Goal: Task Accomplishment & Management: Complete application form

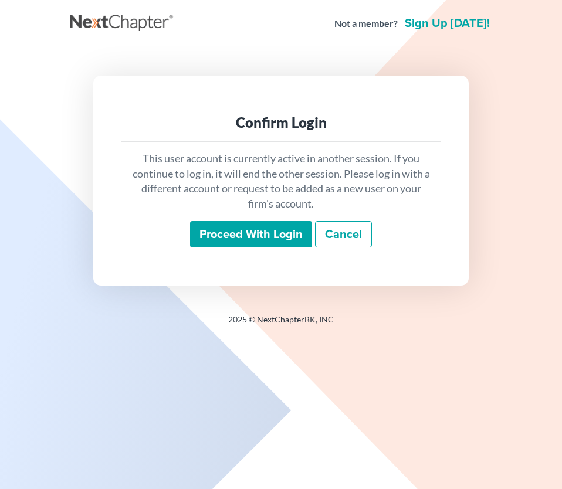
click at [248, 237] on input "Proceed with login" at bounding box center [251, 234] width 122 height 27
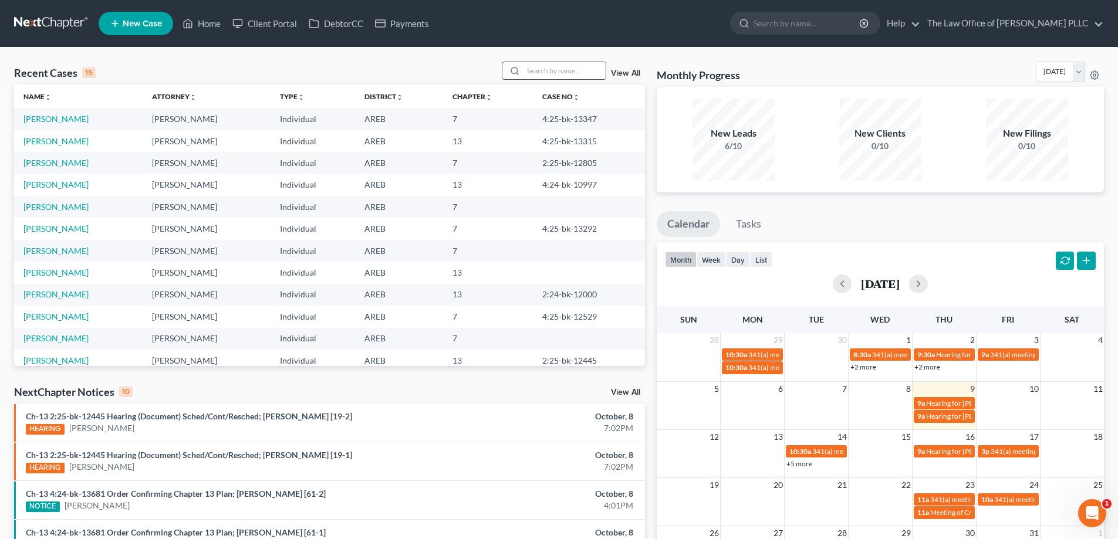
click at [527, 71] on input "search" at bounding box center [564, 70] width 82 height 17
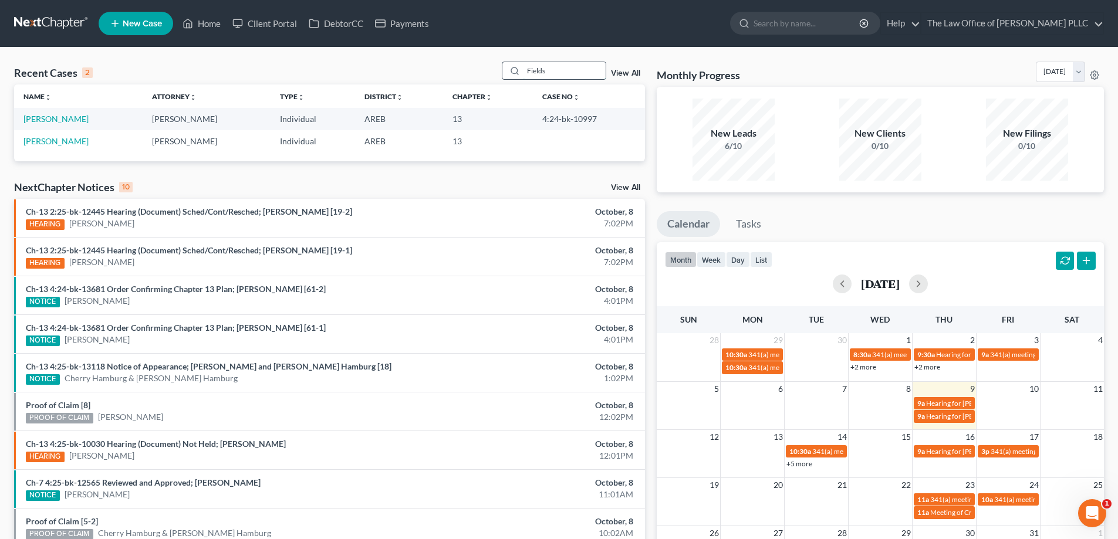
type input "Fields"
click at [46, 121] on link "Fields, Monique" at bounding box center [55, 119] width 65 height 10
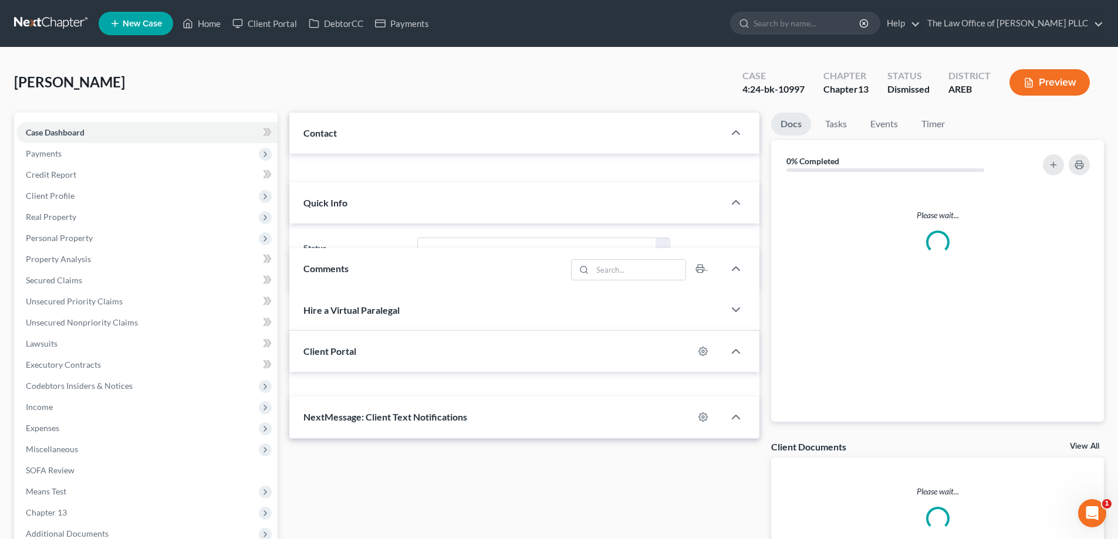
click at [60, 119] on div "Case Dashboard Payments Invoices Payments Payments Credit Report Client Profile…" at bounding box center [145, 344] width 263 height 462
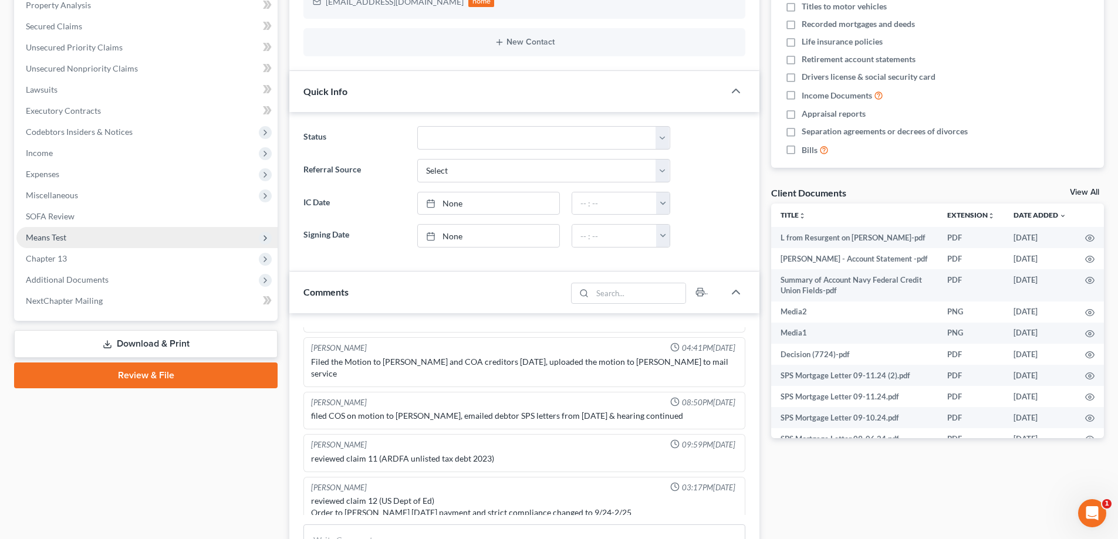
scroll to position [235, 0]
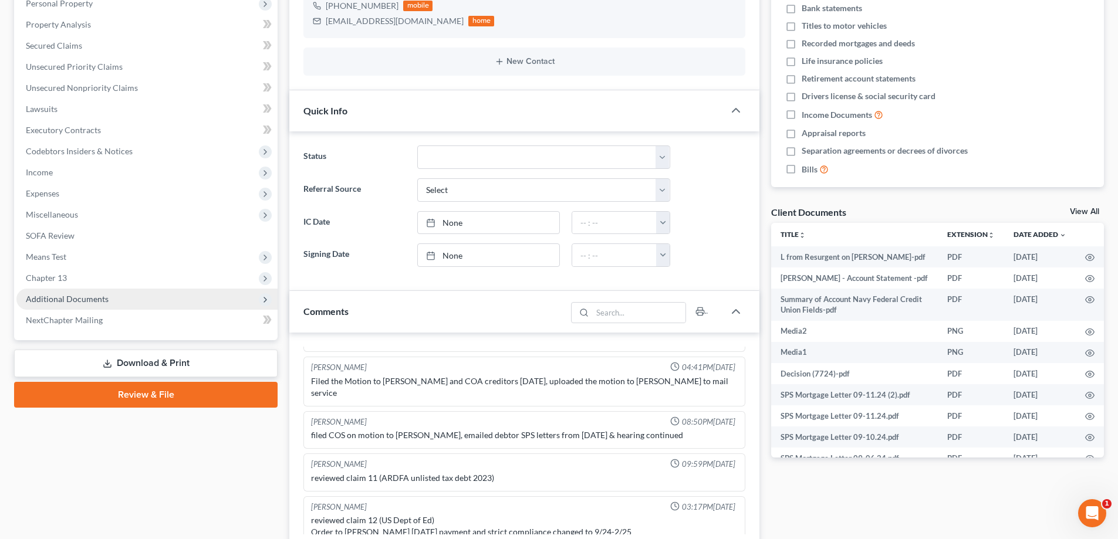
click at [100, 298] on span "Additional Documents" at bounding box center [67, 299] width 83 height 10
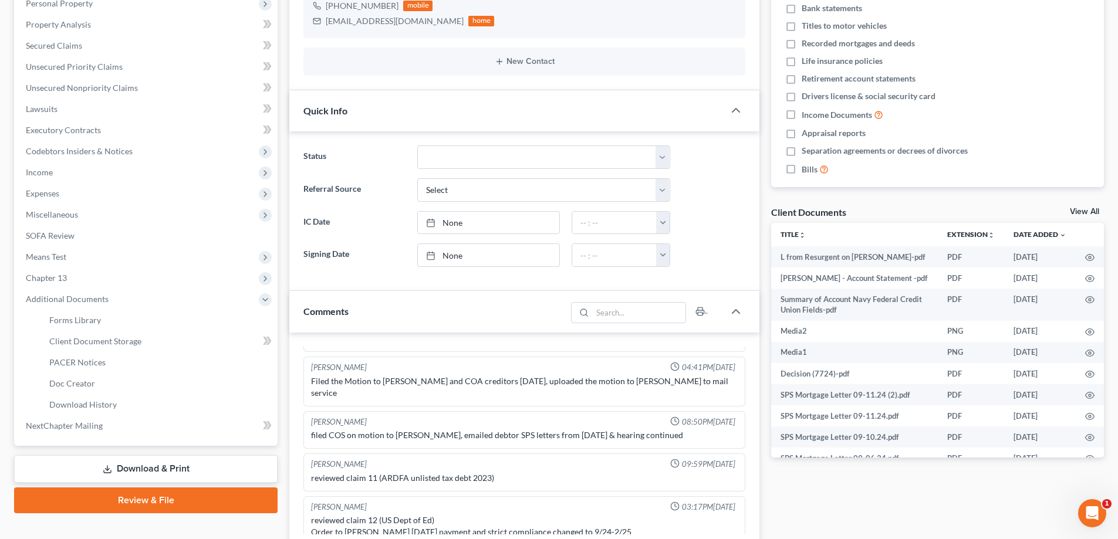
scroll to position [698, 0]
click at [91, 343] on span "Client Document Storage" at bounding box center [95, 341] width 92 height 10
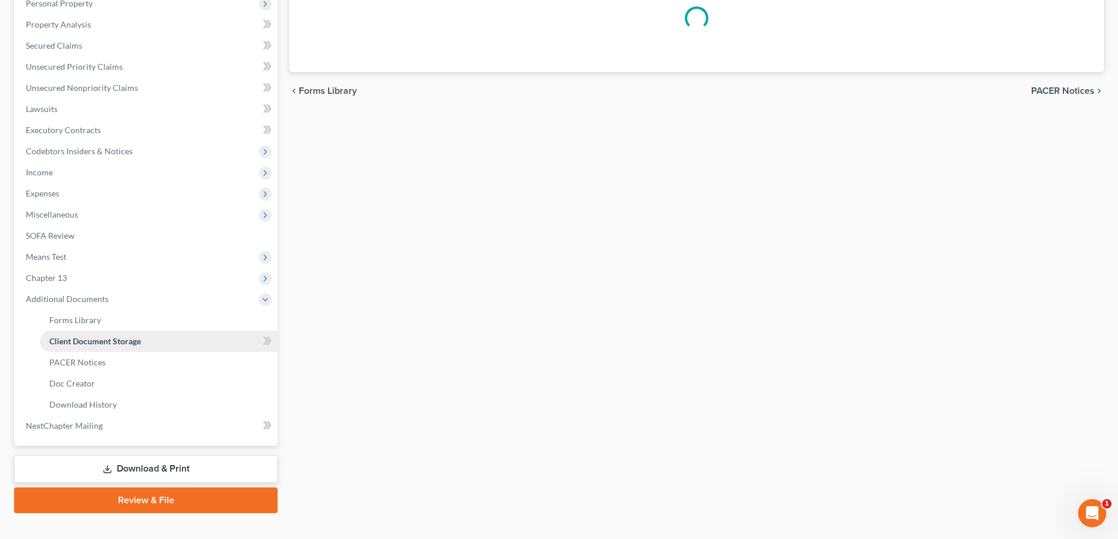
scroll to position [43, 0]
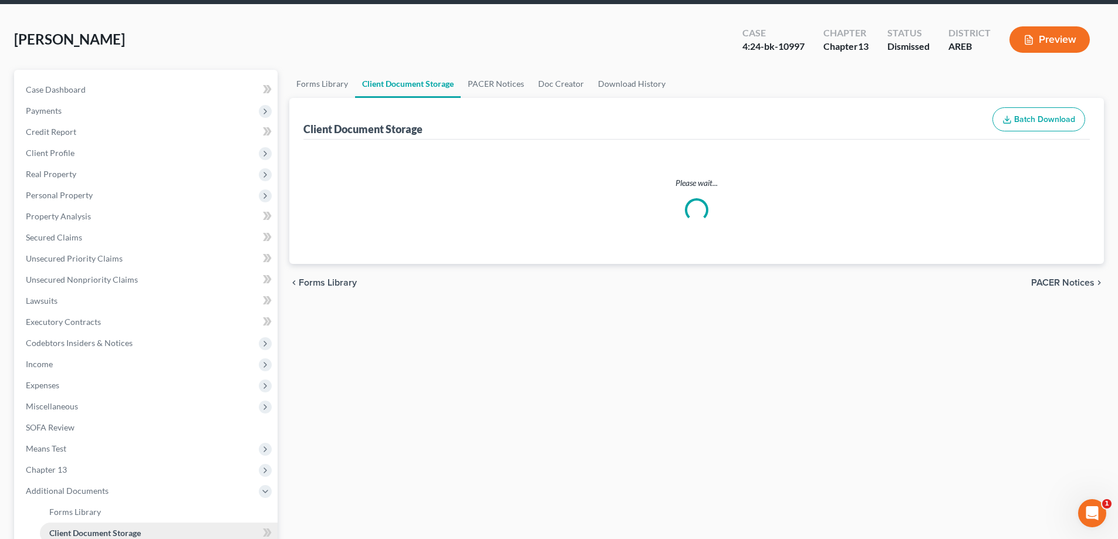
select select "0"
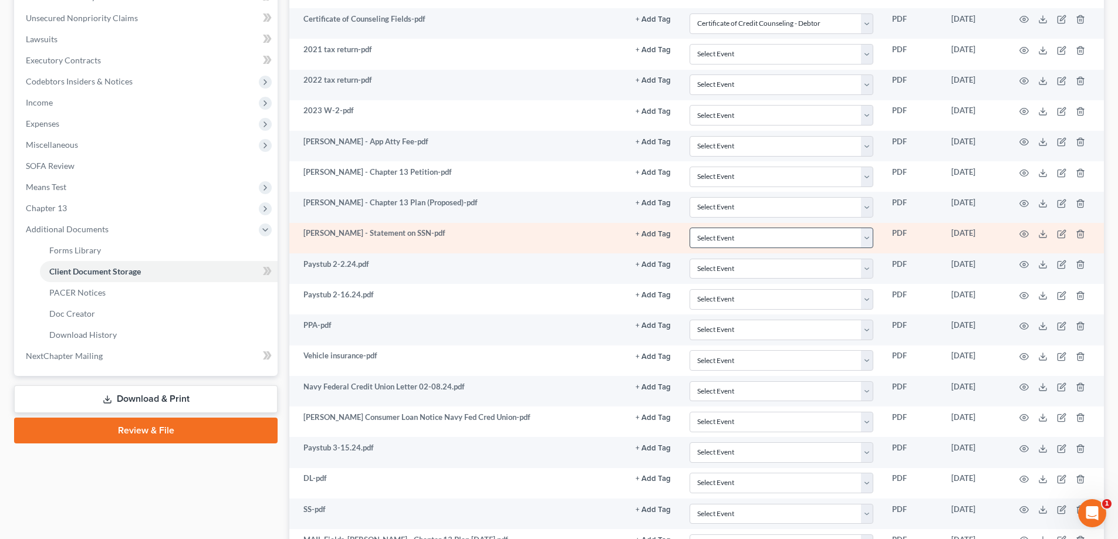
scroll to position [73, 0]
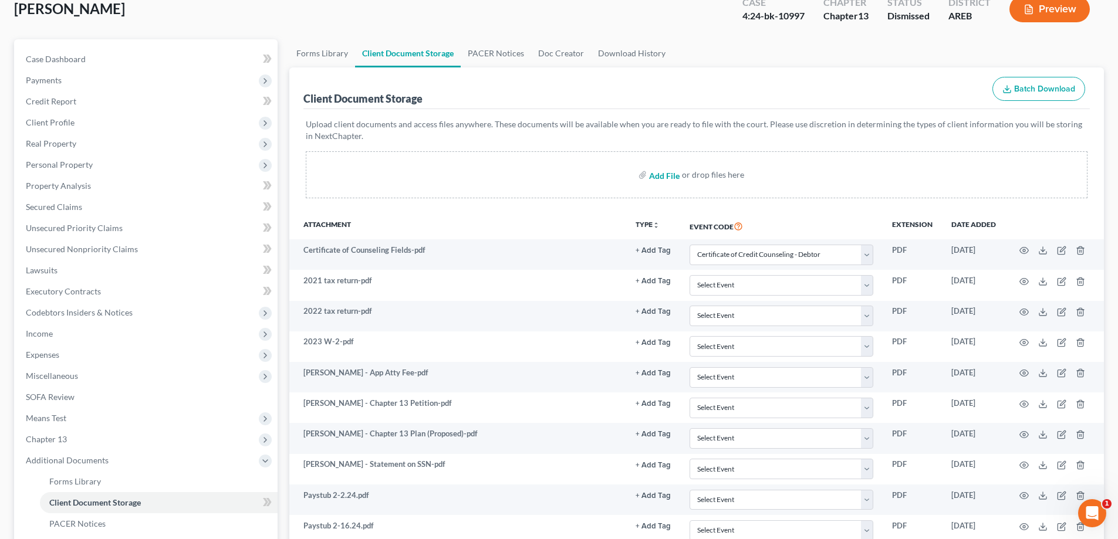
click at [561, 175] on input "file" at bounding box center [663, 174] width 28 height 21
type input "C:\fakepath\L from Navy Federal Credit Union on Monique Fields.pdf"
select select "0"
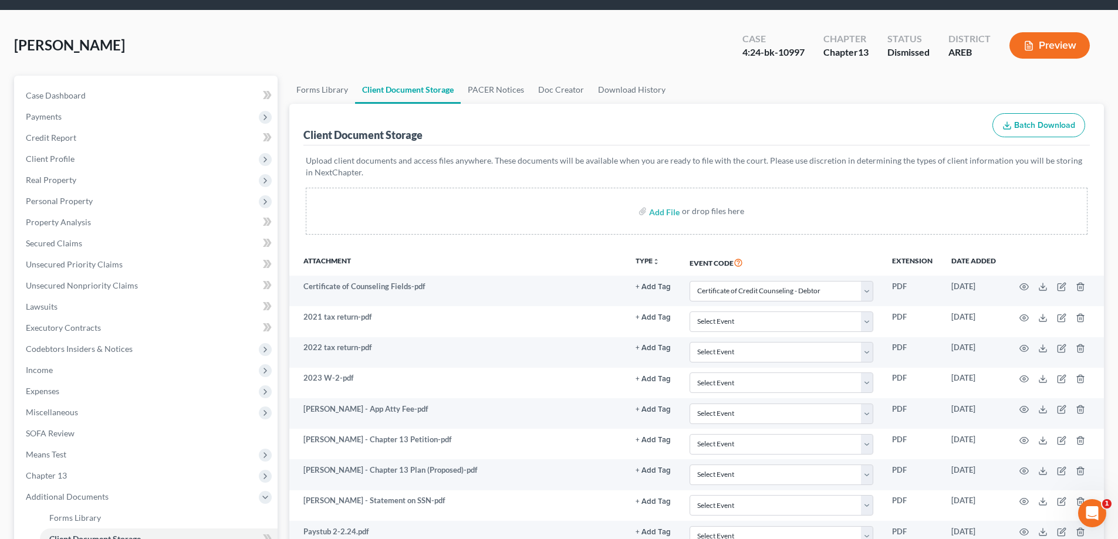
scroll to position [0, 0]
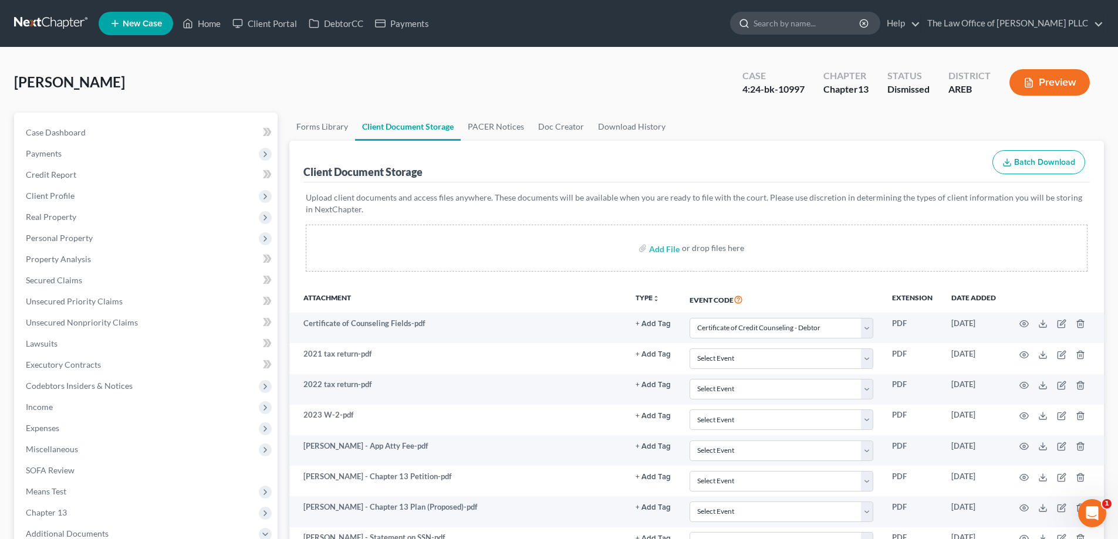
click at [561, 26] on input "search" at bounding box center [806, 23] width 107 height 22
click at [201, 26] on link "Home" at bounding box center [202, 23] width 50 height 21
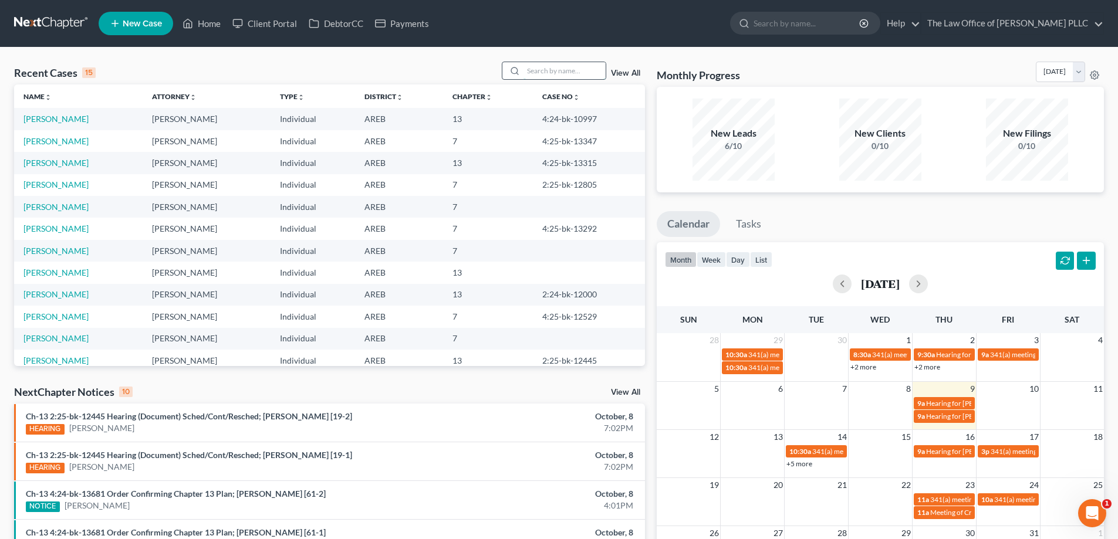
click at [537, 70] on input "search" at bounding box center [564, 70] width 82 height 17
click at [46, 163] on link "Ward, Aaron" at bounding box center [55, 163] width 65 height 10
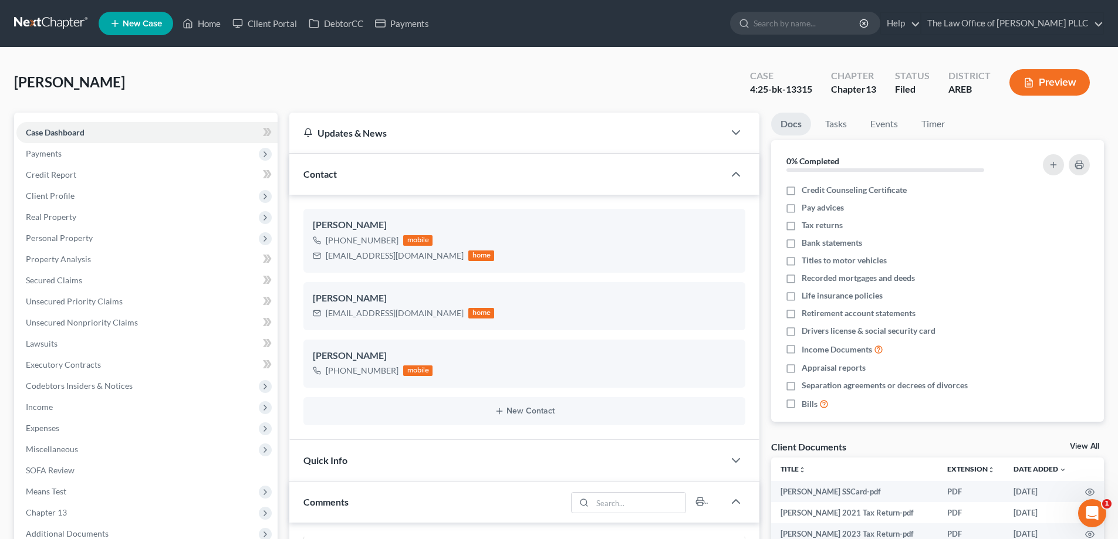
scroll to position [986, 0]
drag, startPoint x: 55, startPoint y: 196, endPoint x: 229, endPoint y: 112, distance: 192.9
click at [229, 113] on div "Case Dashboard Payments Invoices Payments Payments Credit Report Client Profile…" at bounding box center [145, 344] width 263 height 462
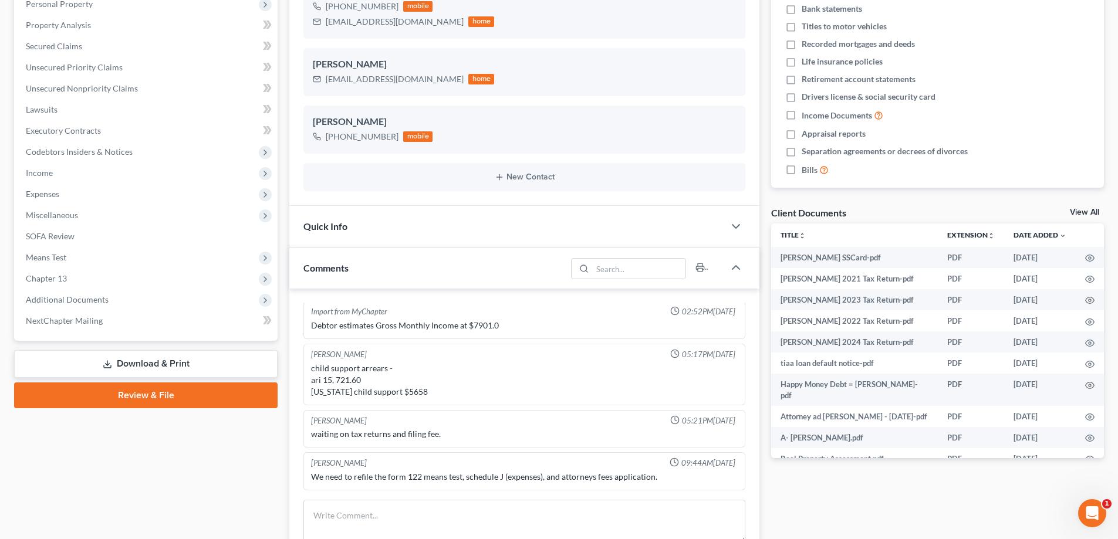
scroll to position [411, 0]
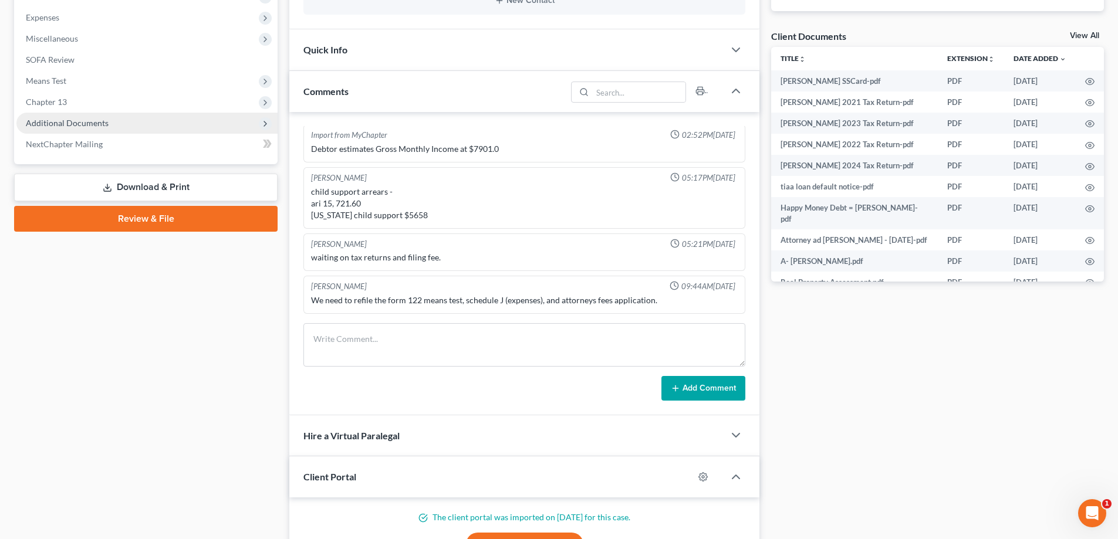
click at [92, 121] on span "Additional Documents" at bounding box center [67, 123] width 83 height 10
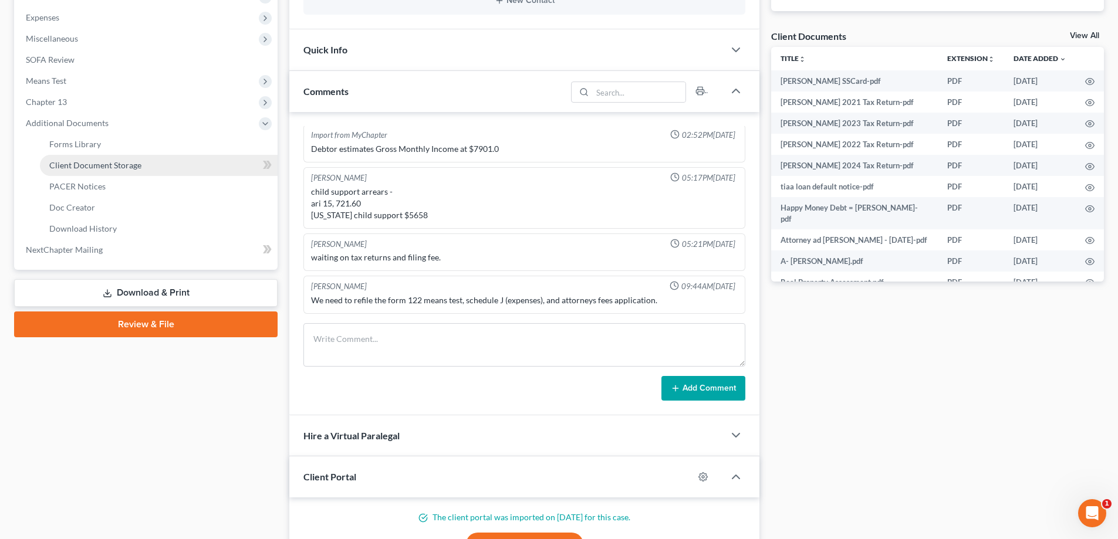
click at [93, 167] on span "Client Document Storage" at bounding box center [95, 165] width 92 height 10
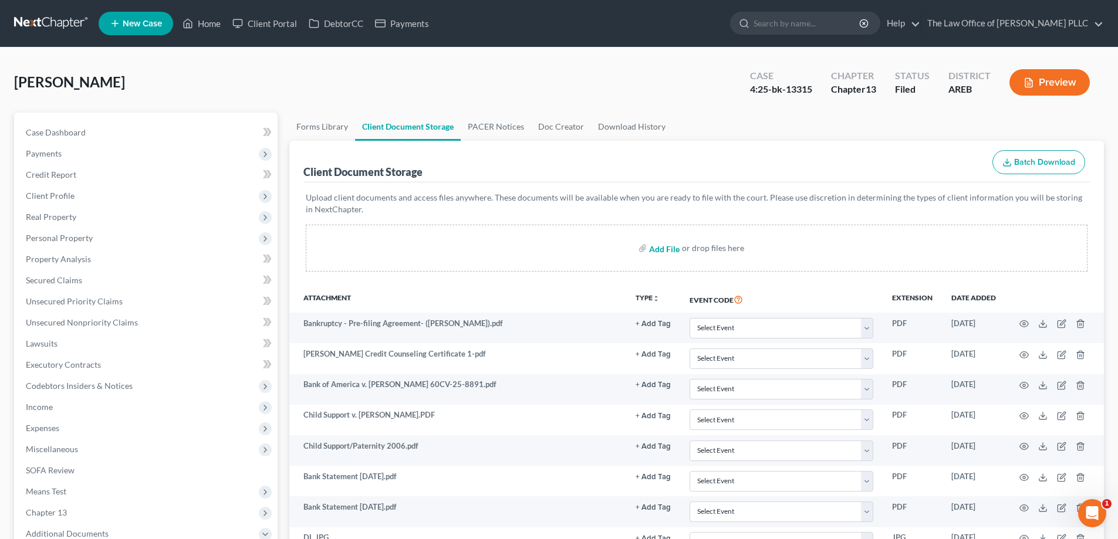
click at [561, 249] on input "file" at bounding box center [663, 248] width 28 height 21
type input "C:\fakepath\Aaron Ward Proof of Insurance.pdf"
click at [561, 26] on input "search" at bounding box center [806, 23] width 107 height 22
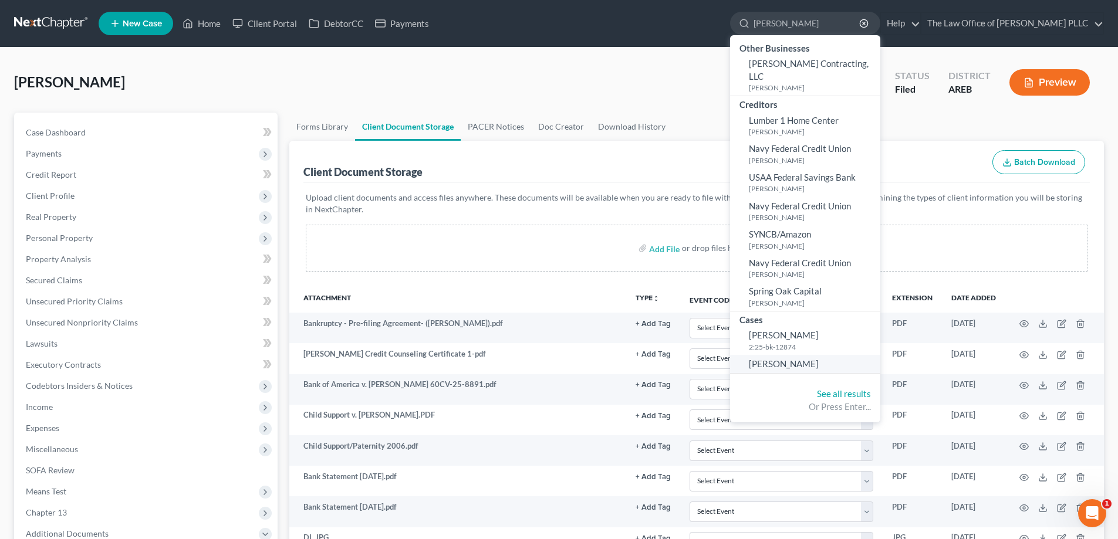
type input "holt"
click at [561, 358] on span "[PERSON_NAME]" at bounding box center [784, 363] width 70 height 11
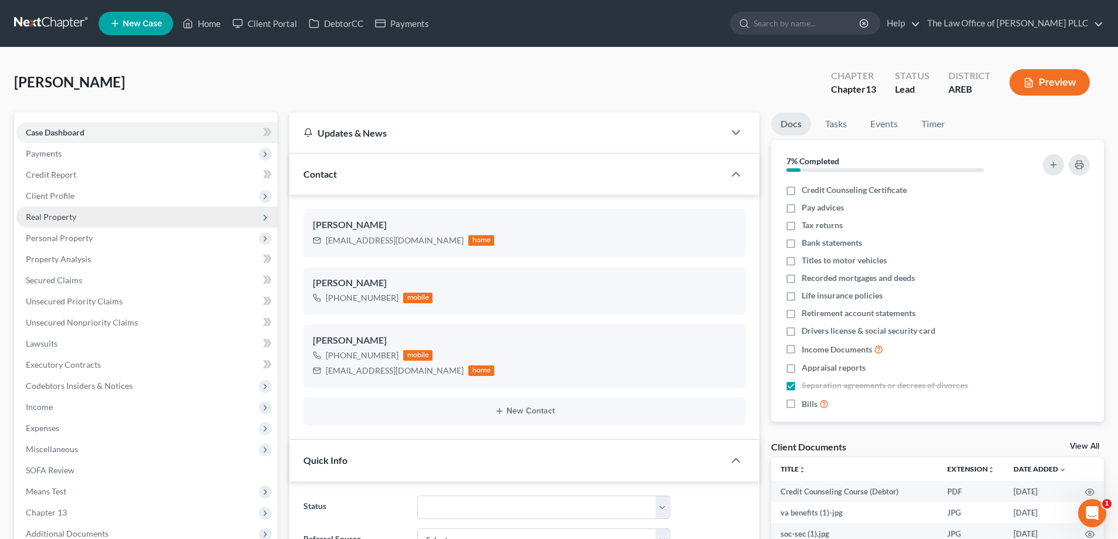
click at [55, 217] on span "Real Property" at bounding box center [51, 217] width 50 height 10
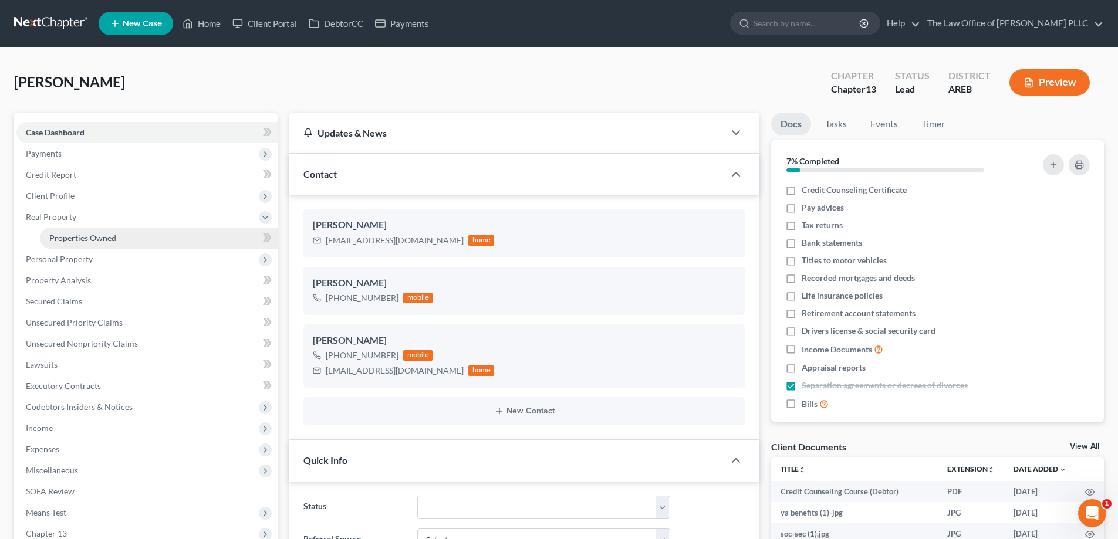
click at [69, 241] on span "Properties Owned" at bounding box center [82, 238] width 67 height 10
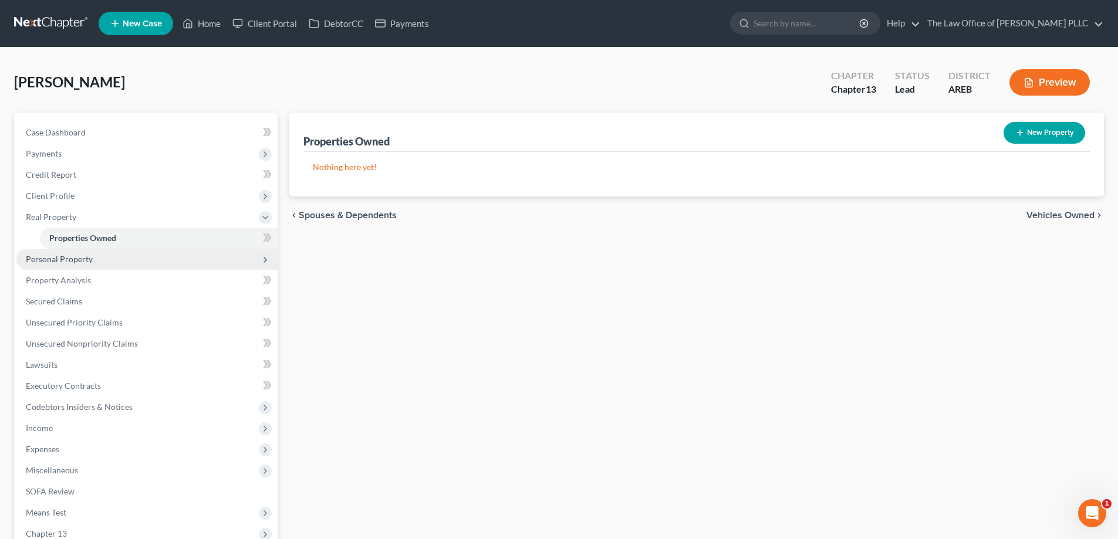
click at [68, 257] on span "Personal Property" at bounding box center [59, 259] width 67 height 10
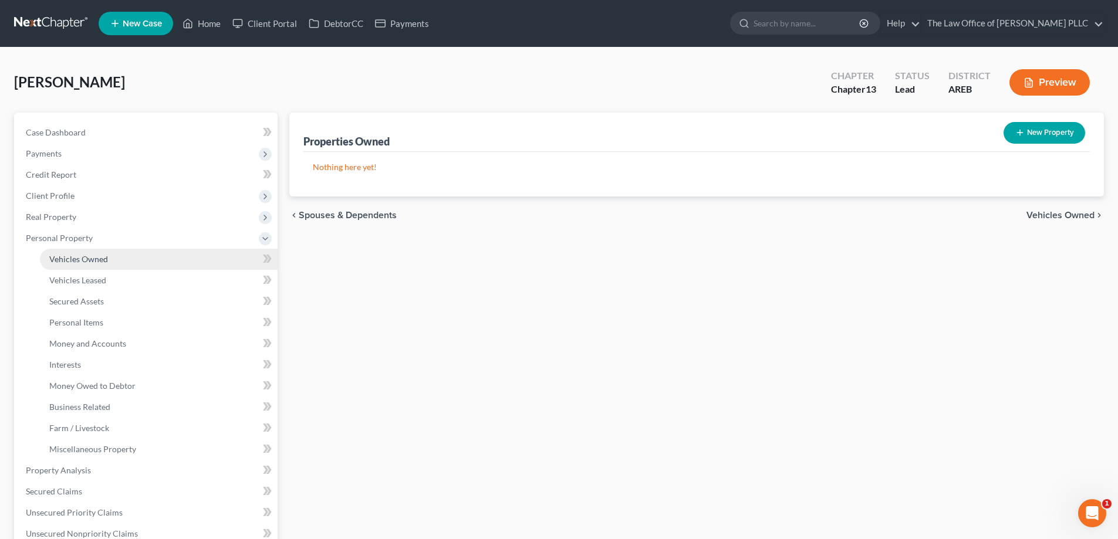
click at [76, 258] on span "Vehicles Owned" at bounding box center [78, 259] width 59 height 10
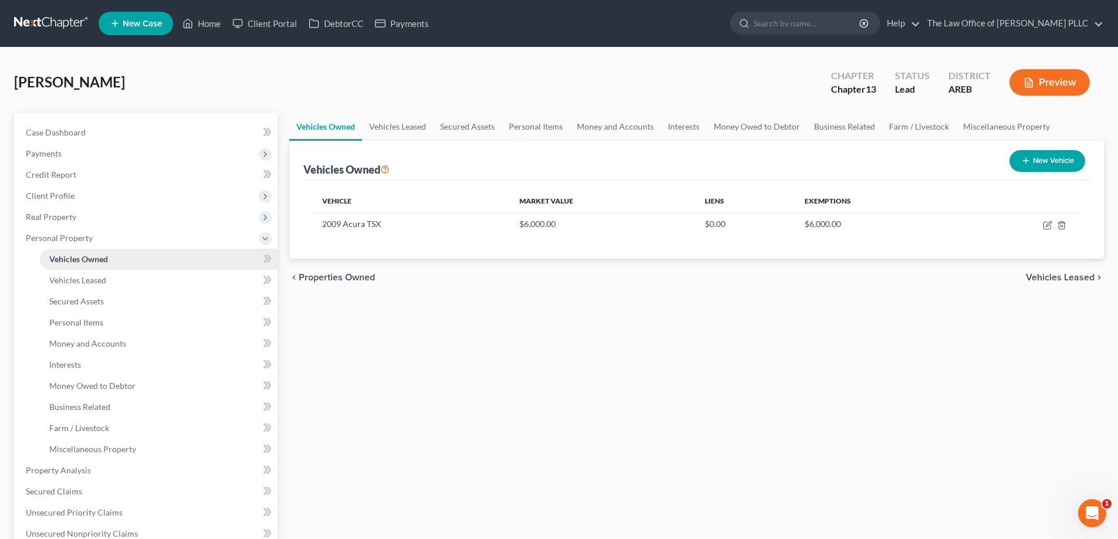
scroll to position [59, 0]
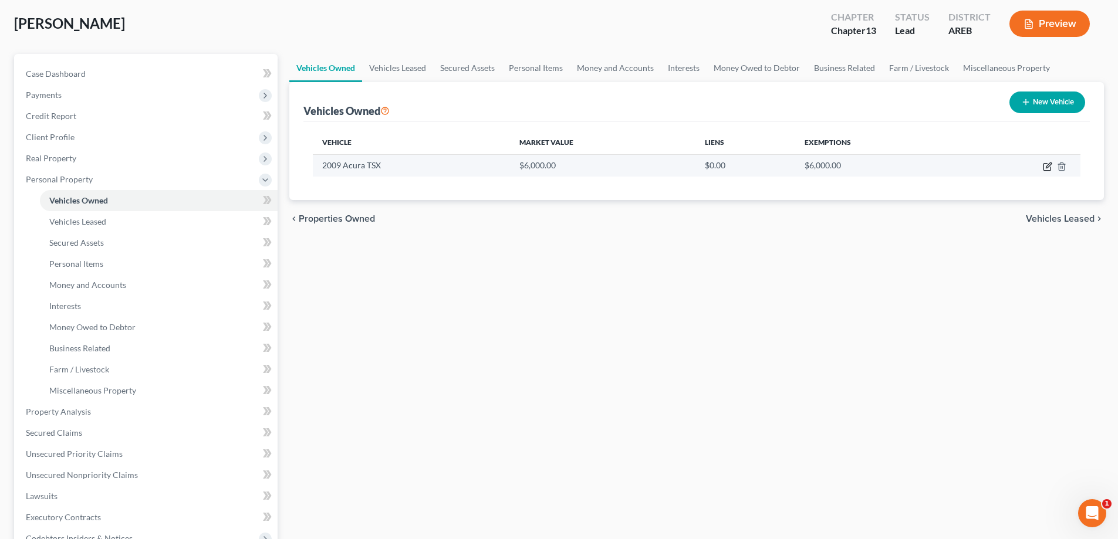
click at [561, 168] on icon "button" at bounding box center [1046, 166] width 9 height 9
select select "0"
select select "17"
select select "0"
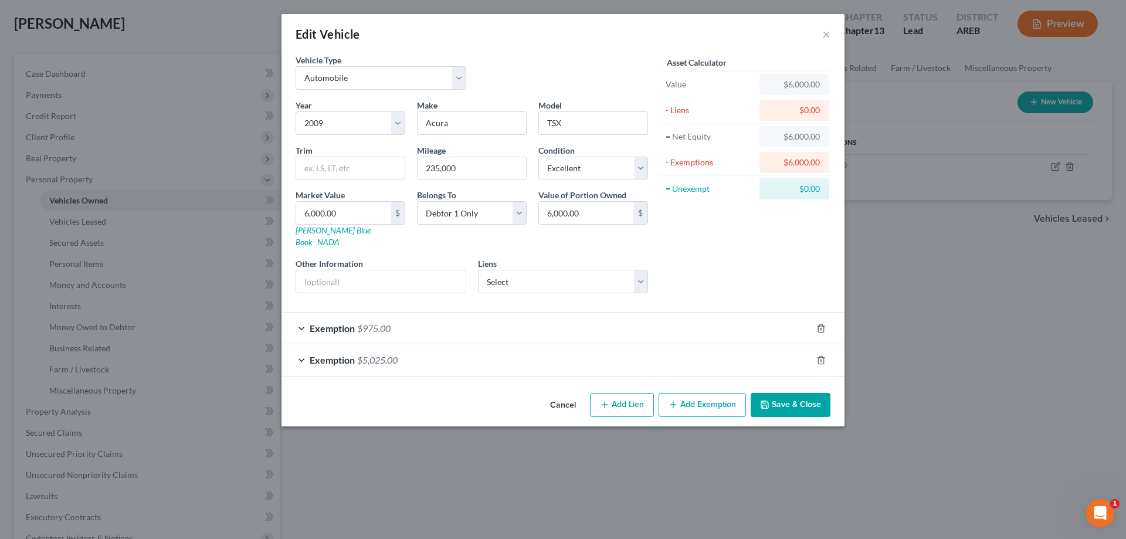
click at [331, 472] on div "Edit Vehicle × Vehicle Type Select Automobile Truck Trailer Watercraft Aircraft…" at bounding box center [563, 269] width 1126 height 539
click at [97, 246] on div "Edit Vehicle × Vehicle Type Select Automobile Truck Trailer Watercraft Aircraft…" at bounding box center [563, 269] width 1126 height 539
click at [561, 36] on button "×" at bounding box center [826, 34] width 8 height 14
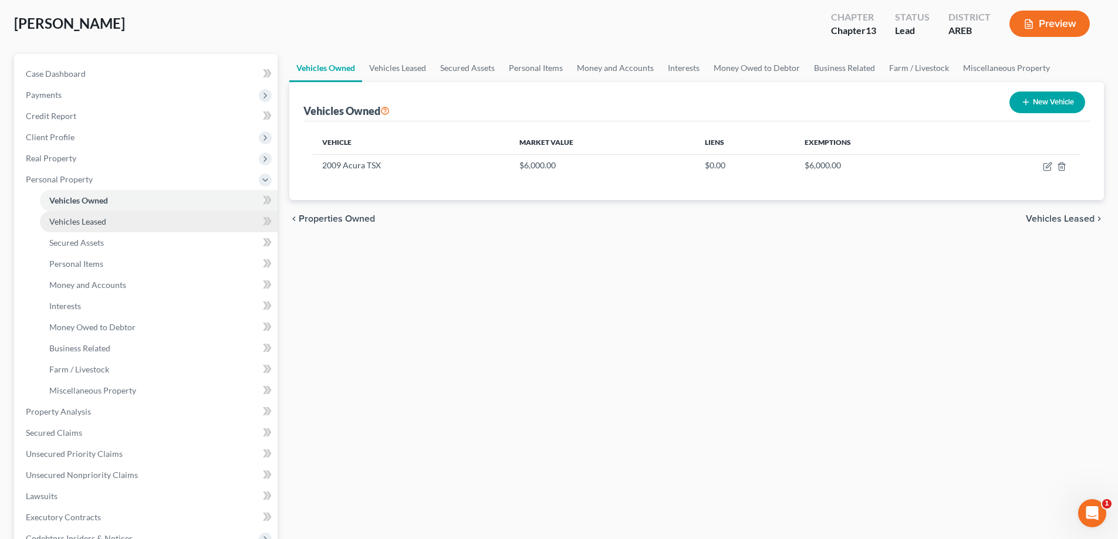
click at [101, 224] on span "Vehicles Leased" at bounding box center [77, 221] width 57 height 10
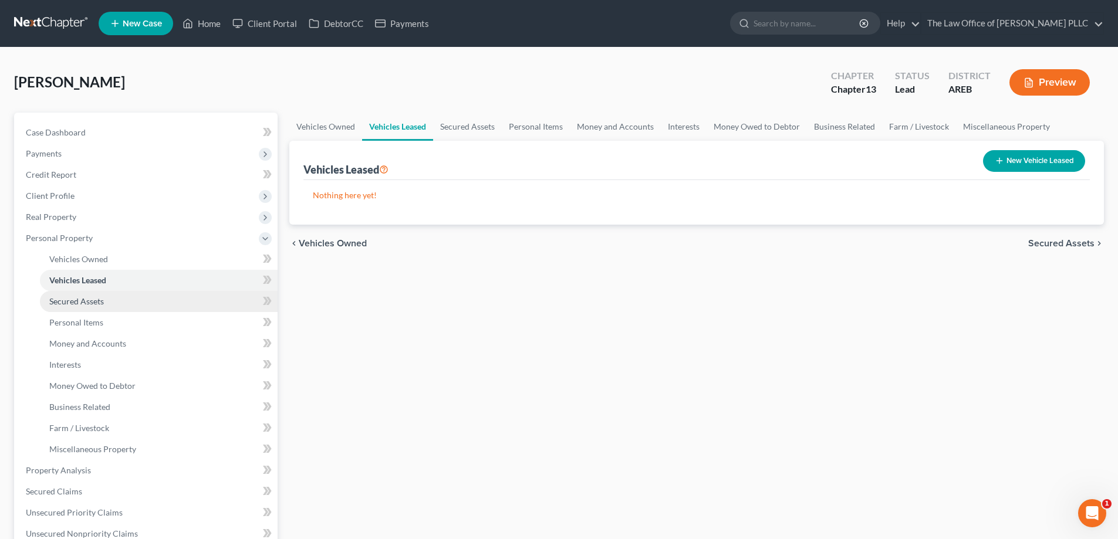
click at [102, 302] on span "Secured Assets" at bounding box center [76, 301] width 55 height 10
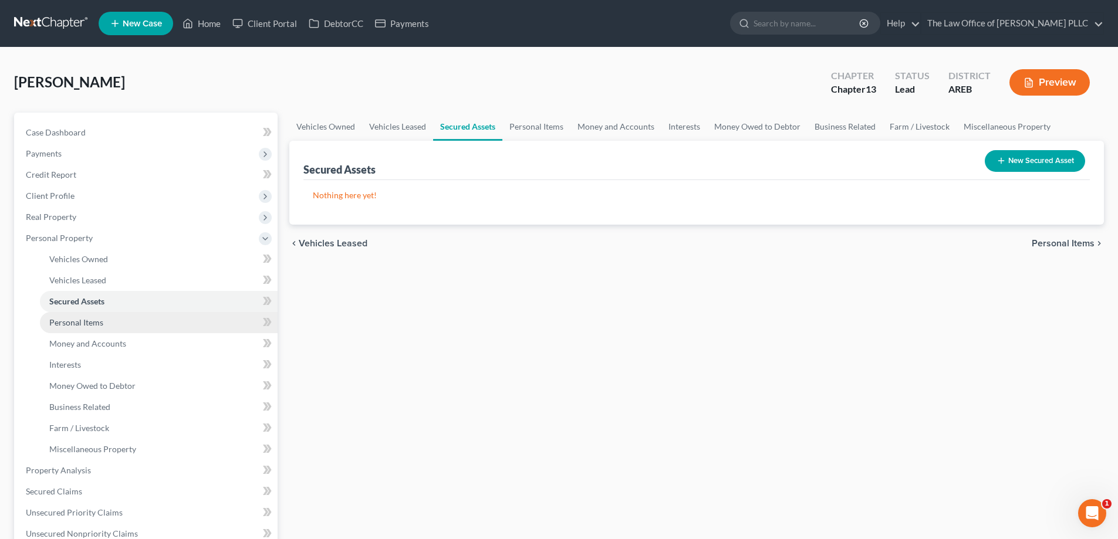
click at [97, 321] on span "Personal Items" at bounding box center [76, 322] width 54 height 10
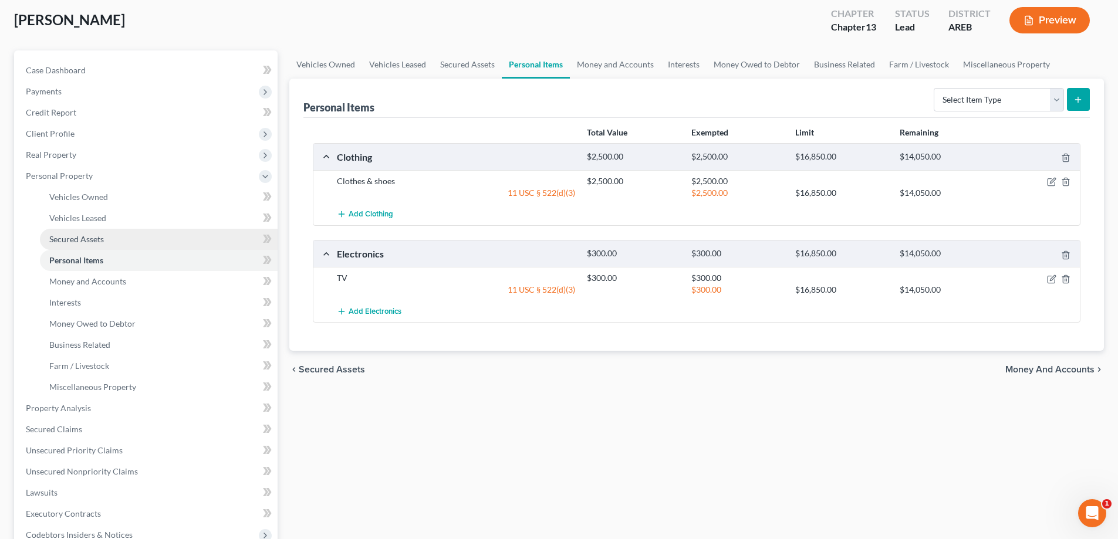
scroll to position [117, 0]
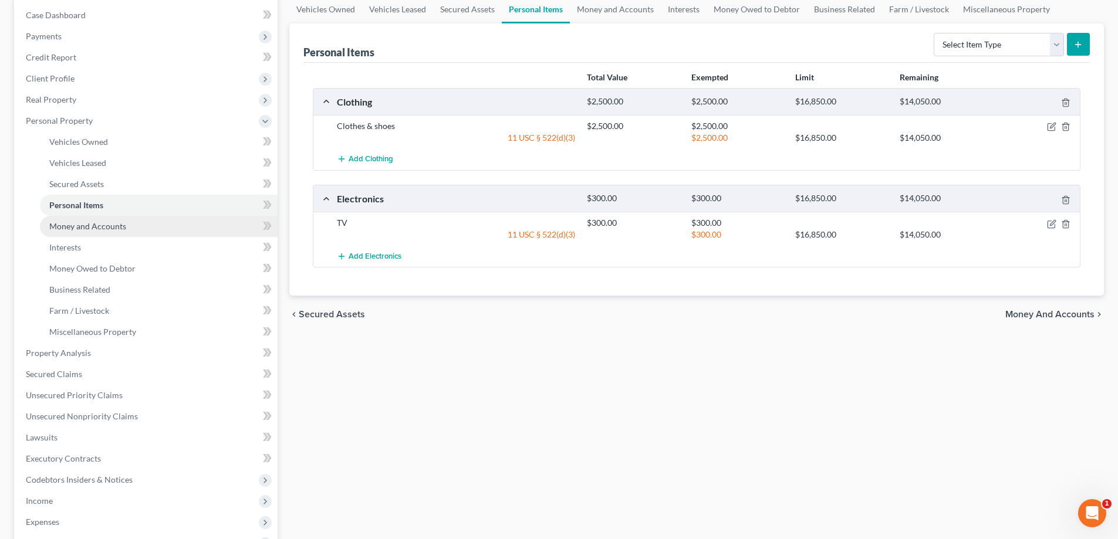
click at [92, 230] on span "Money and Accounts" at bounding box center [87, 226] width 77 height 10
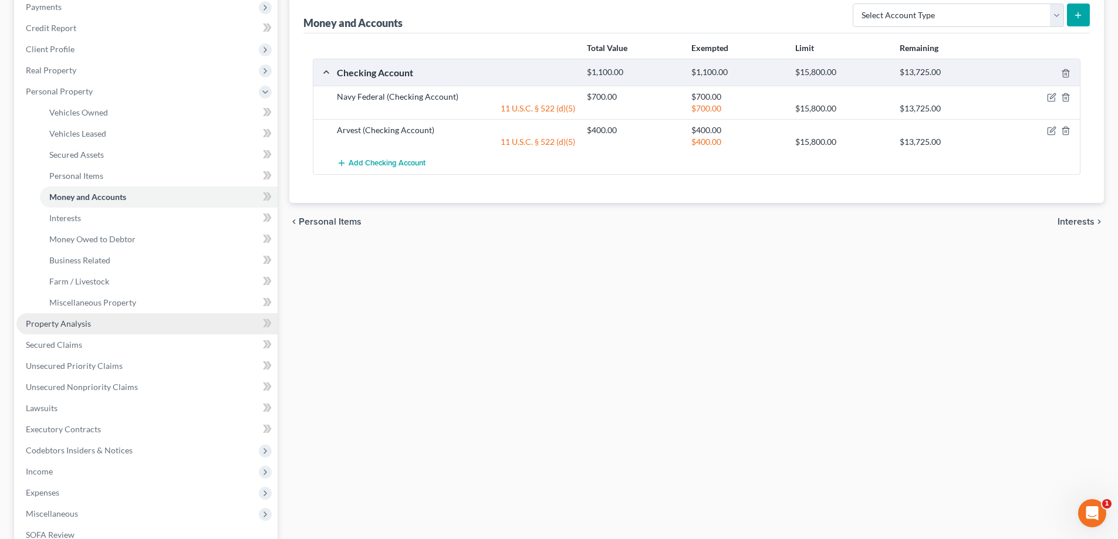
scroll to position [176, 0]
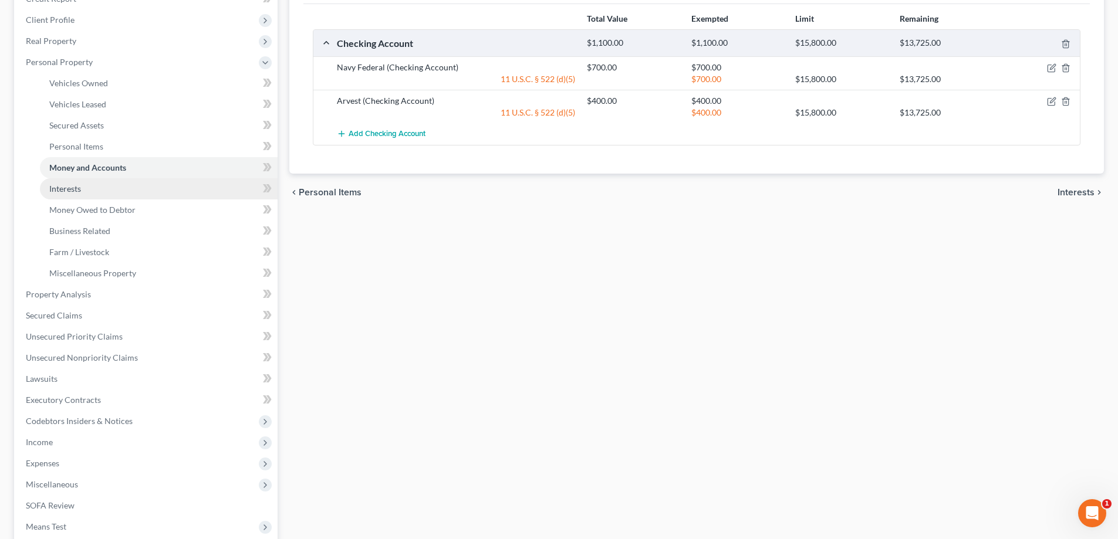
click at [77, 191] on span "Interests" at bounding box center [65, 189] width 32 height 10
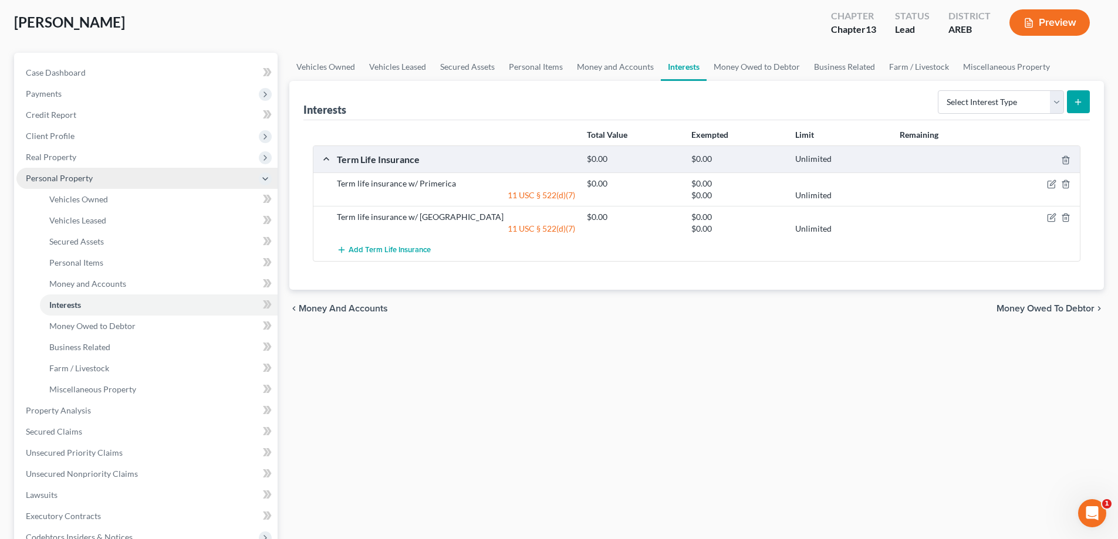
scroll to position [117, 0]
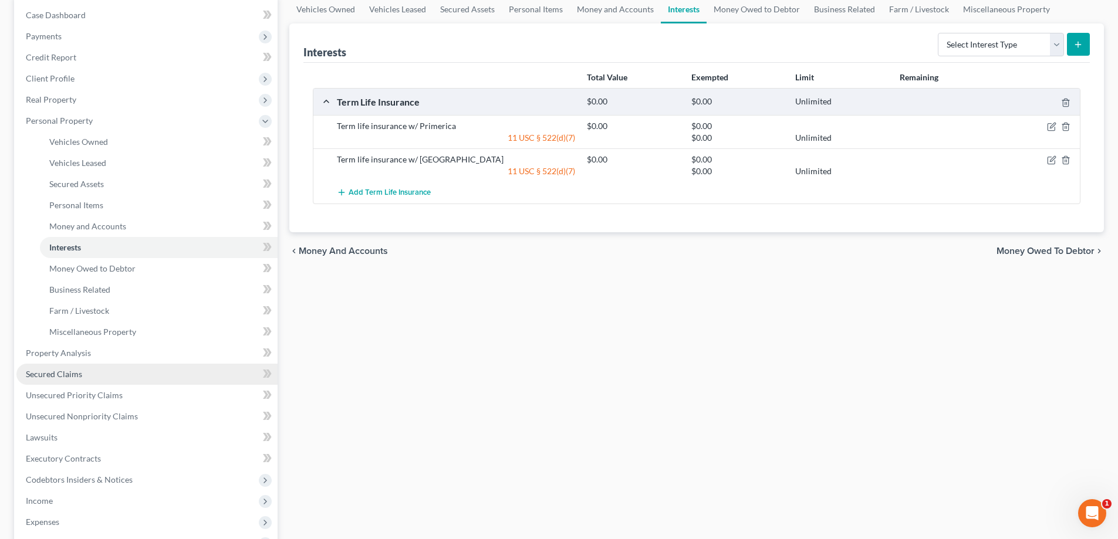
click at [74, 377] on span "Secured Claims" at bounding box center [54, 374] width 56 height 10
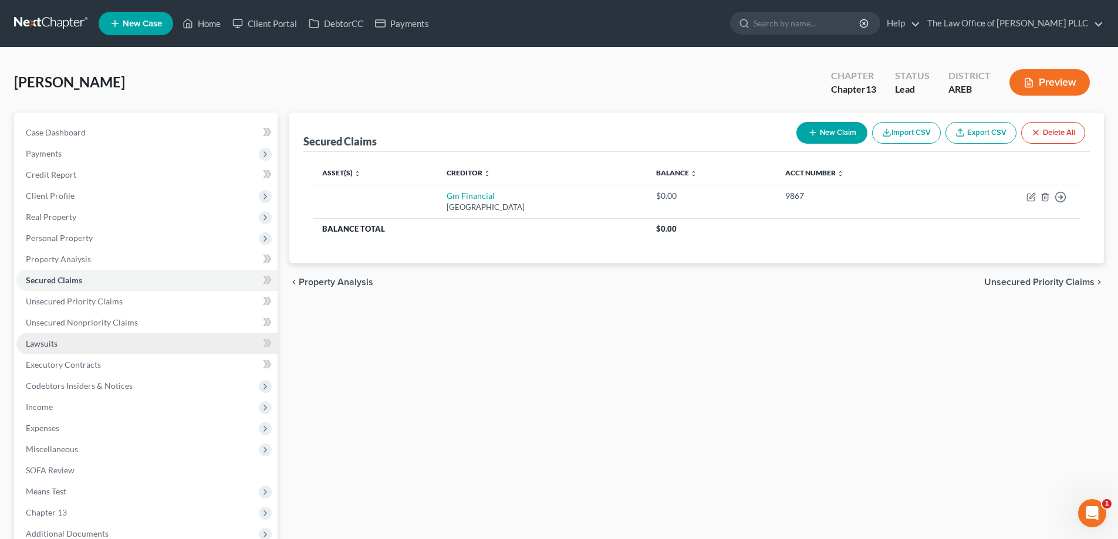
click at [48, 346] on span "Lawsuits" at bounding box center [42, 344] width 32 height 10
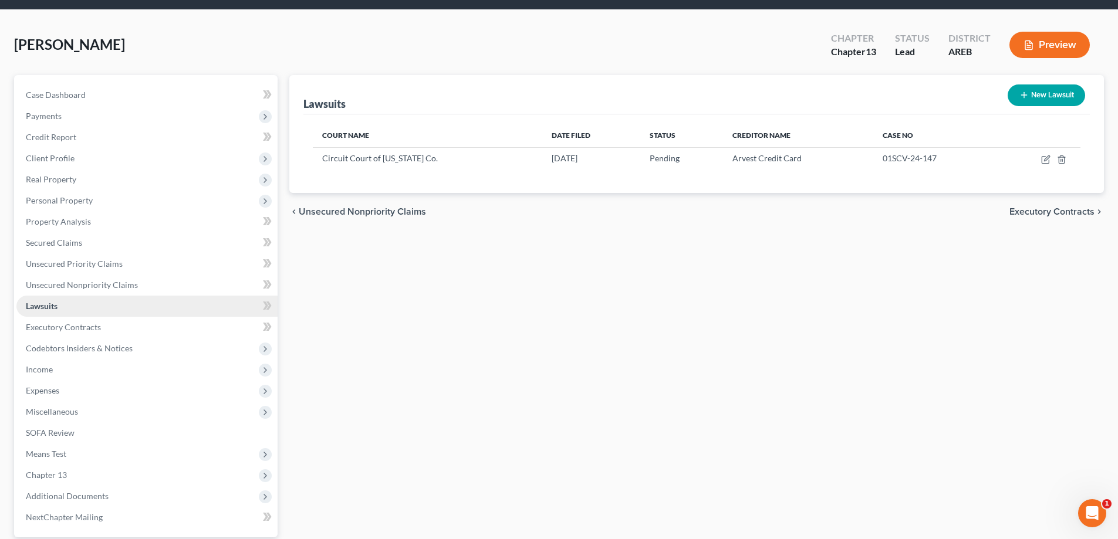
scroll to position [59, 0]
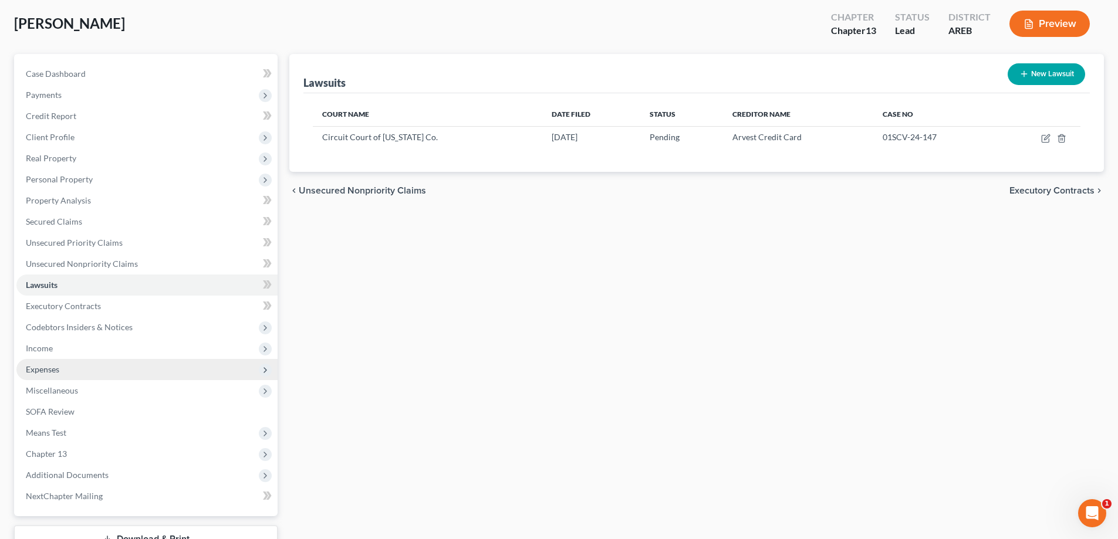
click at [45, 370] on span "Expenses" at bounding box center [42, 369] width 33 height 10
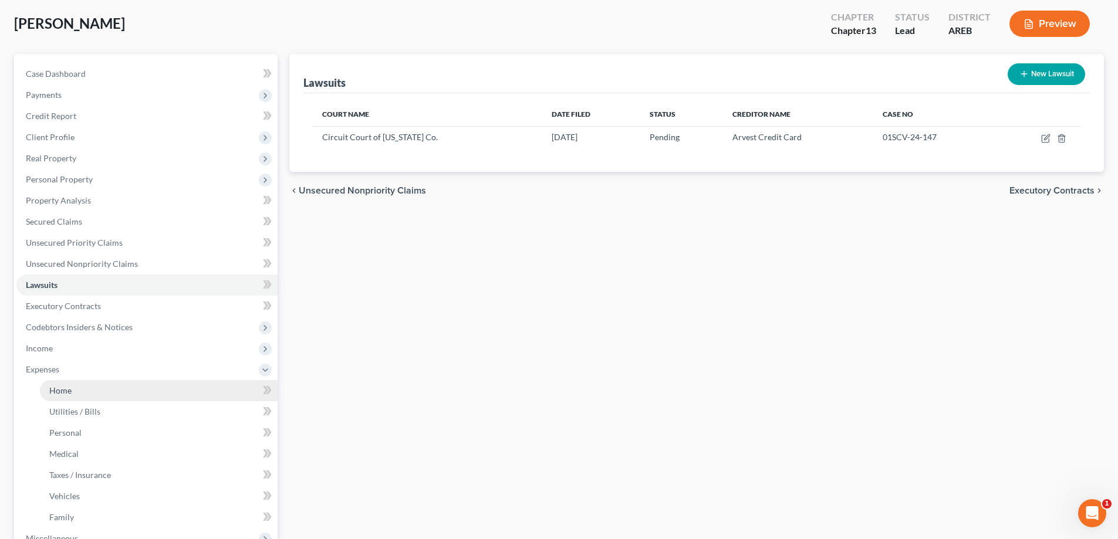
click at [60, 388] on span "Home" at bounding box center [60, 390] width 22 height 10
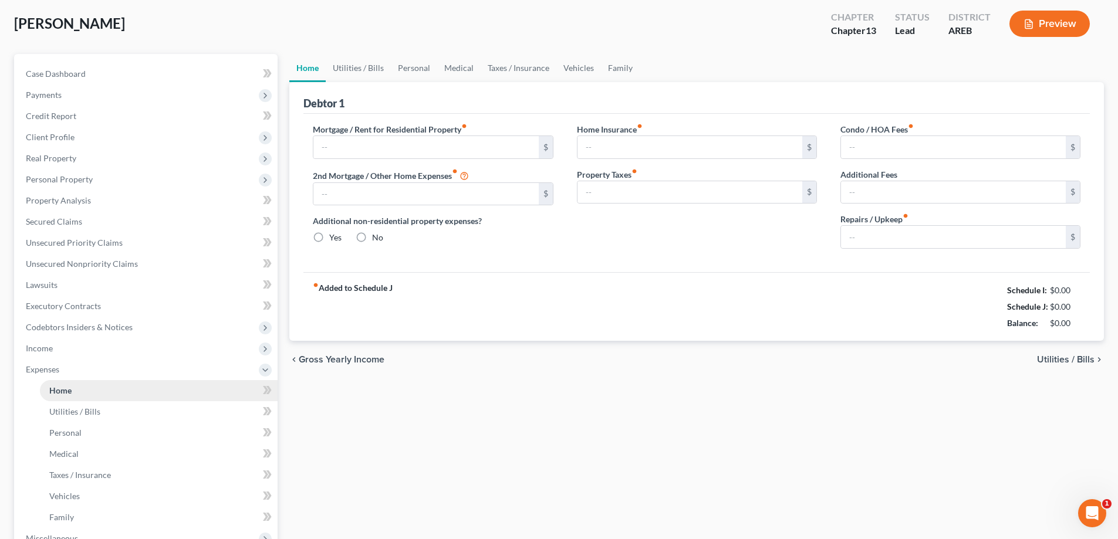
scroll to position [2, 0]
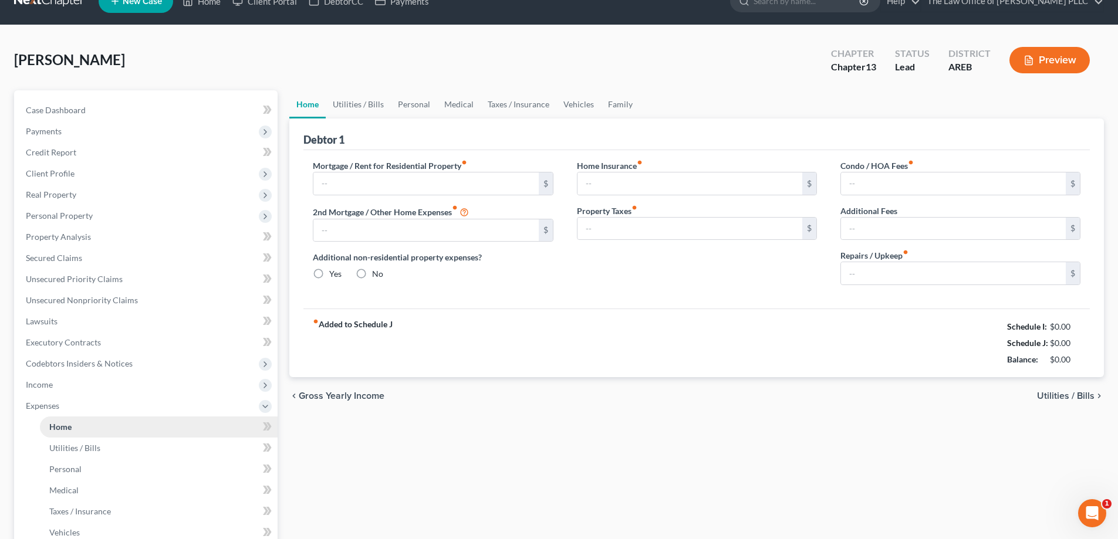
type input "400.00"
type input "0.00"
radio input "true"
type input "0.00"
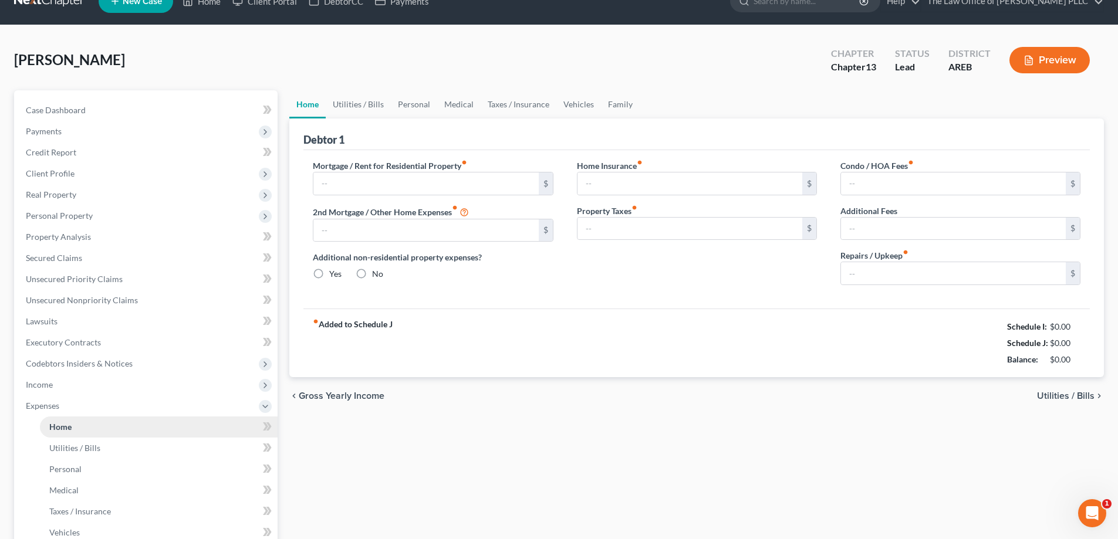
type input "0.00"
type input "25.00"
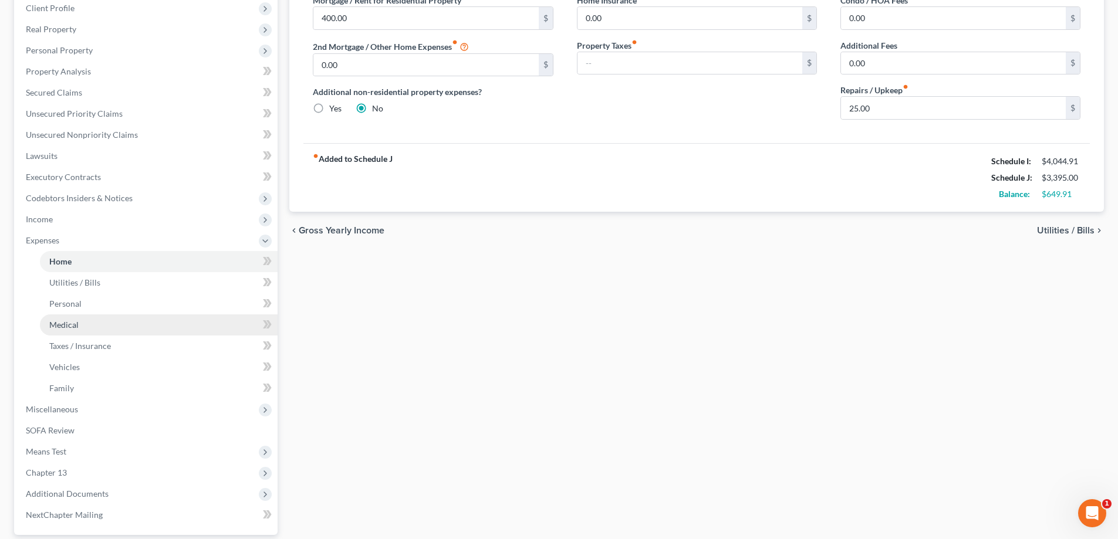
scroll to position [201, 0]
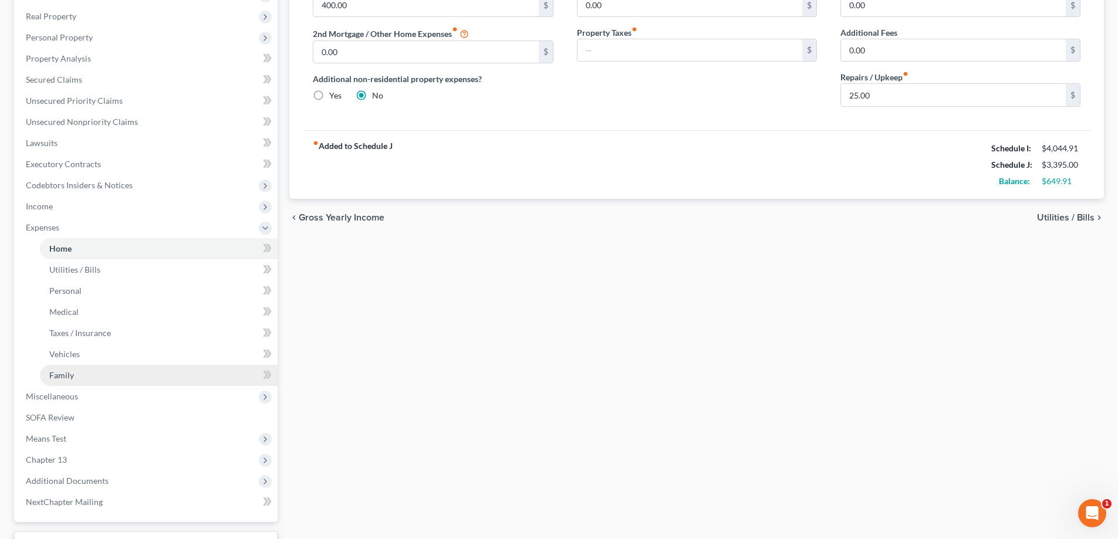
click at [59, 383] on link "Family" at bounding box center [159, 375] width 238 height 21
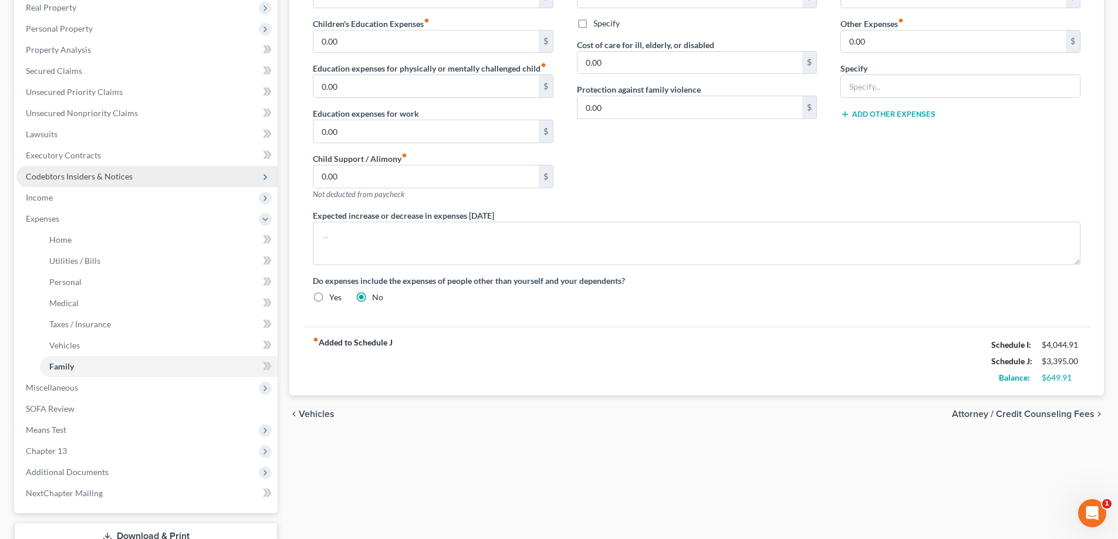
scroll to position [293, 0]
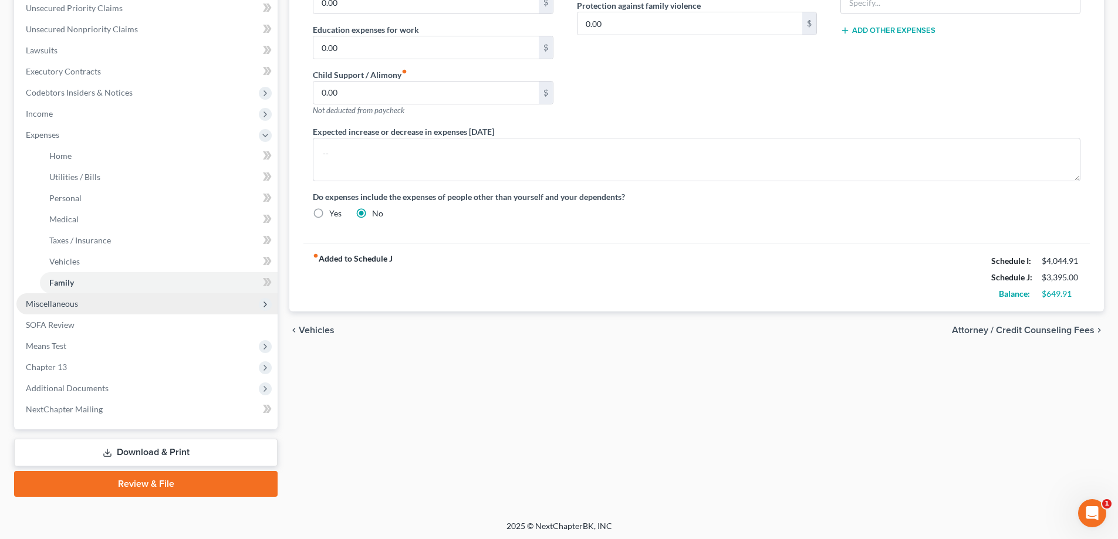
click at [59, 306] on span "Miscellaneous" at bounding box center [52, 304] width 52 height 10
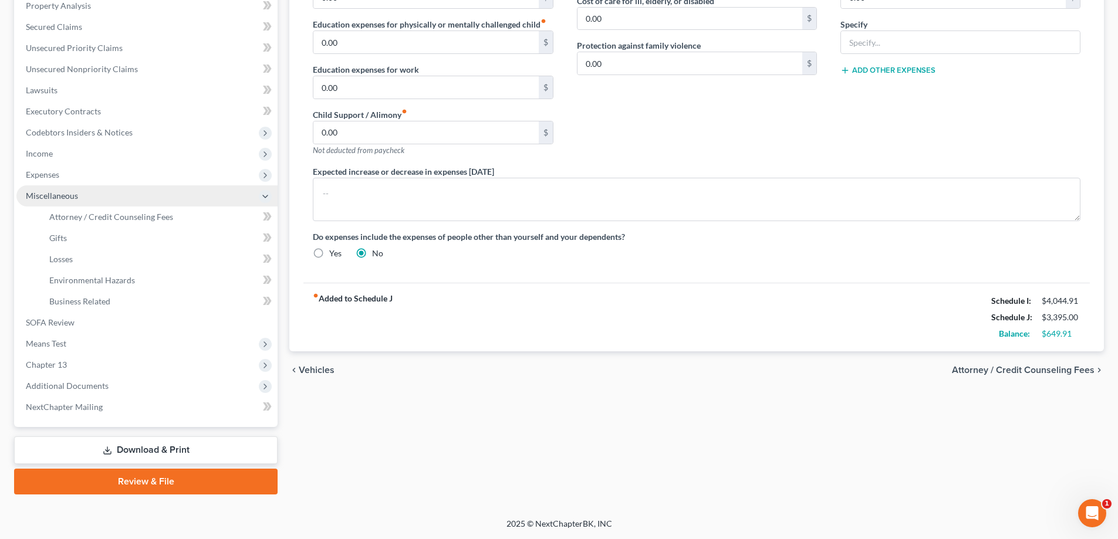
scroll to position [253, 0]
click at [63, 219] on span "Attorney / Credit Counseling Fees" at bounding box center [111, 217] width 124 height 10
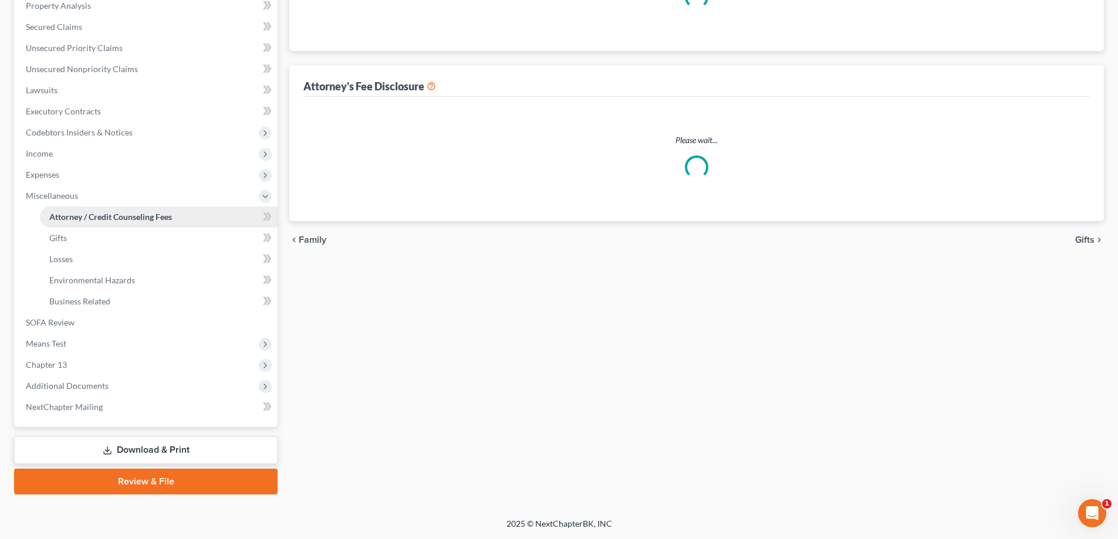
scroll to position [16, 0]
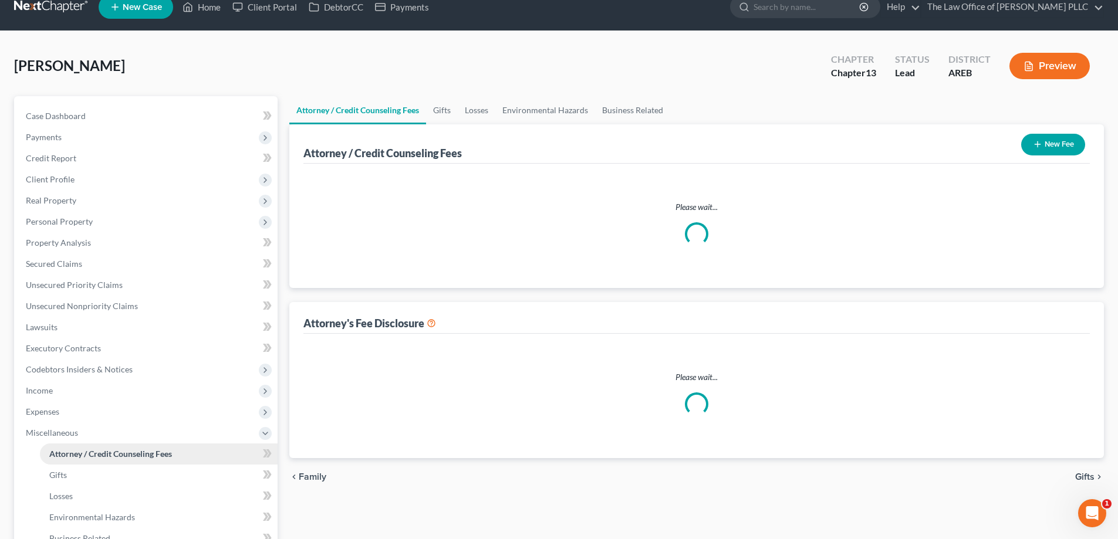
select select "2"
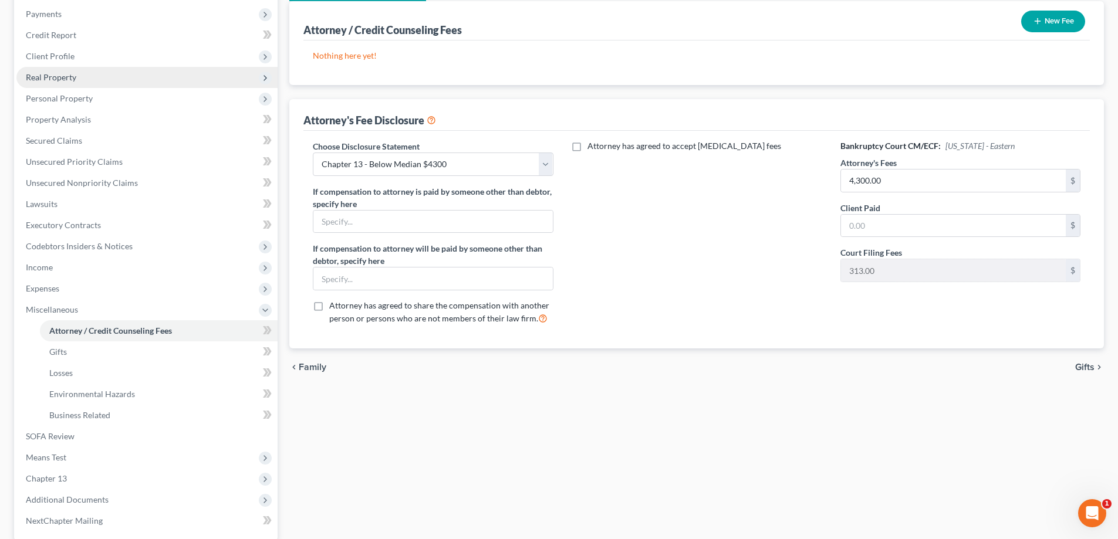
scroll to position [176, 0]
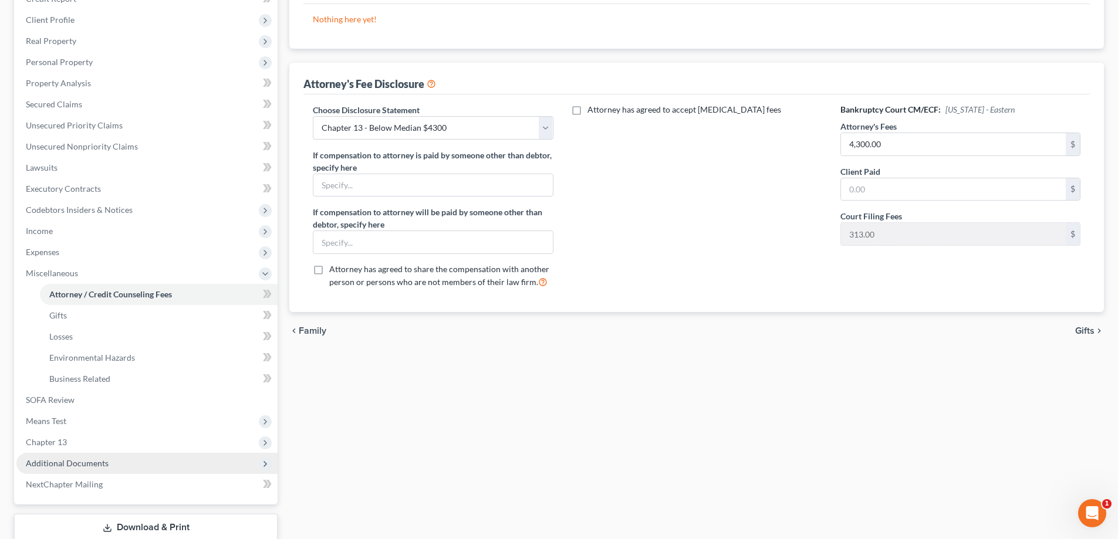
click at [65, 462] on span "Additional Documents" at bounding box center [67, 463] width 83 height 10
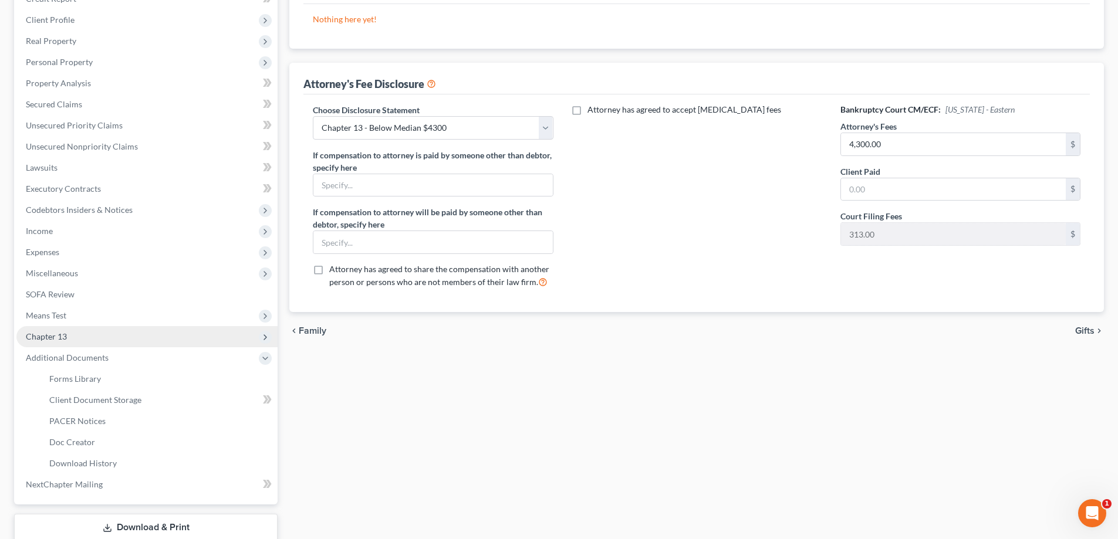
click at [63, 339] on span "Chapter 13" at bounding box center [46, 336] width 41 height 10
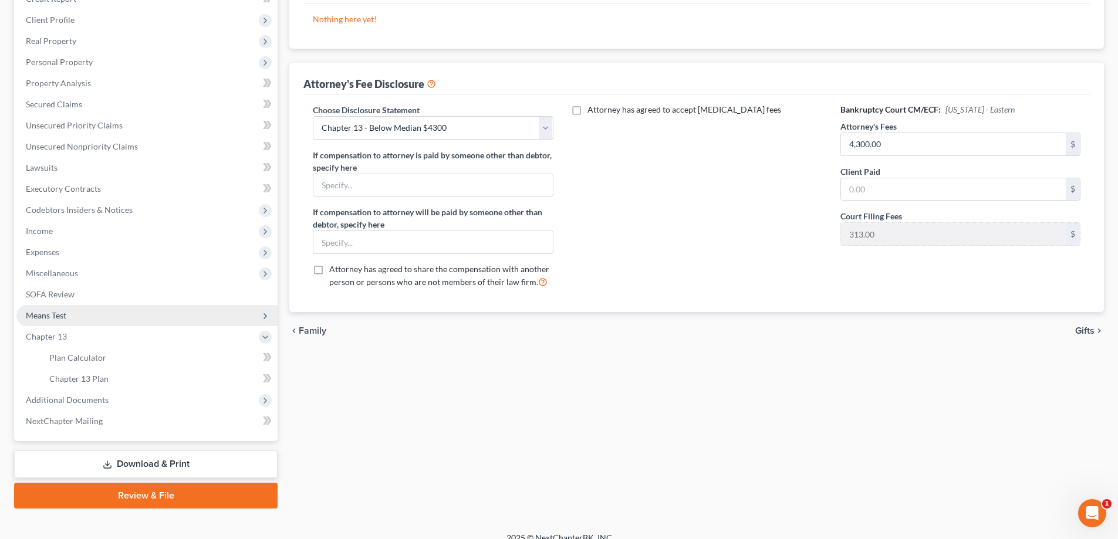
click at [61, 313] on span "Means Test" at bounding box center [46, 315] width 40 height 10
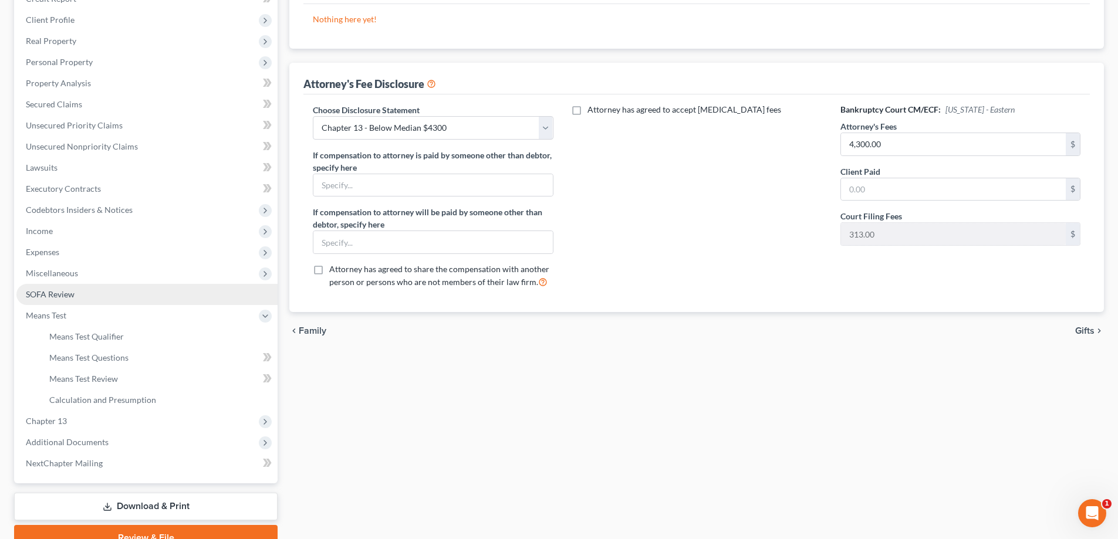
click at [66, 296] on span "SOFA Review" at bounding box center [50, 294] width 49 height 10
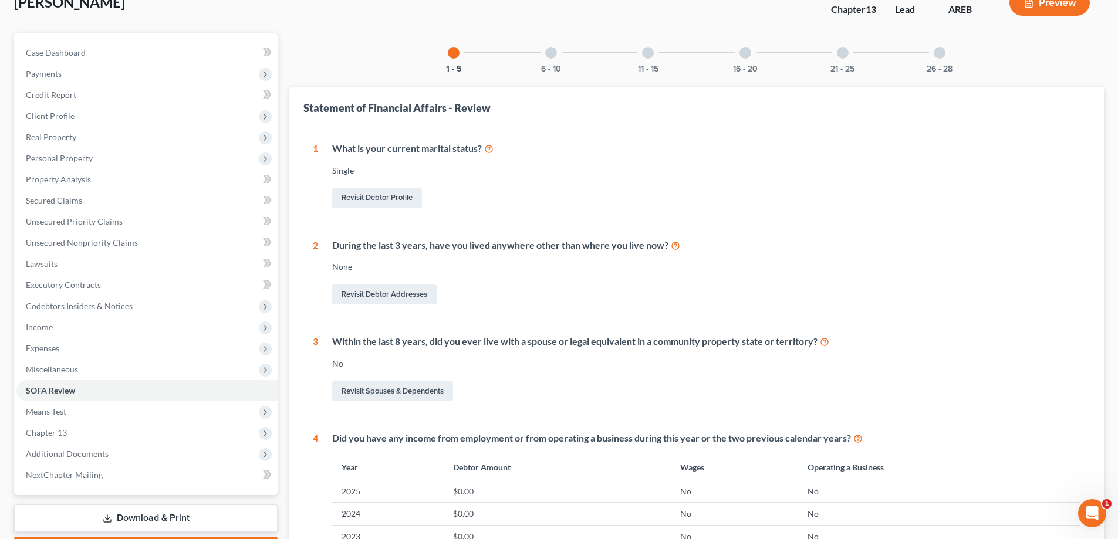
scroll to position [235, 0]
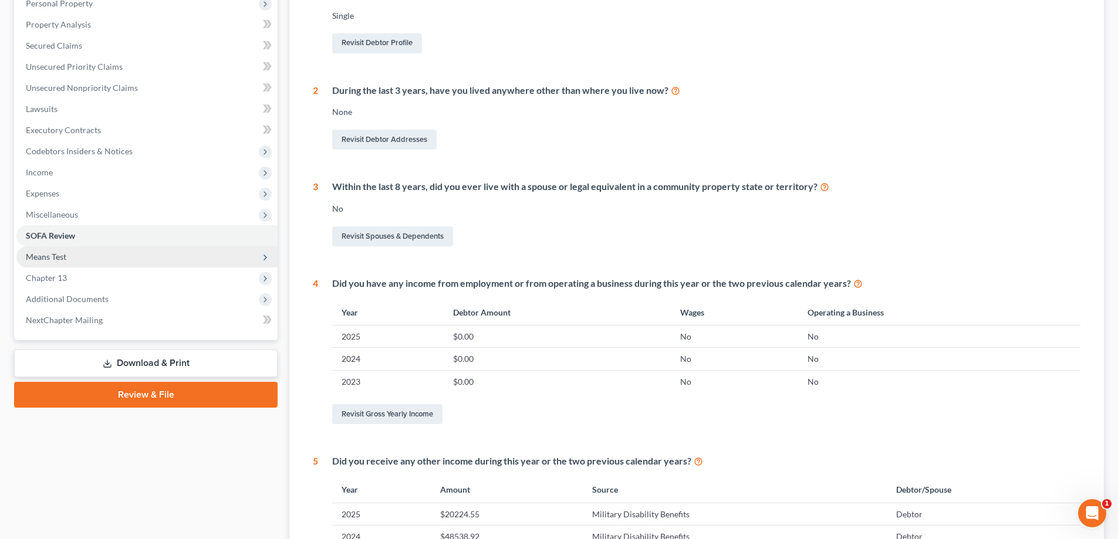
click at [62, 256] on span "Means Test" at bounding box center [46, 257] width 40 height 10
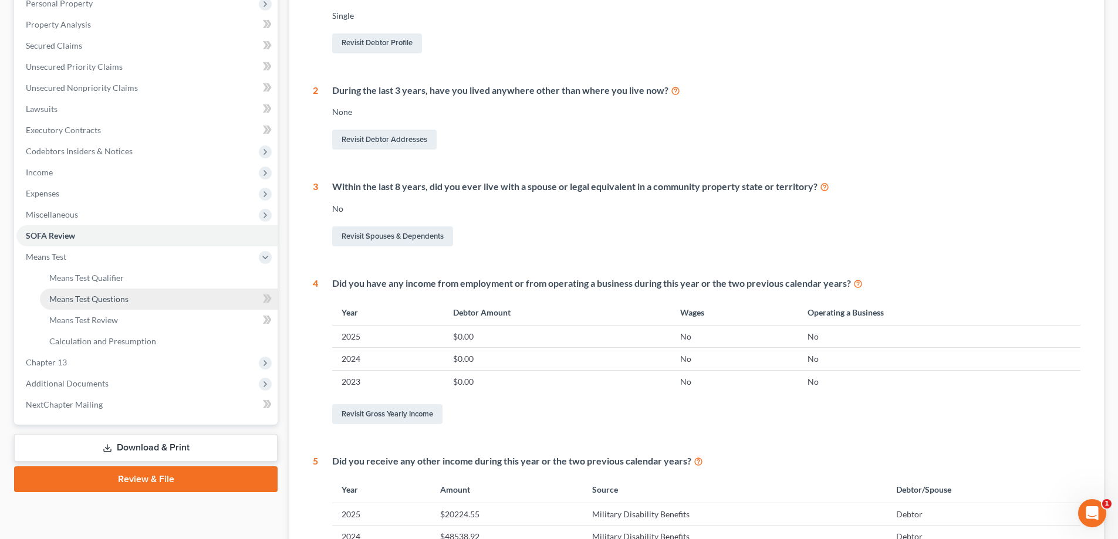
click at [79, 304] on link "Means Test Questions" at bounding box center [159, 299] width 238 height 21
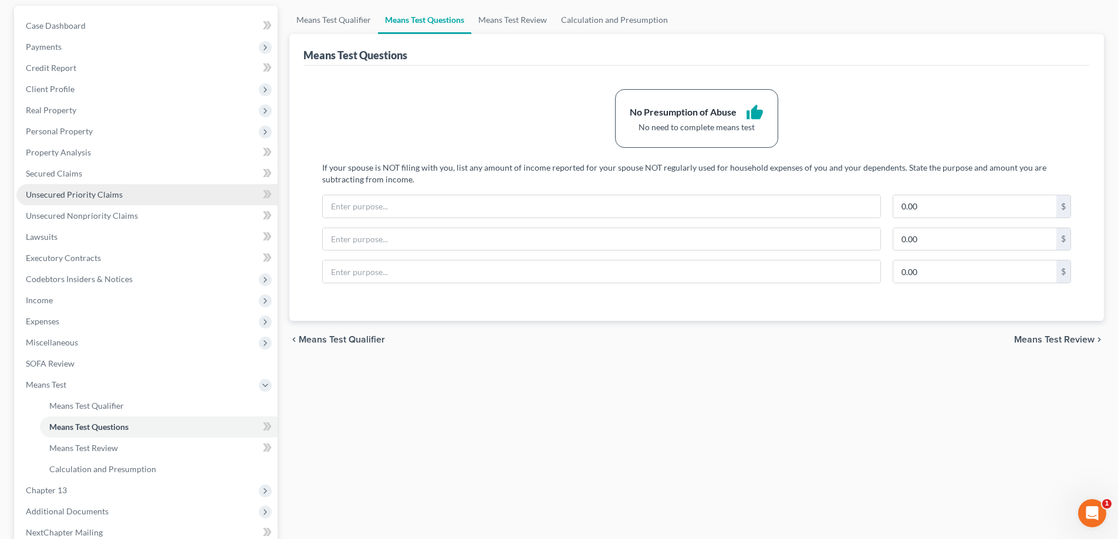
scroll to position [176, 0]
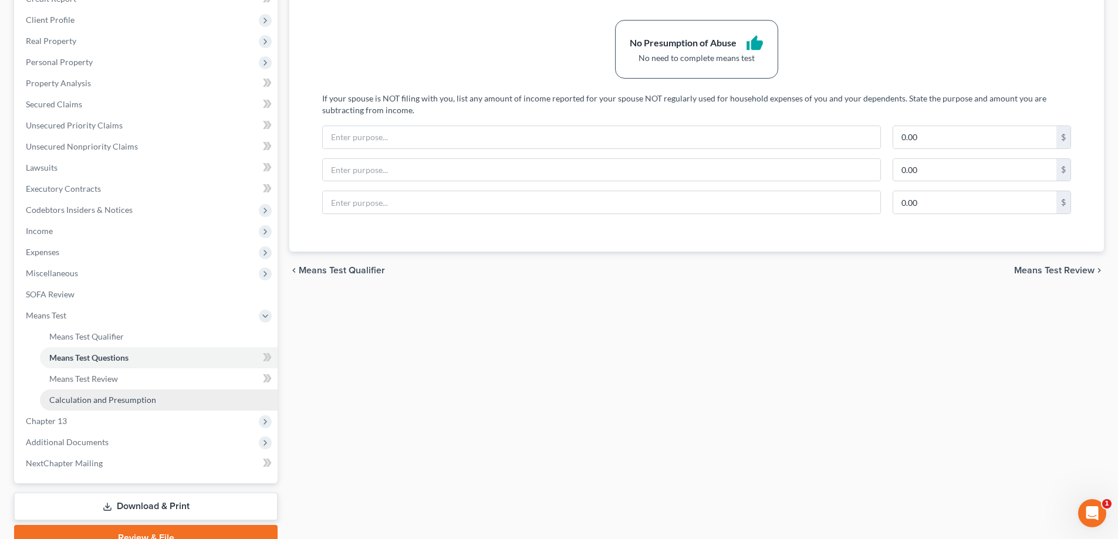
click at [104, 405] on link "Calculation and Presumption" at bounding box center [159, 400] width 238 height 21
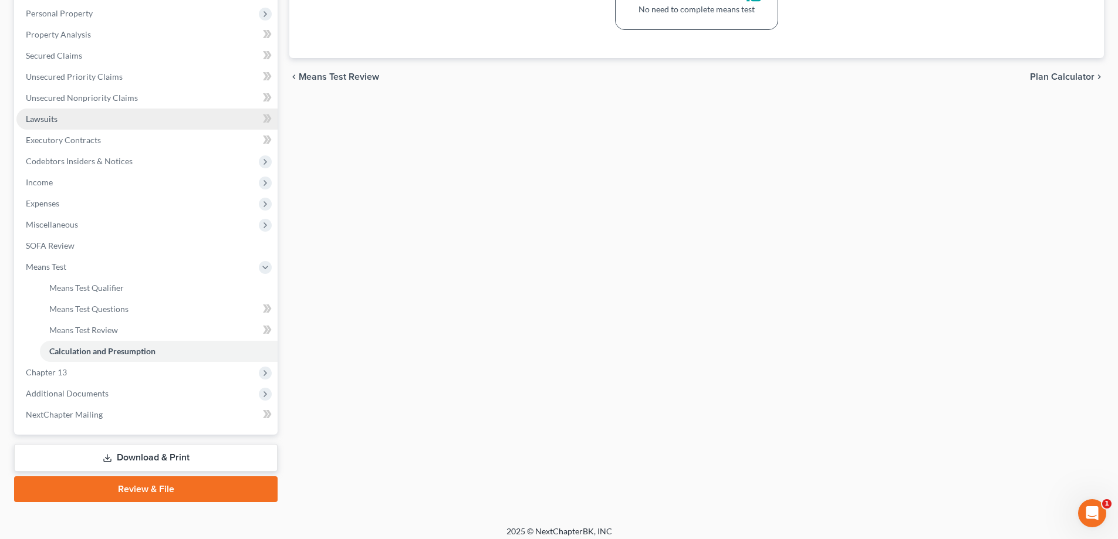
scroll to position [232, 0]
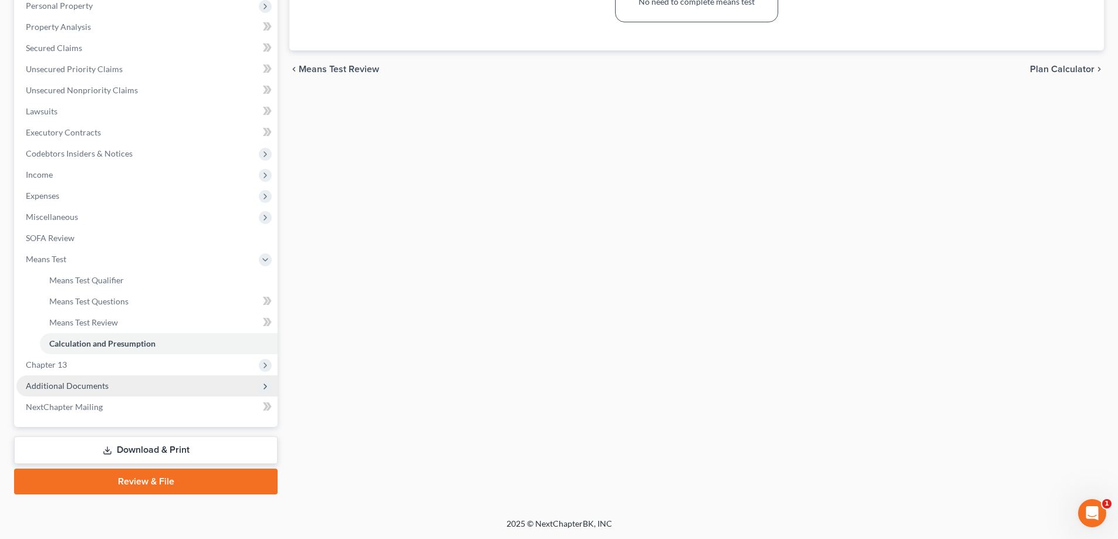
click at [67, 383] on span "Additional Documents" at bounding box center [67, 386] width 83 height 10
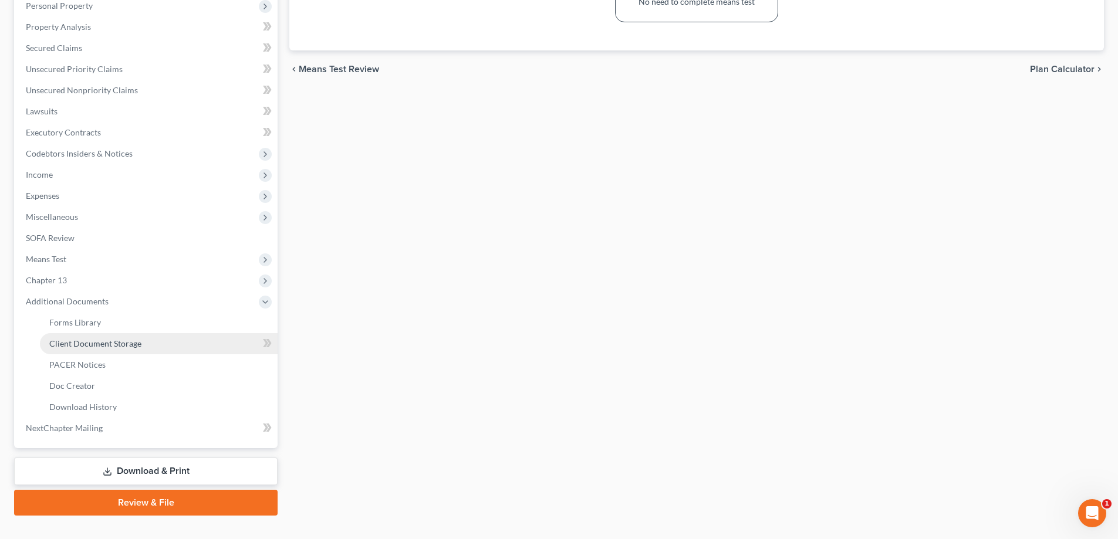
click at [86, 346] on span "Client Document Storage" at bounding box center [95, 344] width 92 height 10
select select "0"
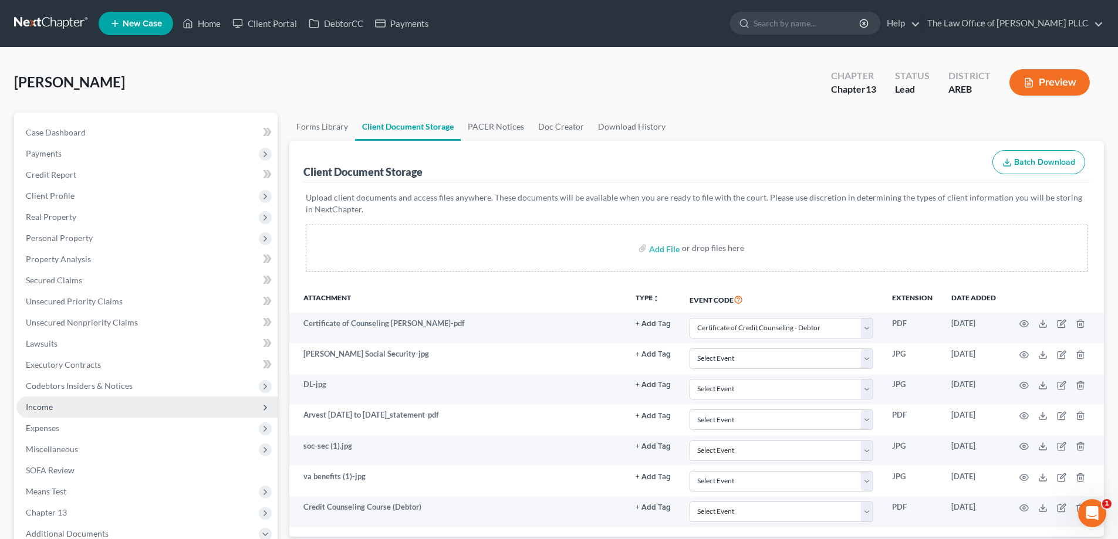
click at [45, 399] on span "Income" at bounding box center [146, 407] width 261 height 21
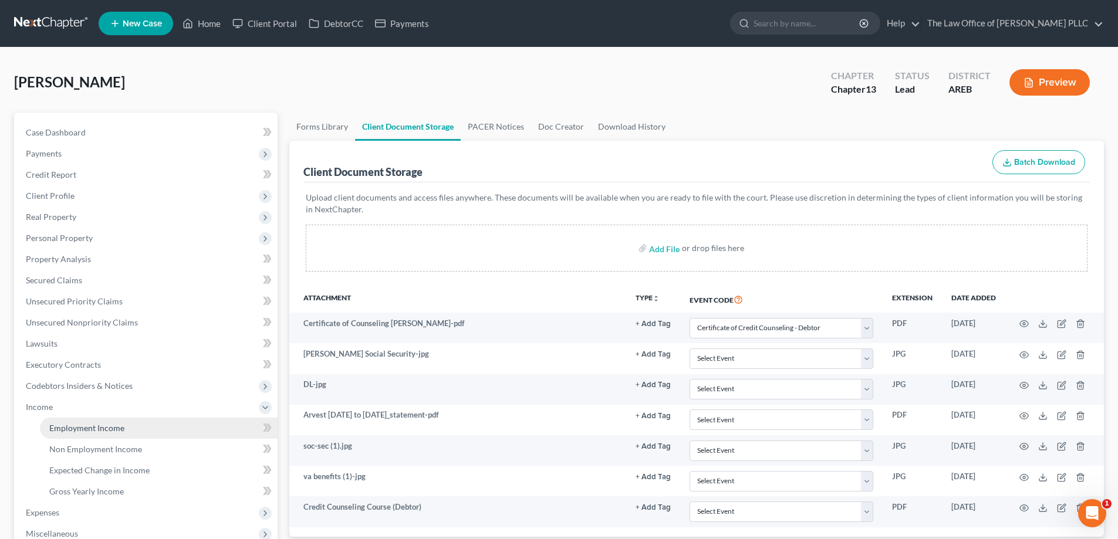
click at [77, 428] on span "Employment Income" at bounding box center [86, 428] width 75 height 10
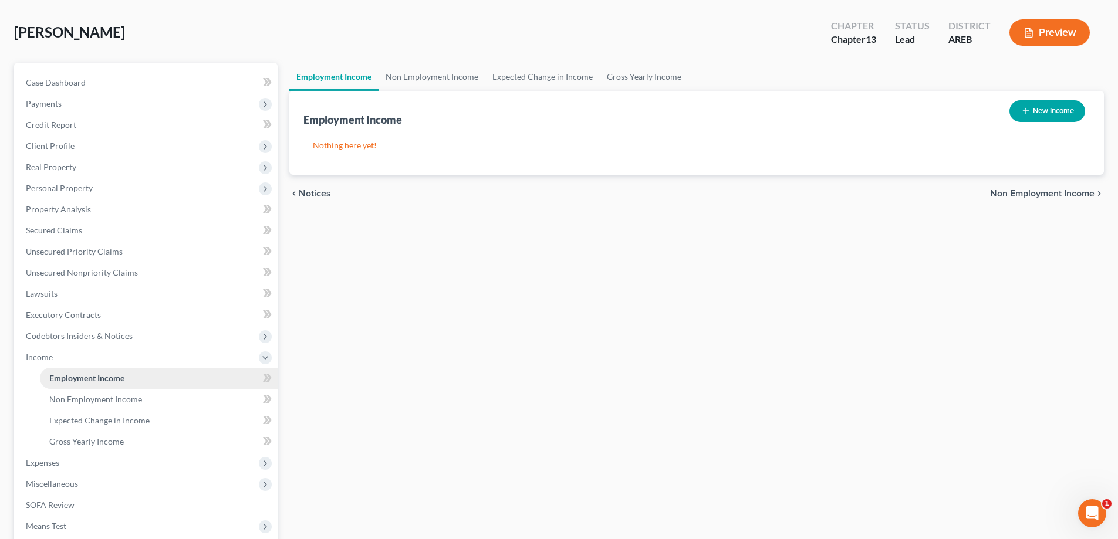
scroll to position [117, 0]
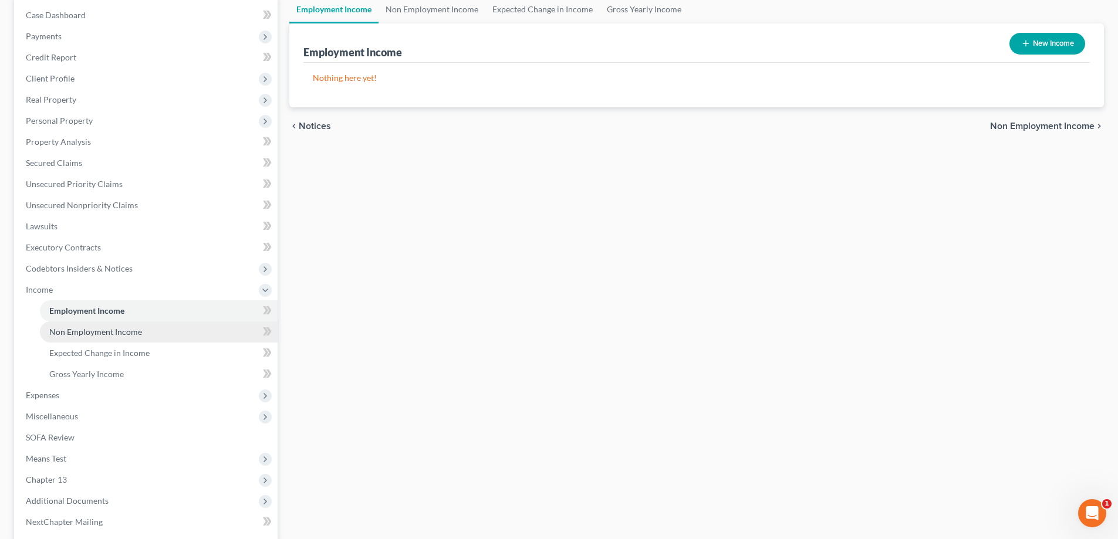
click at [102, 333] on span "Non Employment Income" at bounding box center [95, 332] width 93 height 10
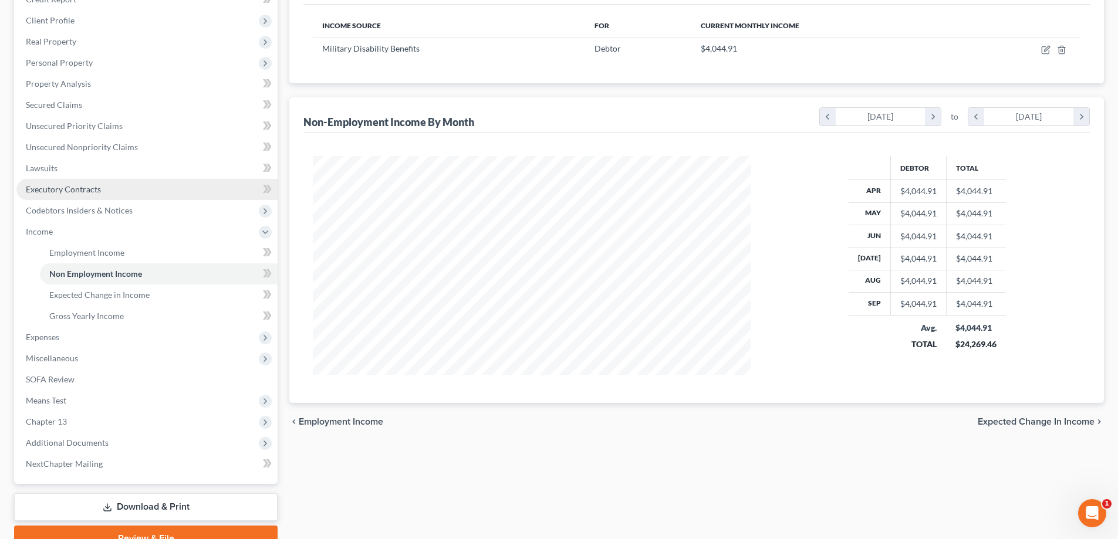
scroll to position [176, 0]
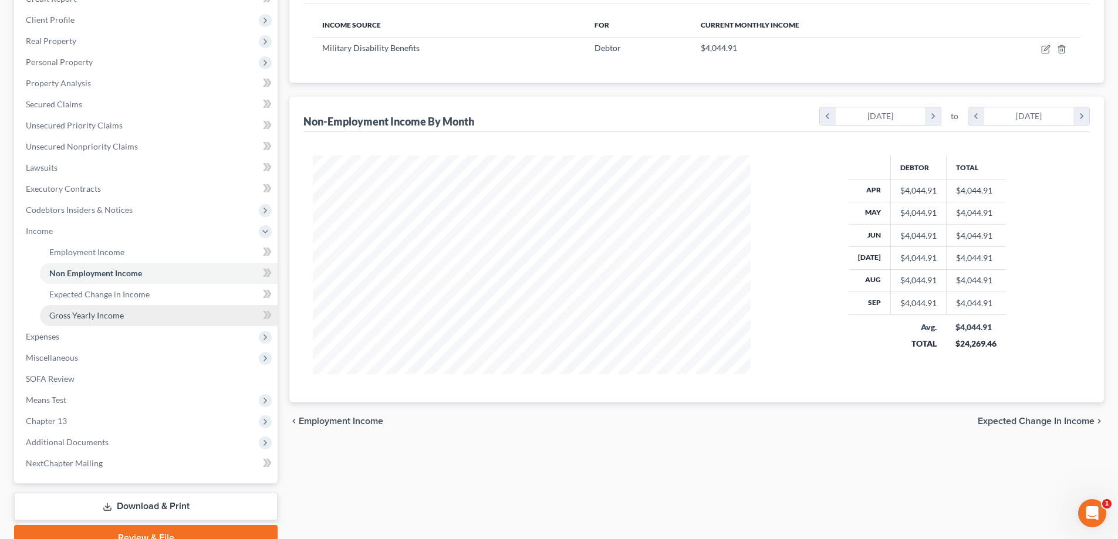
click at [118, 317] on span "Gross Yearly Income" at bounding box center [86, 315] width 75 height 10
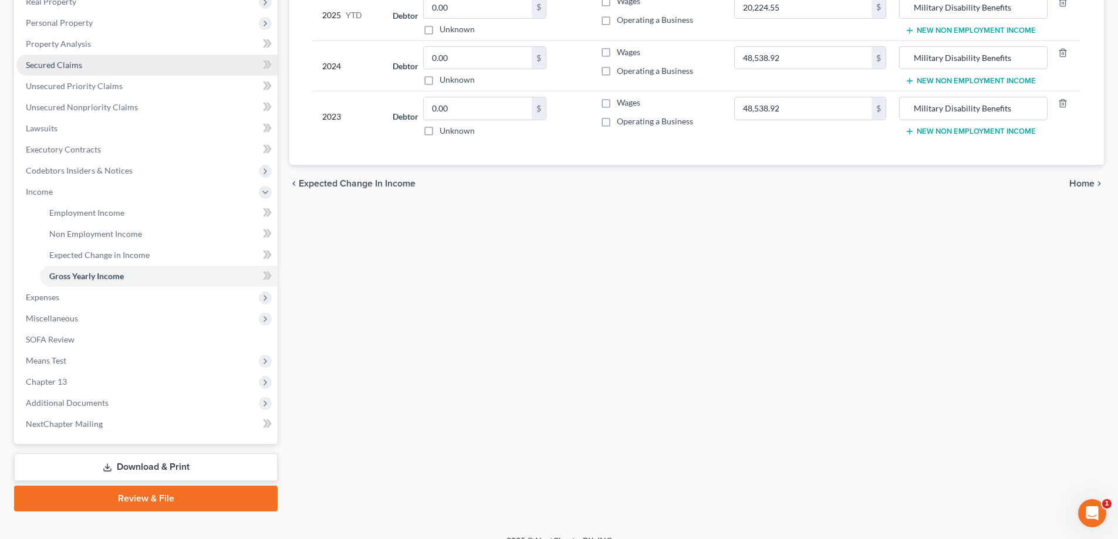
scroll to position [232, 0]
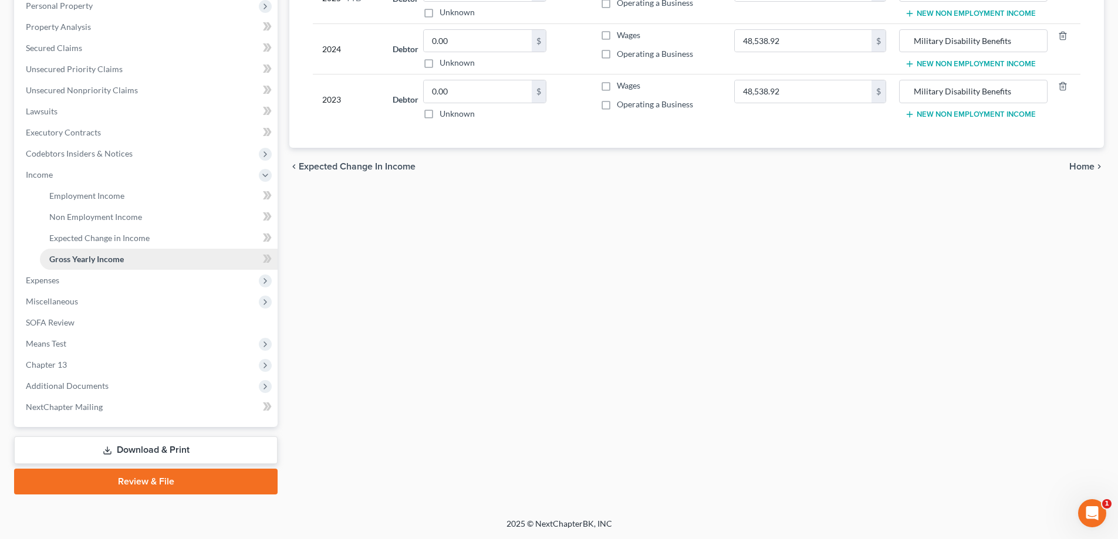
click at [89, 262] on span "Gross Yearly Income" at bounding box center [86, 259] width 75 height 10
click at [96, 383] on span "Additional Documents" at bounding box center [67, 386] width 83 height 10
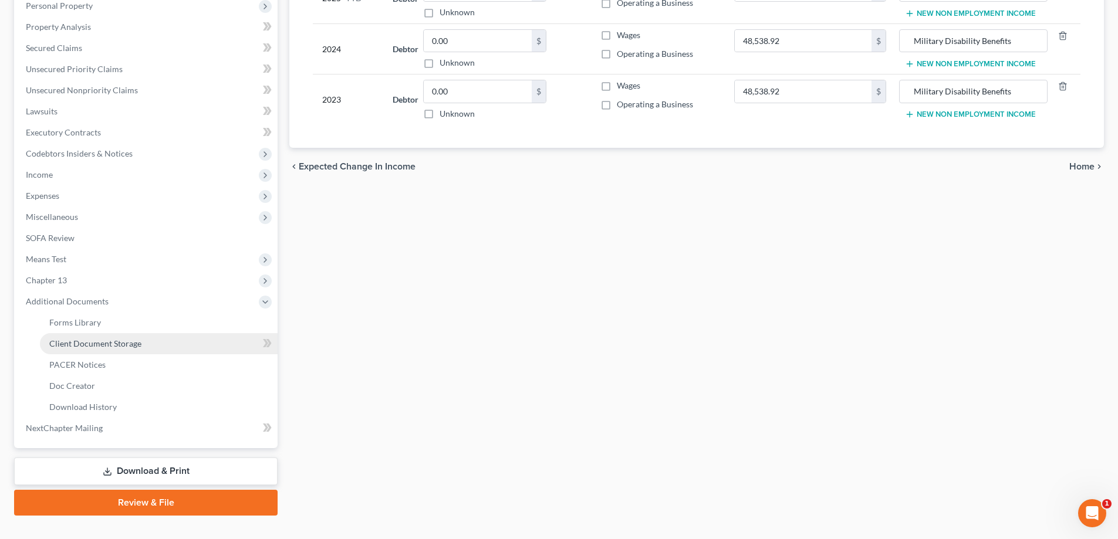
click at [100, 347] on span "Client Document Storage" at bounding box center [95, 344] width 92 height 10
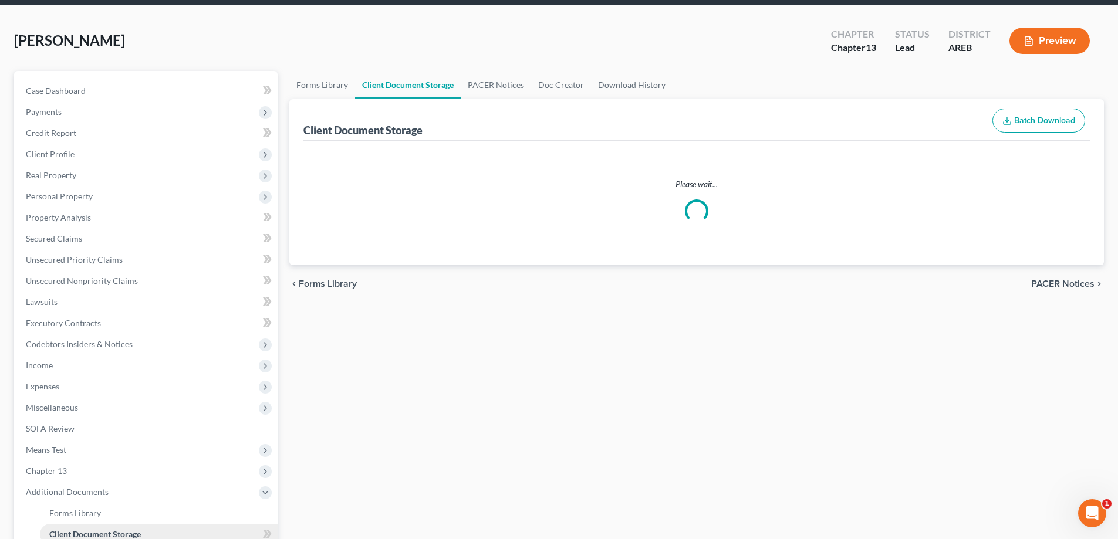
select select "0"
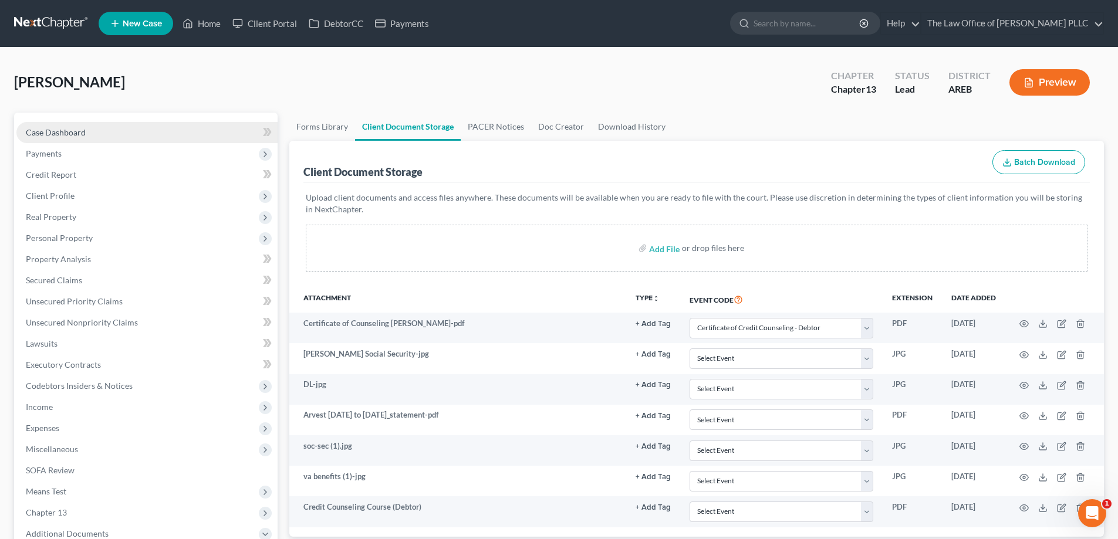
click at [64, 135] on span "Case Dashboard" at bounding box center [56, 132] width 60 height 10
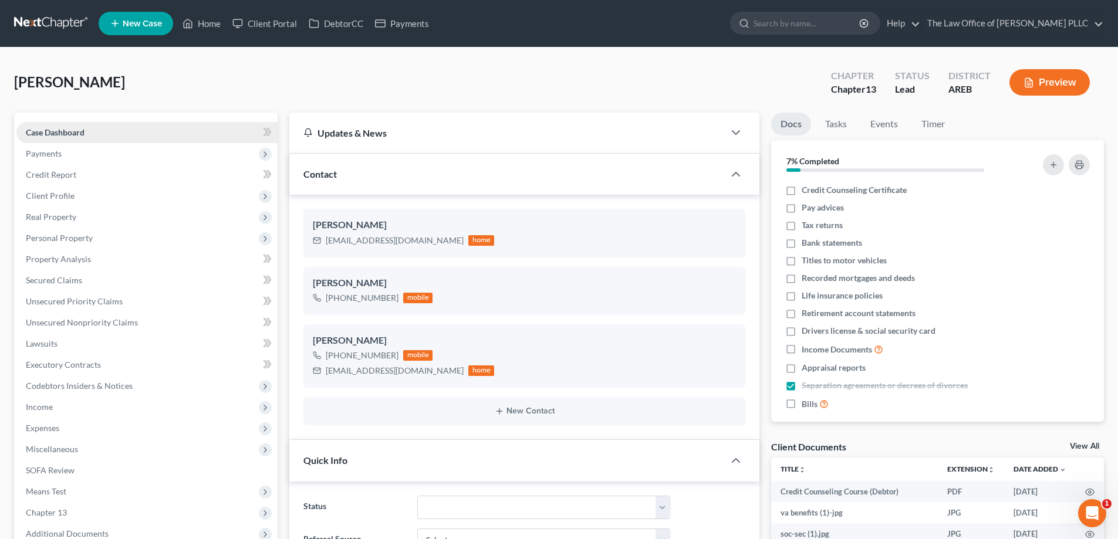
scroll to position [3255, 0]
click at [39, 155] on span "Payments" at bounding box center [44, 153] width 36 height 10
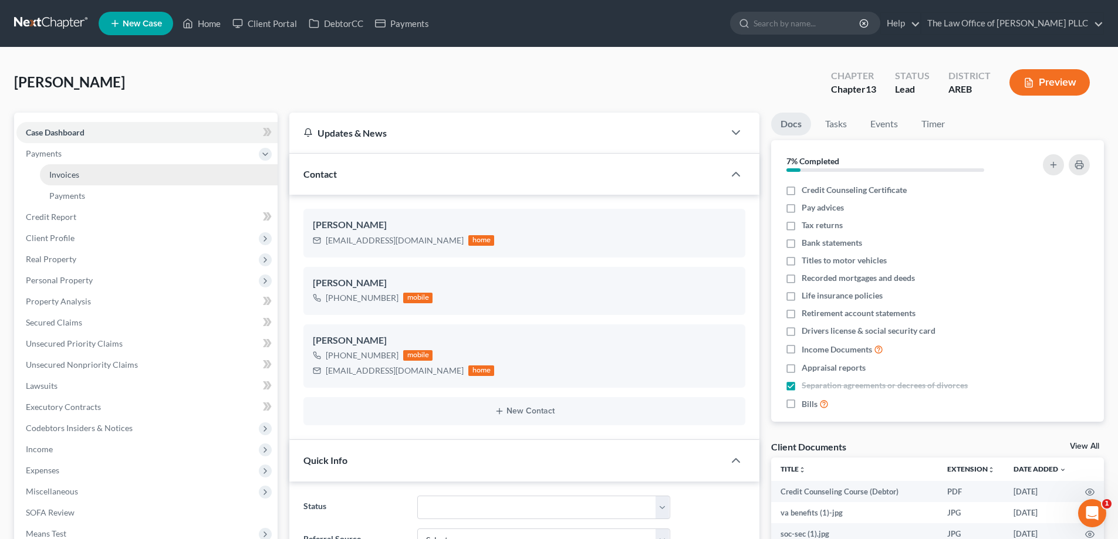
click at [59, 175] on span "Invoices" at bounding box center [64, 175] width 30 height 10
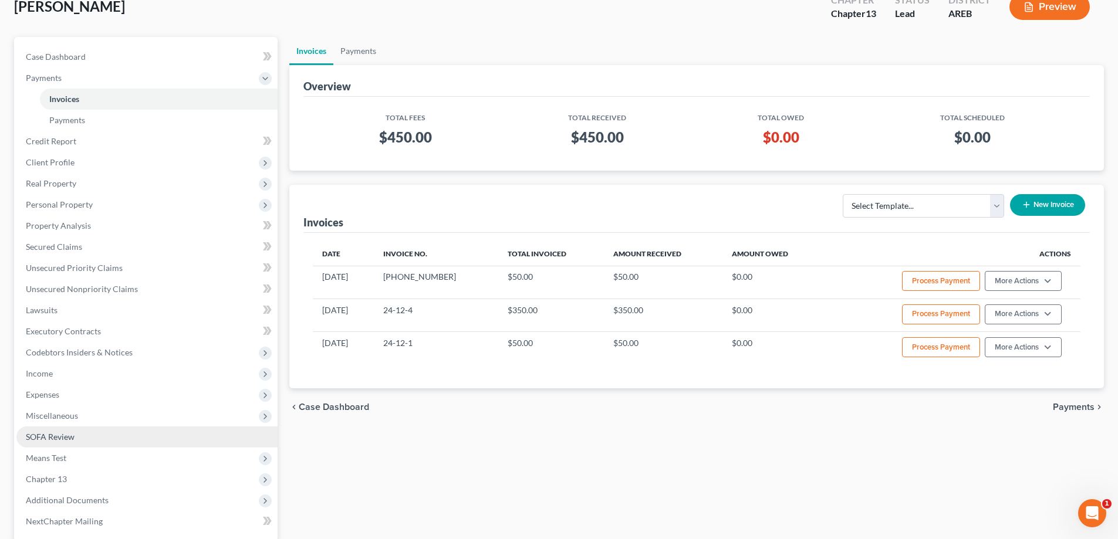
scroll to position [176, 0]
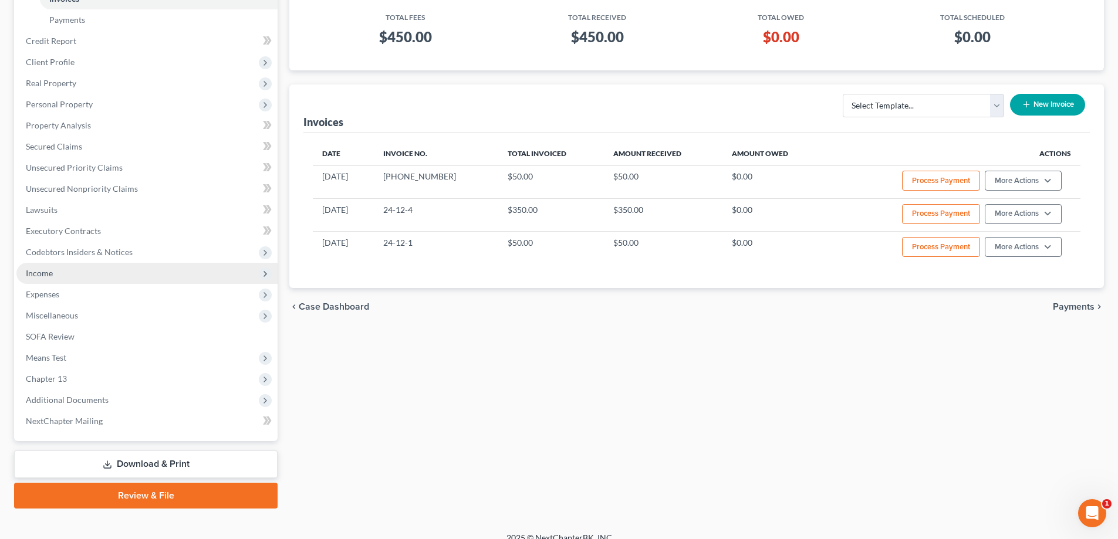
click at [45, 272] on span "Income" at bounding box center [39, 273] width 27 height 10
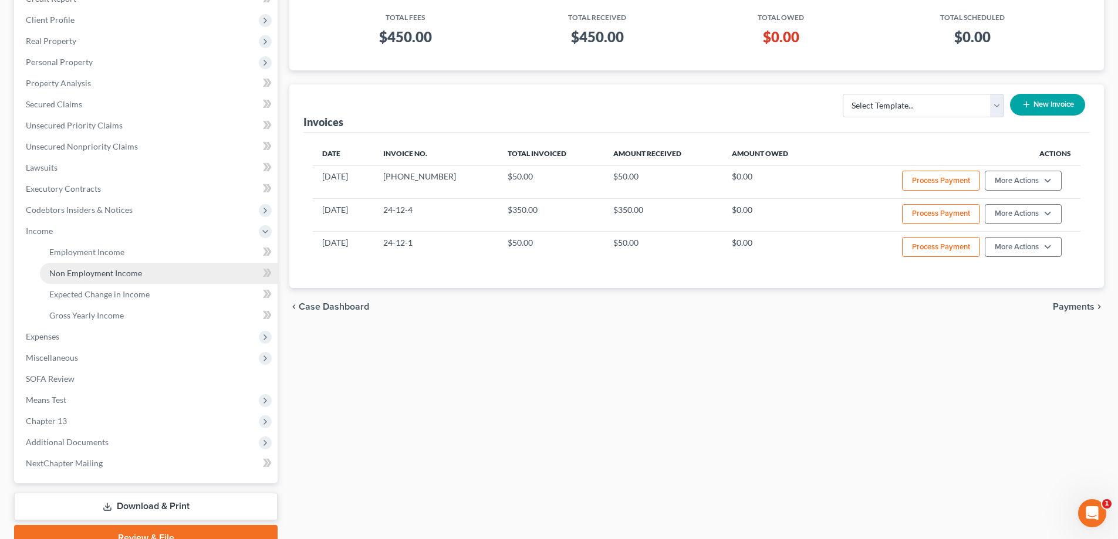
click at [87, 275] on span "Non Employment Income" at bounding box center [95, 273] width 93 height 10
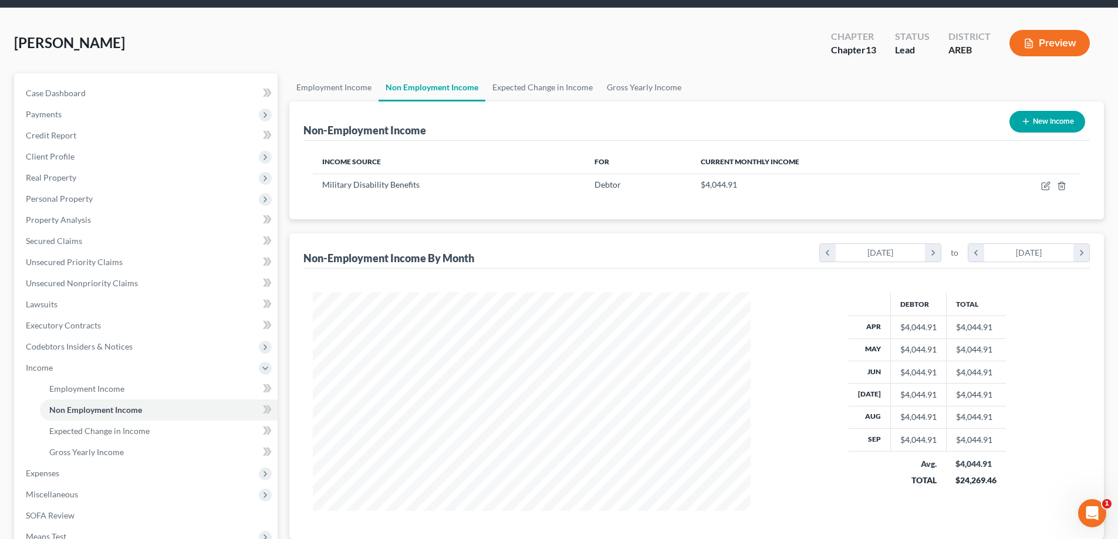
scroll to position [59, 0]
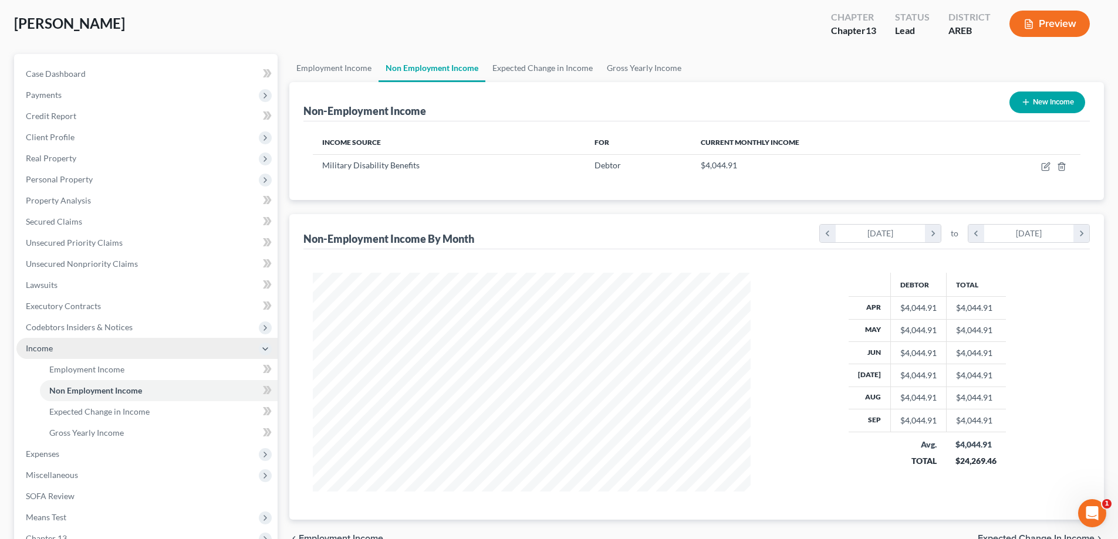
click at [43, 350] on span "Income" at bounding box center [39, 348] width 27 height 10
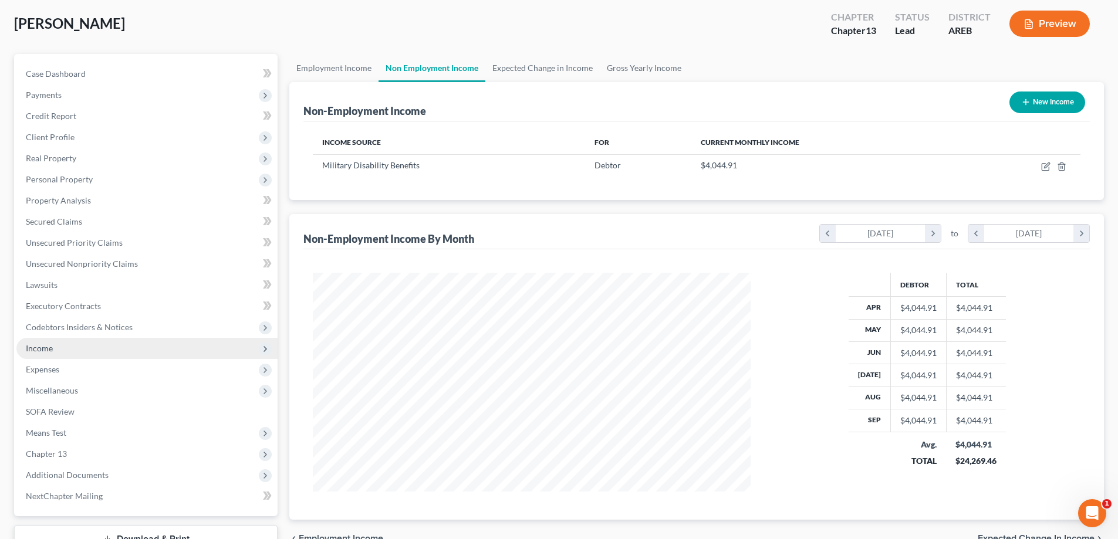
click at [44, 351] on span "Income" at bounding box center [39, 348] width 27 height 10
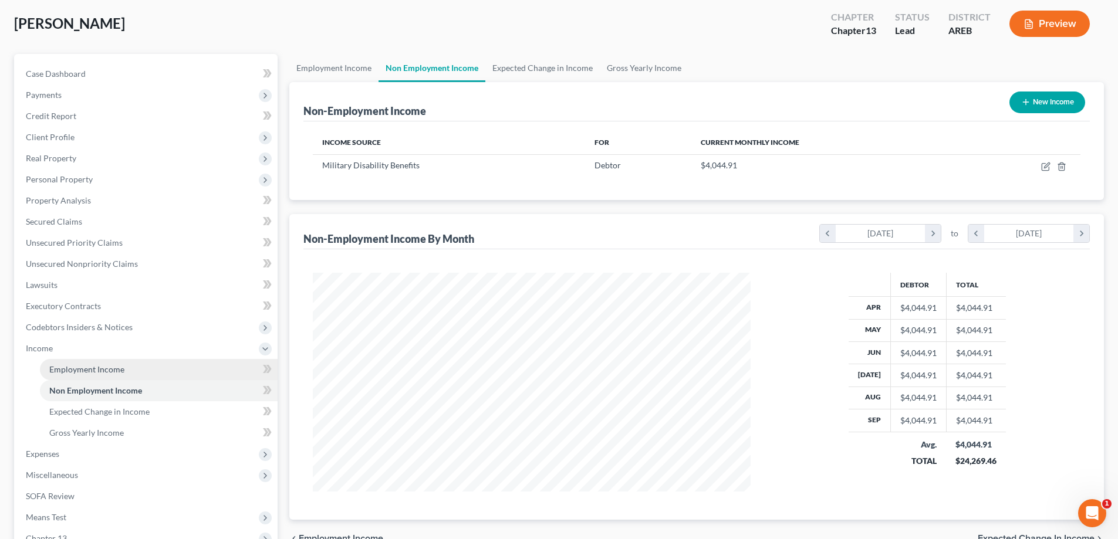
click at [75, 365] on span "Employment Income" at bounding box center [86, 369] width 75 height 10
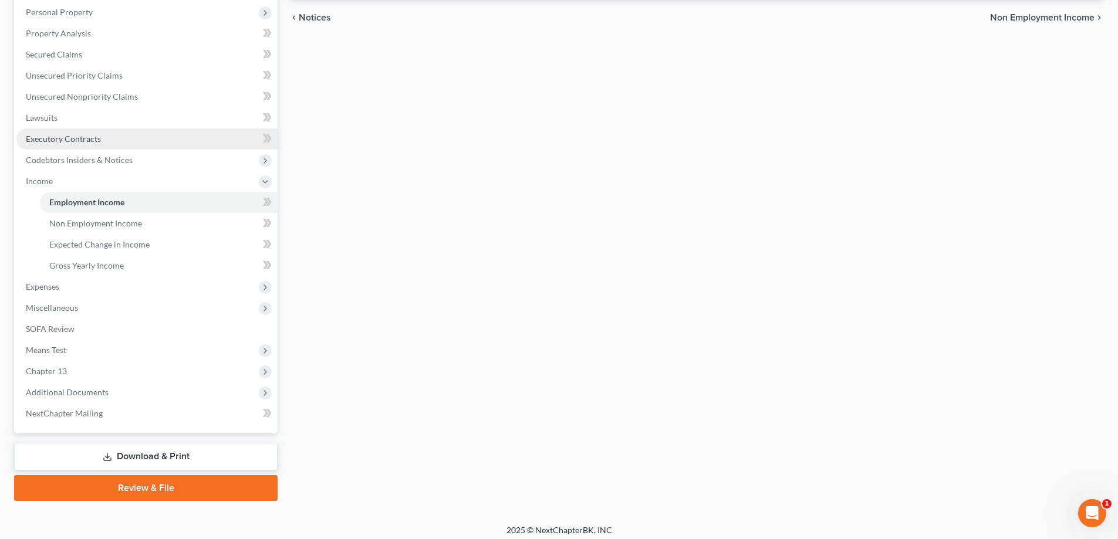
scroll to position [232, 0]
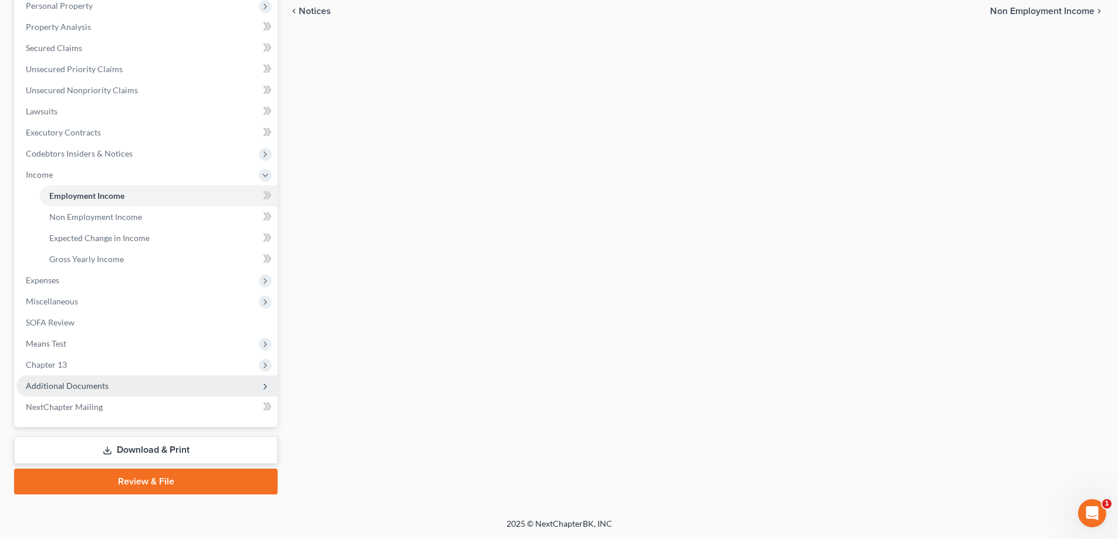
click at [75, 386] on span "Additional Documents" at bounding box center [67, 386] width 83 height 10
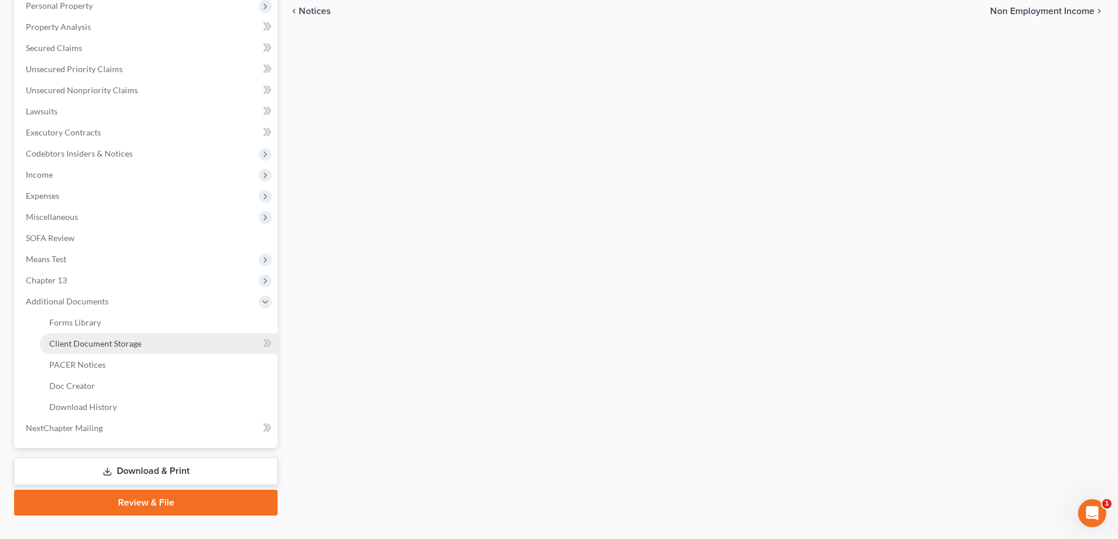
click at [77, 345] on span "Client Document Storage" at bounding box center [95, 344] width 92 height 10
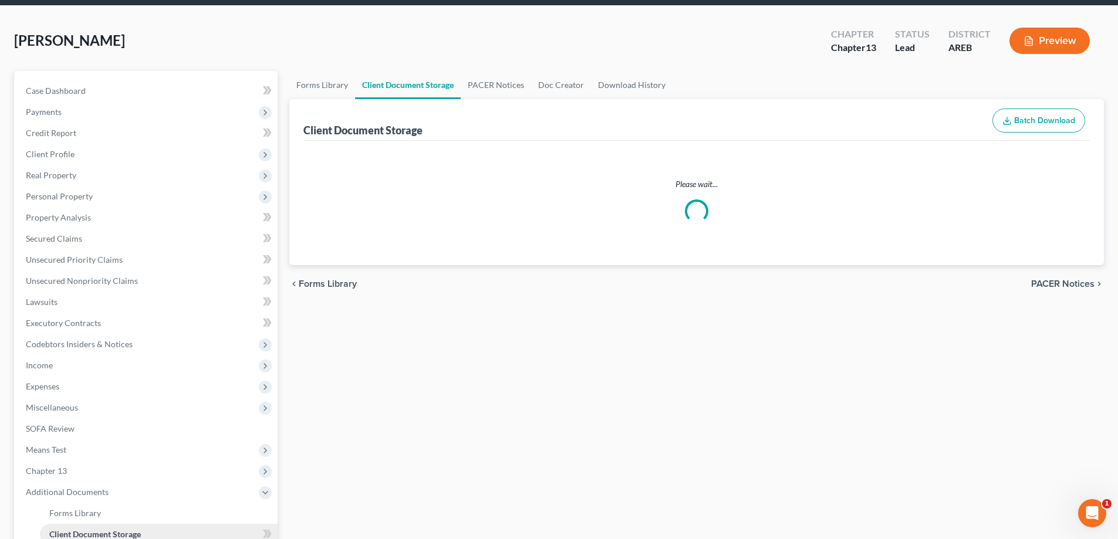
select select "0"
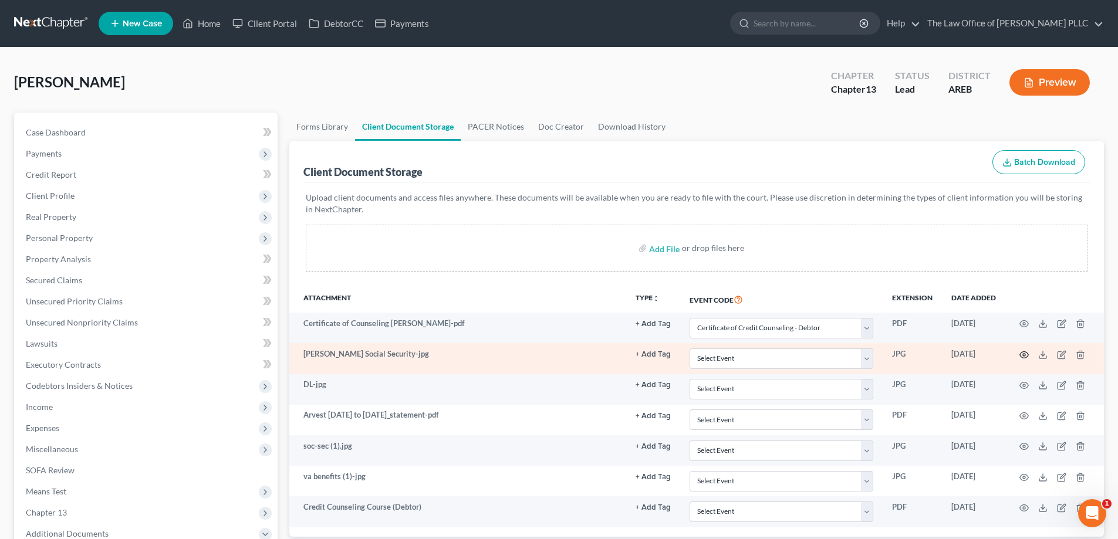
click at [561, 356] on circle "button" at bounding box center [1024, 355] width 2 height 2
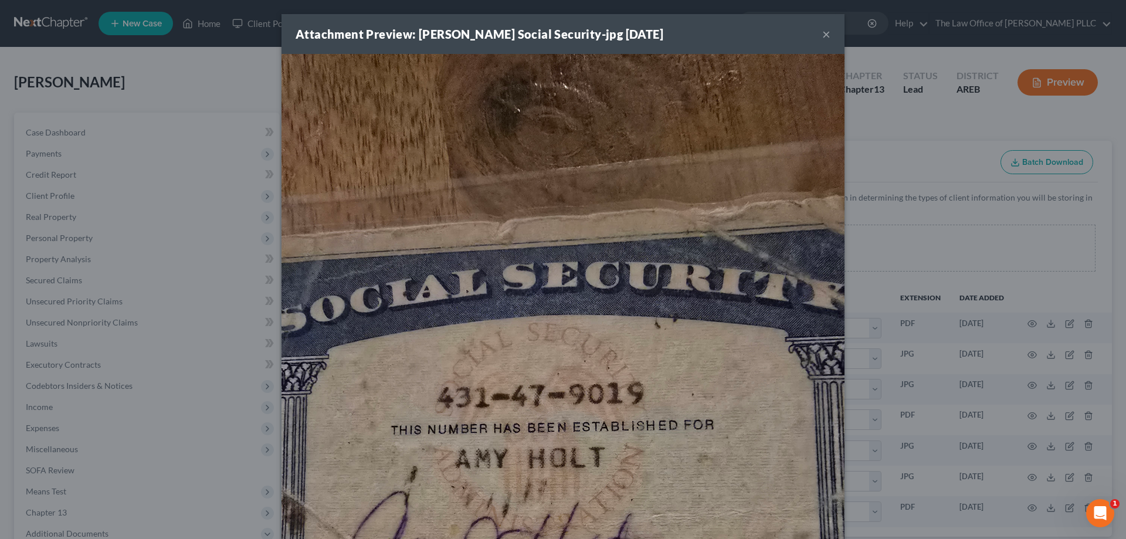
click at [561, 31] on button "×" at bounding box center [826, 34] width 8 height 14
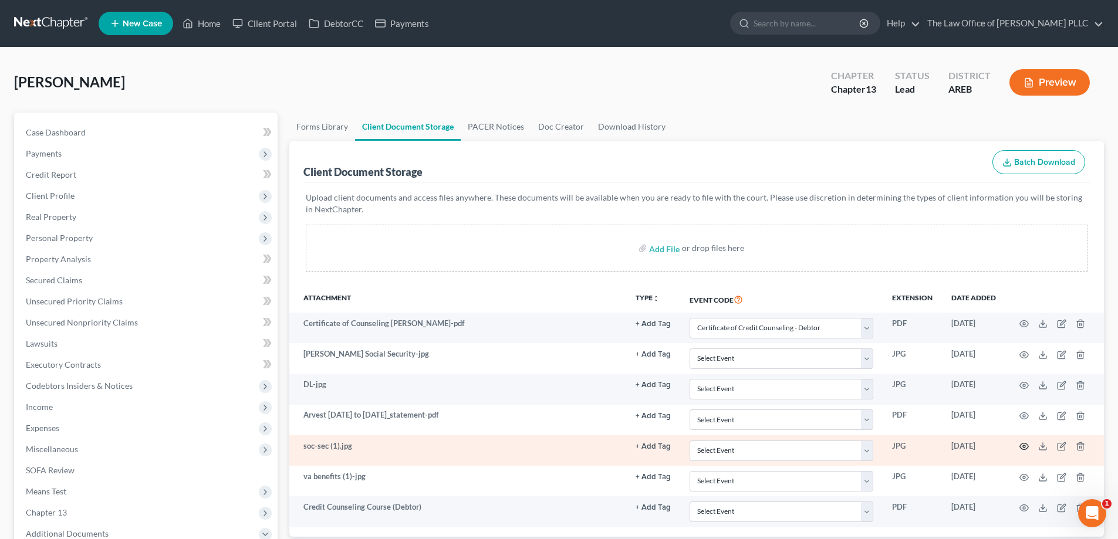
click at [561, 448] on icon "button" at bounding box center [1023, 446] width 9 height 9
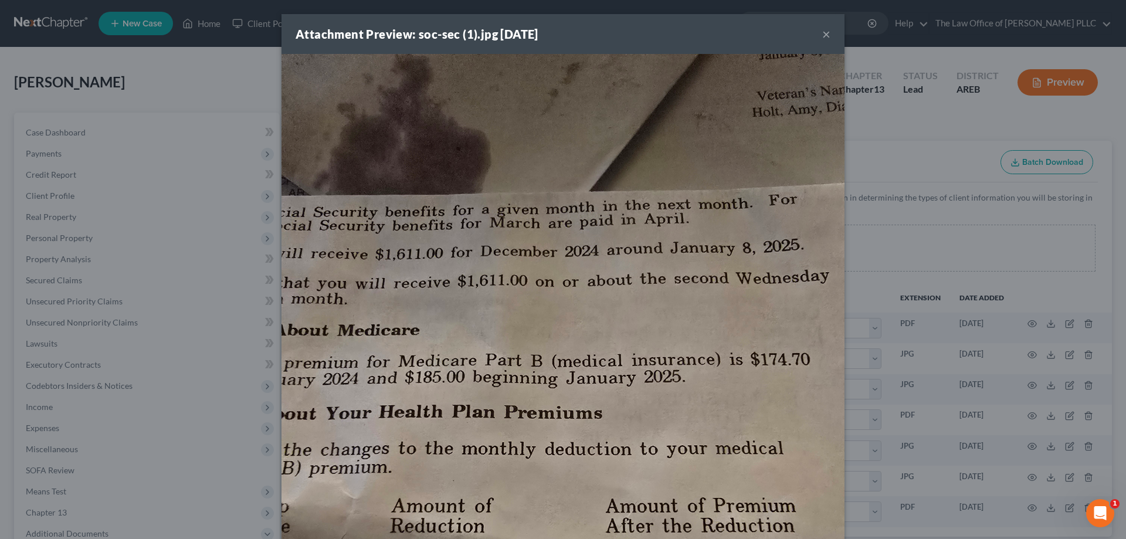
click at [561, 35] on button "×" at bounding box center [826, 34] width 8 height 14
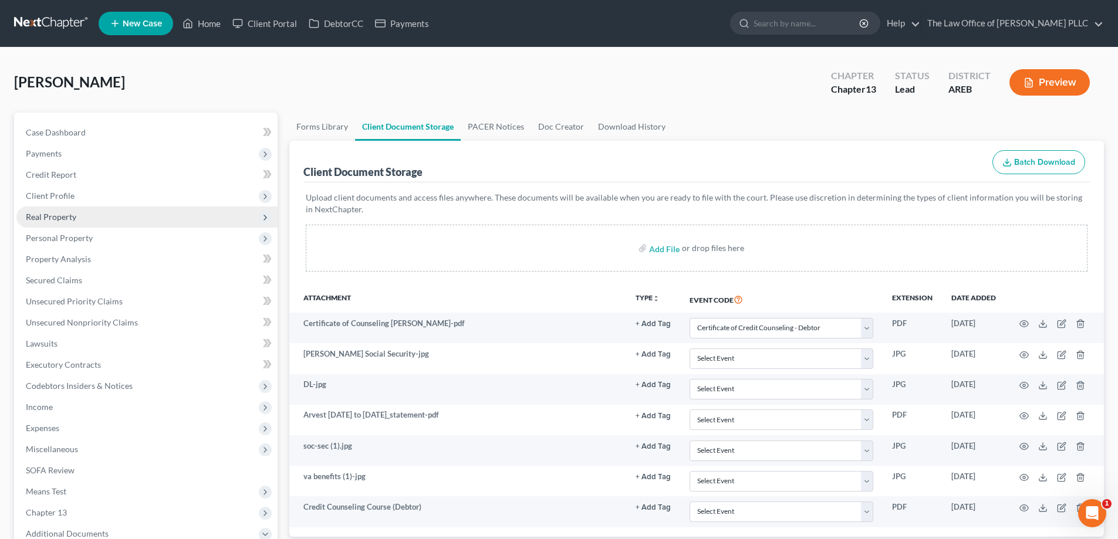
click at [81, 214] on span "Real Property" at bounding box center [146, 217] width 261 height 21
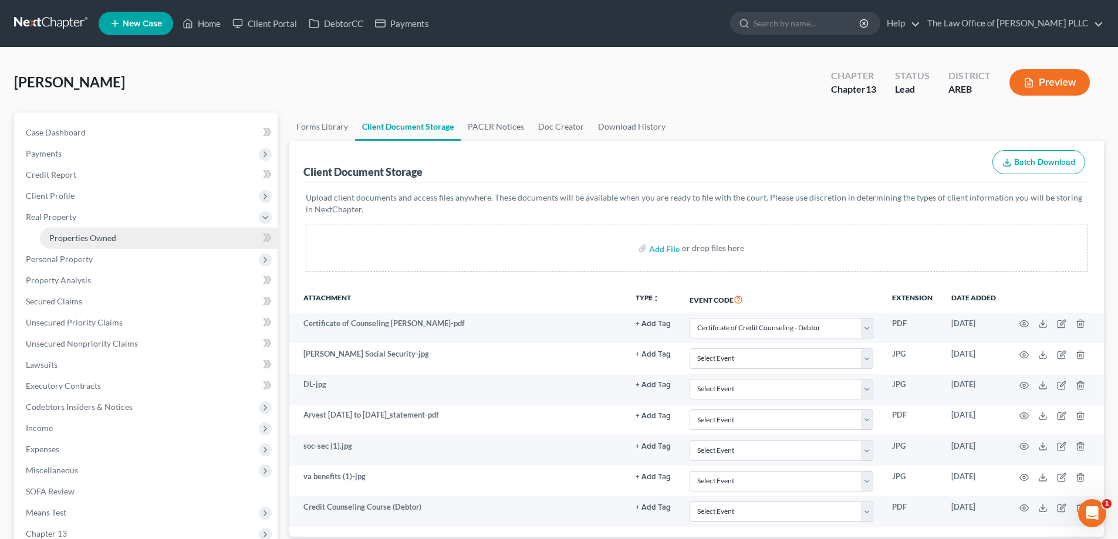
click at [91, 238] on span "Properties Owned" at bounding box center [82, 238] width 67 height 10
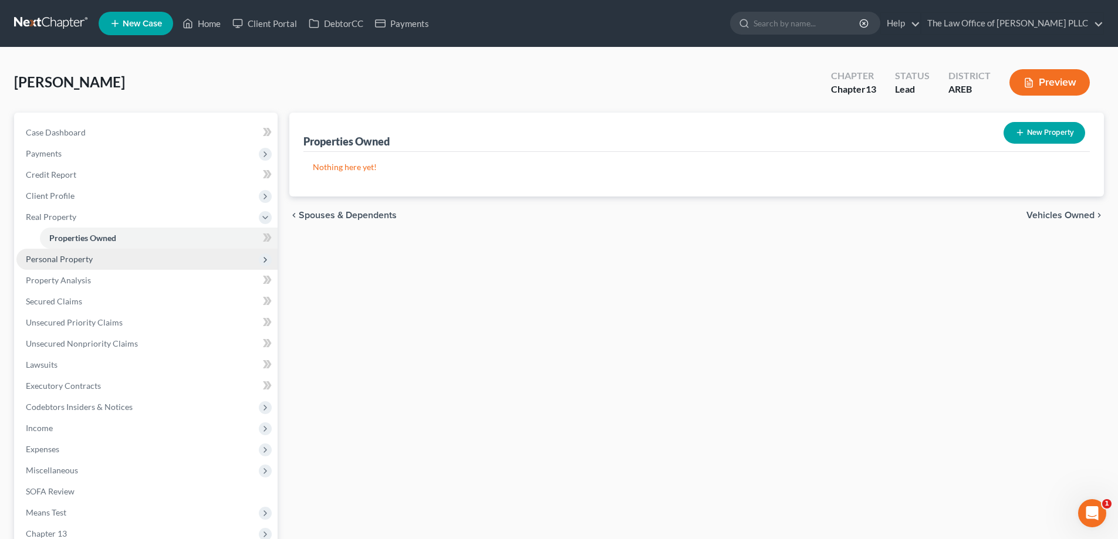
click at [86, 263] on span "Personal Property" at bounding box center [59, 259] width 67 height 10
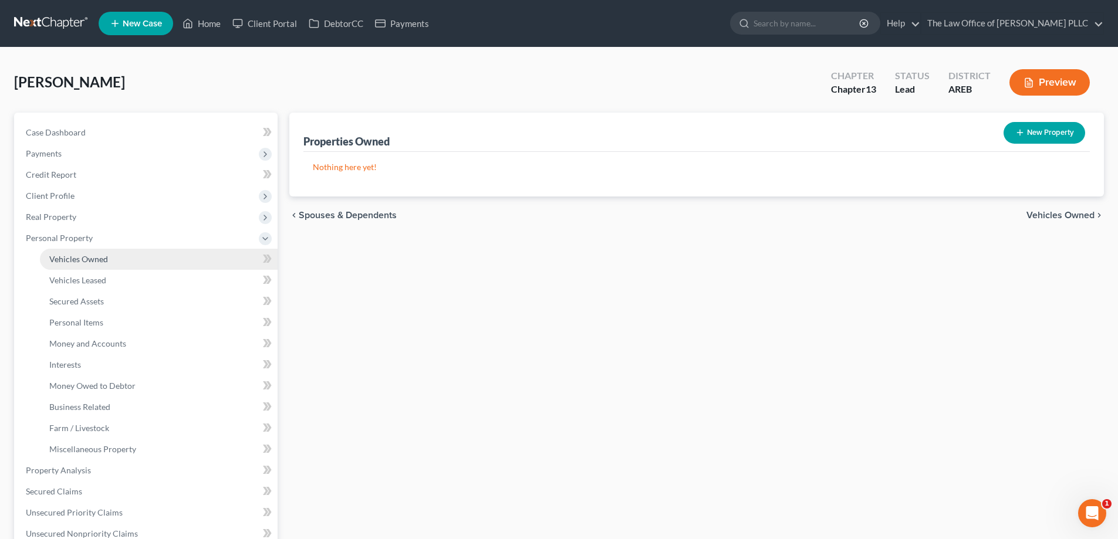
click at [95, 262] on span "Vehicles Owned" at bounding box center [78, 259] width 59 height 10
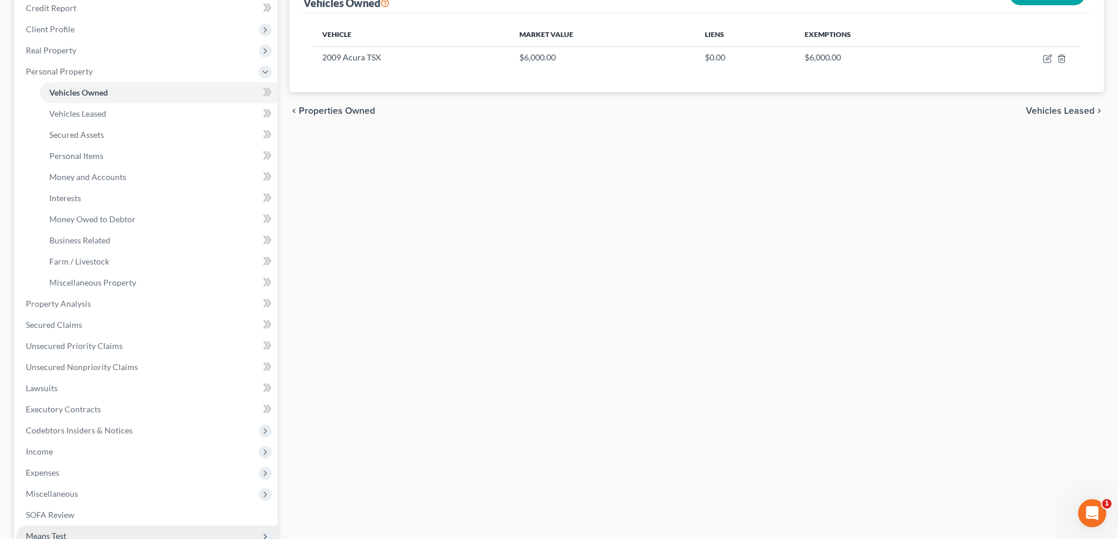
scroll to position [124, 0]
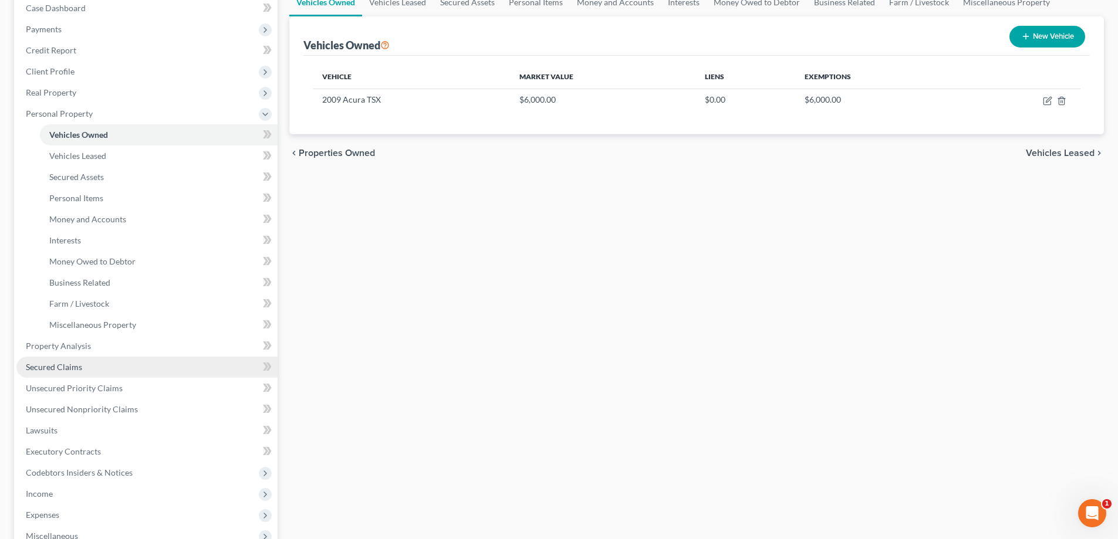
click at [62, 362] on span "Secured Claims" at bounding box center [54, 367] width 56 height 10
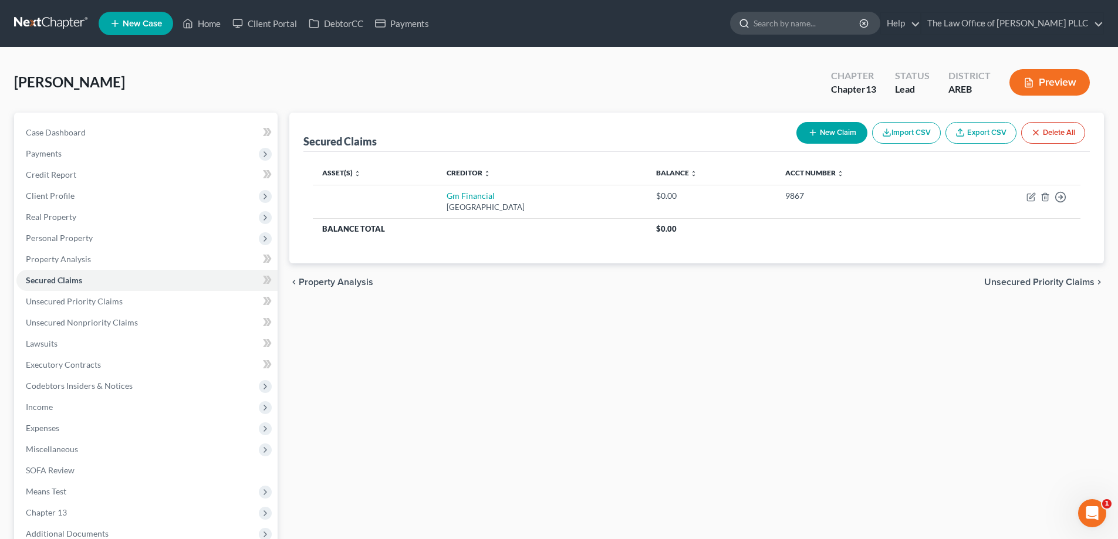
click at [561, 22] on input "search" at bounding box center [806, 23] width 107 height 22
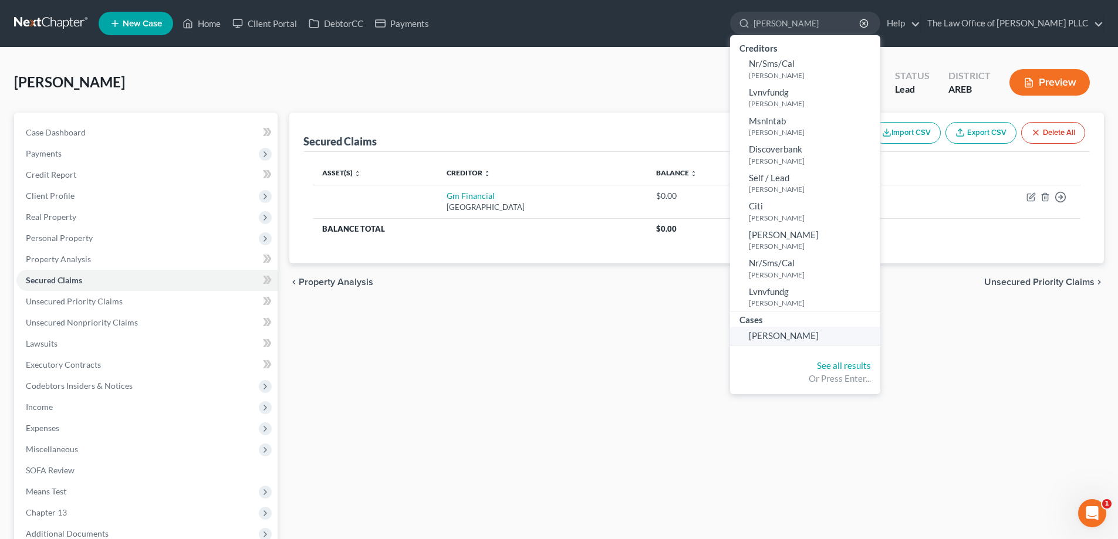
type input "clark"
click at [561, 339] on span "Clark, Cameron" at bounding box center [784, 335] width 70 height 11
select select "10"
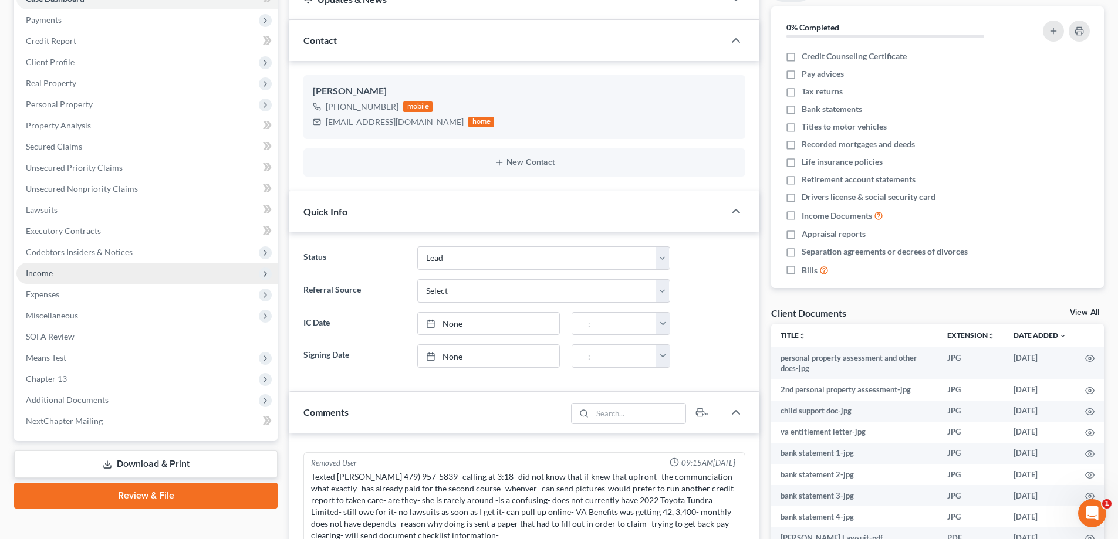
scroll to position [176, 0]
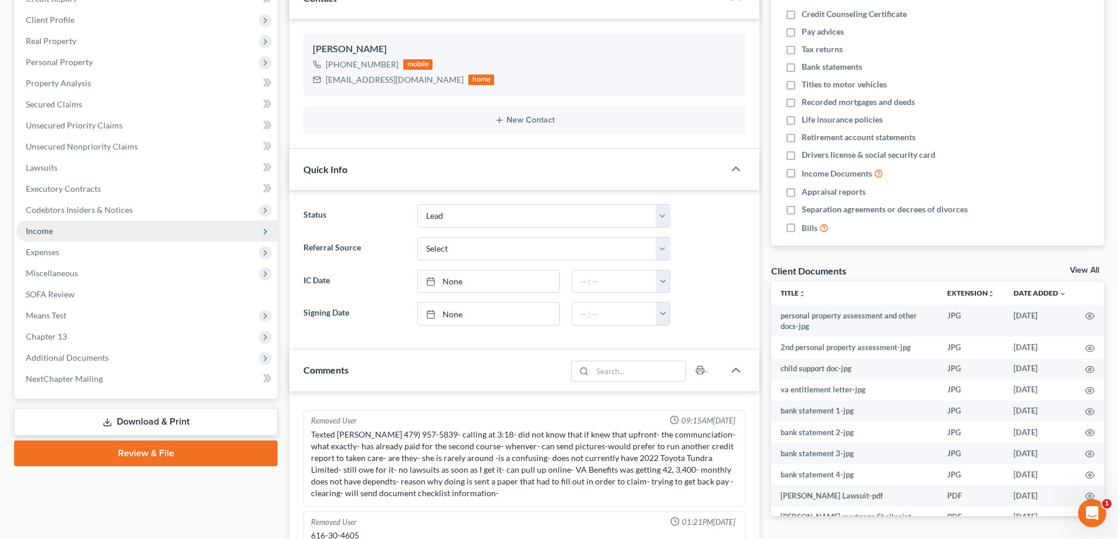
click at [39, 235] on span "Income" at bounding box center [39, 231] width 27 height 10
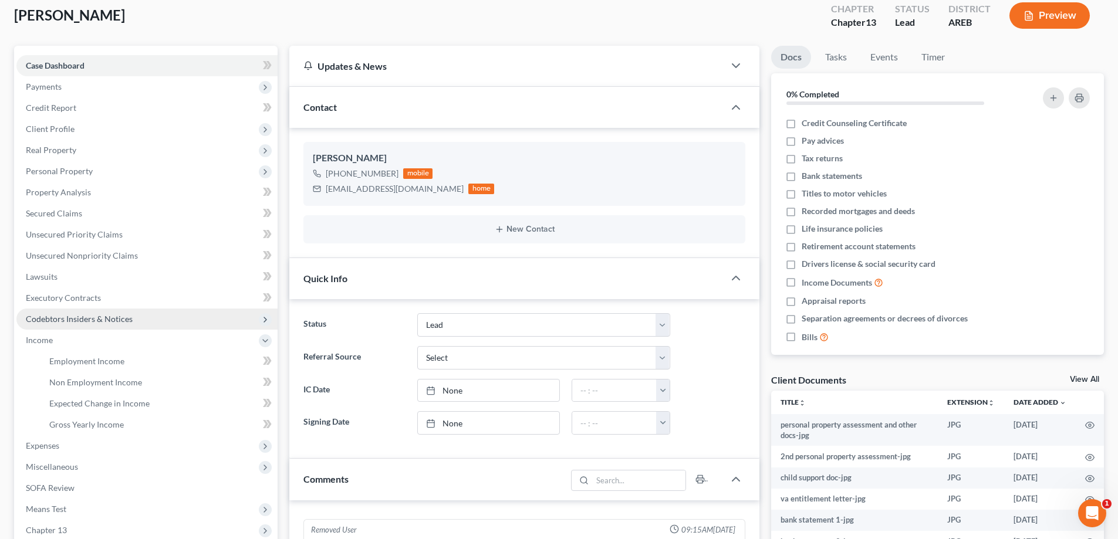
scroll to position [46, 0]
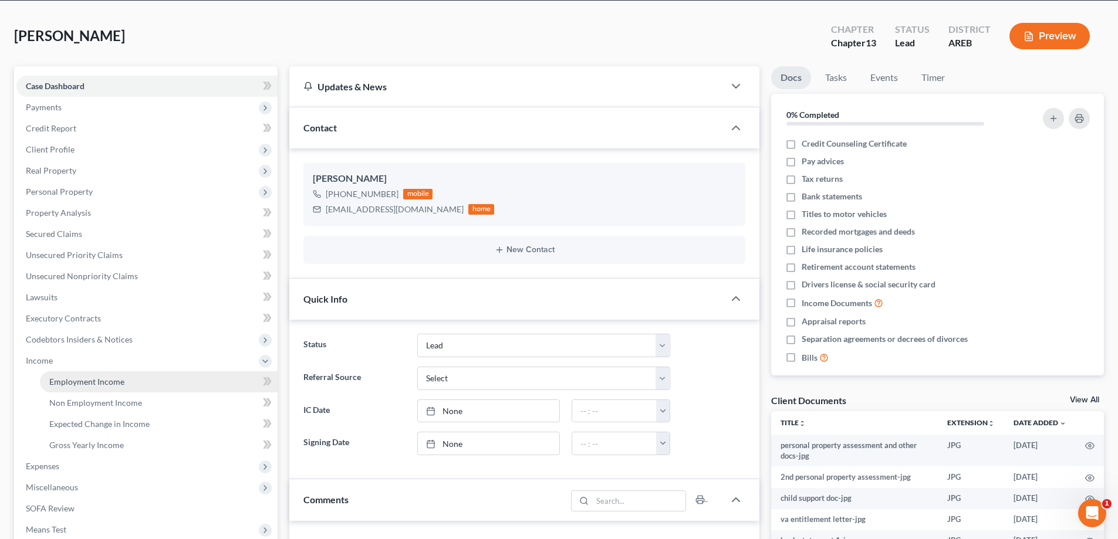
click at [67, 379] on span "Employment Income" at bounding box center [86, 382] width 75 height 10
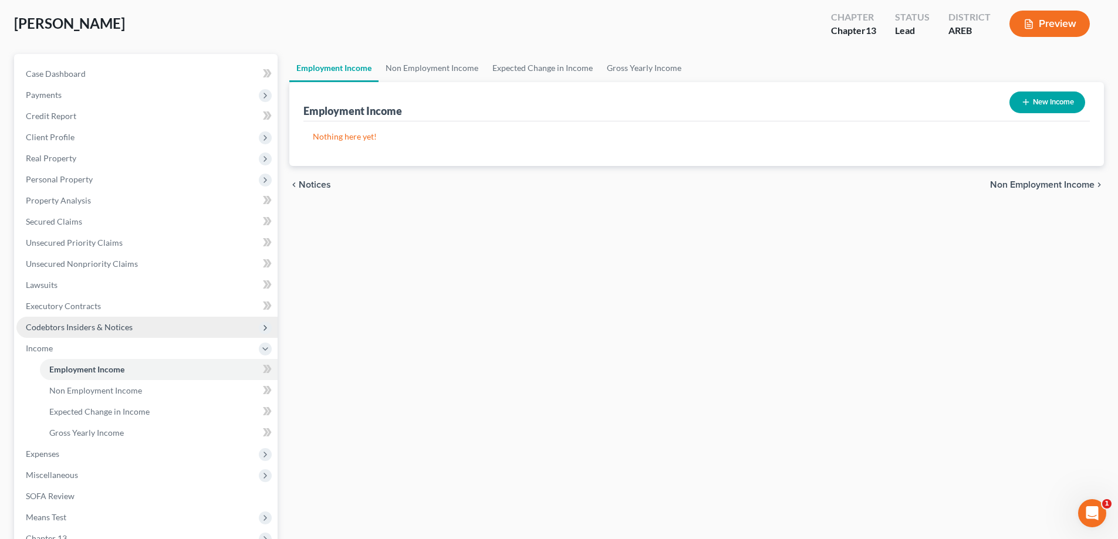
scroll to position [232, 0]
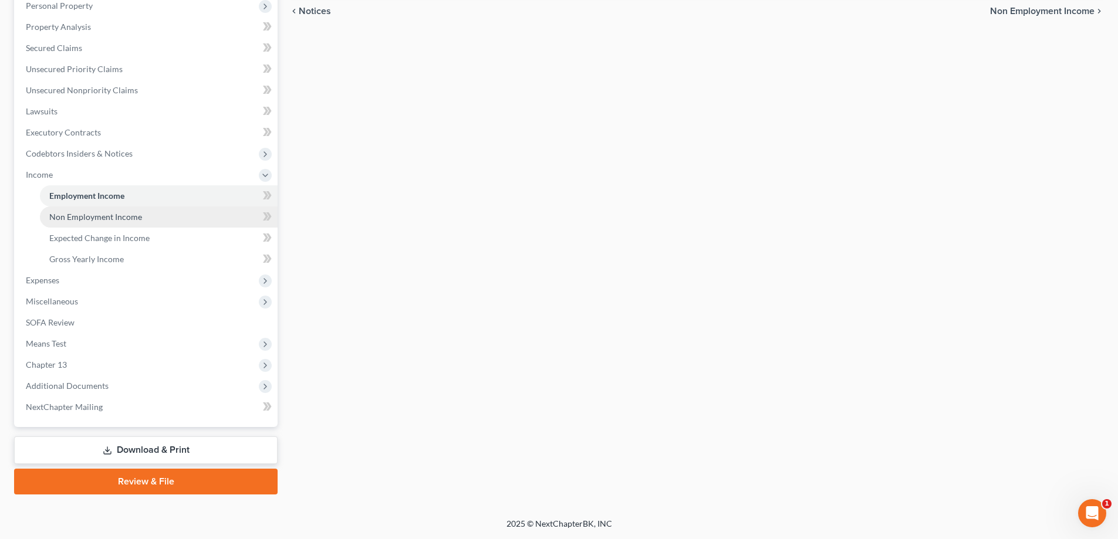
click at [92, 214] on span "Non Employment Income" at bounding box center [95, 217] width 93 height 10
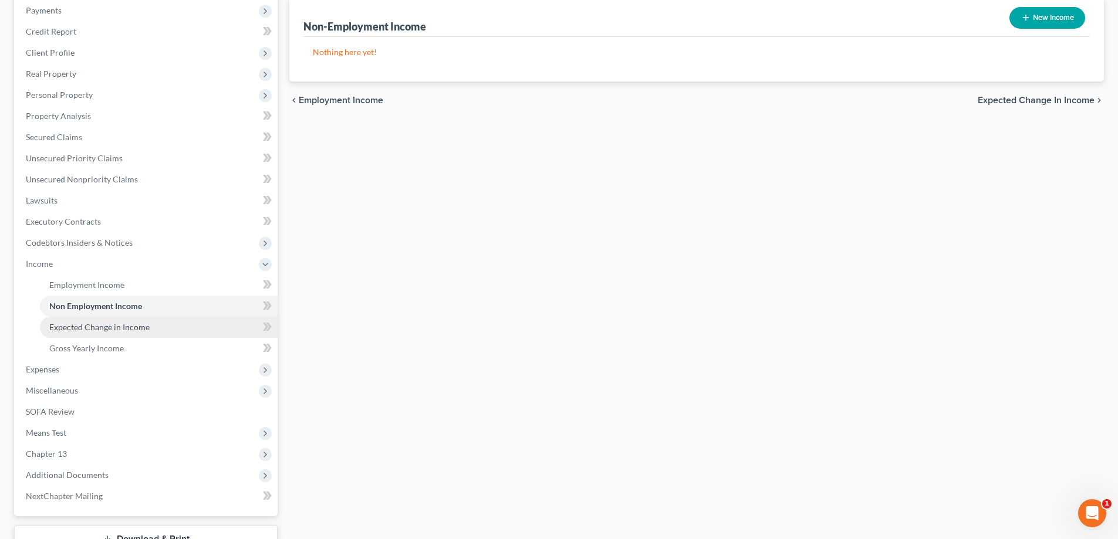
scroll to position [232, 0]
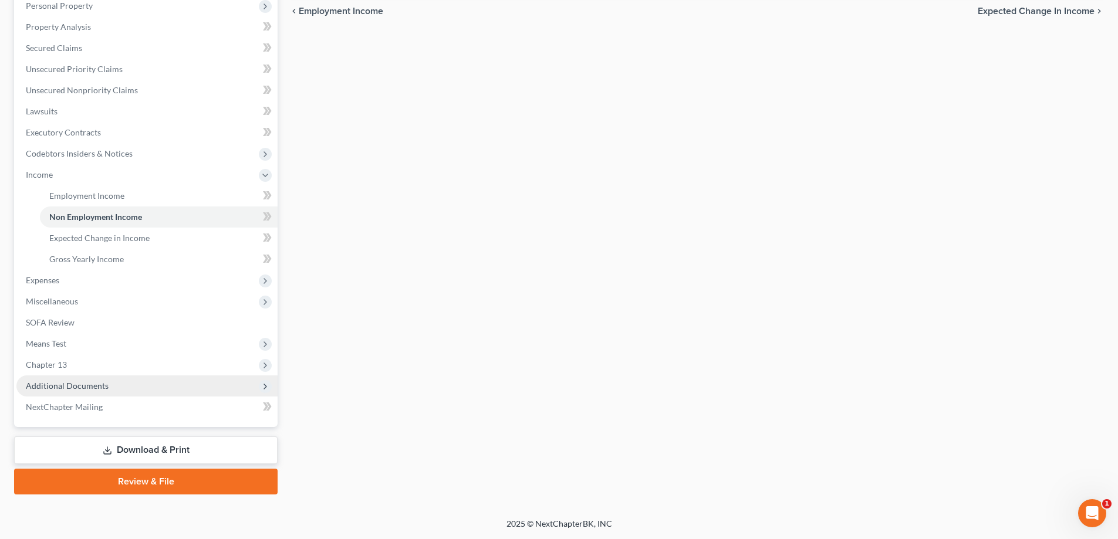
click at [69, 388] on span "Additional Documents" at bounding box center [67, 386] width 83 height 10
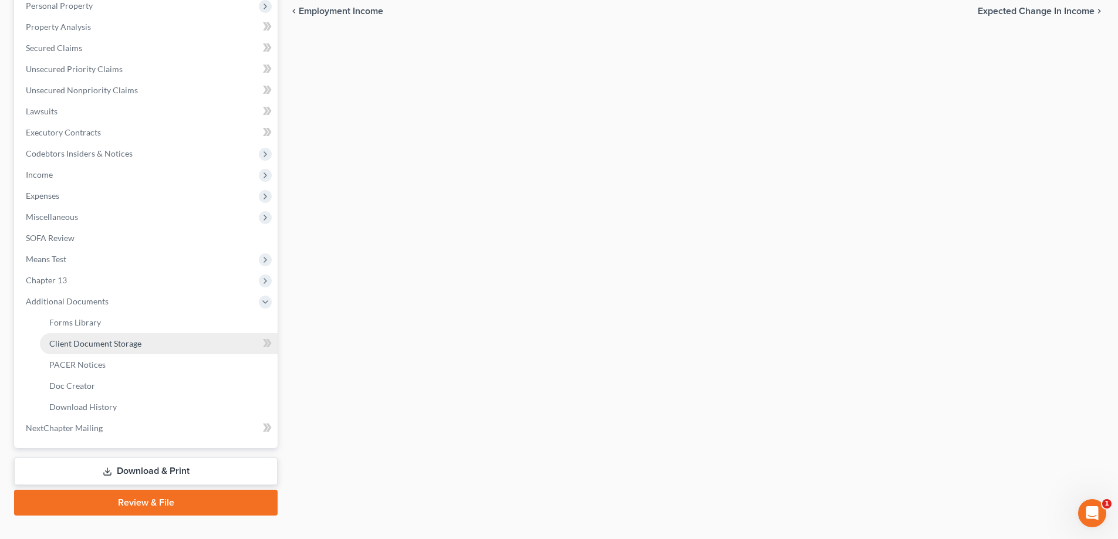
click at [77, 341] on span "Client Document Storage" at bounding box center [95, 344] width 92 height 10
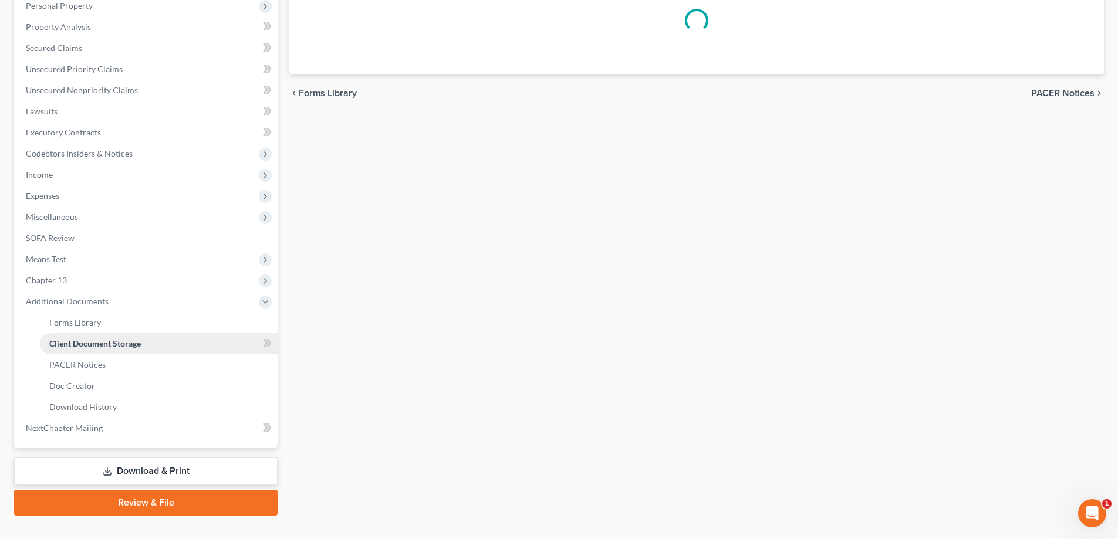
scroll to position [72, 0]
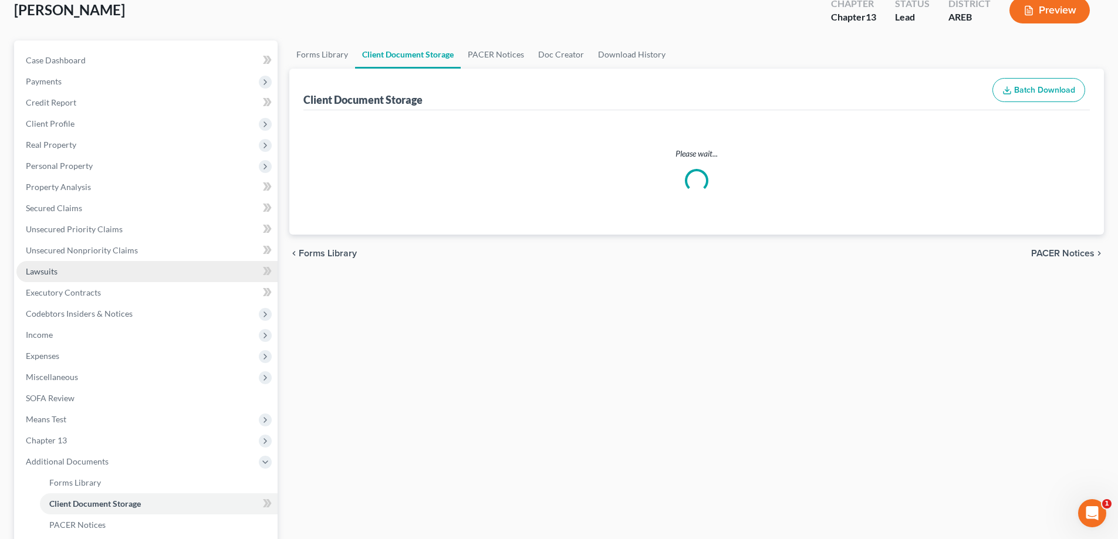
select select "0"
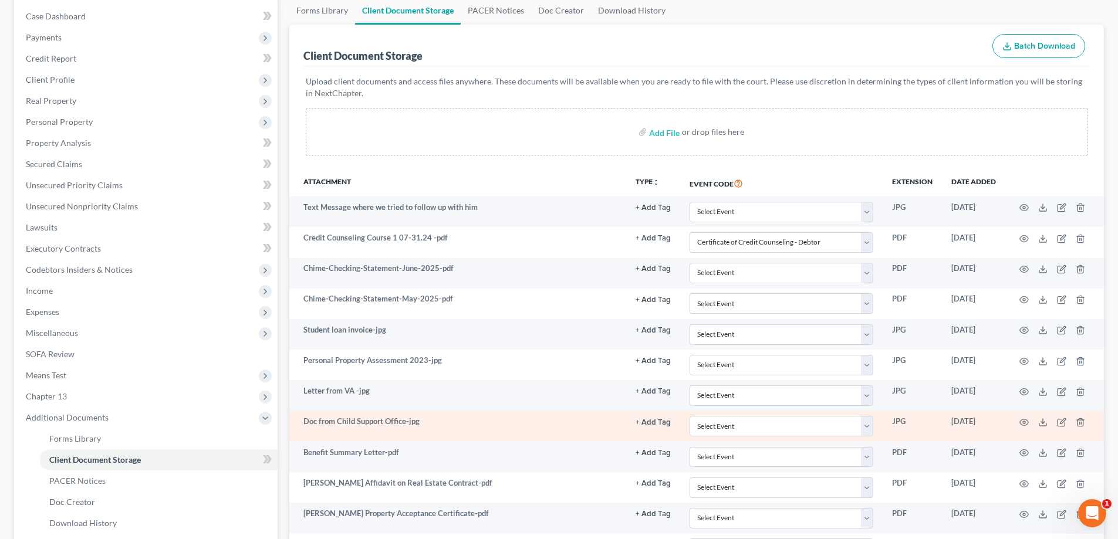
scroll to position [117, 0]
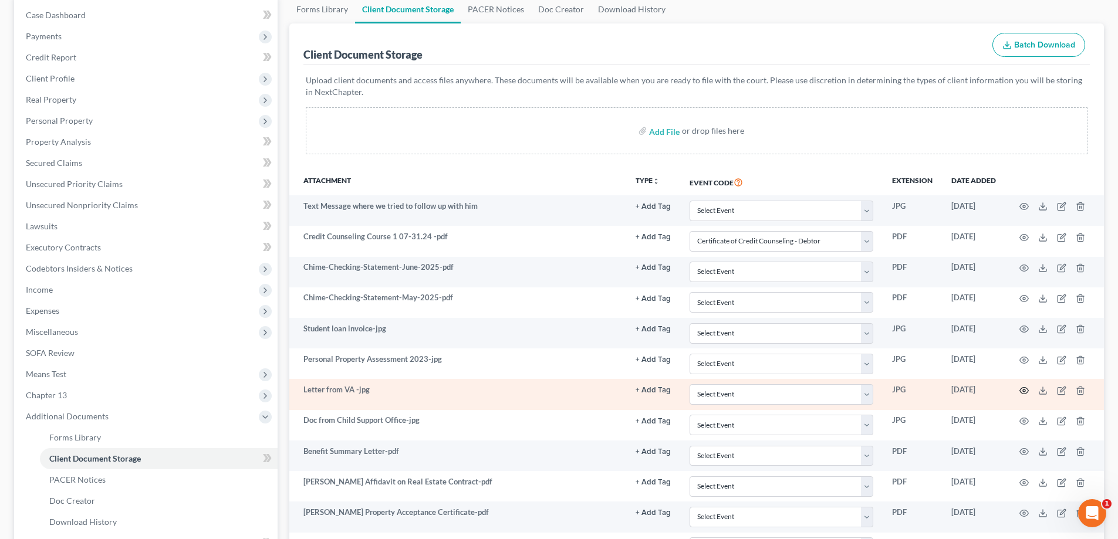
click at [561, 391] on icon "button" at bounding box center [1023, 390] width 9 height 9
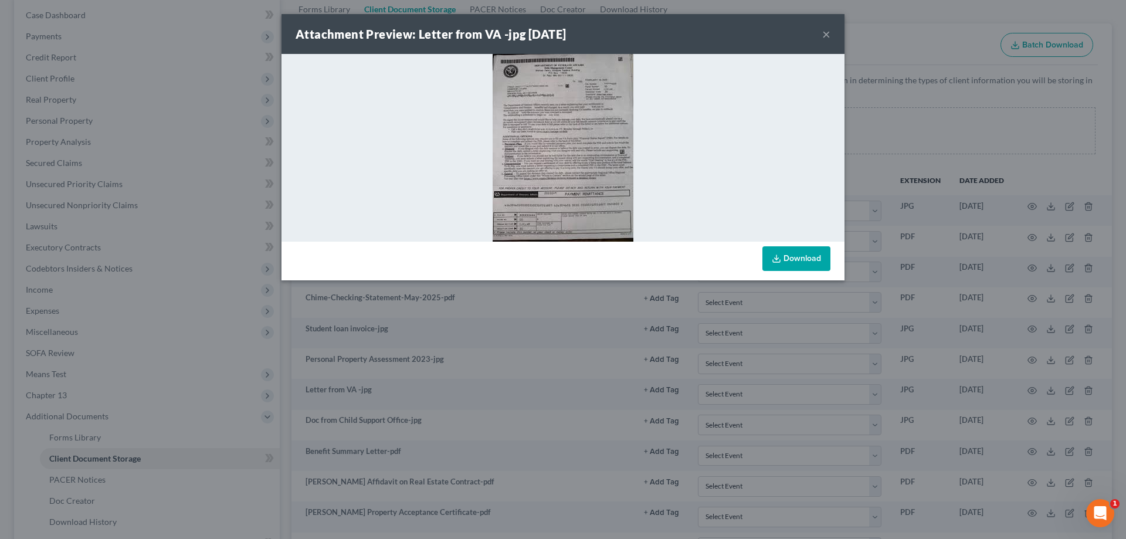
click at [561, 163] on img at bounding box center [563, 148] width 141 height 188
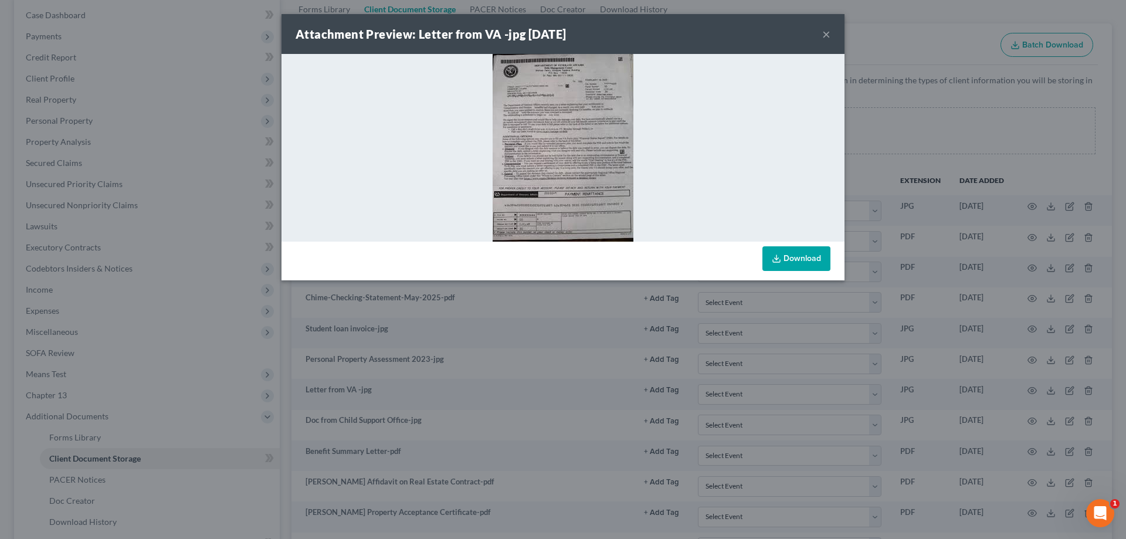
click at [561, 163] on img at bounding box center [563, 148] width 141 height 188
click at [561, 263] on link "Download" at bounding box center [797, 258] width 68 height 25
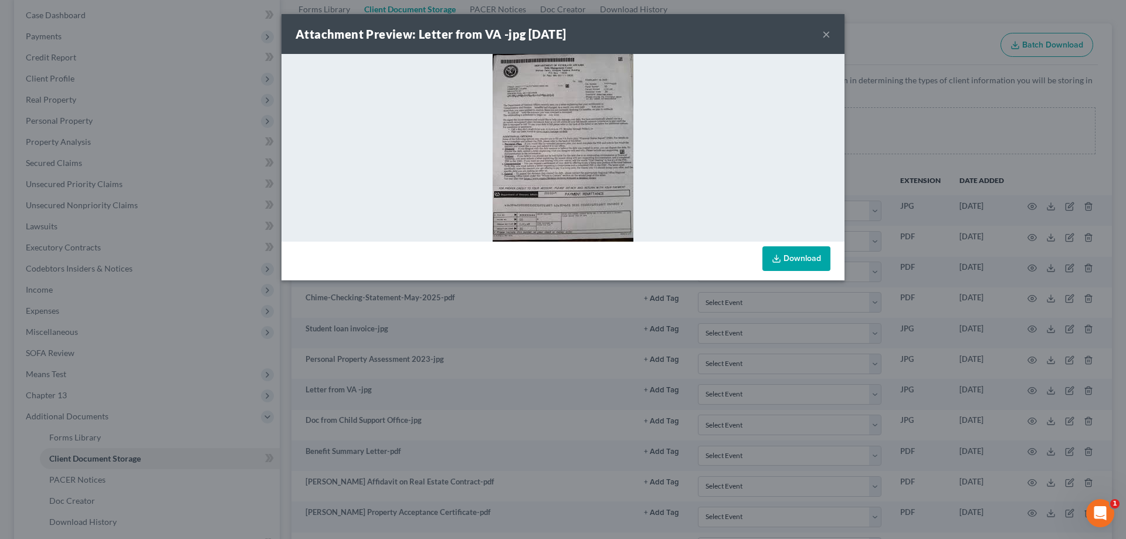
click at [561, 35] on button "×" at bounding box center [826, 34] width 8 height 14
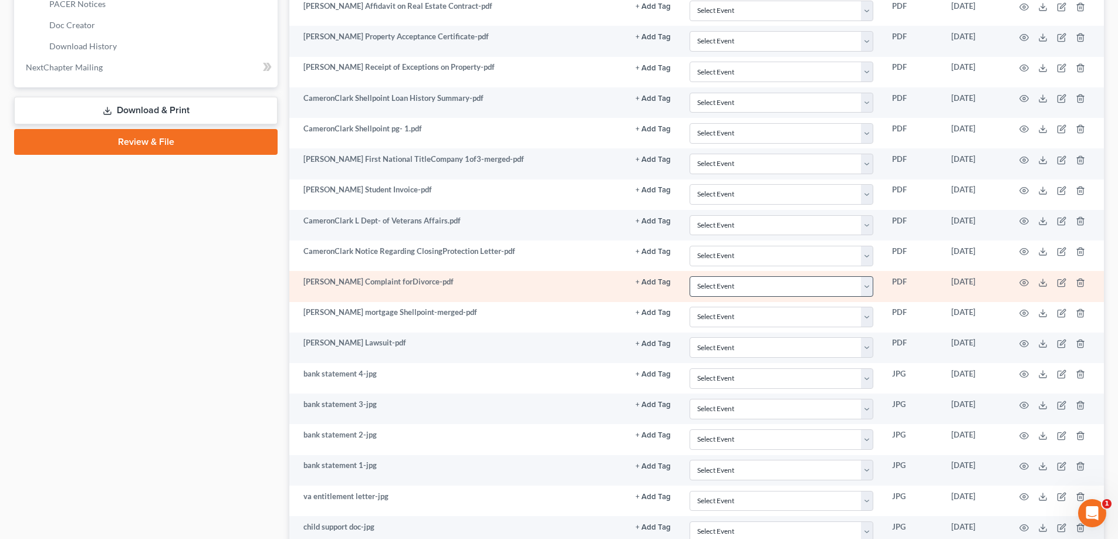
scroll to position [754, 0]
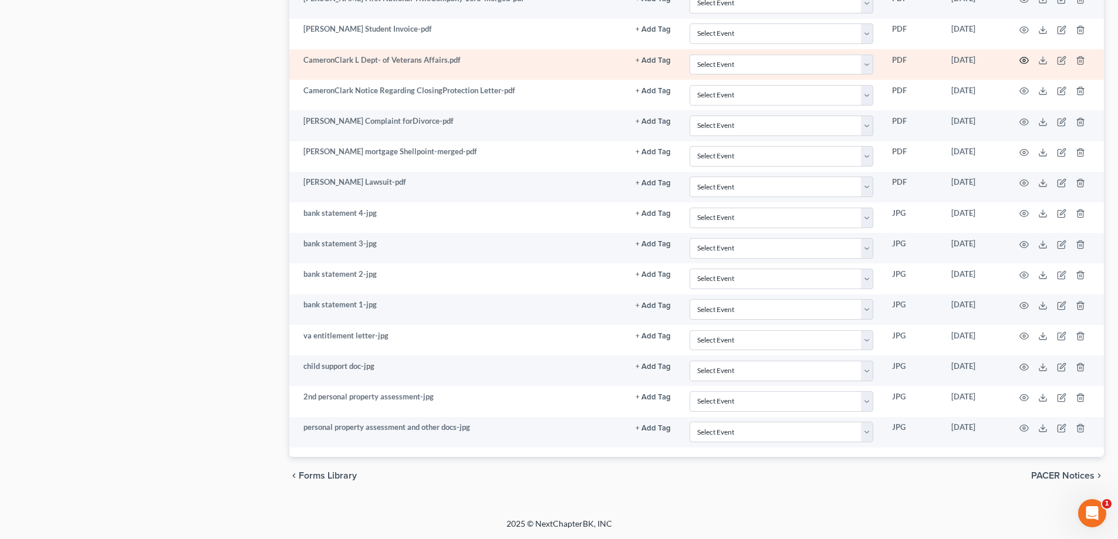
click at [561, 60] on icon "button" at bounding box center [1023, 60] width 9 height 9
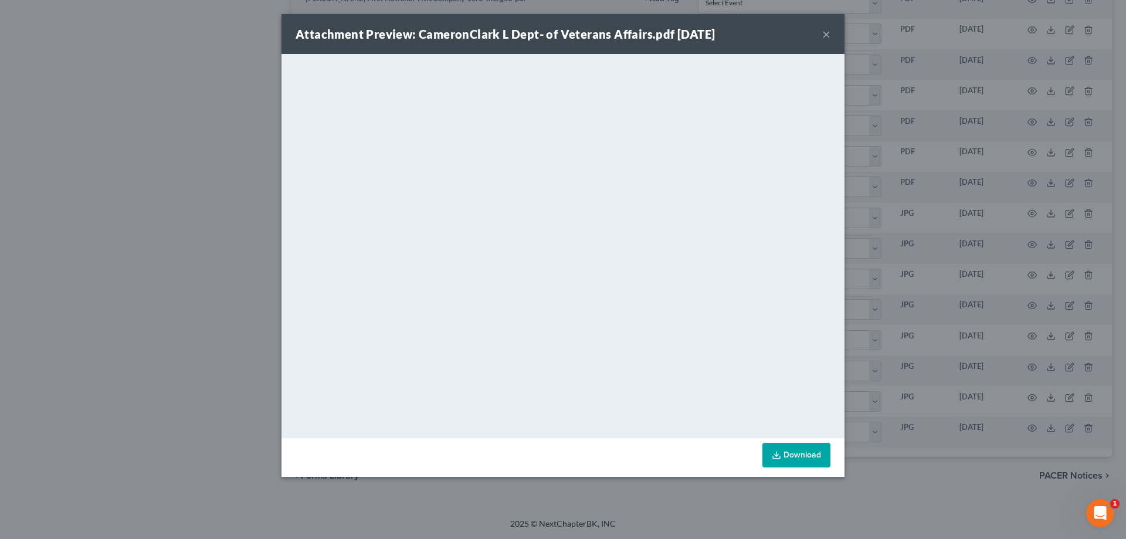
click at [561, 35] on button "×" at bounding box center [826, 34] width 8 height 14
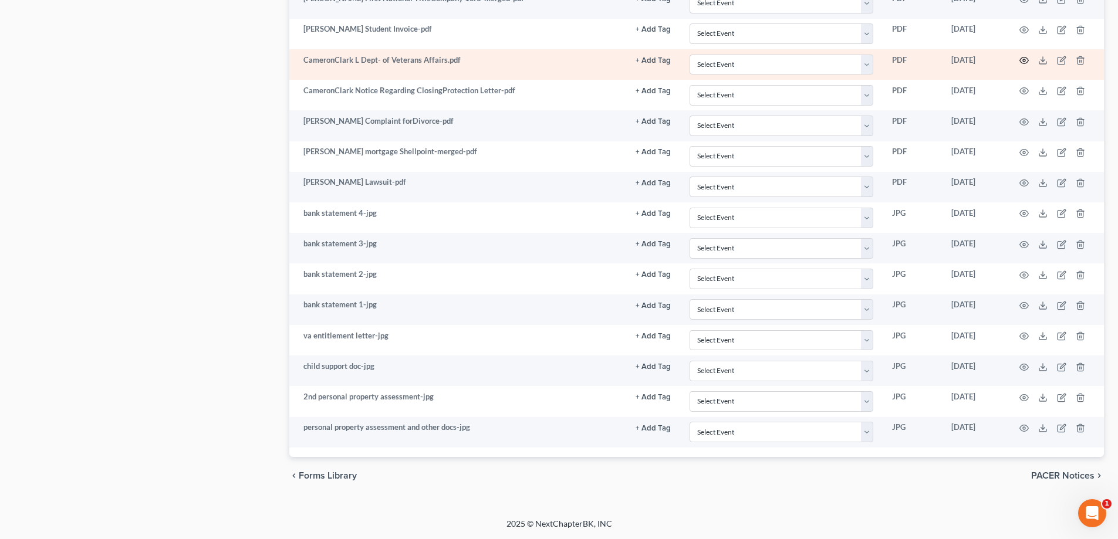
click at [561, 59] on icon "button" at bounding box center [1023, 60] width 9 height 9
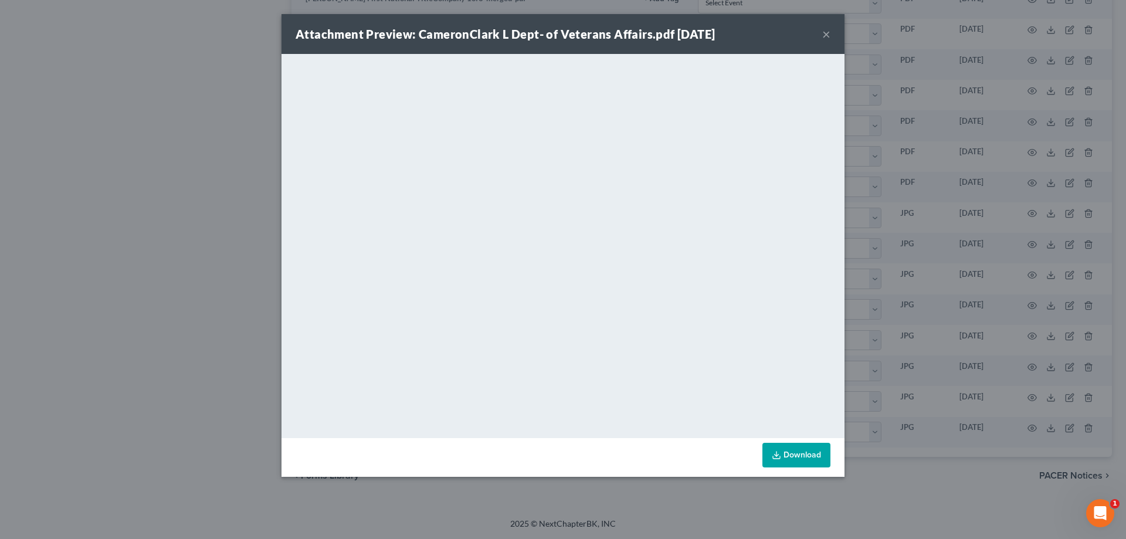
click at [561, 36] on button "×" at bounding box center [826, 34] width 8 height 14
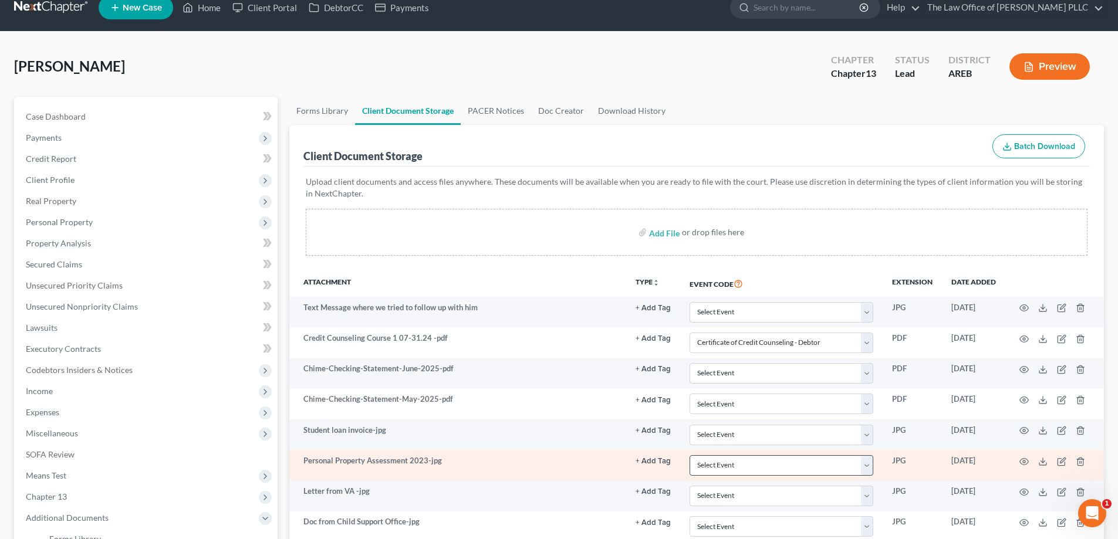
scroll to position [0, 0]
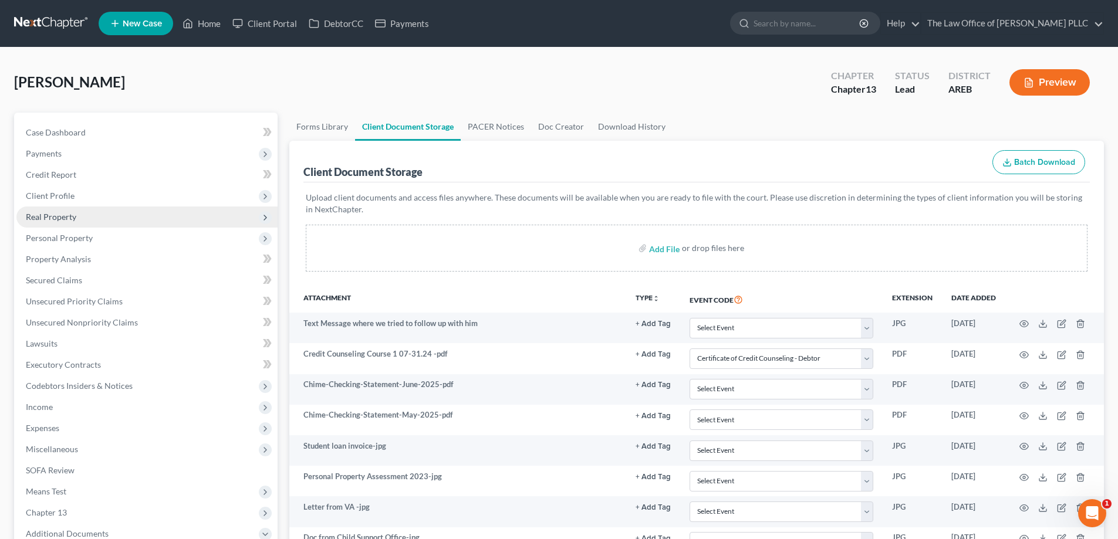
click at [56, 219] on span "Real Property" at bounding box center [51, 217] width 50 height 10
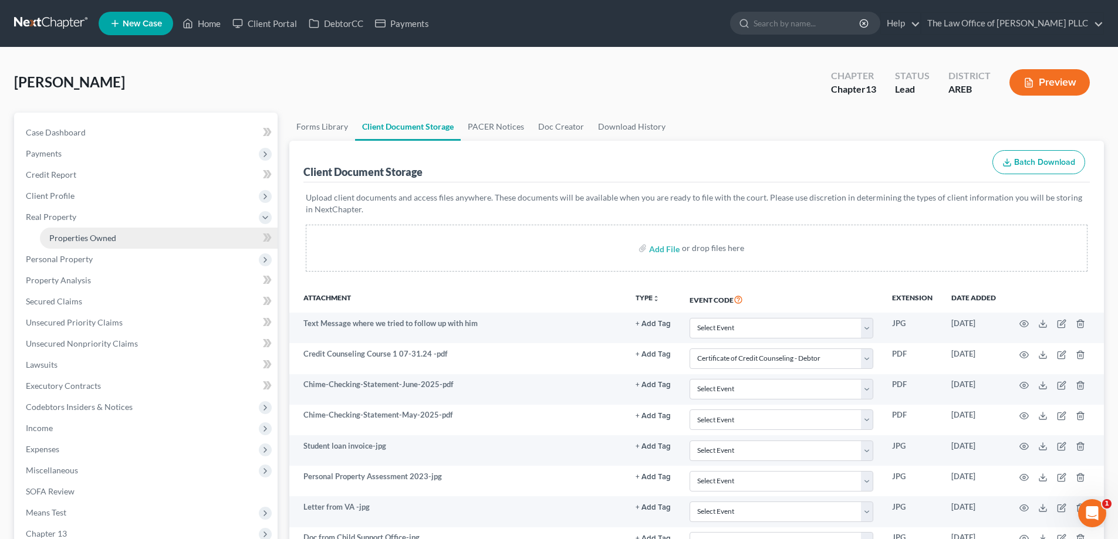
click at [67, 238] on span "Properties Owned" at bounding box center [82, 238] width 67 height 10
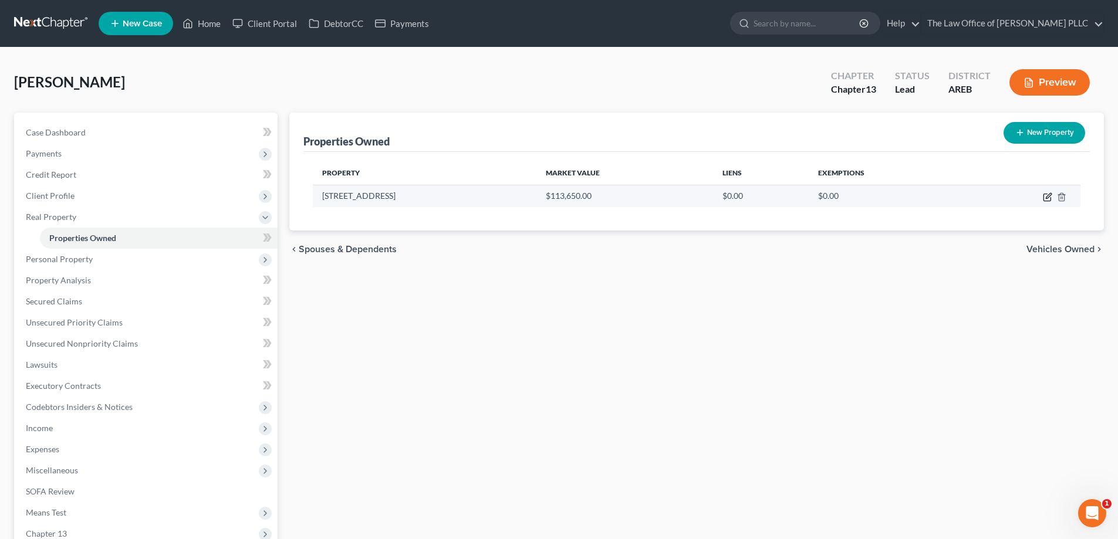
click at [561, 195] on icon "button" at bounding box center [1046, 196] width 9 height 9
select select "2"
select select "0"
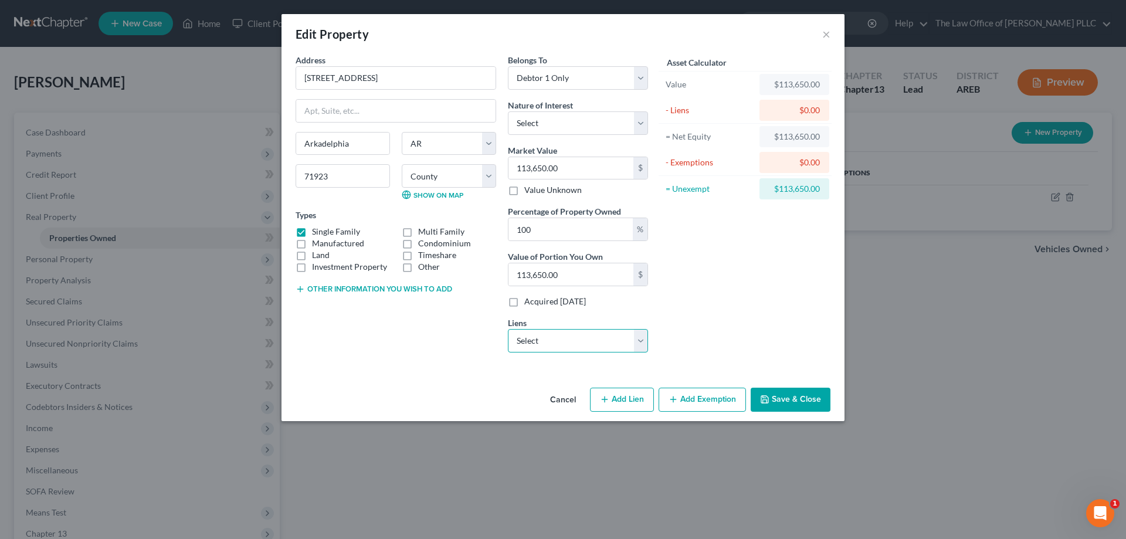
click at [561, 345] on select "Select Nr/Sms/Cal - $88,271.00 Toyota Motor Credit - $34,636.00 Self / Lead - $…" at bounding box center [578, 340] width 140 height 23
drag, startPoint x: 673, startPoint y: 291, endPoint x: 665, endPoint y: 265, distance: 26.9
click at [561, 291] on div "Asset Calculator Value $113,650.00 - Liens $0.00 = Net Equity $113,650.00 - Exe…" at bounding box center [745, 208] width 182 height 308
click at [561, 32] on button "×" at bounding box center [826, 34] width 8 height 14
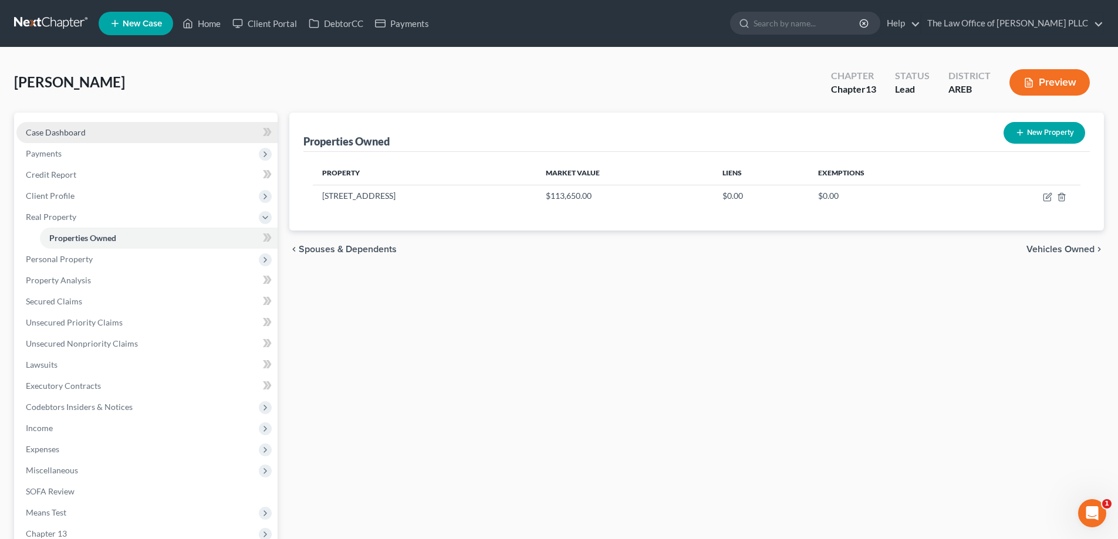
click at [65, 127] on span "Case Dashboard" at bounding box center [56, 132] width 60 height 10
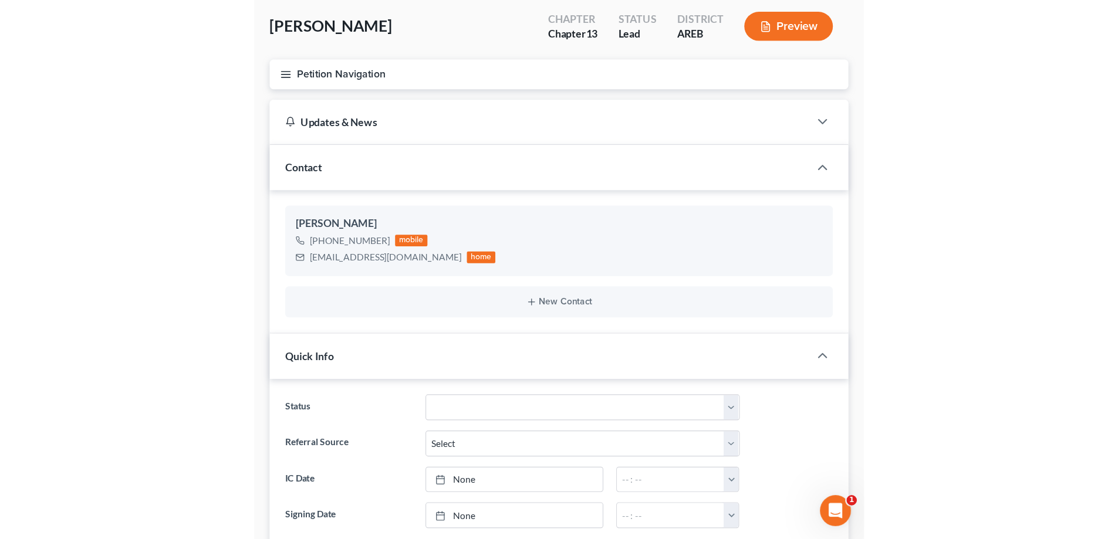
scroll to position [2328, 0]
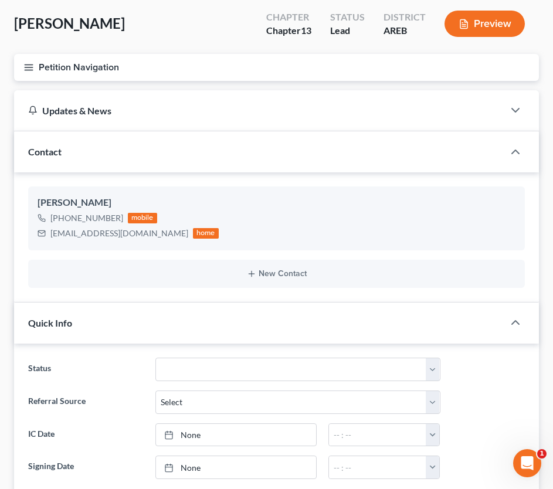
click at [409, 106] on div "Updates & News" at bounding box center [259, 110] width 462 height 12
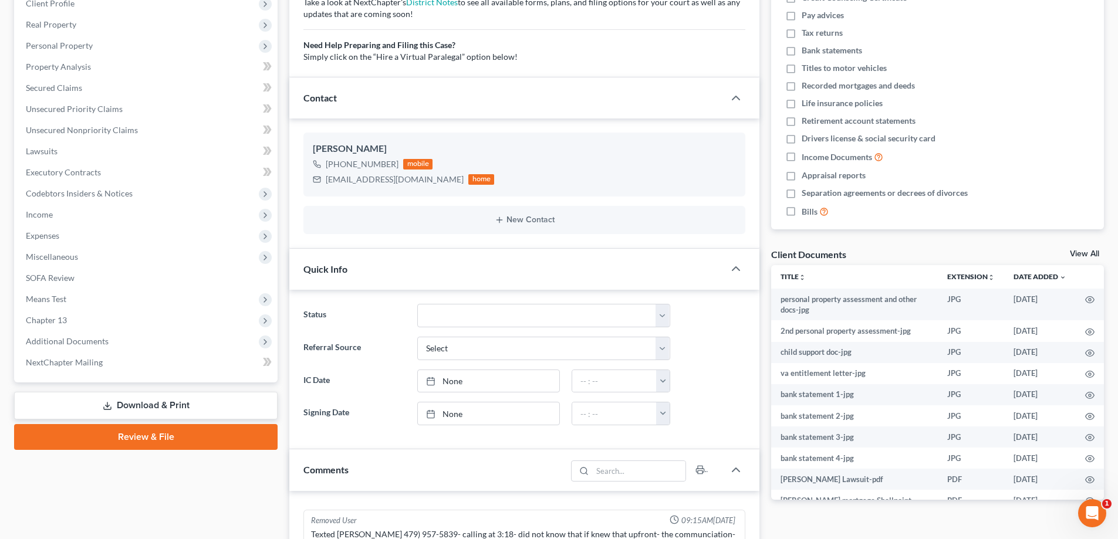
scroll to position [176, 0]
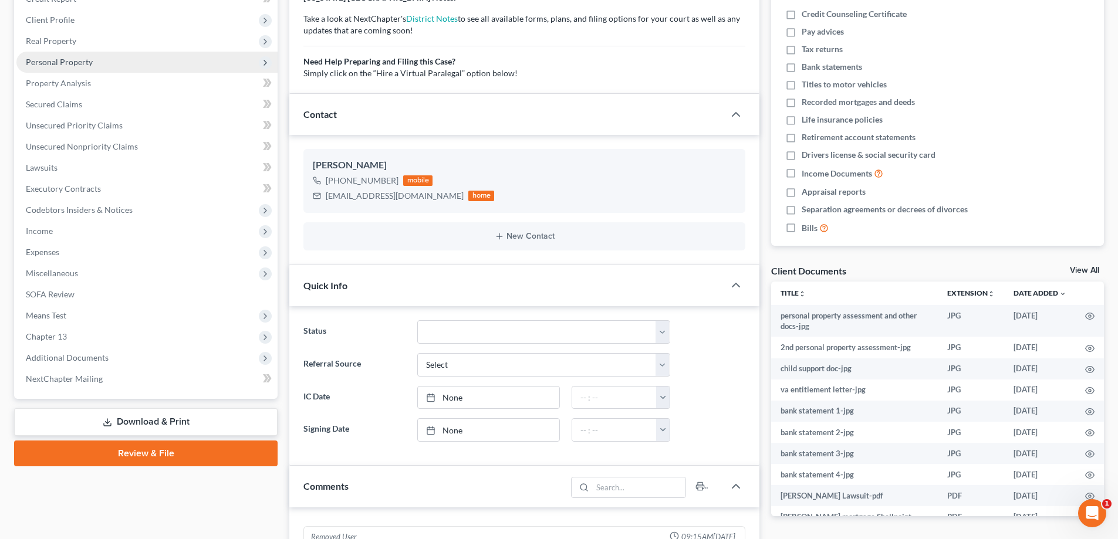
click at [63, 65] on span "Personal Property" at bounding box center [59, 62] width 67 height 10
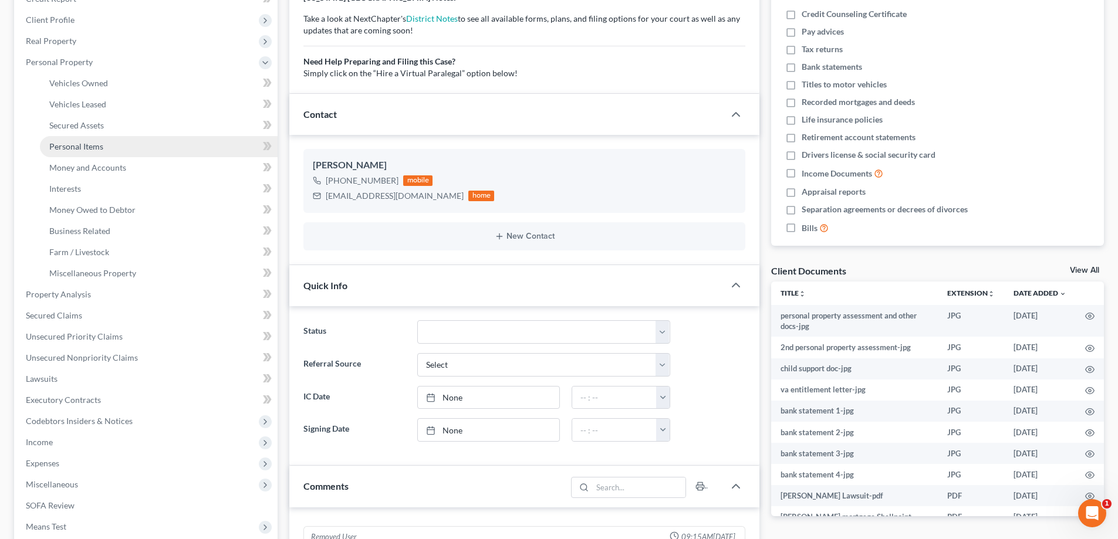
click at [73, 147] on span "Personal Items" at bounding box center [76, 146] width 54 height 10
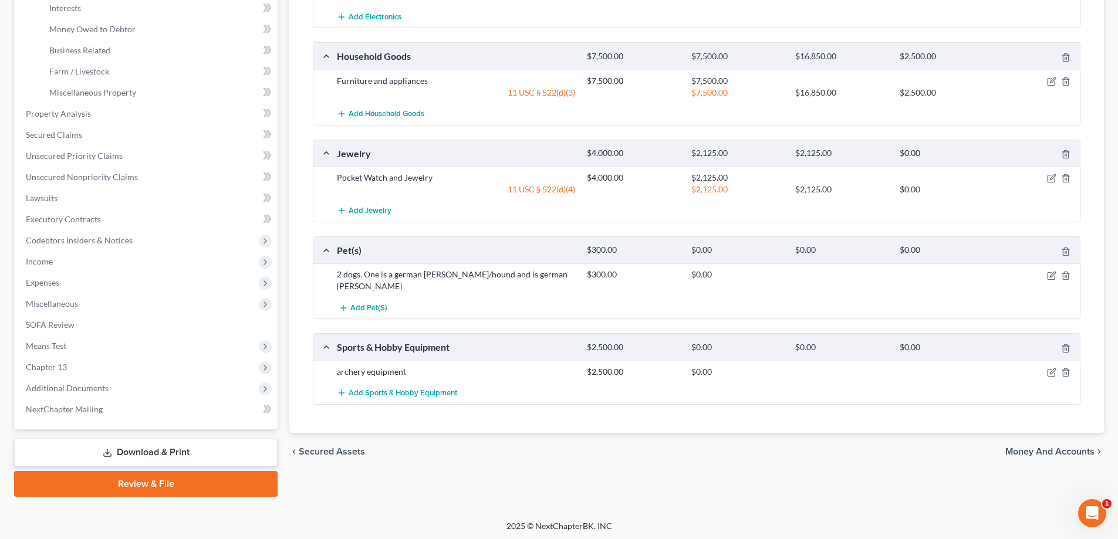
scroll to position [359, 0]
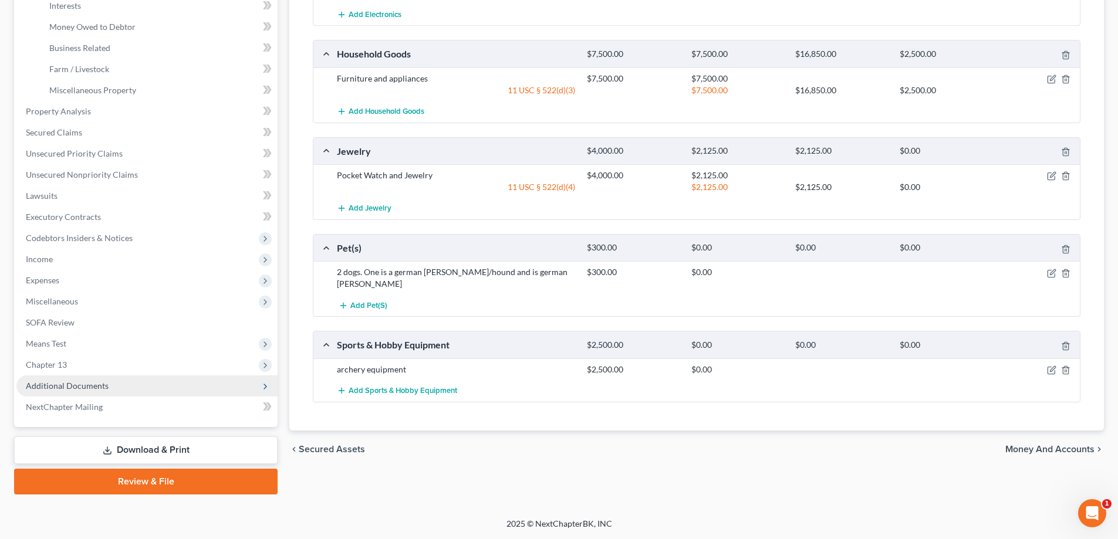
click at [77, 381] on span "Additional Documents" at bounding box center [67, 386] width 83 height 10
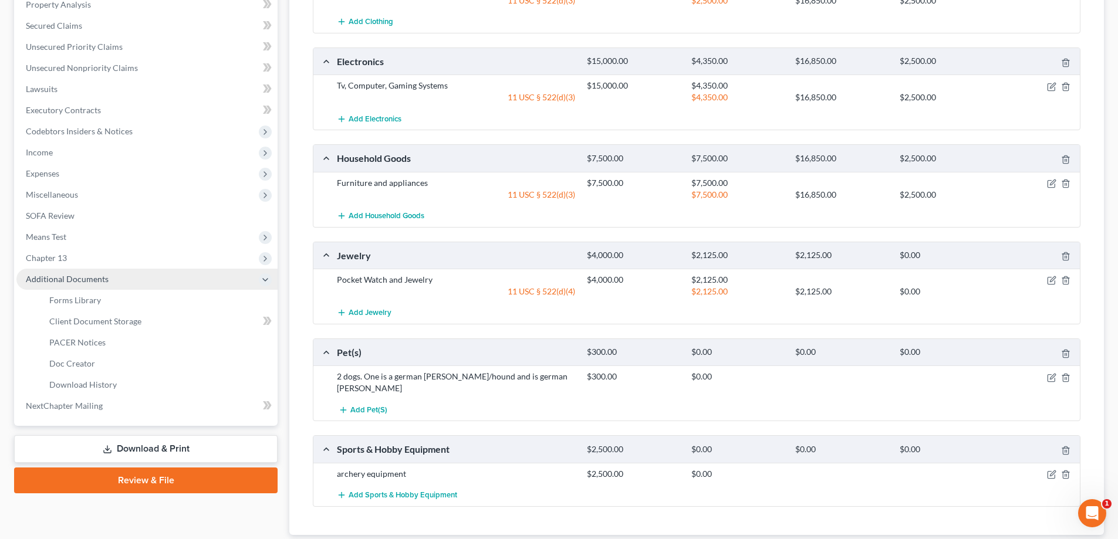
scroll to position [253, 0]
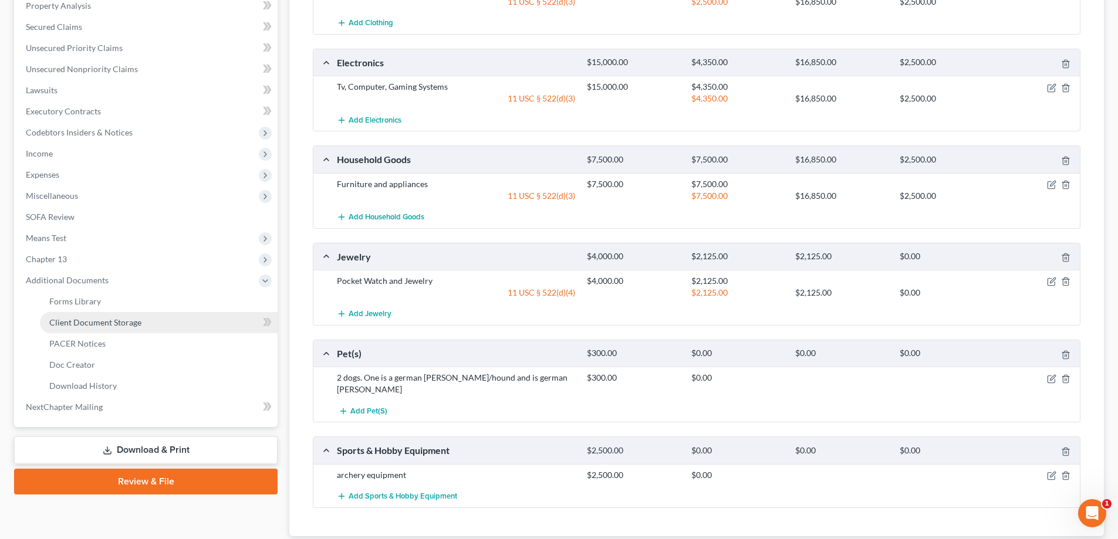
click at [123, 321] on span "Client Document Storage" at bounding box center [95, 322] width 92 height 10
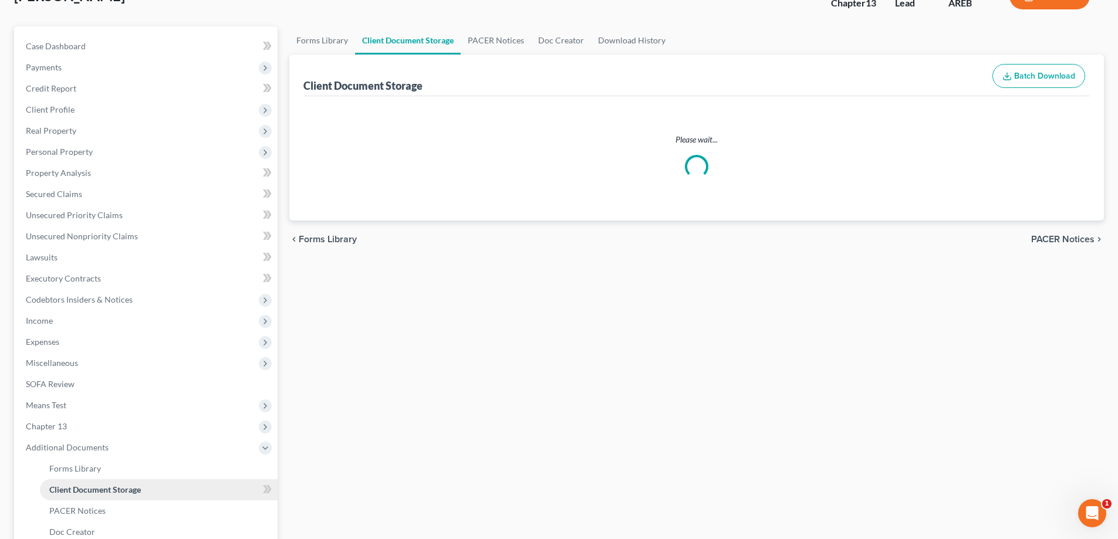
scroll to position [16, 0]
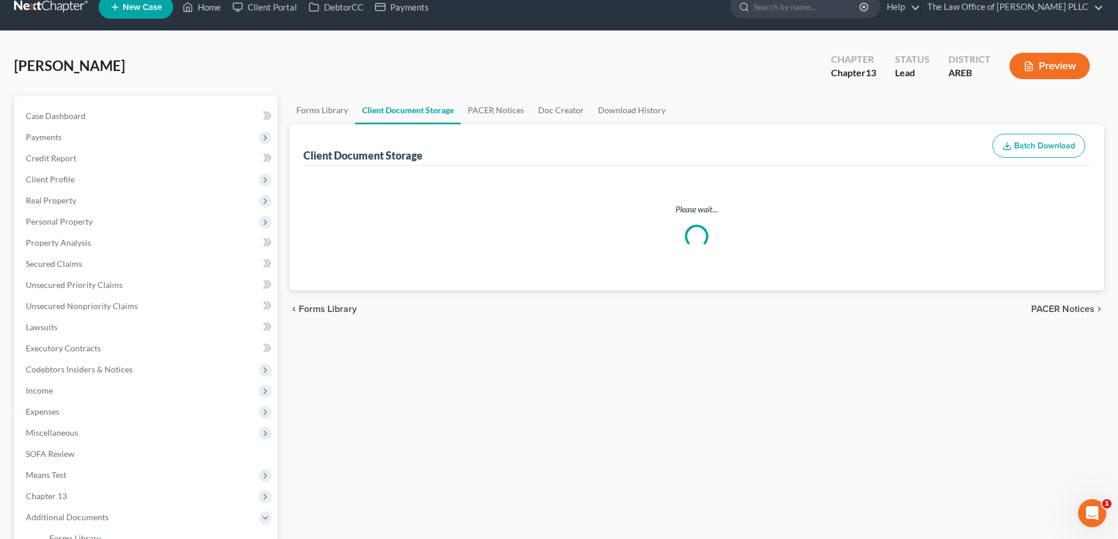
select select "0"
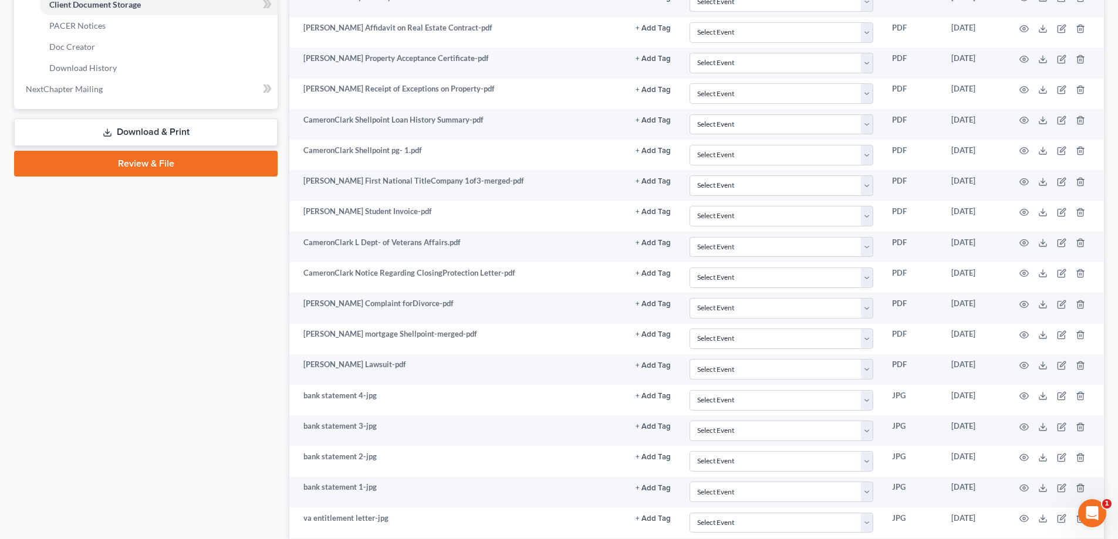
scroll to position [645, 0]
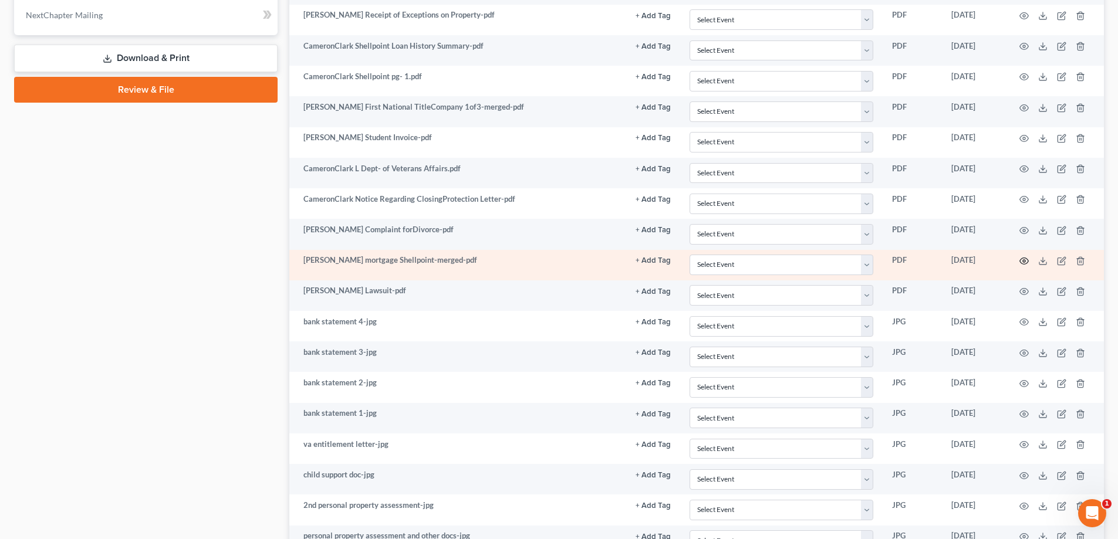
click at [561, 262] on icon "button" at bounding box center [1023, 260] width 9 height 9
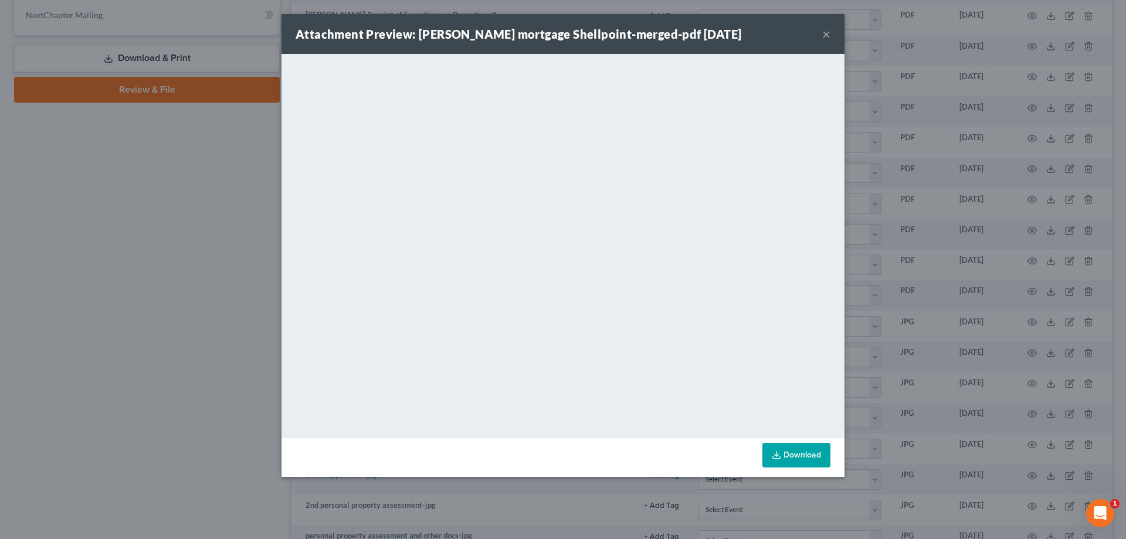
click at [561, 28] on button "×" at bounding box center [826, 34] width 8 height 14
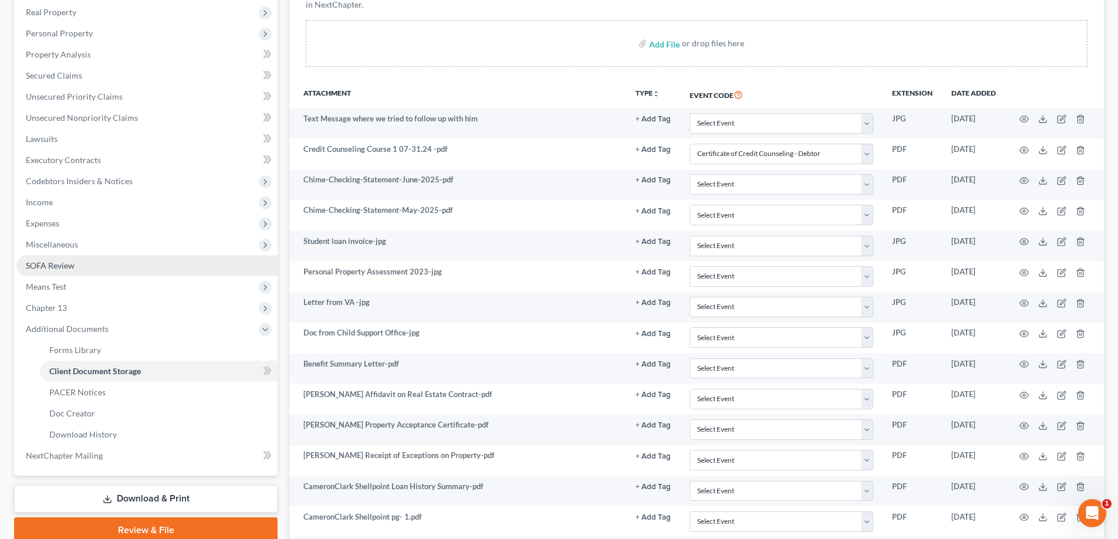
scroll to position [59, 0]
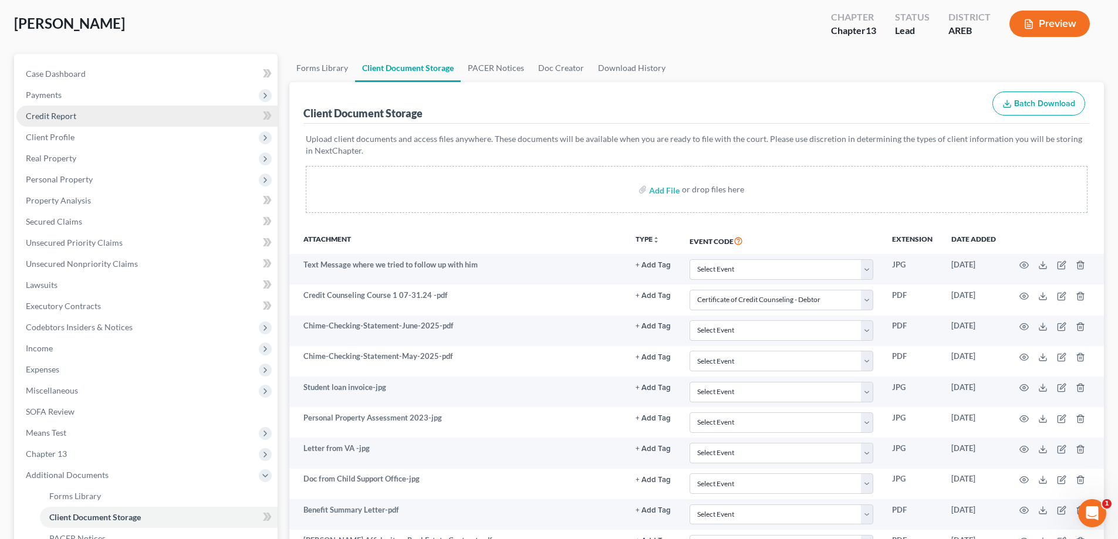
click at [46, 119] on span "Credit Report" at bounding box center [51, 116] width 50 height 10
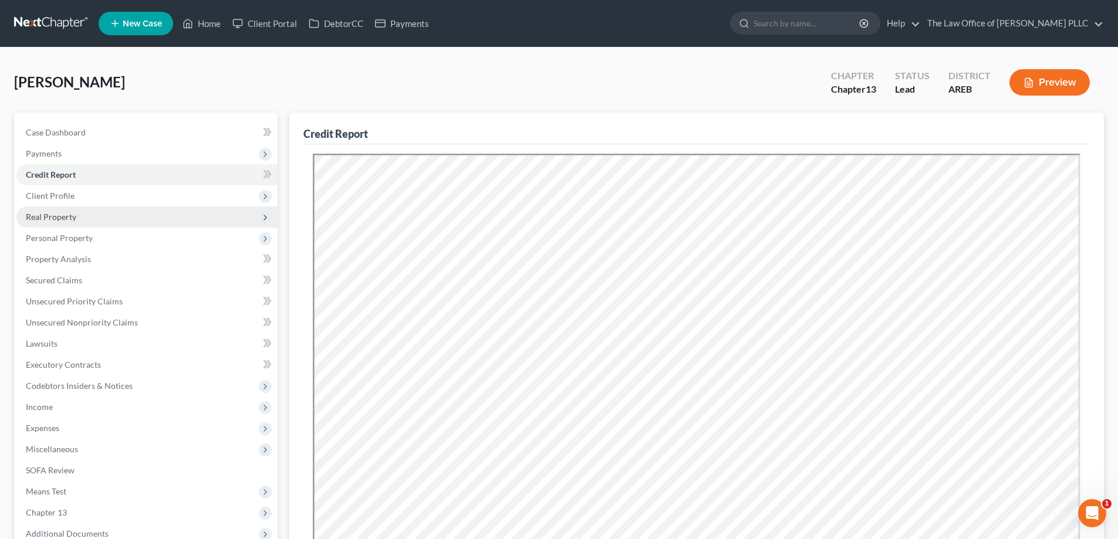
click at [52, 220] on span "Real Property" at bounding box center [51, 217] width 50 height 10
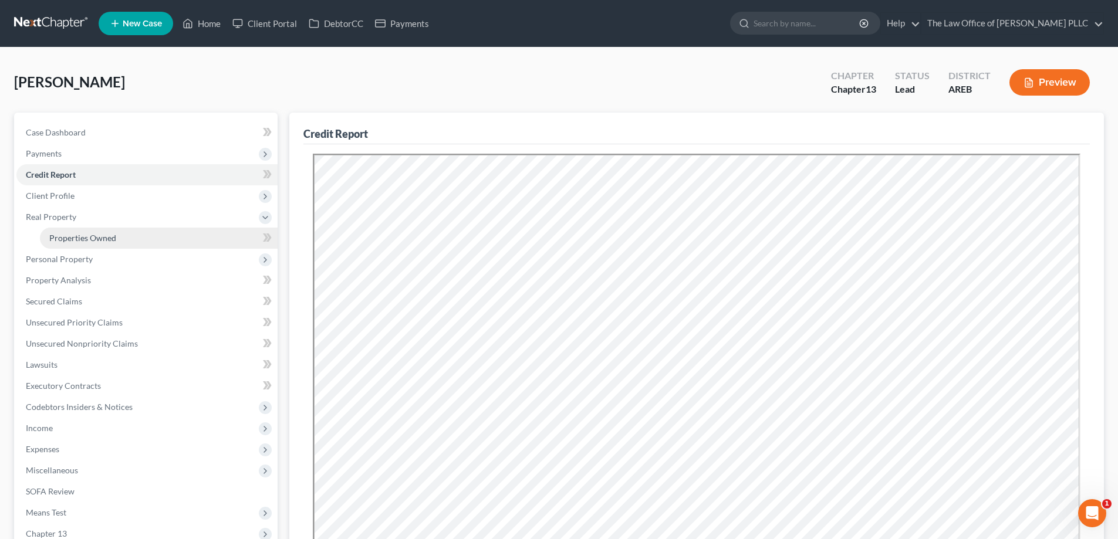
click at [115, 238] on span "Properties Owned" at bounding box center [82, 238] width 67 height 10
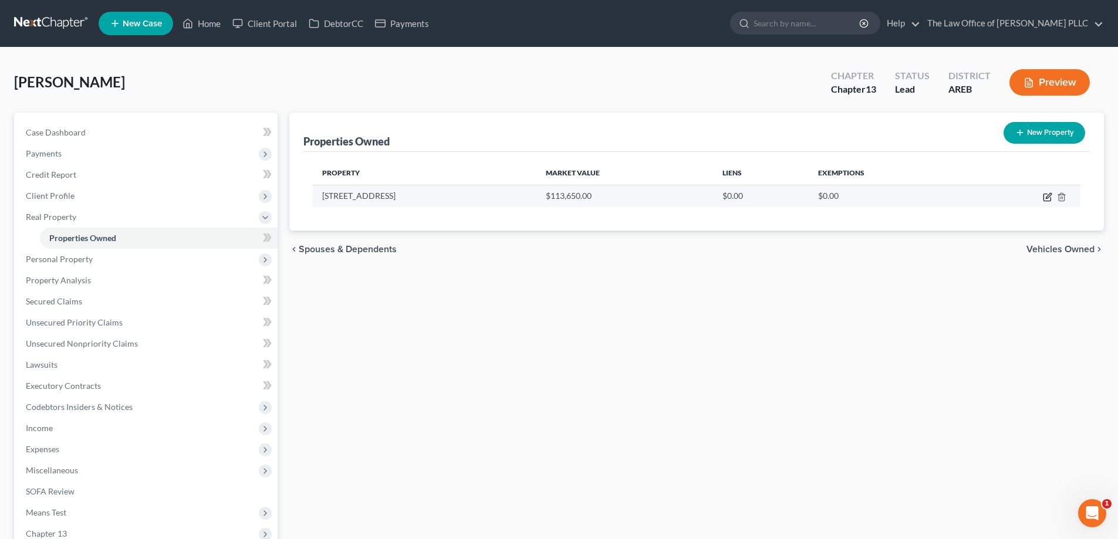
click at [561, 198] on icon "button" at bounding box center [1047, 195] width 5 height 5
select select "2"
select select "9"
select select "0"
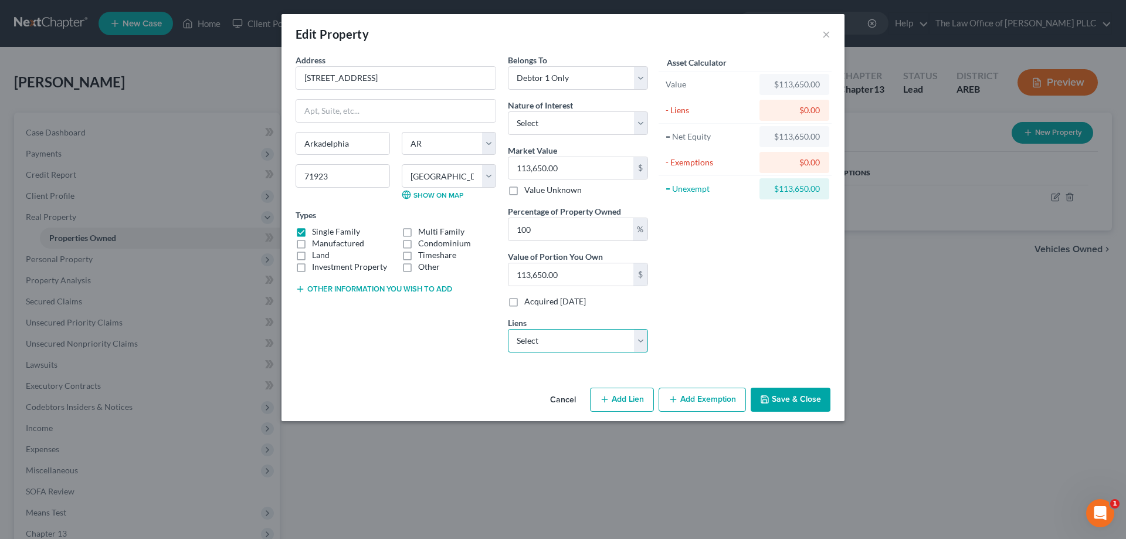
click at [561, 343] on select "Select Nr/Sms/Cal - $88,271.00 Toyota Motor Credit - $34,636.00 Self / Lead - $…" at bounding box center [578, 340] width 140 height 23
click at [561, 293] on div "Asset Calculator Value $113,650.00 - Liens $0.00 = Net Equity $113,650.00 - Exe…" at bounding box center [745, 208] width 182 height 308
click at [205, 80] on div "Edit Property × Address * 926 S. 27th St Arkadelphia State AL AK AR AZ CA CO CT…" at bounding box center [563, 269] width 1126 height 539
click at [561, 32] on button "×" at bounding box center [826, 34] width 8 height 14
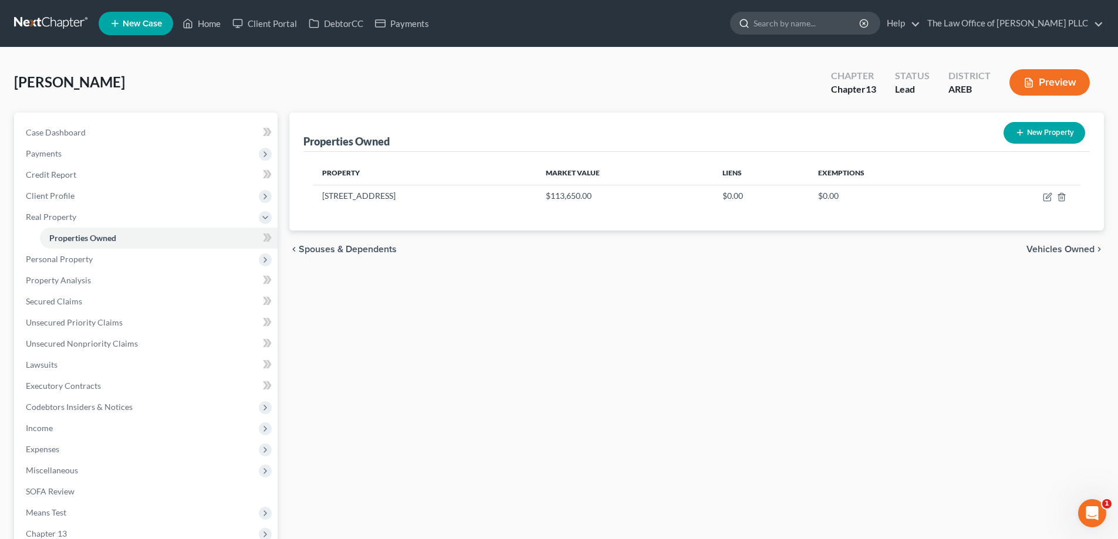
click at [561, 24] on input "search" at bounding box center [806, 23] width 107 height 22
type input "beedle"
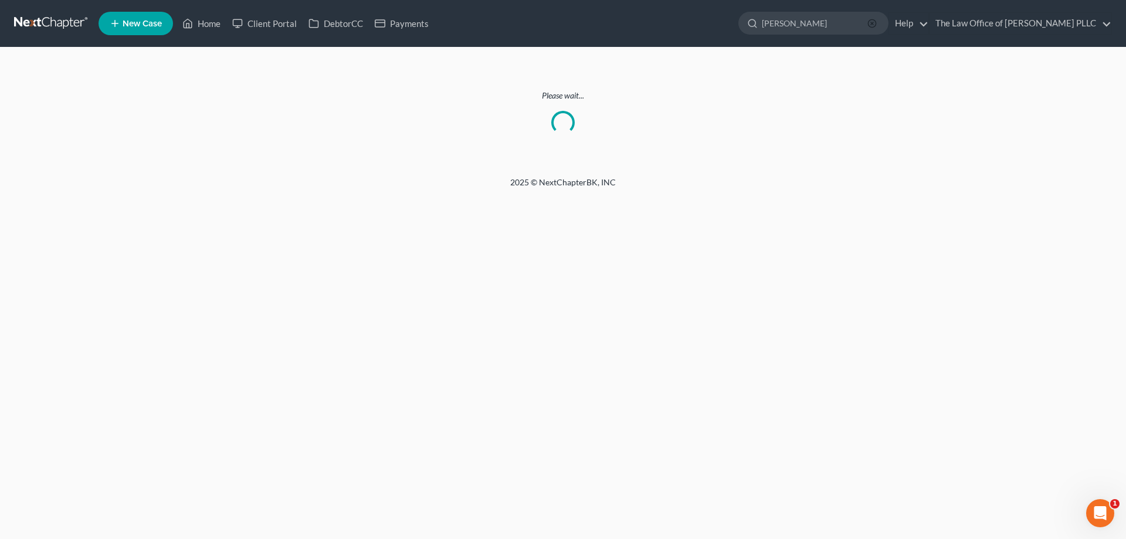
click at [561, 22] on icon "button" at bounding box center [872, 23] width 9 height 9
click at [214, 22] on link "Home" at bounding box center [202, 23] width 50 height 21
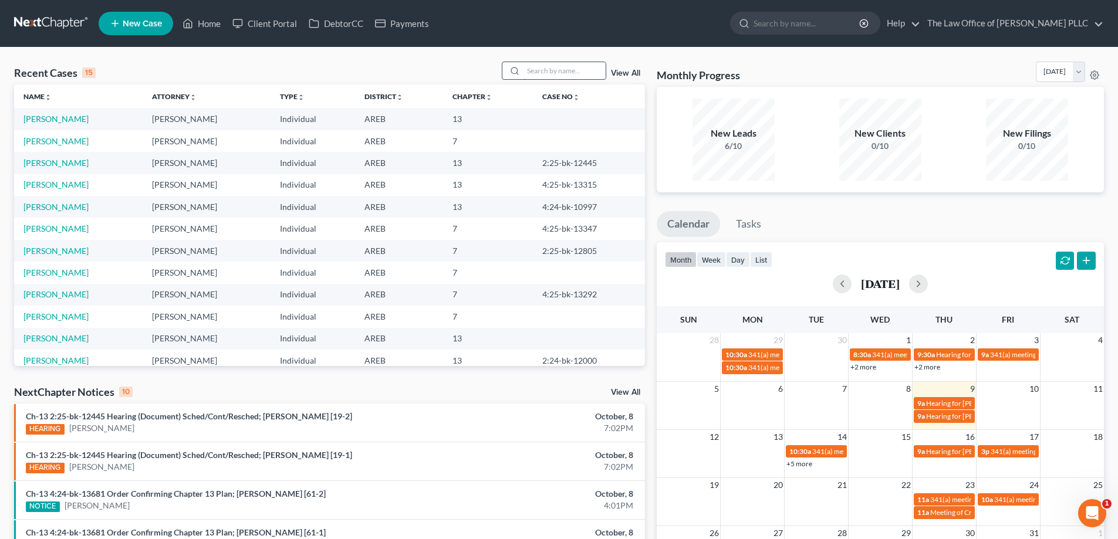
click at [541, 68] on input "search" at bounding box center [564, 70] width 82 height 17
type input "beedle"
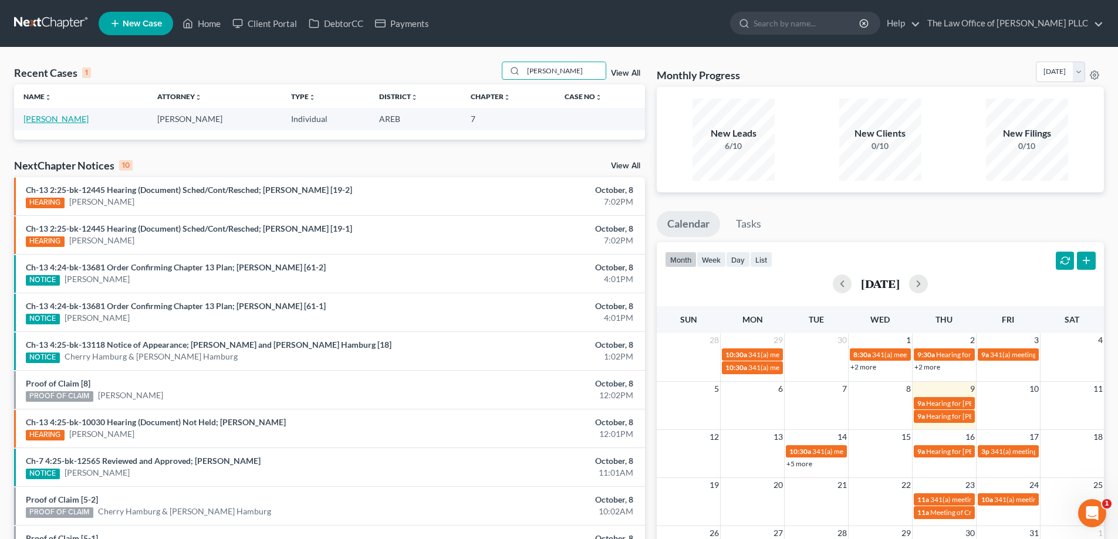
click at [61, 123] on link "Beedle, Brent" at bounding box center [55, 119] width 65 height 10
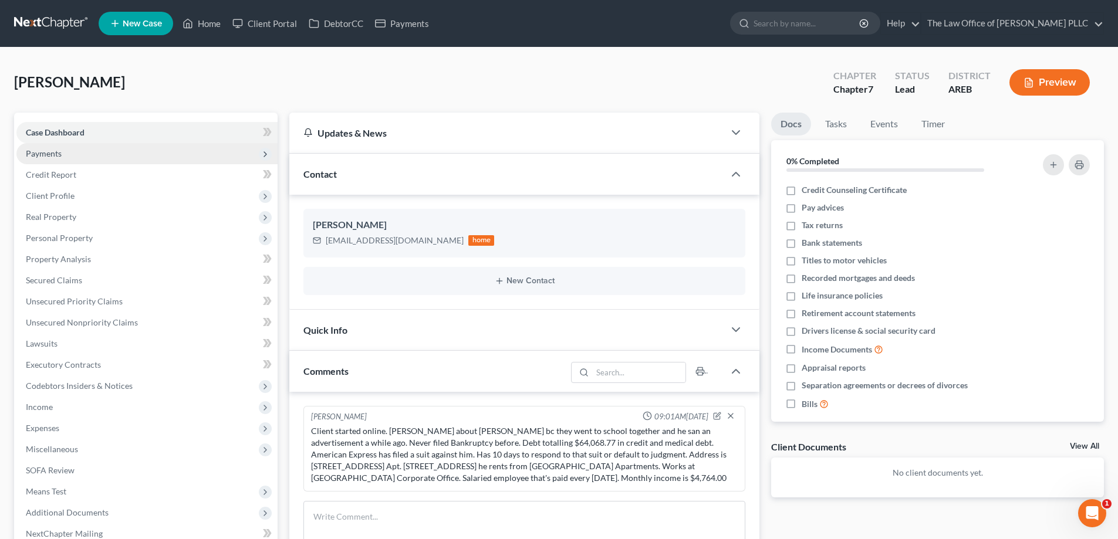
click at [40, 155] on span "Payments" at bounding box center [44, 153] width 36 height 10
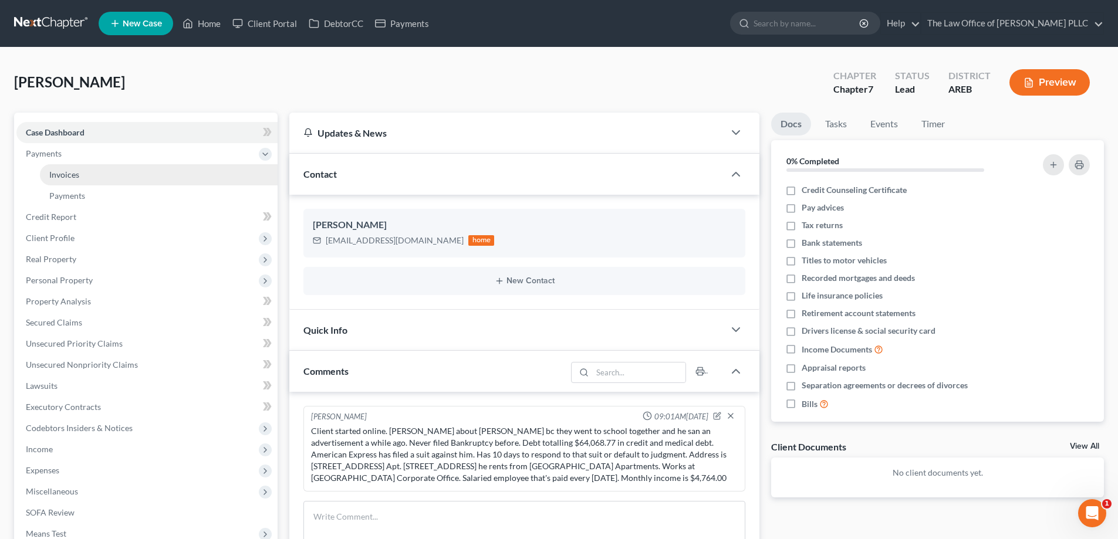
click at [62, 177] on span "Invoices" at bounding box center [64, 175] width 30 height 10
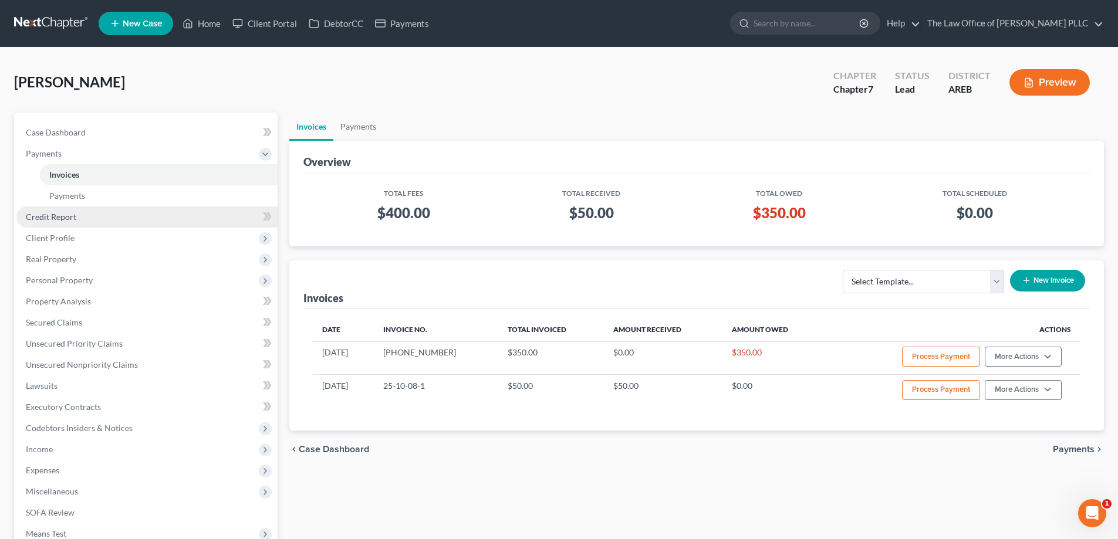
click at [54, 221] on span "Credit Report" at bounding box center [51, 217] width 50 height 10
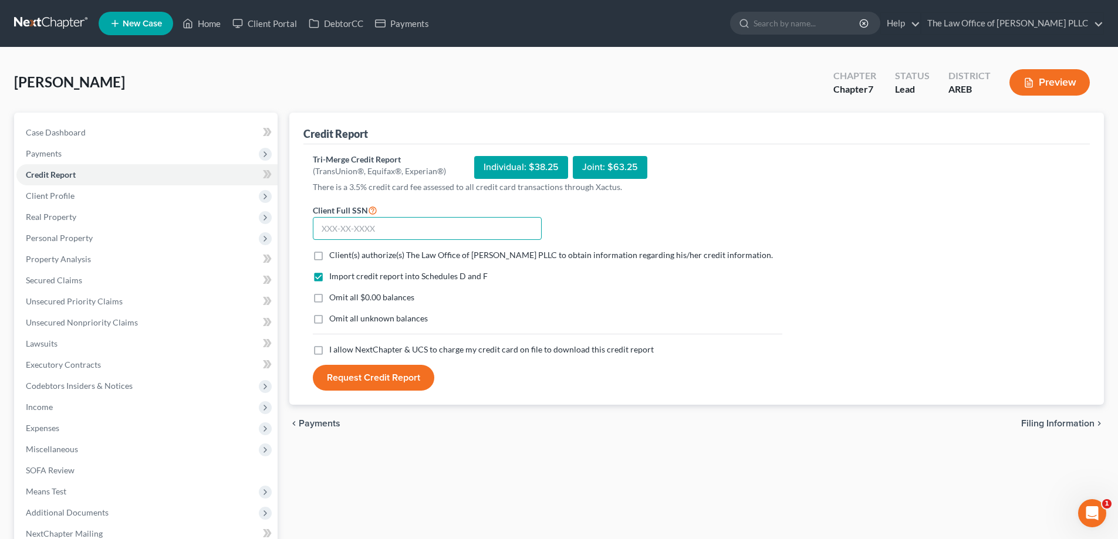
click at [321, 228] on input "text" at bounding box center [427, 228] width 229 height 23
paste input "430-69-0579"
type input "430-69-0579"
click at [329, 256] on label "Client(s) authorize(s) The Law Office of [PERSON_NAME] PLLC to obtain informati…" at bounding box center [551, 255] width 444 height 12
click at [334, 256] on input "Client(s) authorize(s) The Law Office of [PERSON_NAME] PLLC to obtain informati…" at bounding box center [338, 253] width 8 height 8
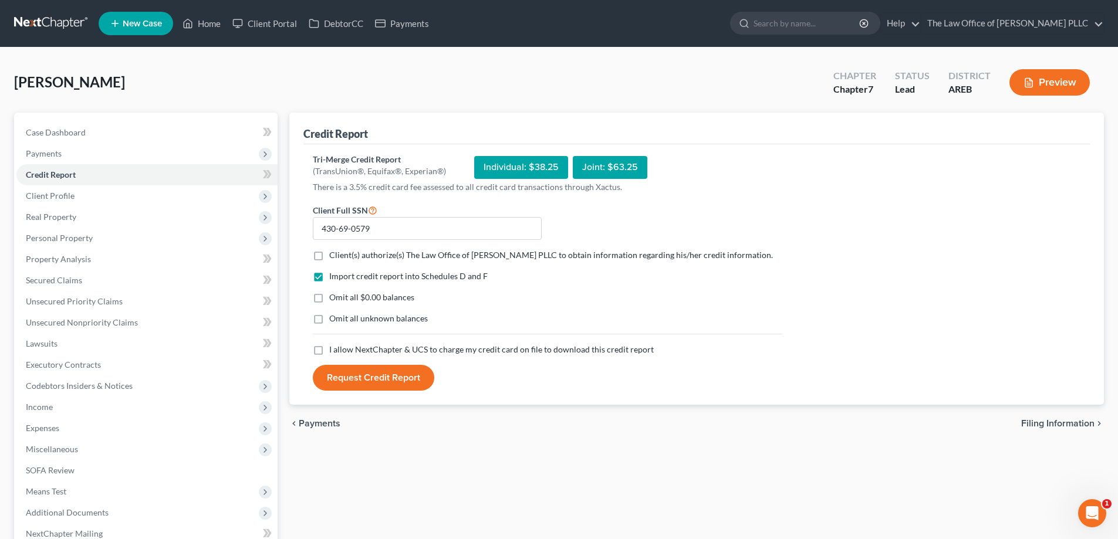
checkbox input "true"
click at [329, 350] on label "I allow NextChapter & UCS to charge my credit card on file to download this cre…" at bounding box center [491, 350] width 324 height 12
click at [334, 350] on input "I allow NextChapter & UCS to charge my credit card on file to download this cre…" at bounding box center [338, 348] width 8 height 8
checkbox input "true"
click at [385, 378] on button "Request Credit Report" at bounding box center [373, 378] width 121 height 26
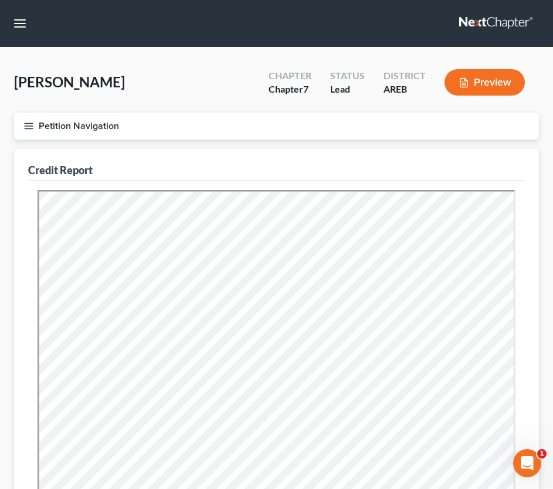
click at [165, 40] on nav "Home New Case Client Portal DebtorCC Payments The Law Office of Furonda Brasfie…" at bounding box center [276, 23] width 553 height 47
drag, startPoint x: 348, startPoint y: 32, endPoint x: 397, endPoint y: 12, distance: 52.6
click at [348, 32] on nav "Home New Case Client Portal DebtorCC Payments The Law Office of Furonda Brasfie…" at bounding box center [276, 23] width 553 height 47
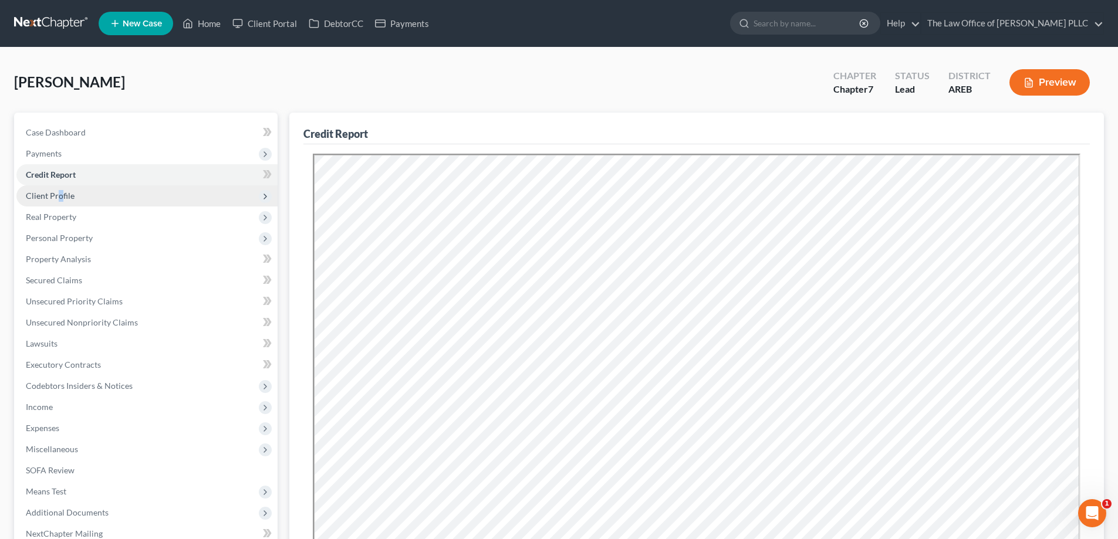
click at [60, 192] on span "Client Profile" at bounding box center [50, 196] width 49 height 10
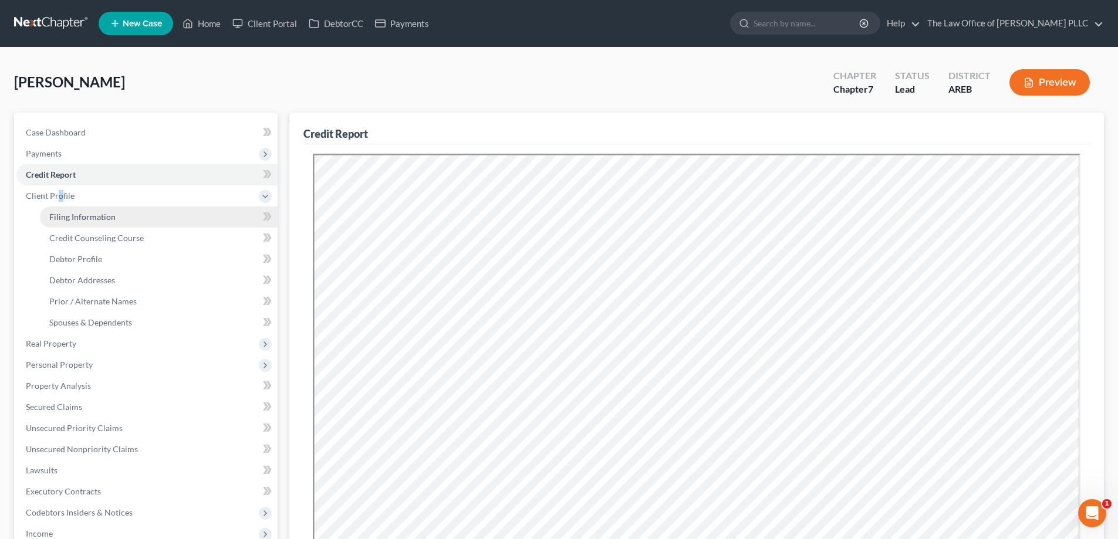
click at [79, 215] on span "Filing Information" at bounding box center [82, 217] width 66 height 10
select select "1"
select select "0"
select select "2"
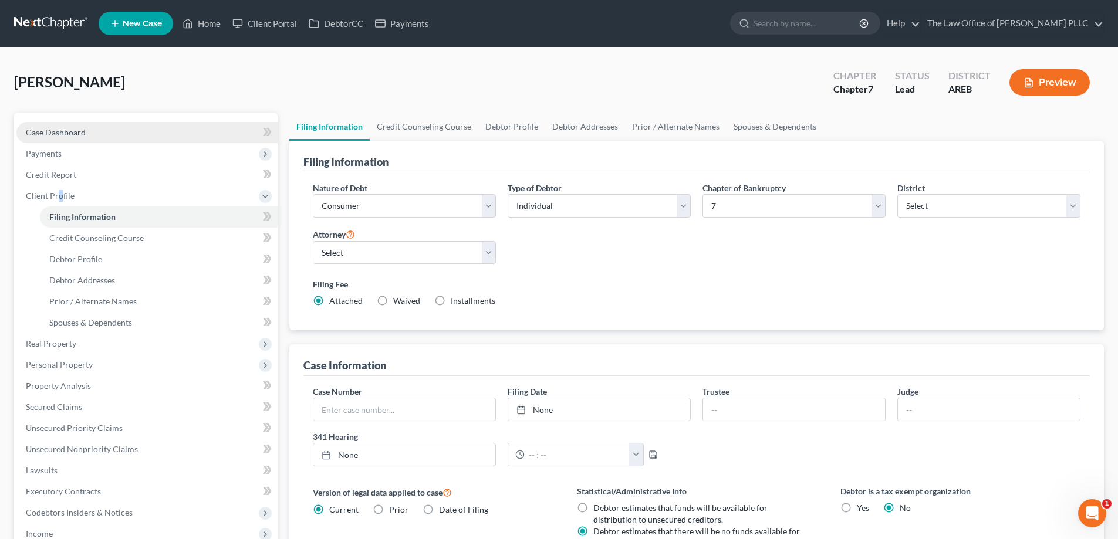
click at [56, 128] on span "Case Dashboard" at bounding box center [56, 132] width 60 height 10
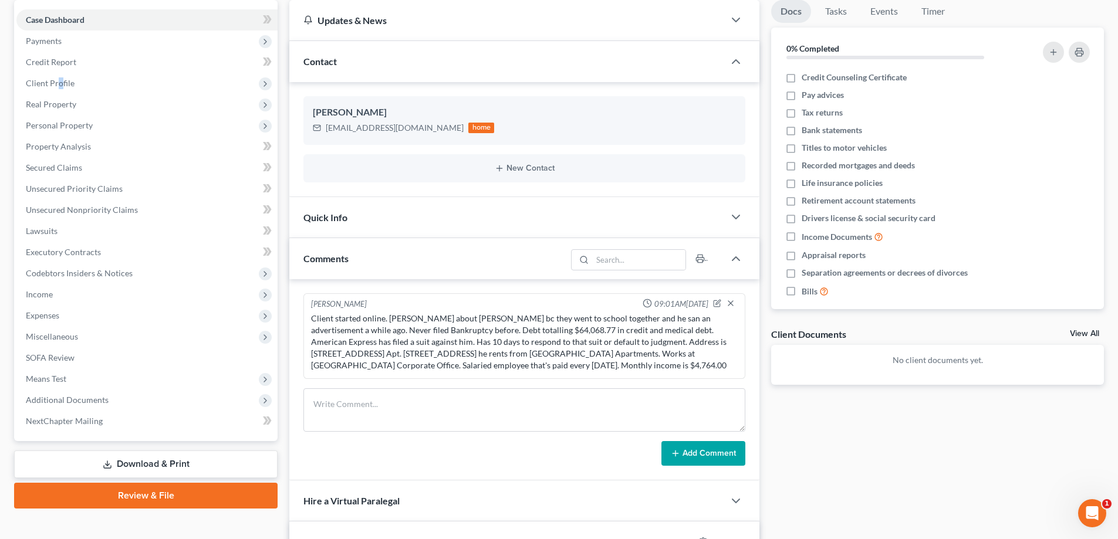
scroll to position [117, 0]
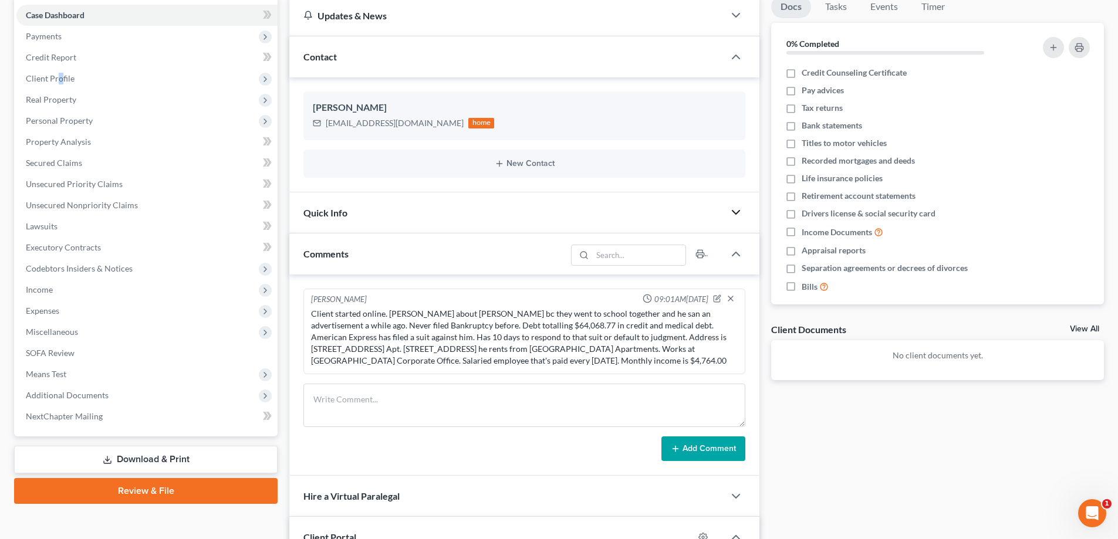
click at [561, 210] on icon "button" at bounding box center [736, 212] width 14 height 14
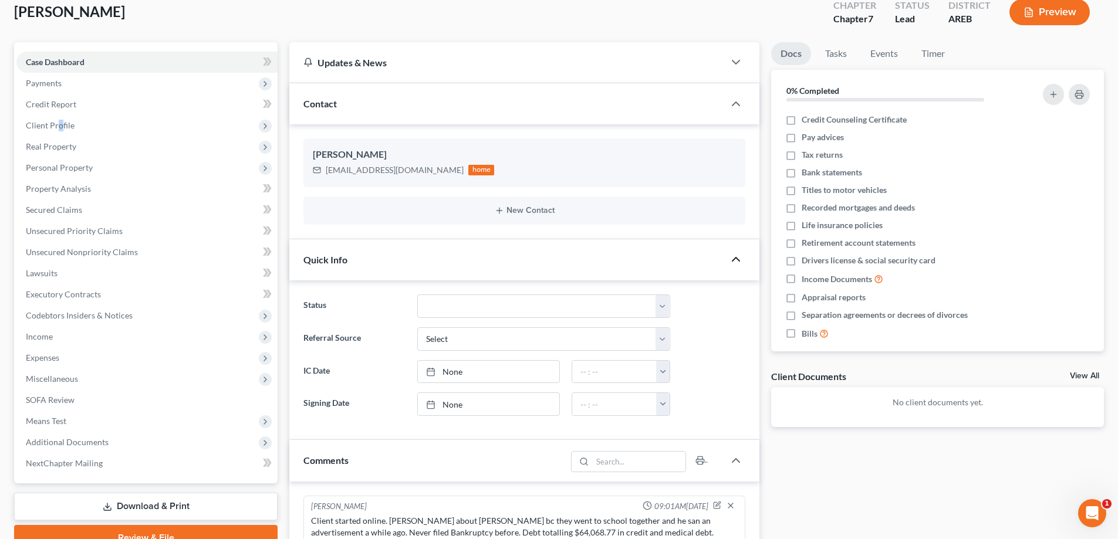
scroll to position [59, 0]
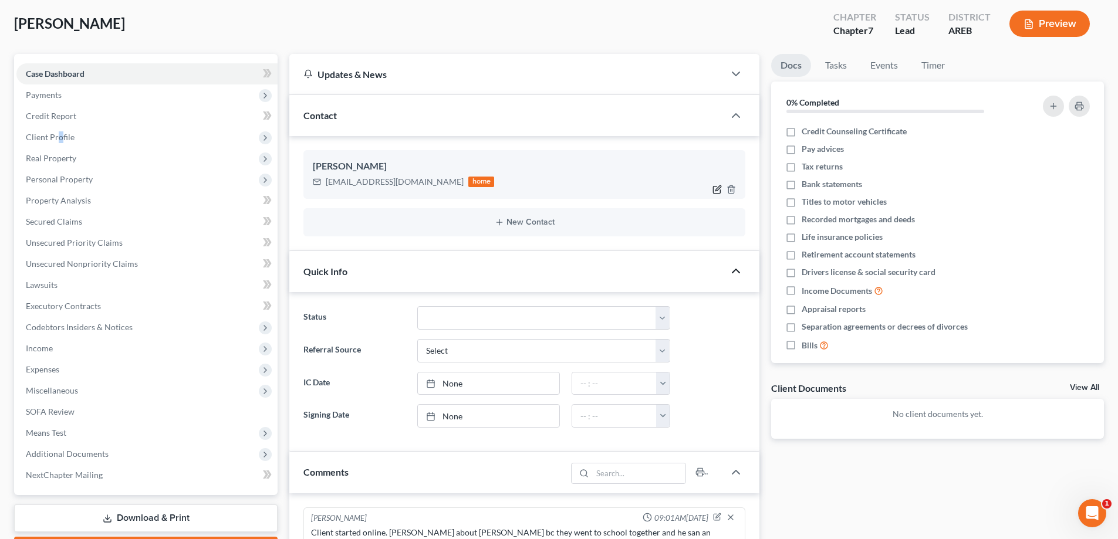
click at [561, 189] on icon "button" at bounding box center [718, 187] width 5 height 5
select select "0"
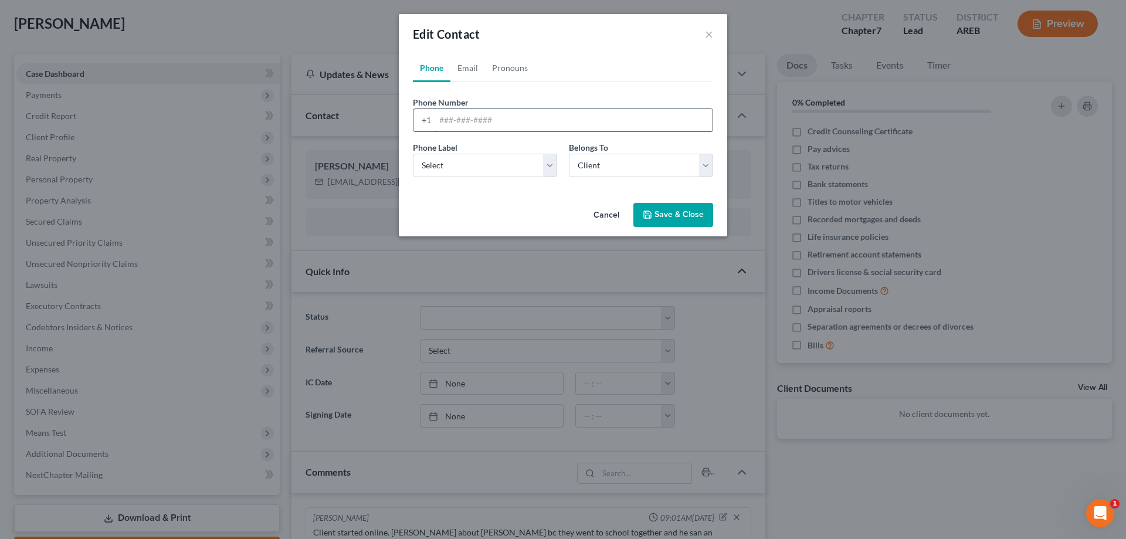
click at [439, 118] on input "tel" at bounding box center [573, 120] width 277 height 22
paste input "870-456-2572."
type input "870-456-2572."
drag, startPoint x: 539, startPoint y: 164, endPoint x: 522, endPoint y: 177, distance: 21.0
click at [539, 164] on select "Select Mobile Home Work Other" at bounding box center [485, 165] width 144 height 23
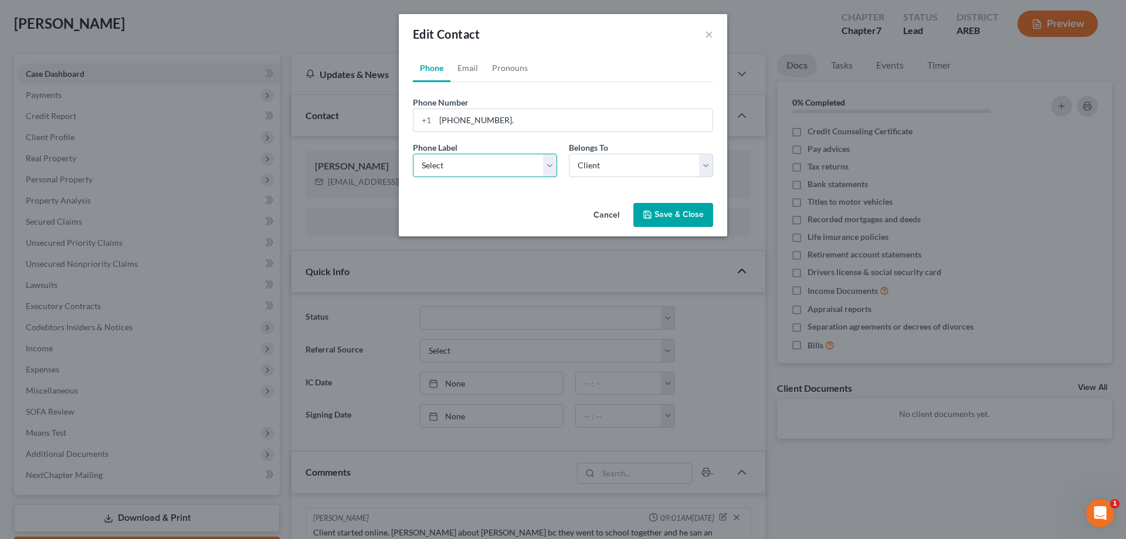
select select "0"
click at [413, 154] on select "Select Mobile Home Work Other" at bounding box center [485, 165] width 144 height 23
click at [561, 216] on button "Save & Close" at bounding box center [674, 215] width 80 height 25
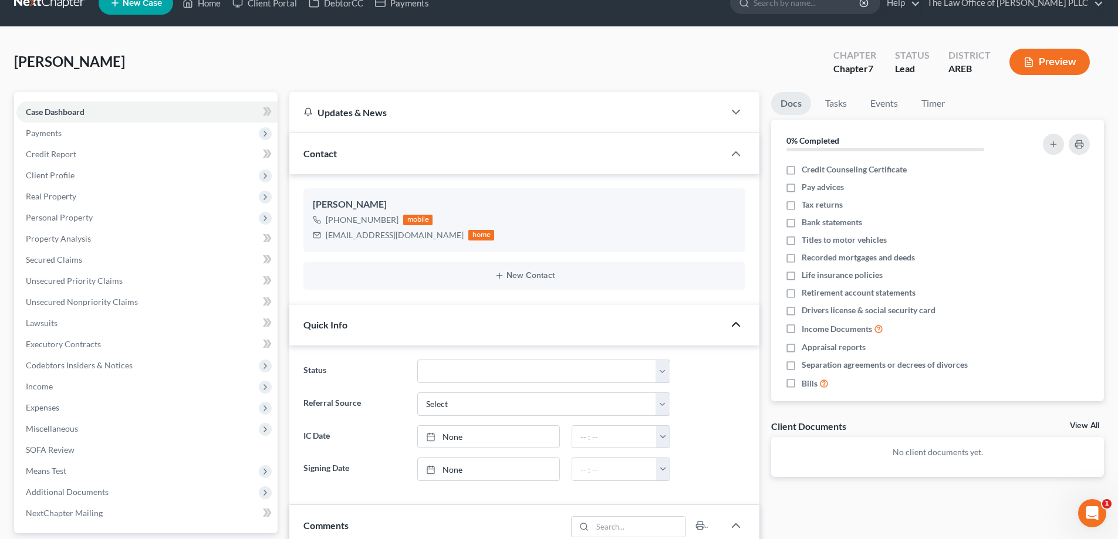
scroll to position [0, 0]
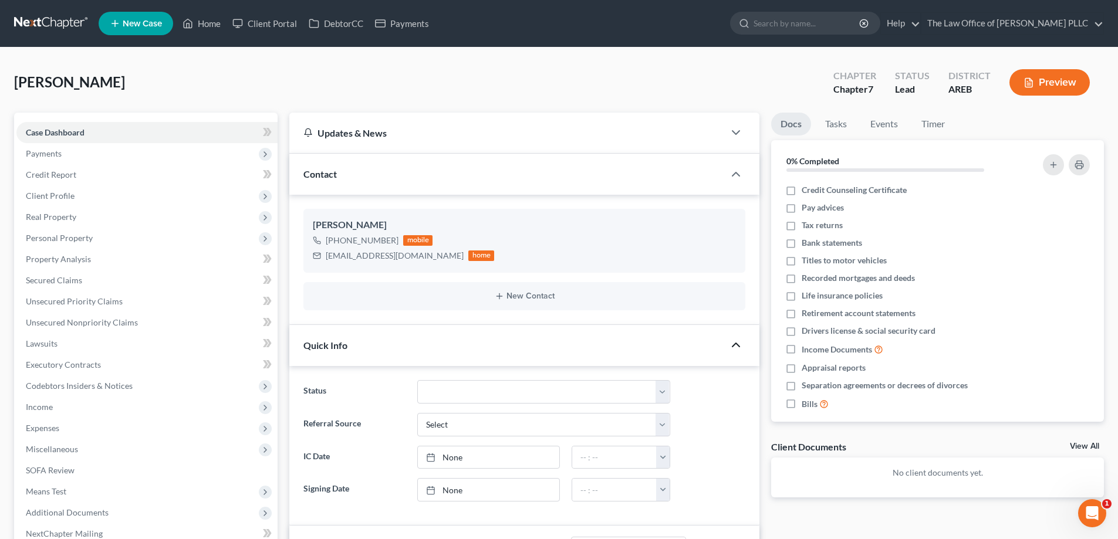
click at [155, 24] on span "New Case" at bounding box center [142, 23] width 39 height 9
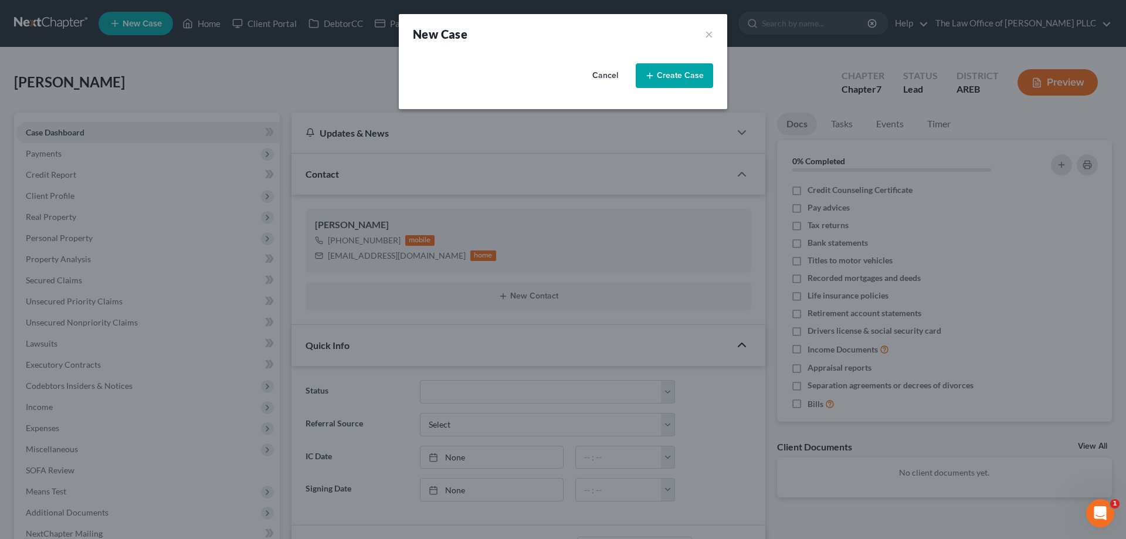
select select "5"
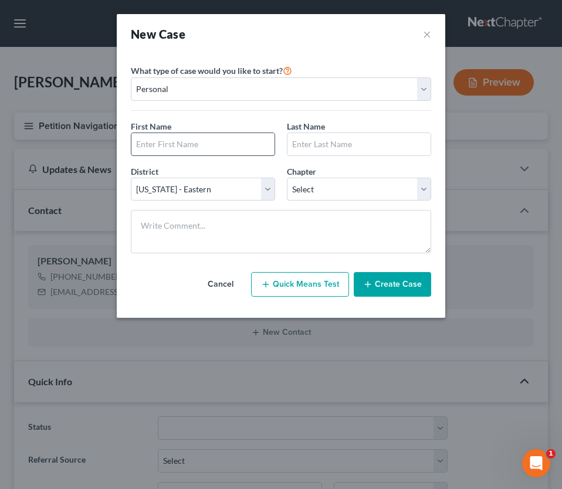
click at [150, 140] on input "text" at bounding box center [202, 144] width 143 height 22
type input "Laqueta"
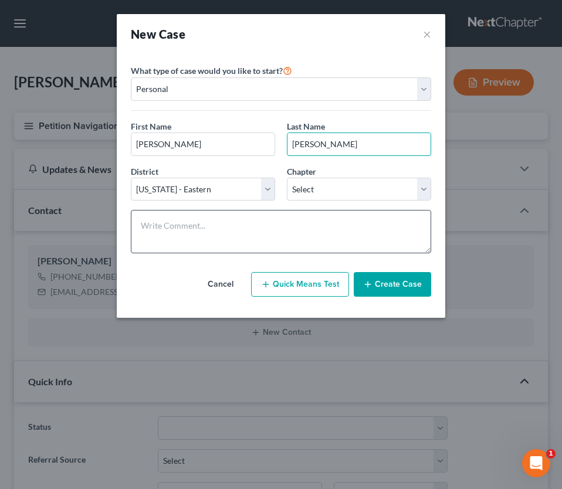
type input "James"
click at [159, 227] on textarea at bounding box center [281, 231] width 300 height 43
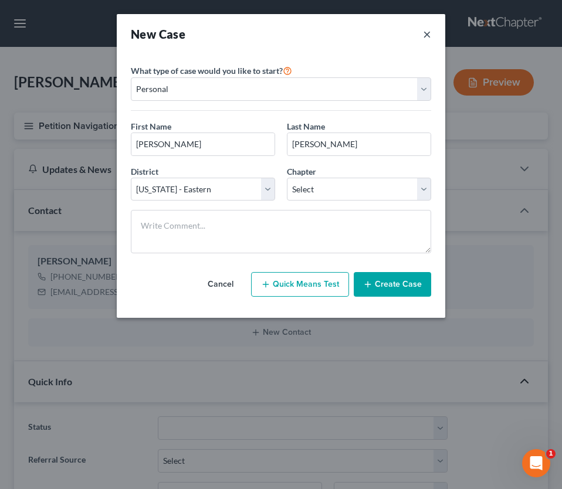
click at [429, 35] on button "×" at bounding box center [427, 34] width 8 height 16
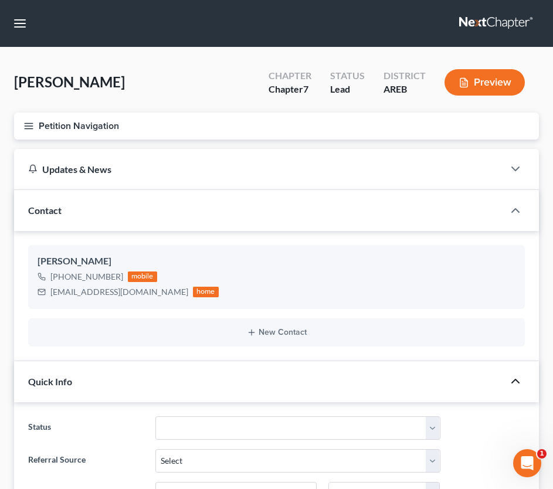
click at [242, 67] on div "Beedle, Brent Upgraded Chapter Chapter 7 Status Lead District AREB Preview" at bounding box center [276, 87] width 525 height 51
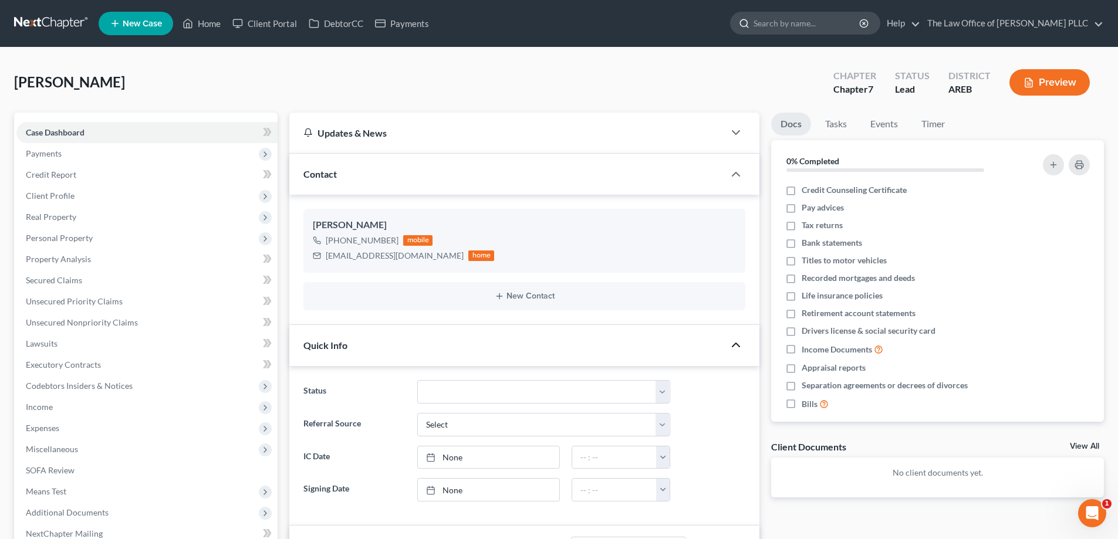
click at [561, 26] on input "search" at bounding box center [806, 23] width 107 height 22
type input "Rauls"
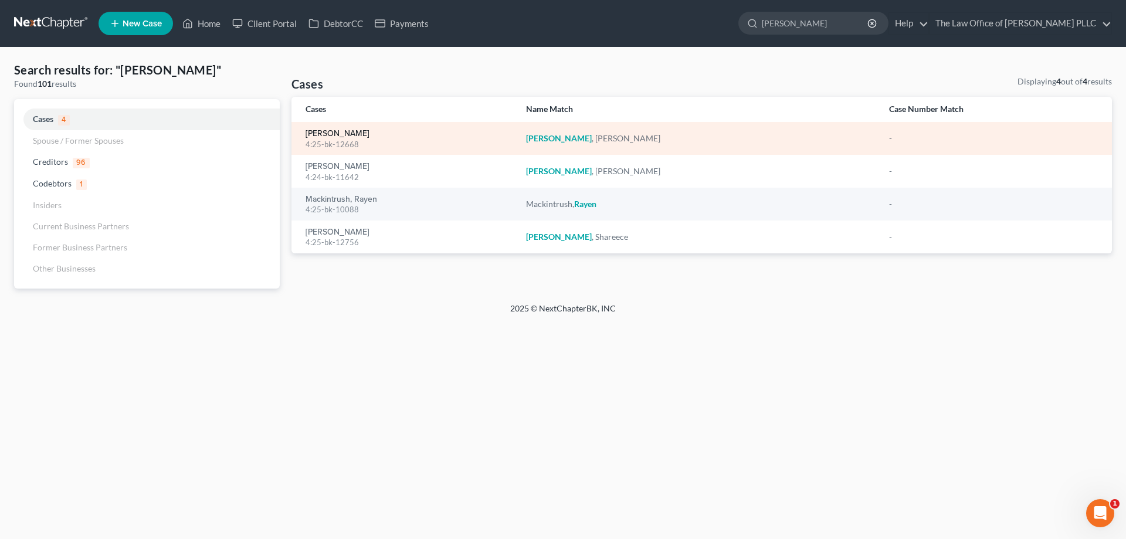
click at [342, 134] on link "Rauls, Benita" at bounding box center [338, 134] width 64 height 8
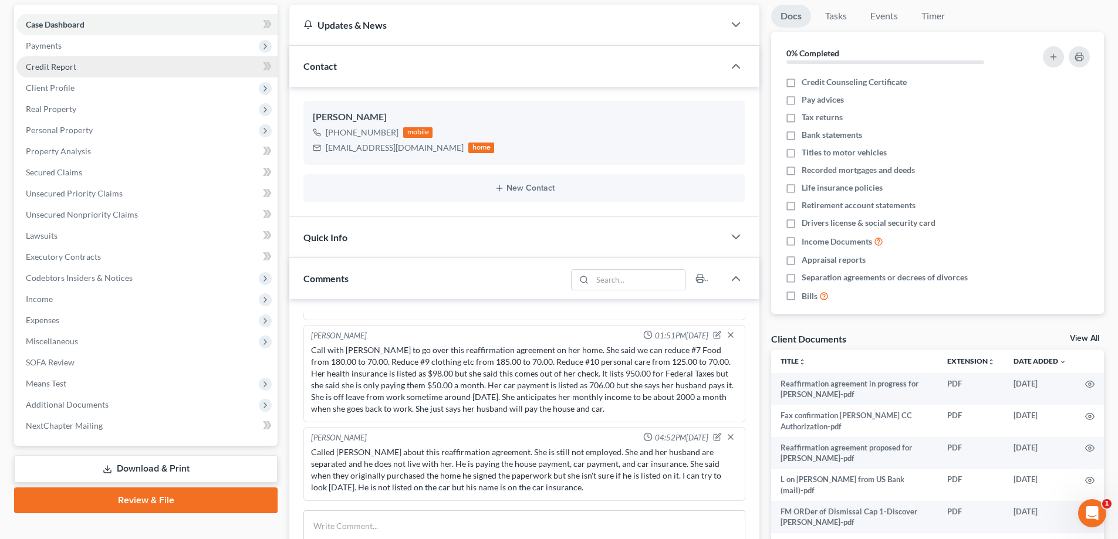
scroll to position [293, 0]
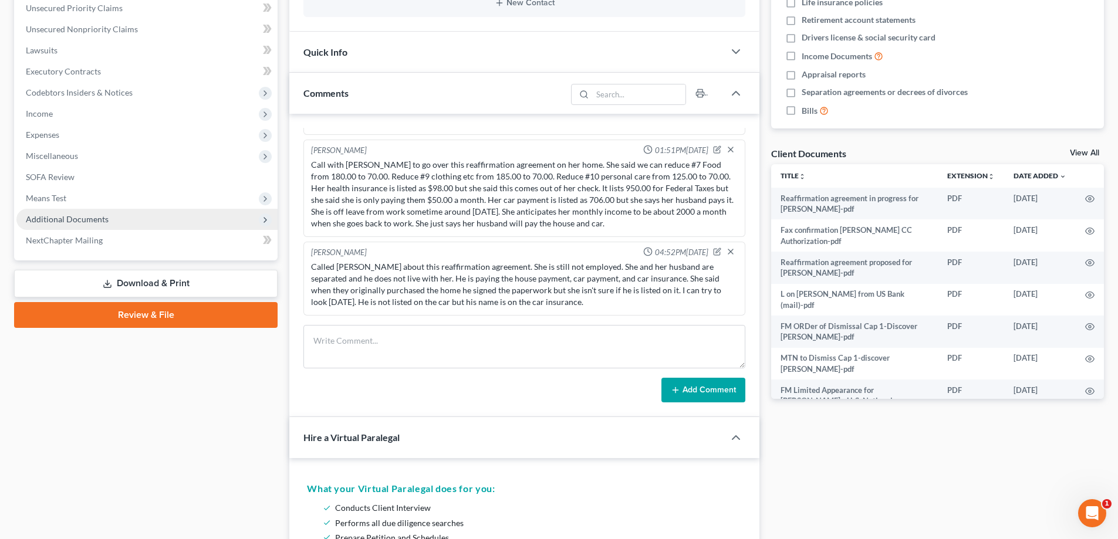
click at [61, 219] on span "Additional Documents" at bounding box center [67, 219] width 83 height 10
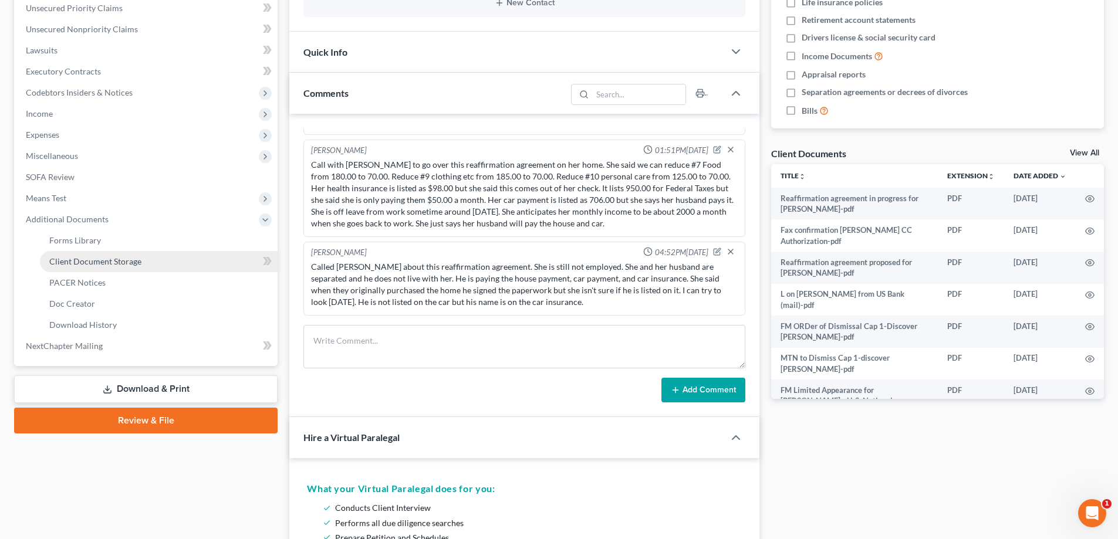
click at [91, 265] on span "Client Document Storage" at bounding box center [95, 261] width 92 height 10
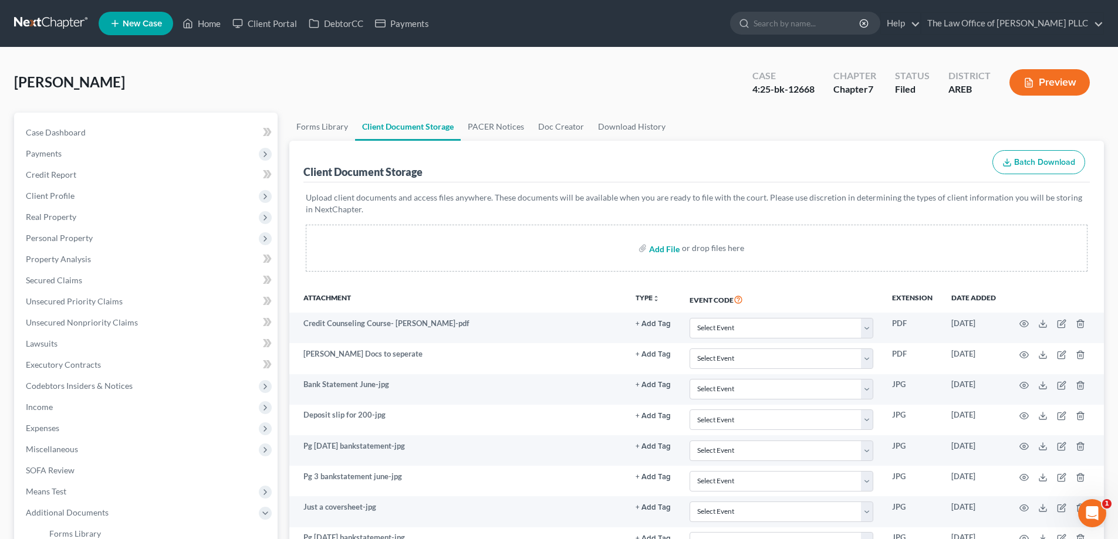
click at [561, 249] on input "file" at bounding box center [663, 248] width 28 height 21
type input "C:\fakepath\Benita Rauls Proposed Reaffirmation Corvette.pdf"
click at [561, 31] on input "search" at bounding box center [806, 23] width 107 height 22
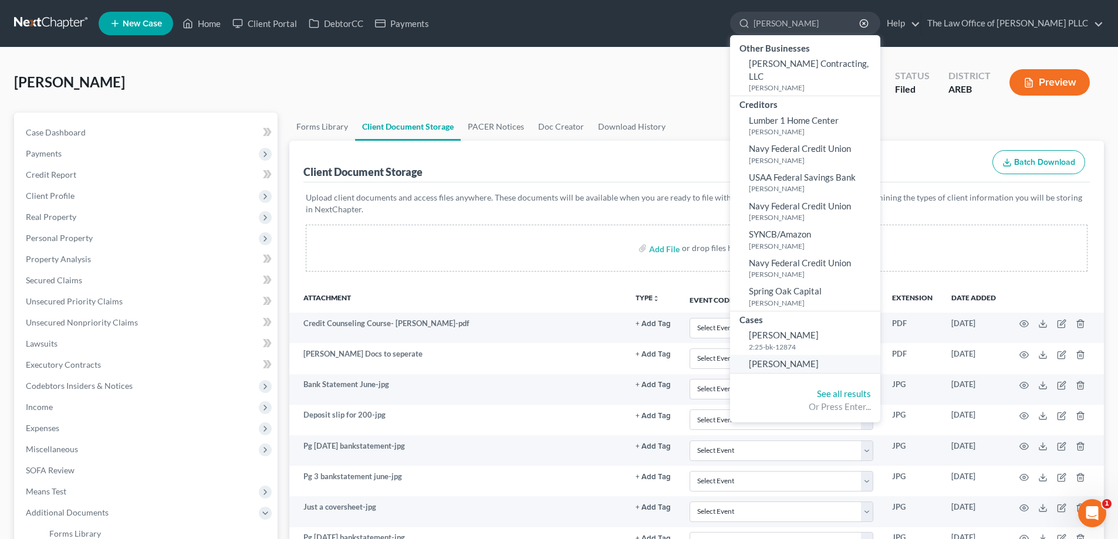
type input "holt"
click at [561, 358] on span "[PERSON_NAME]" at bounding box center [784, 363] width 70 height 11
select select "10"
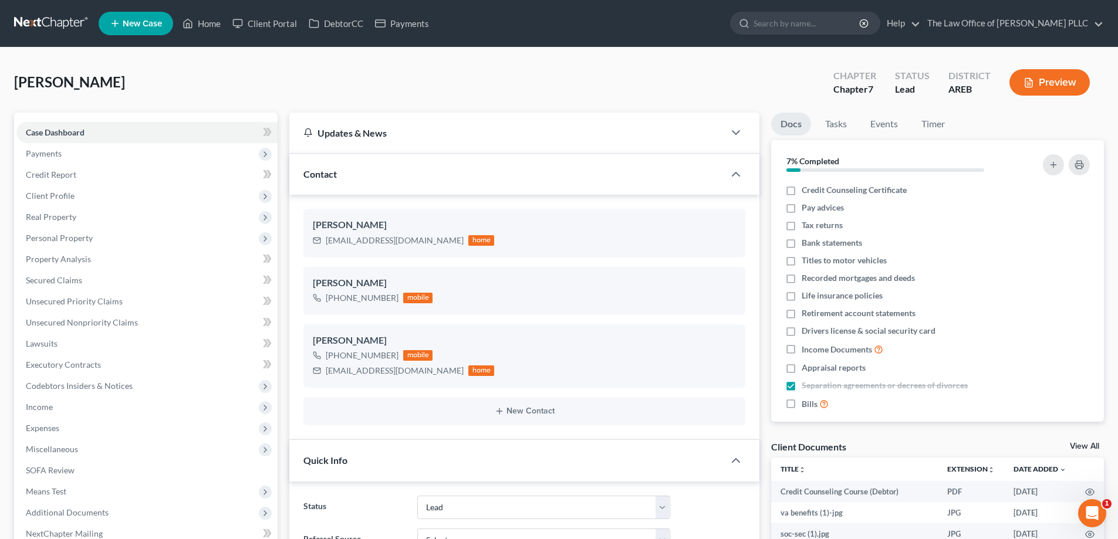
scroll to position [3255, 0]
click at [65, 191] on span "Client Profile" at bounding box center [50, 196] width 49 height 10
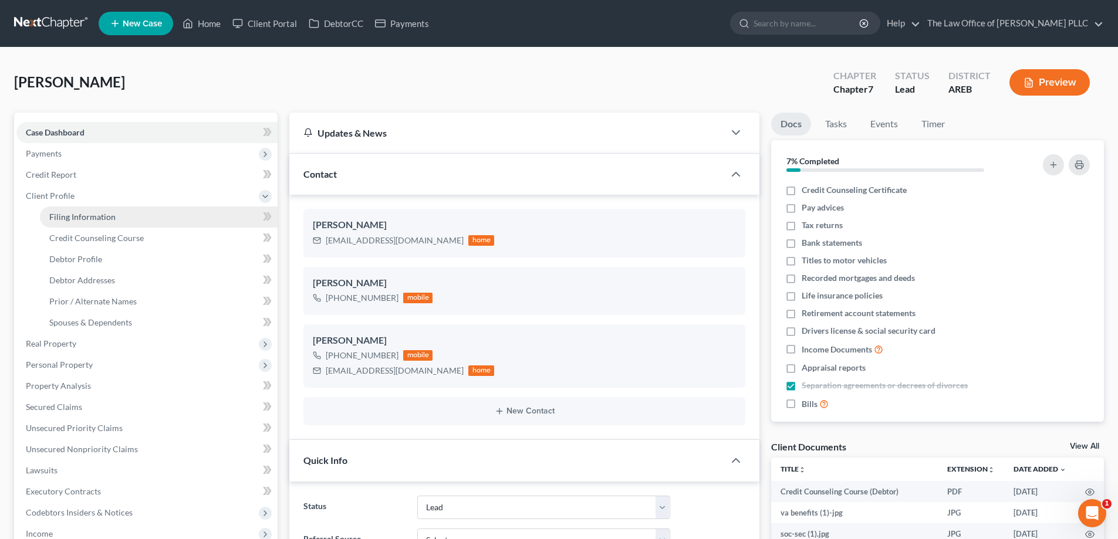
click at [69, 214] on span "Filing Information" at bounding box center [82, 217] width 66 height 10
select select "1"
select select "0"
select select "5"
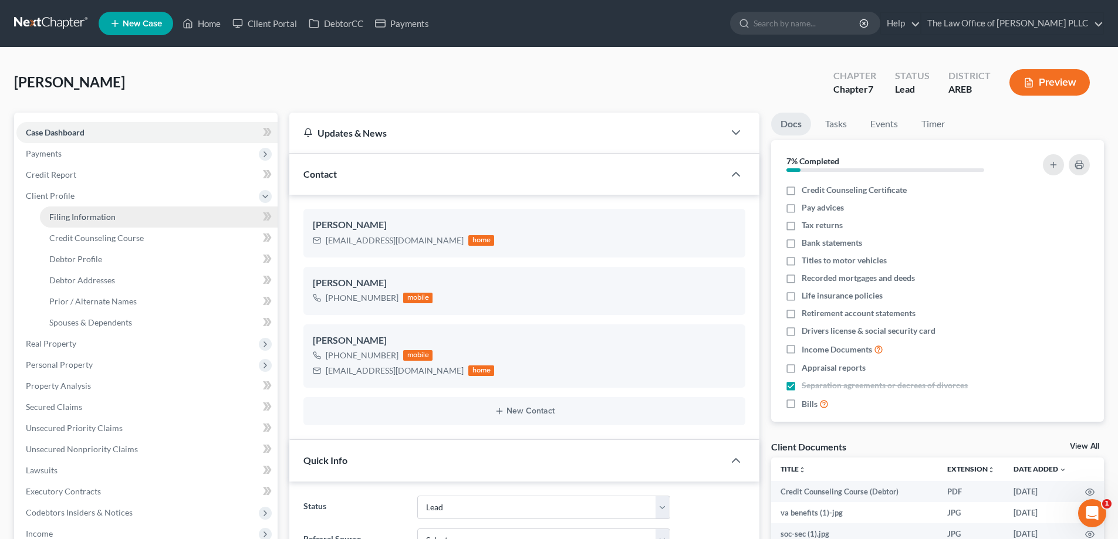
select select "0"
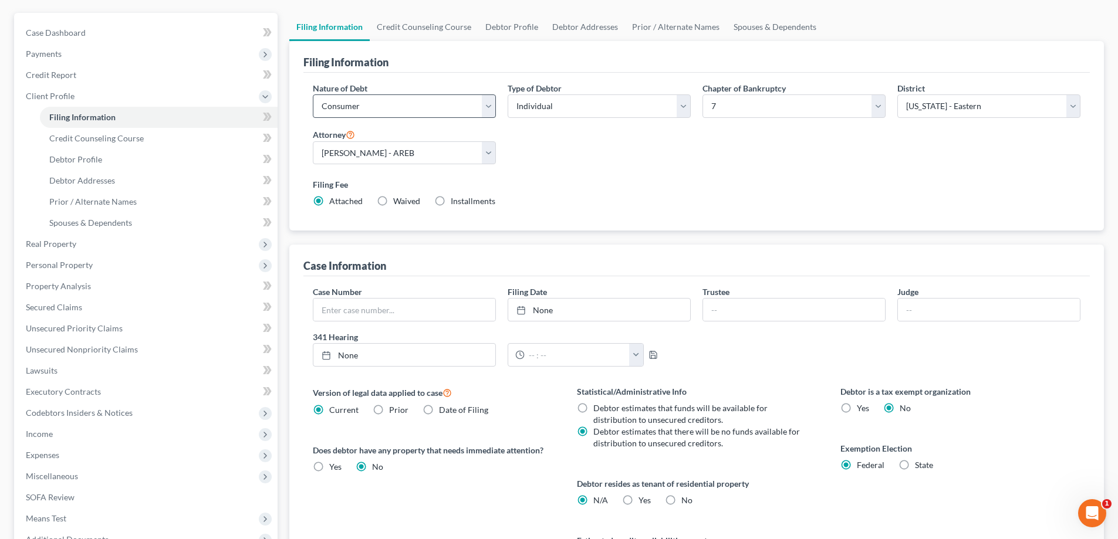
scroll to position [176, 0]
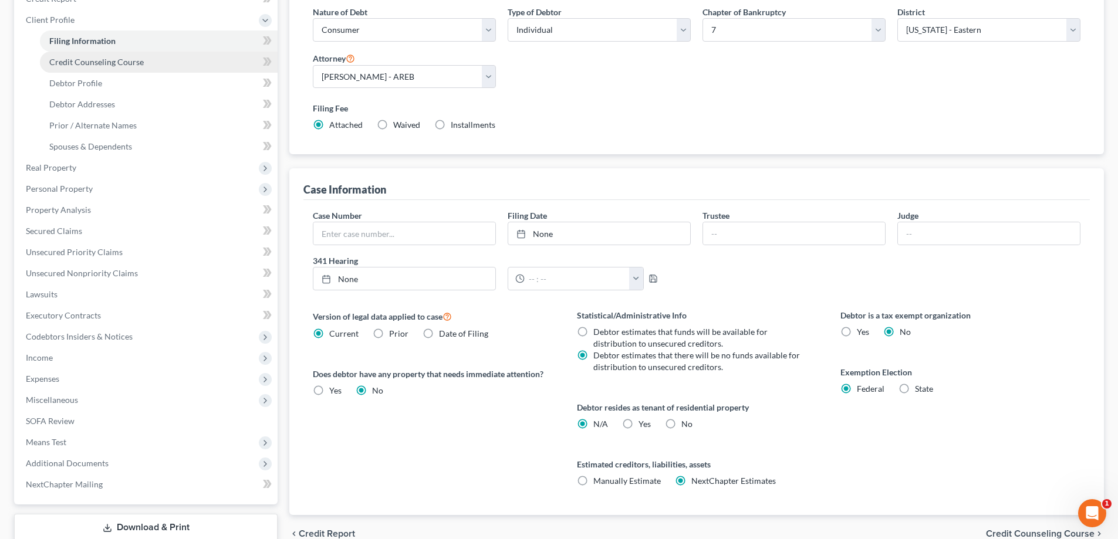
click at [84, 63] on span "Credit Counseling Course" at bounding box center [96, 62] width 94 height 10
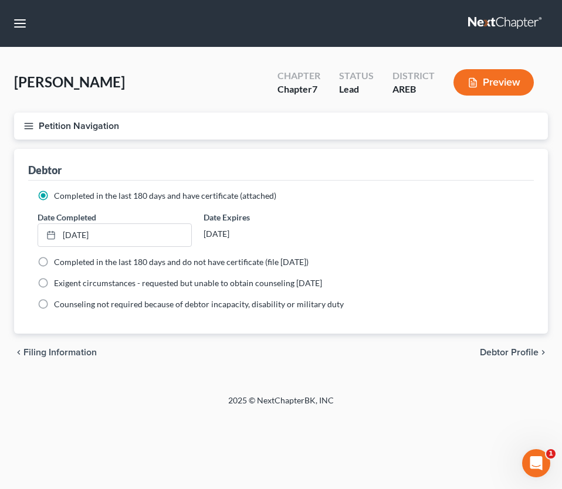
click at [403, 147] on div "Petition Navigation Case Dashboard Payments Invoices Payments Payments Credit R…" at bounding box center [281, 131] width 546 height 36
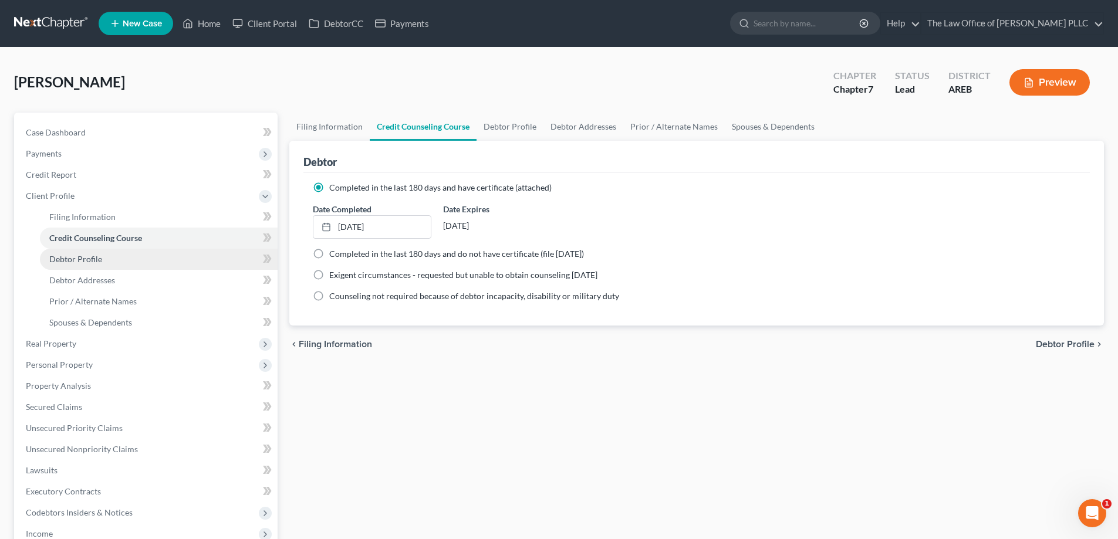
click at [82, 265] on link "Debtor Profile" at bounding box center [159, 259] width 238 height 21
select select "0"
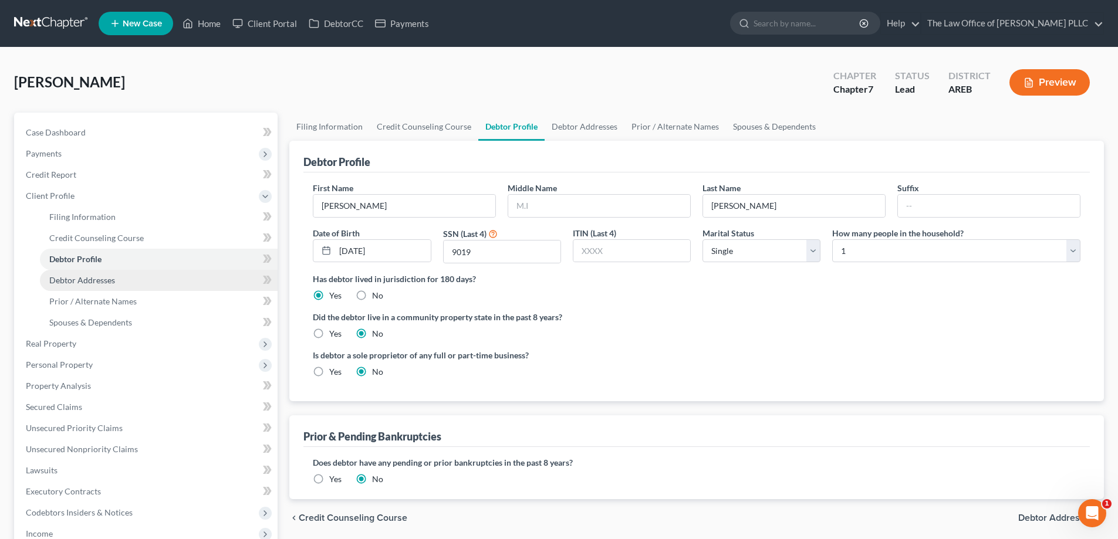
click at [86, 281] on span "Debtor Addresses" at bounding box center [82, 280] width 66 height 10
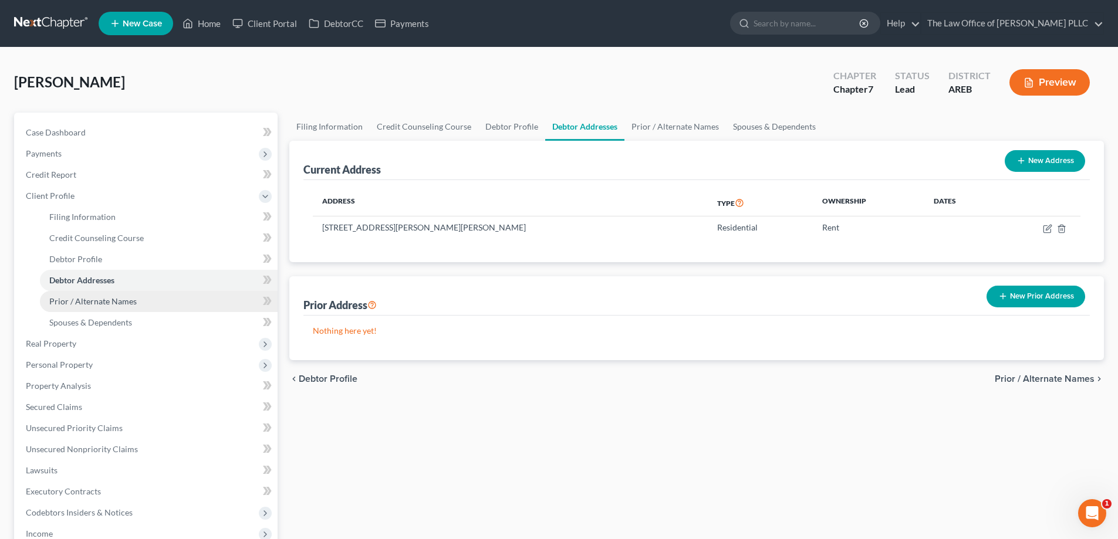
drag, startPoint x: 86, startPoint y: 298, endPoint x: 87, endPoint y: 305, distance: 7.1
click at [86, 297] on span "Prior / Alternate Names" at bounding box center [92, 301] width 87 height 10
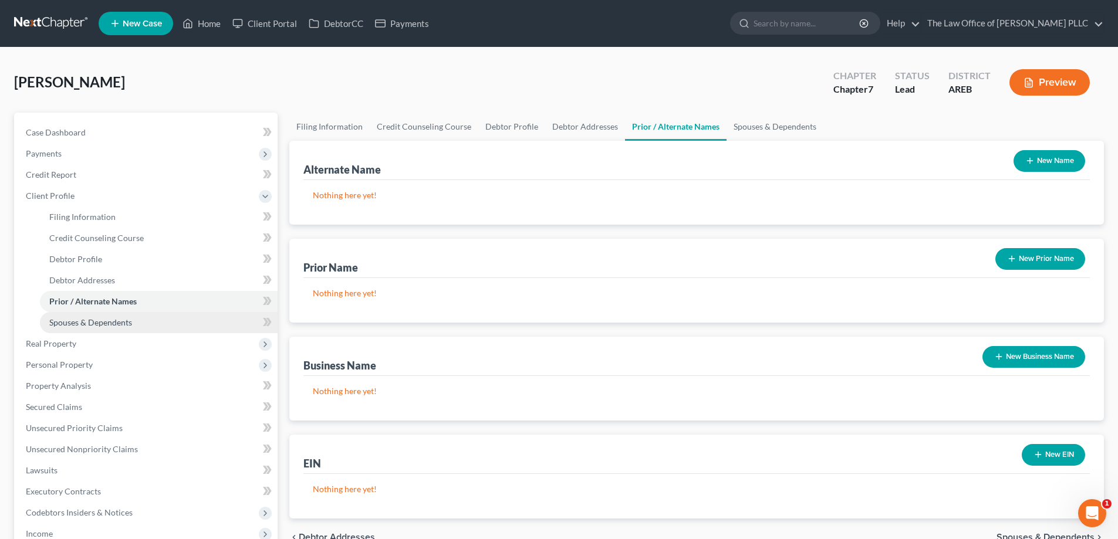
click at [90, 319] on span "Spouses & Dependents" at bounding box center [90, 322] width 83 height 10
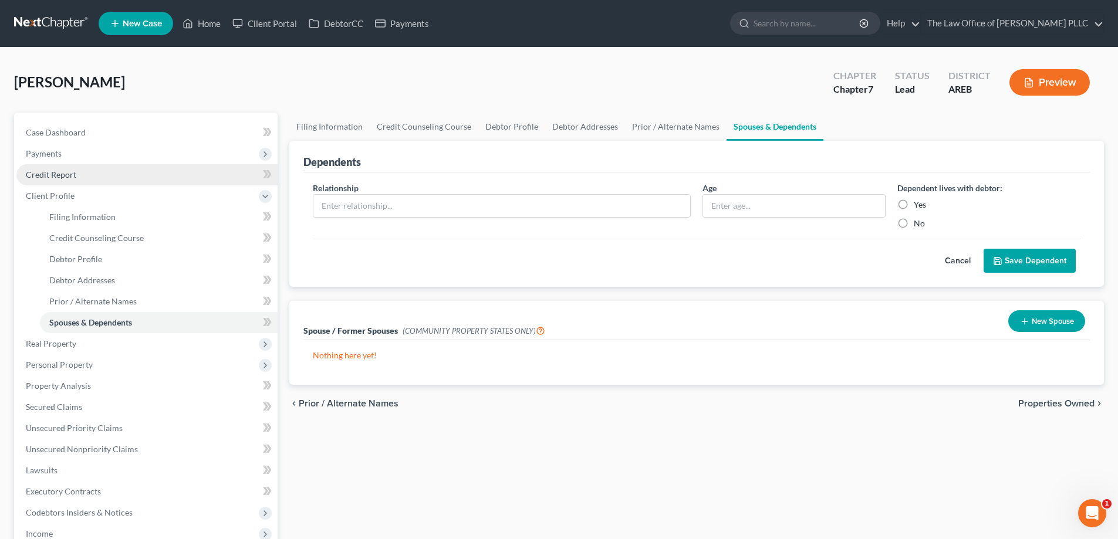
click at [69, 176] on span "Credit Report" at bounding box center [51, 175] width 50 height 10
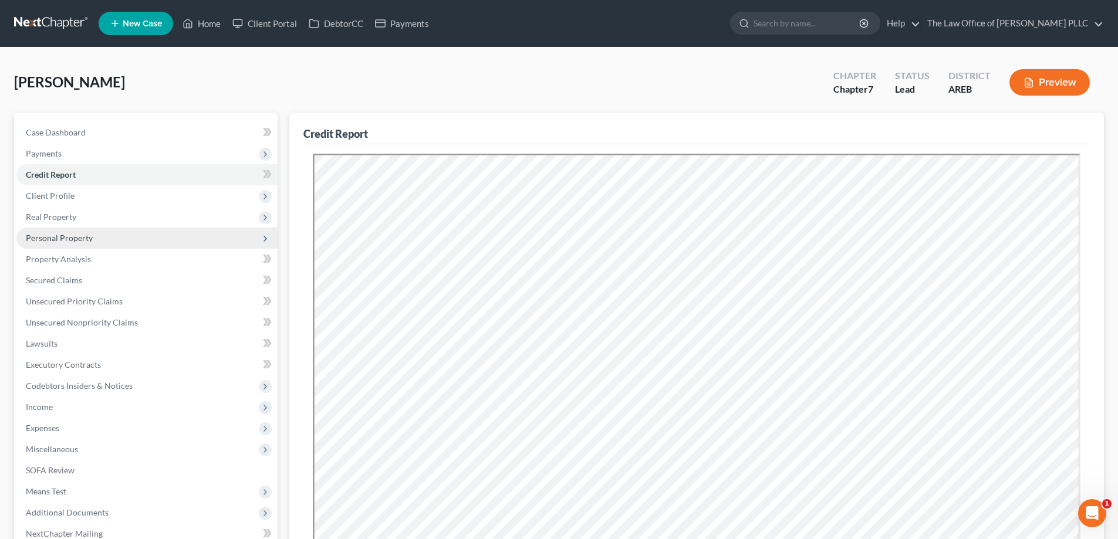
click at [69, 242] on span "Personal Property" at bounding box center [59, 238] width 67 height 10
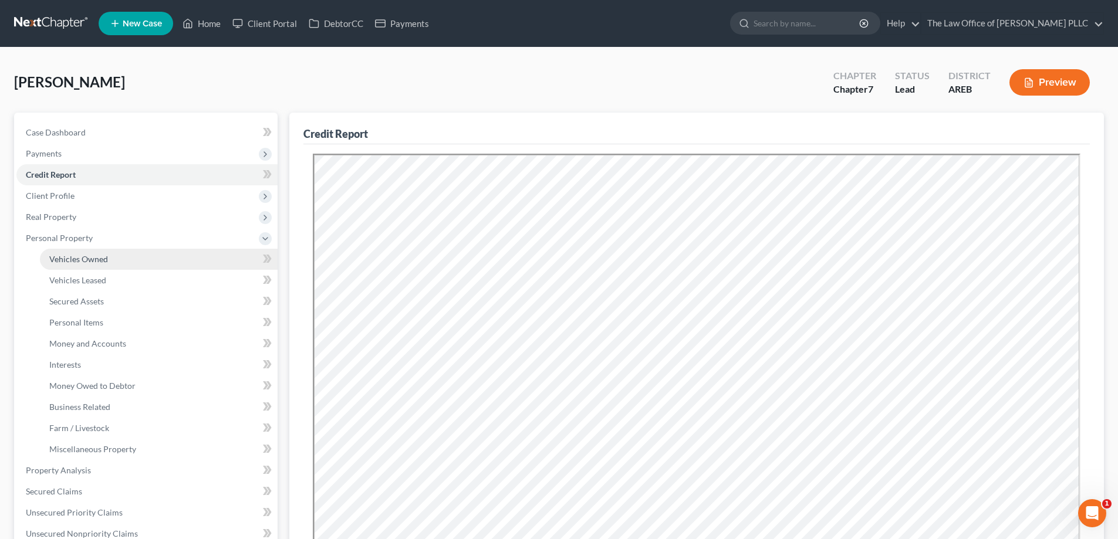
click at [78, 259] on span "Vehicles Owned" at bounding box center [78, 259] width 59 height 10
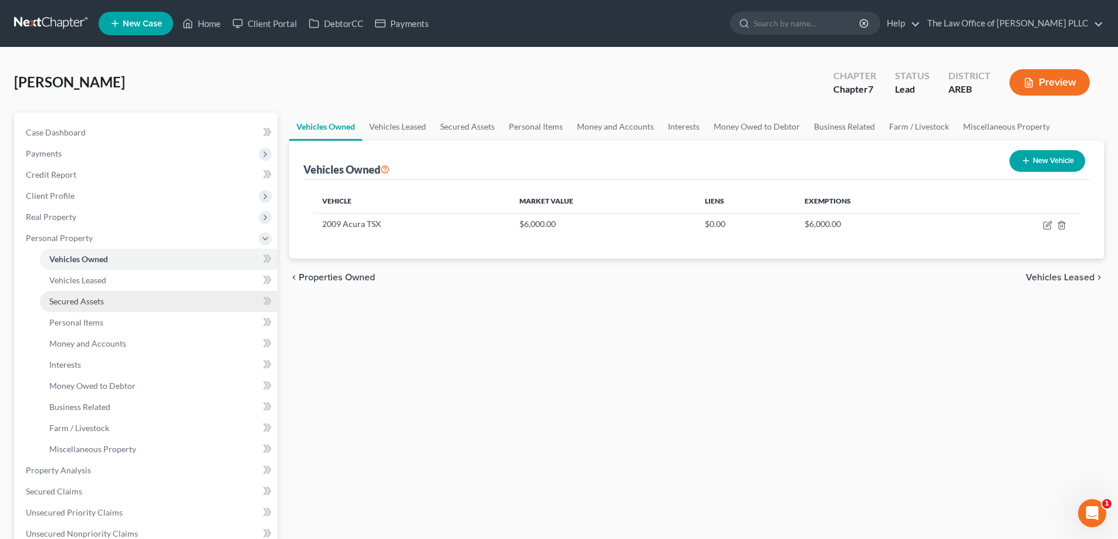
click at [79, 297] on span "Secured Assets" at bounding box center [76, 301] width 55 height 10
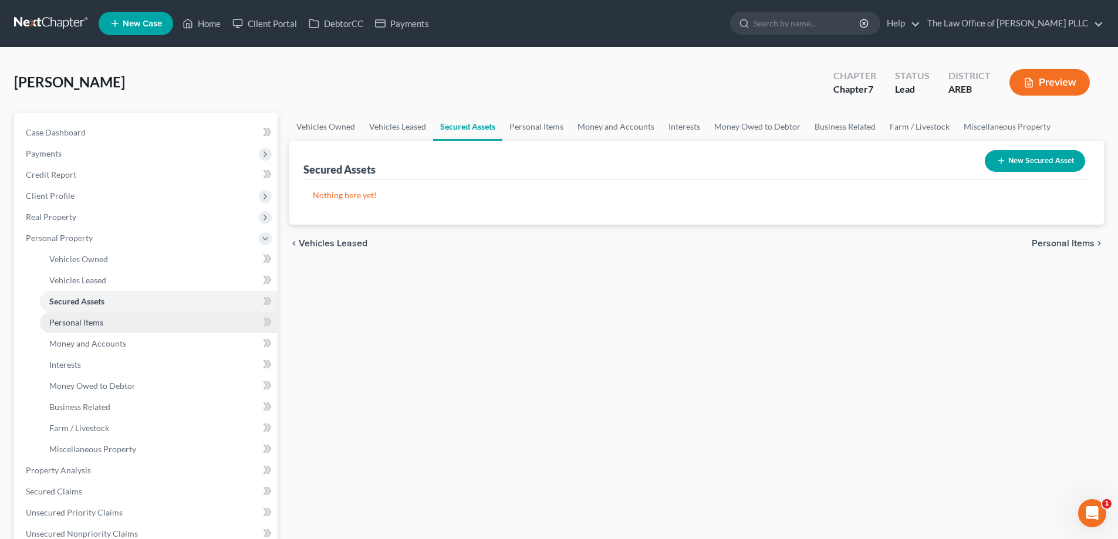
click at [75, 319] on span "Personal Items" at bounding box center [76, 322] width 54 height 10
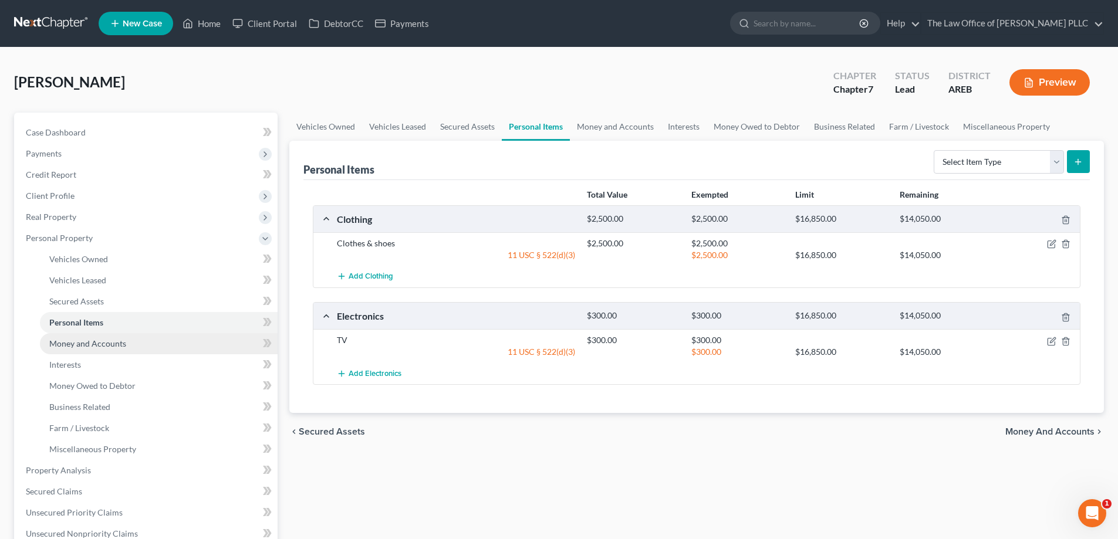
click at [70, 341] on span "Money and Accounts" at bounding box center [87, 344] width 77 height 10
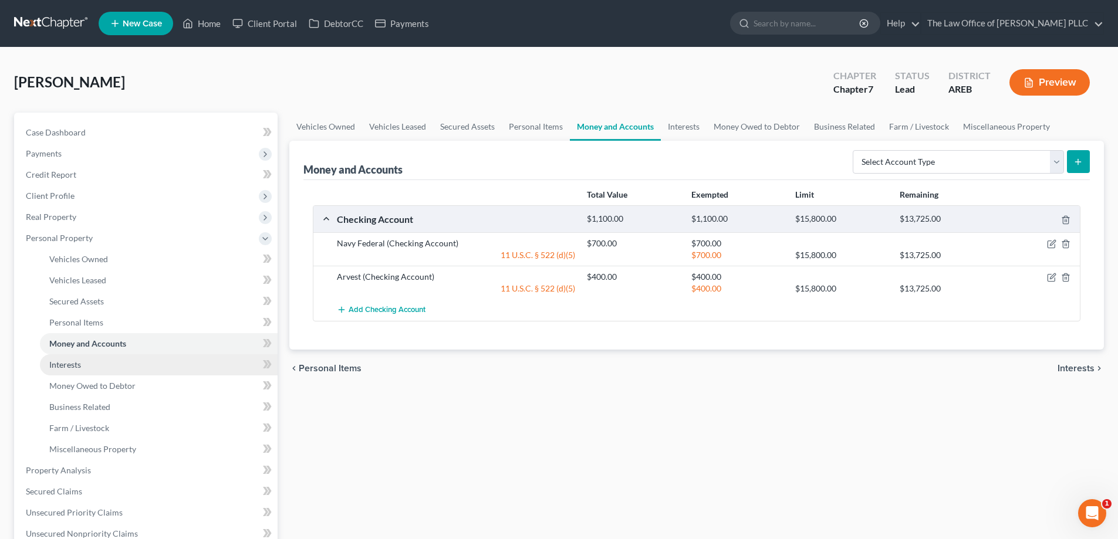
click at [70, 368] on span "Interests" at bounding box center [65, 365] width 32 height 10
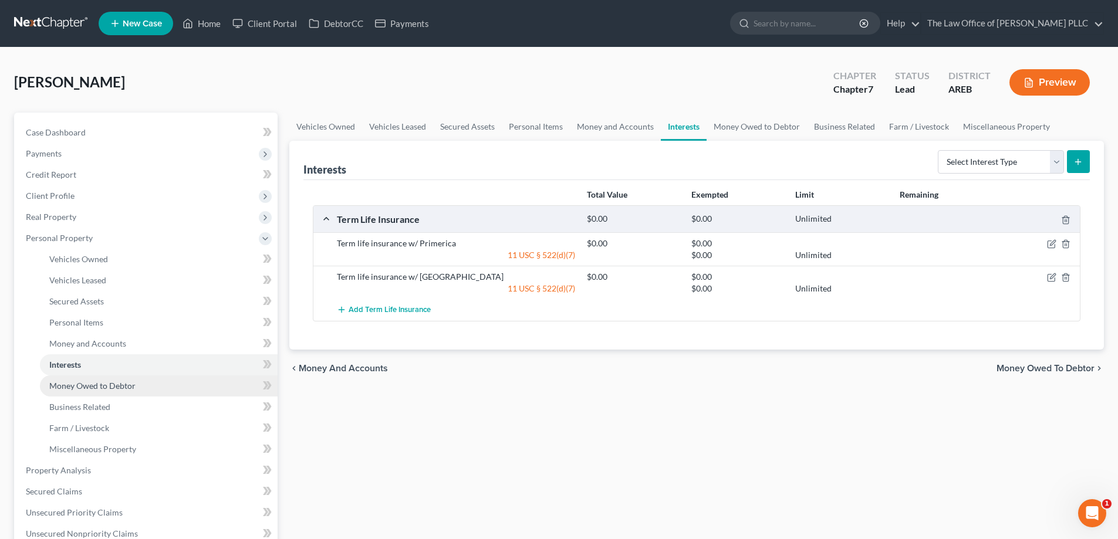
click at [66, 385] on span "Money Owed to Debtor" at bounding box center [92, 386] width 86 height 10
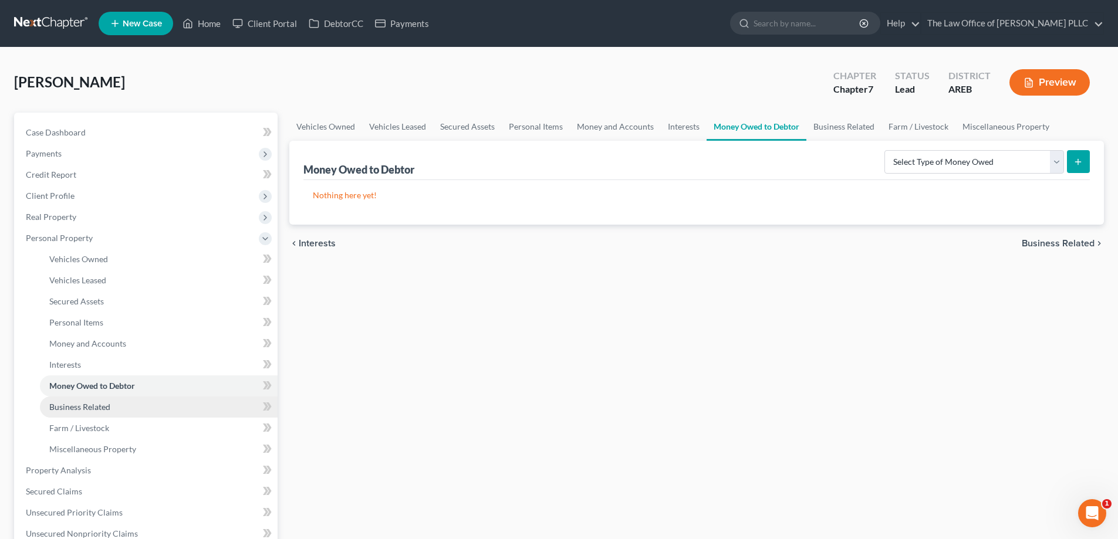
click at [67, 408] on span "Business Related" at bounding box center [79, 407] width 61 height 10
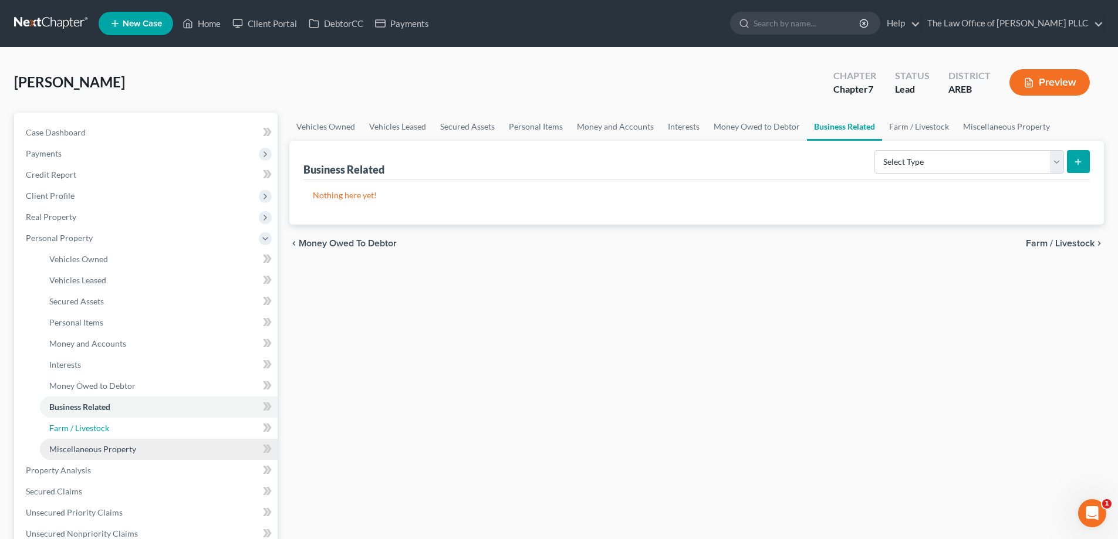
click at [65, 427] on span "Farm / Livestock" at bounding box center [79, 428] width 60 height 10
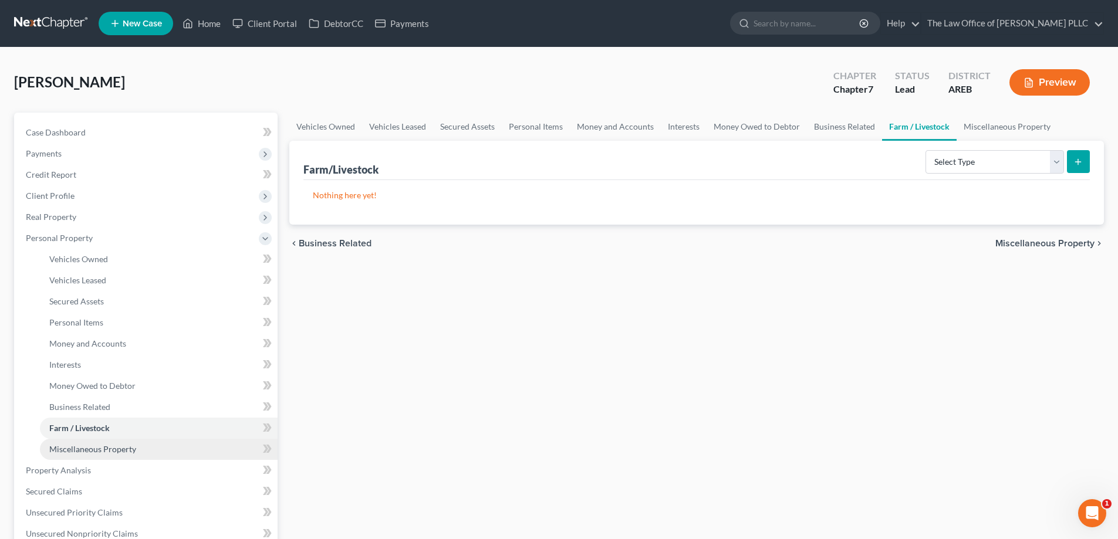
click at [65, 446] on span "Miscellaneous Property" at bounding box center [92, 449] width 87 height 10
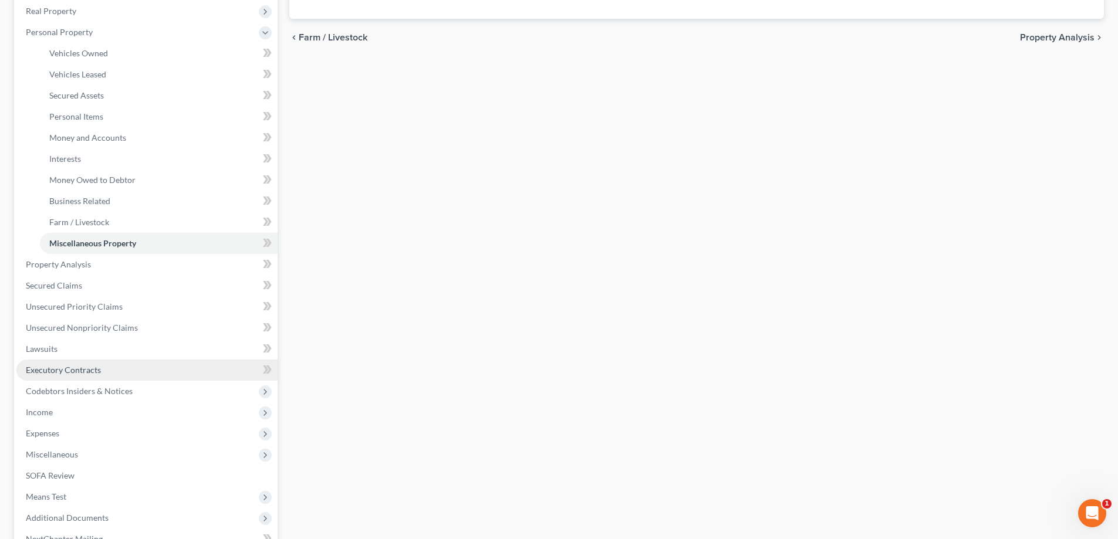
scroll to position [235, 0]
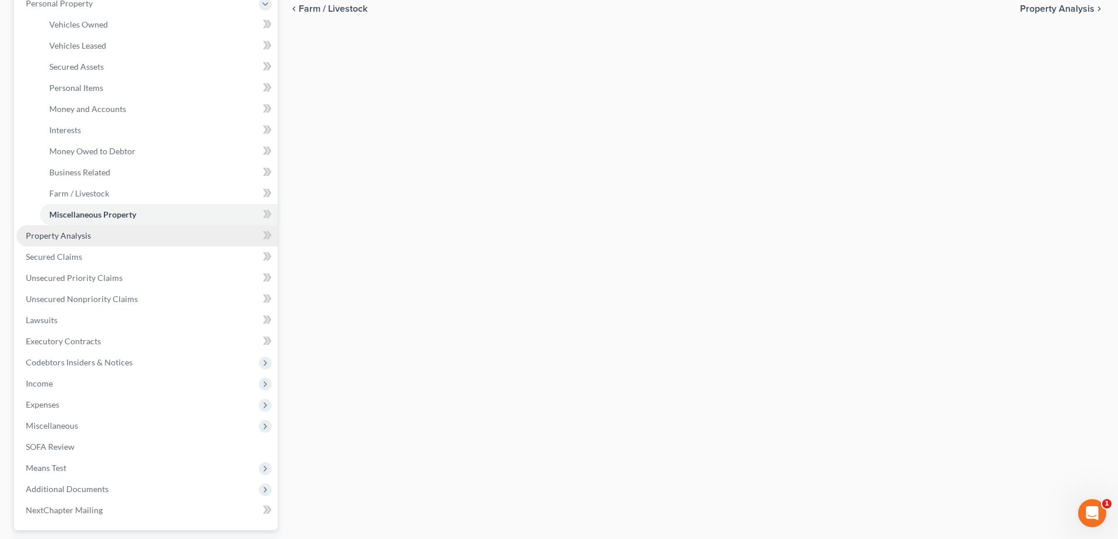
click at [66, 235] on span "Property Analysis" at bounding box center [58, 236] width 65 height 10
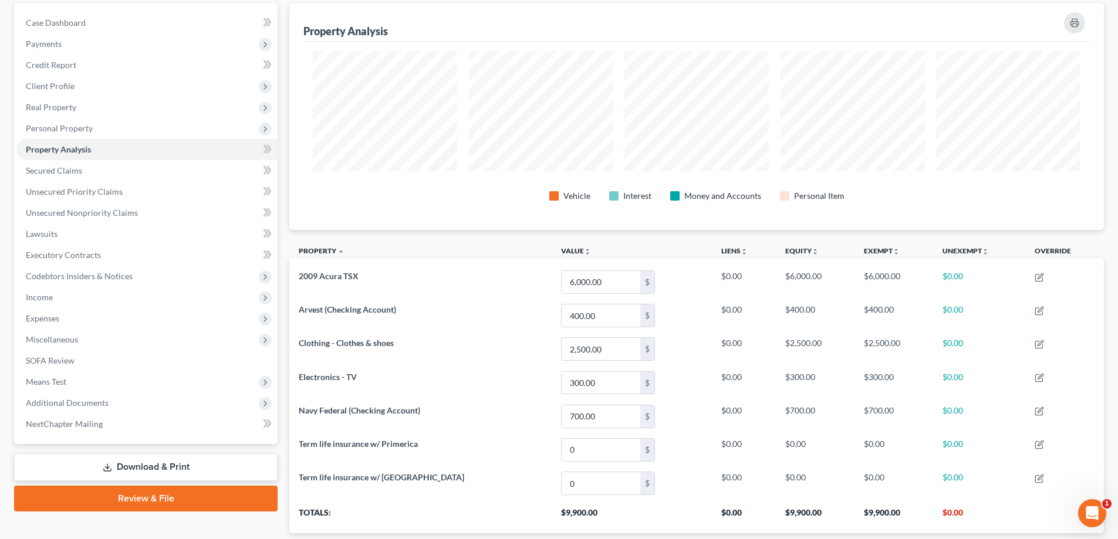
scroll to position [176, 0]
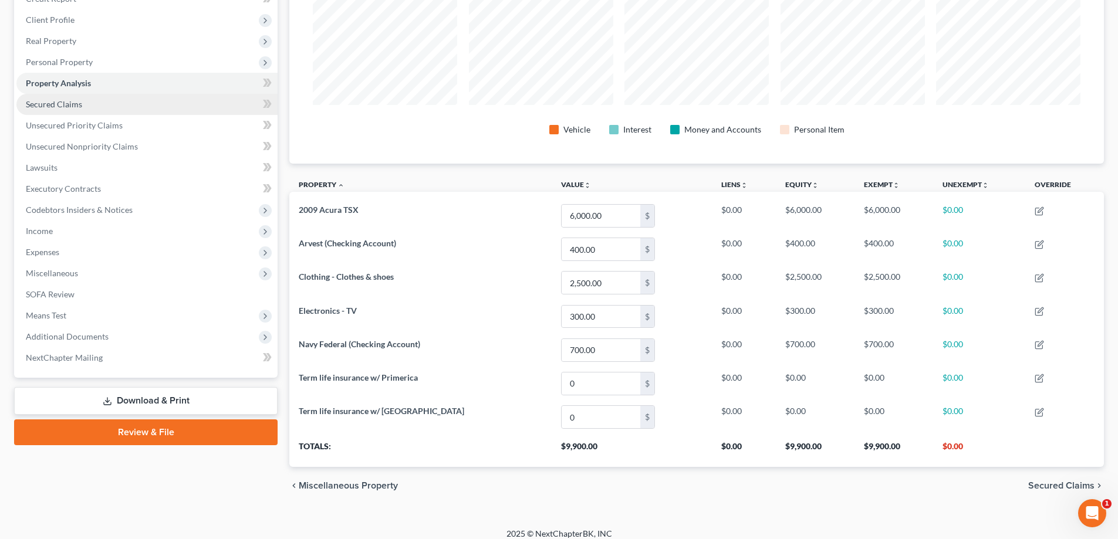
click at [43, 106] on span "Secured Claims" at bounding box center [54, 104] width 56 height 10
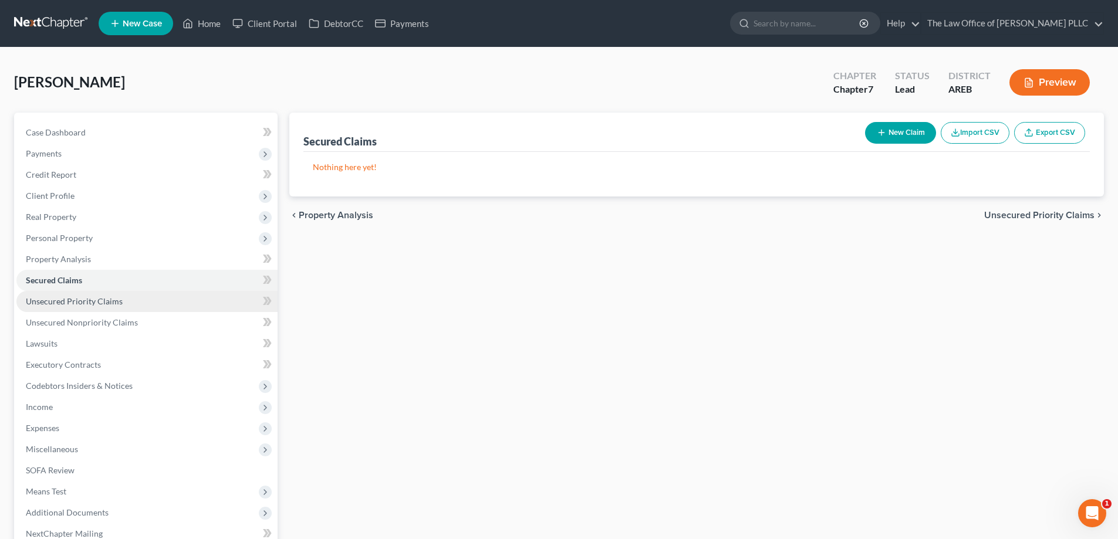
click at [54, 301] on span "Unsecured Priority Claims" at bounding box center [74, 301] width 97 height 10
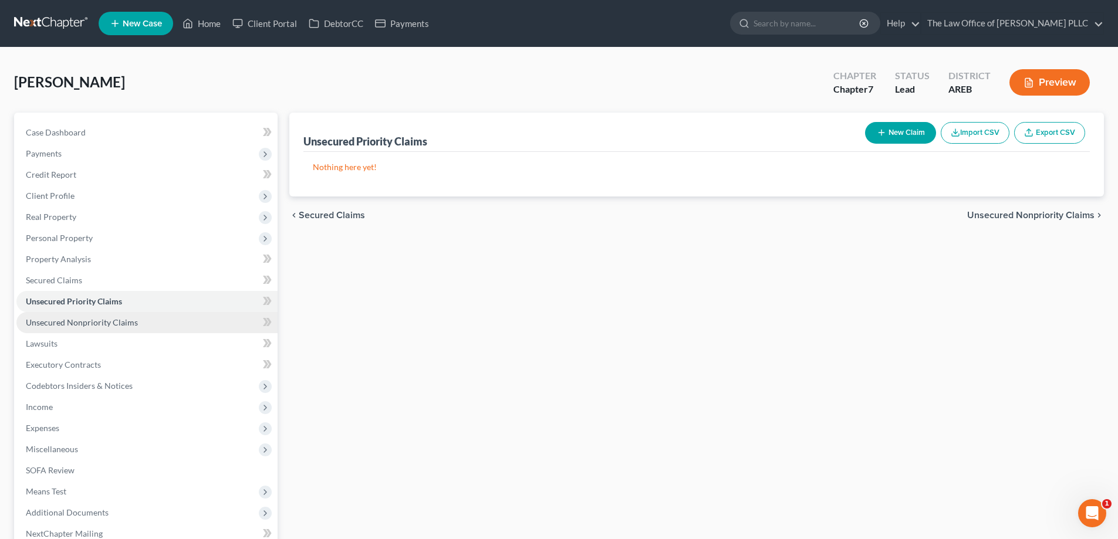
click at [54, 324] on span "Unsecured Nonpriority Claims" at bounding box center [82, 322] width 112 height 10
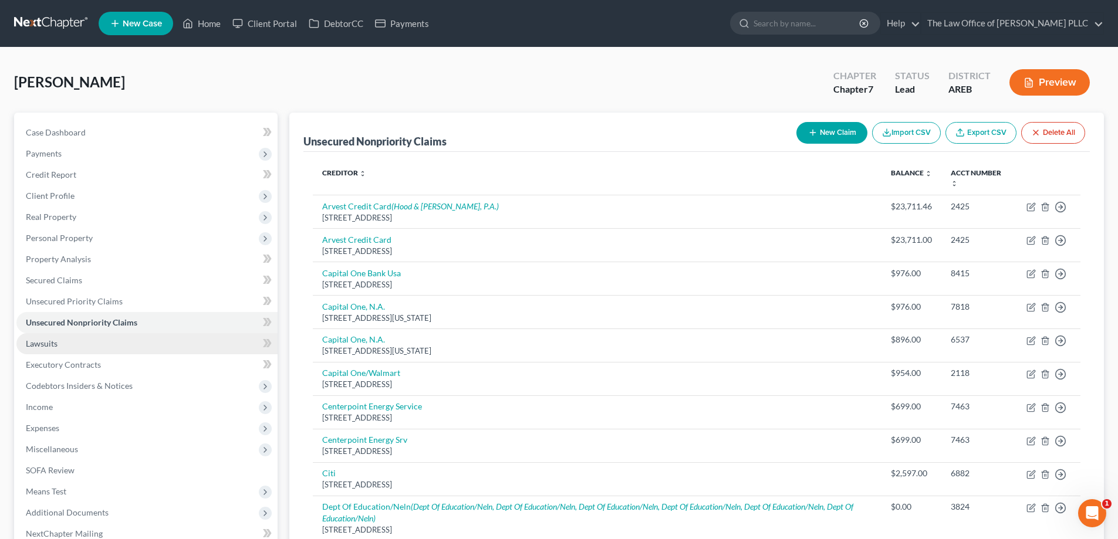
click at [48, 345] on span "Lawsuits" at bounding box center [42, 344] width 32 height 10
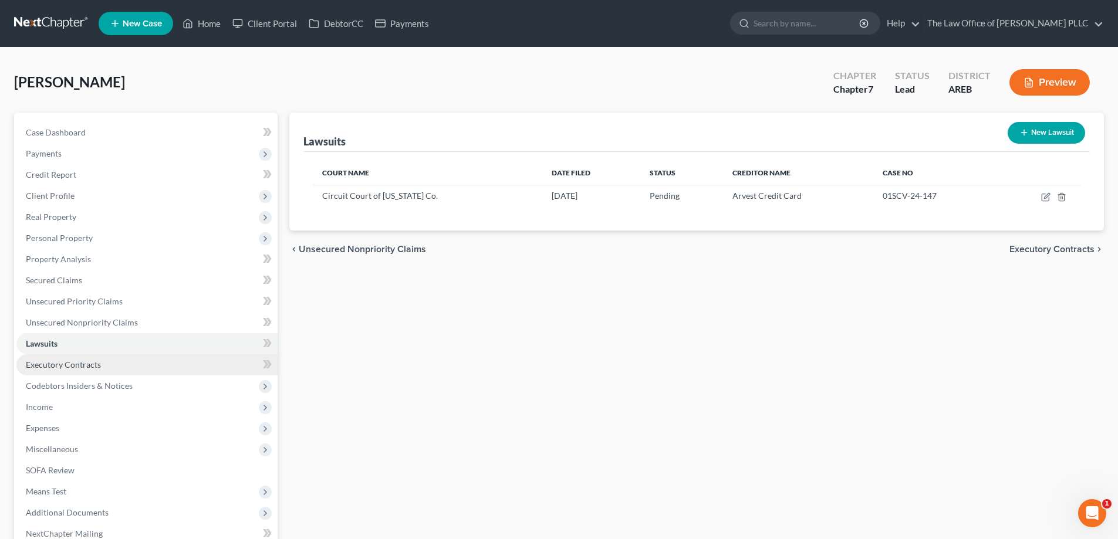
click at [48, 365] on span "Executory Contracts" at bounding box center [63, 365] width 75 height 10
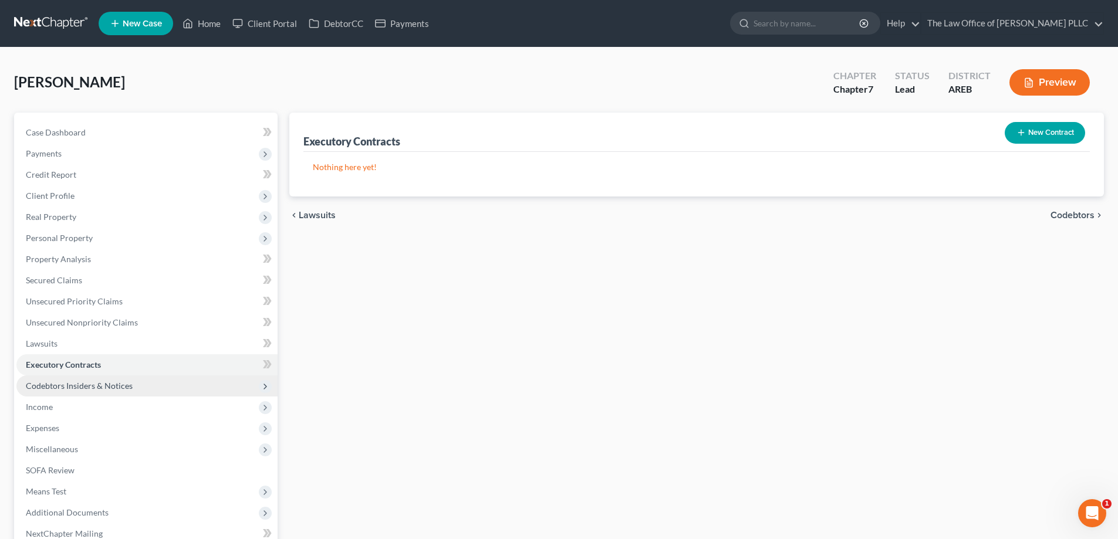
click at [49, 385] on span "Codebtors Insiders & Notices" at bounding box center [79, 386] width 107 height 10
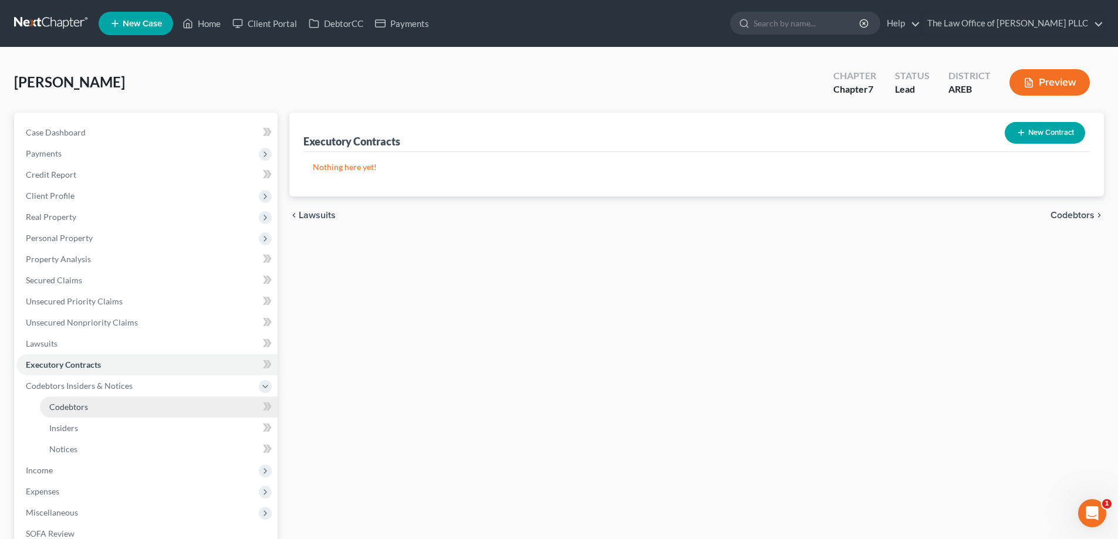
drag, startPoint x: 56, startPoint y: 407, endPoint x: 56, endPoint y: 413, distance: 5.9
click at [56, 407] on span "Codebtors" at bounding box center [68, 407] width 39 height 10
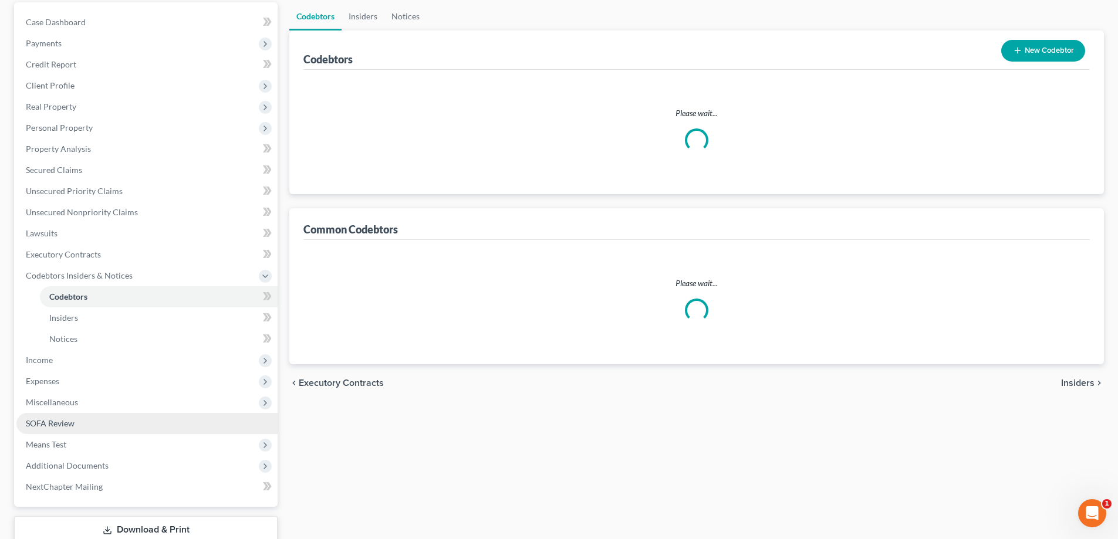
scroll to position [117, 0]
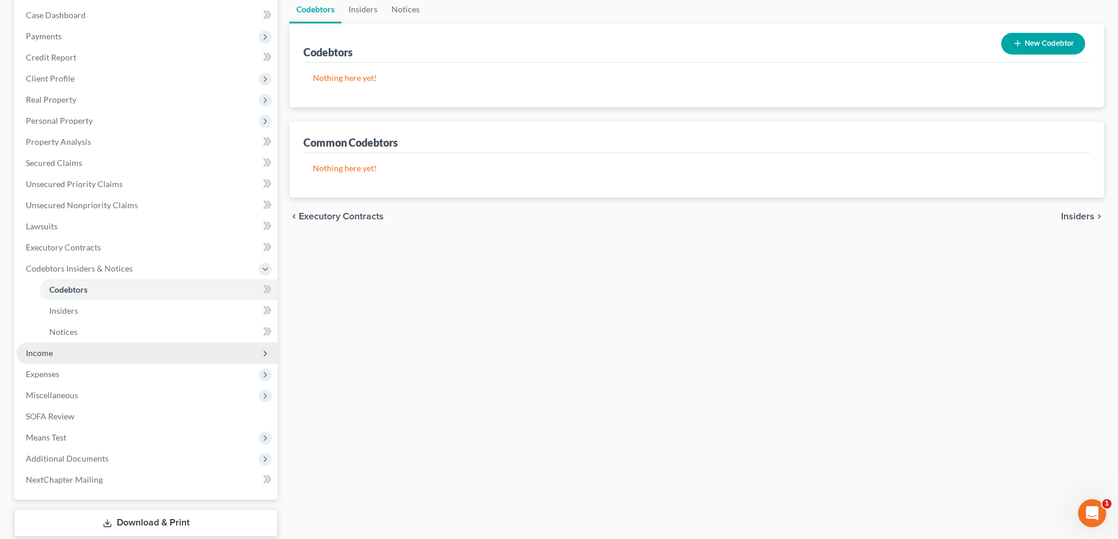
click at [30, 350] on span "Income" at bounding box center [39, 353] width 27 height 10
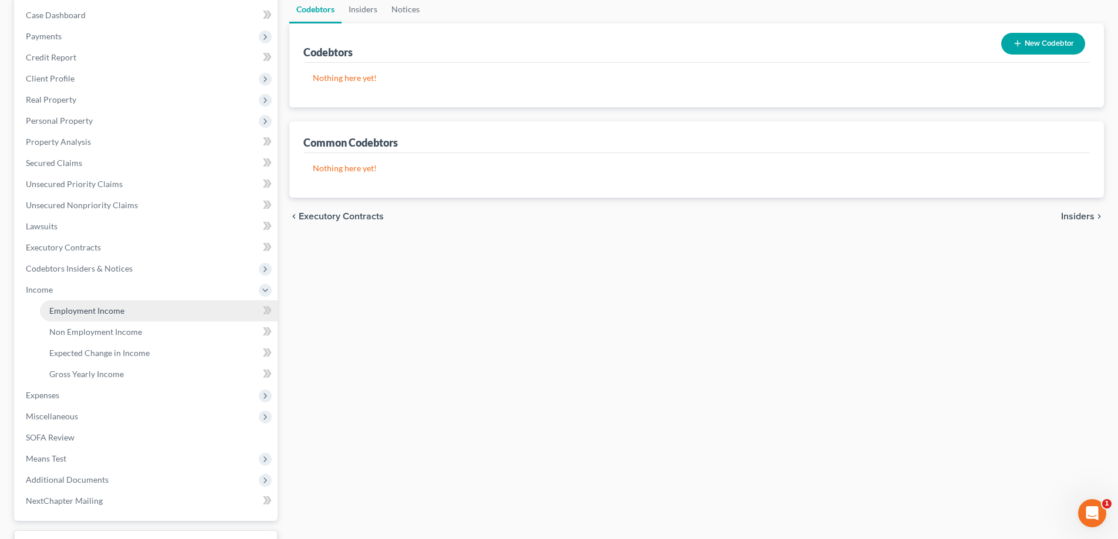
click at [57, 311] on span "Employment Income" at bounding box center [86, 311] width 75 height 10
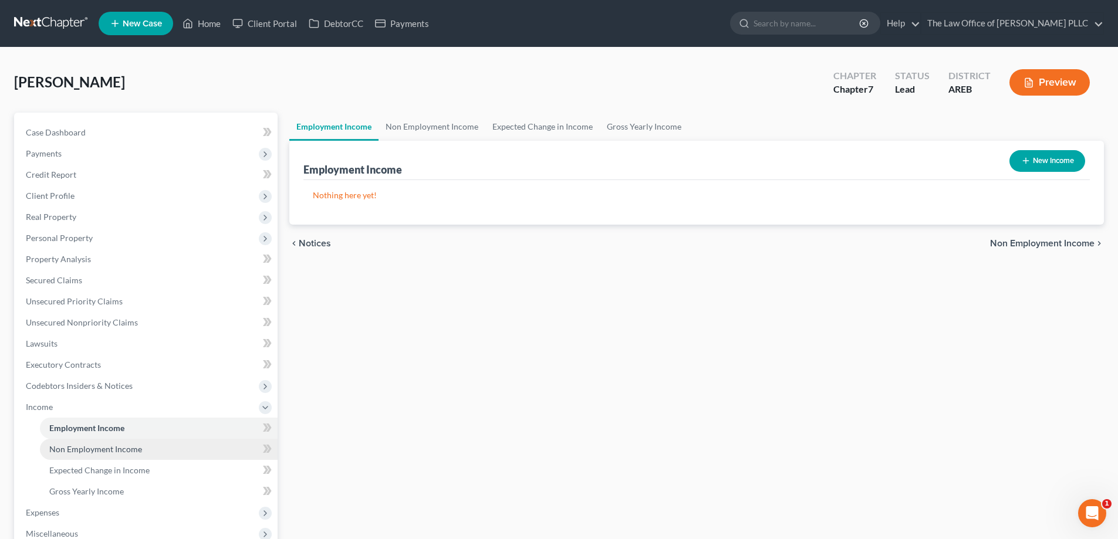
click at [94, 449] on span "Non Employment Income" at bounding box center [95, 449] width 93 height 10
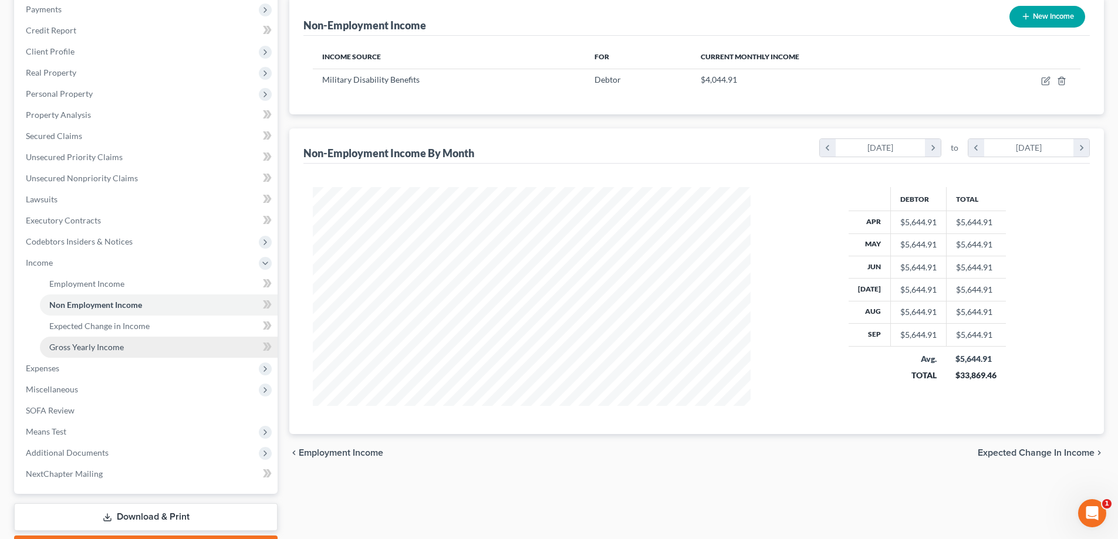
scroll to position [176, 0]
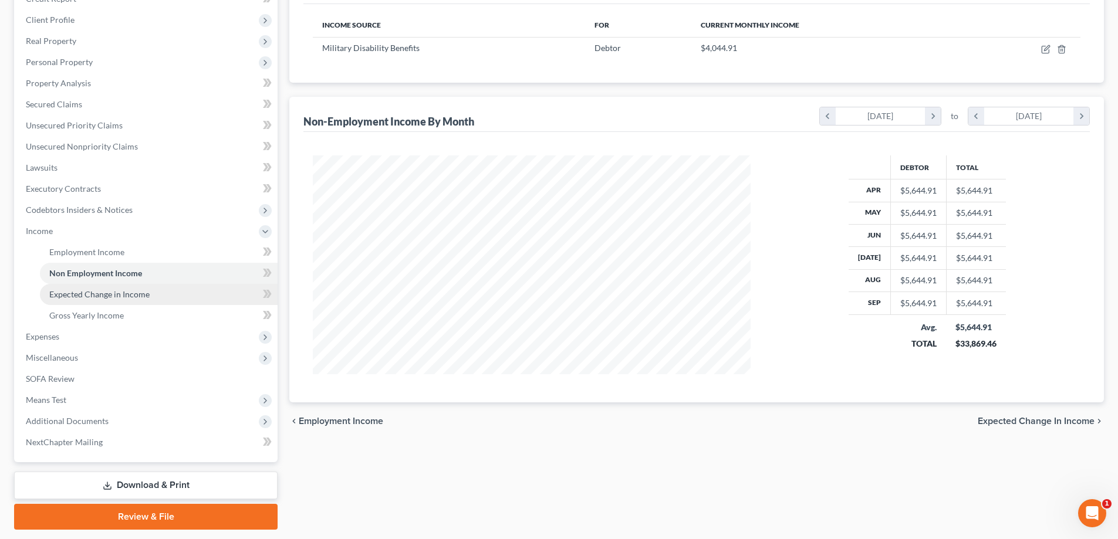
click at [123, 293] on span "Expected Change in Income" at bounding box center [99, 294] width 100 height 10
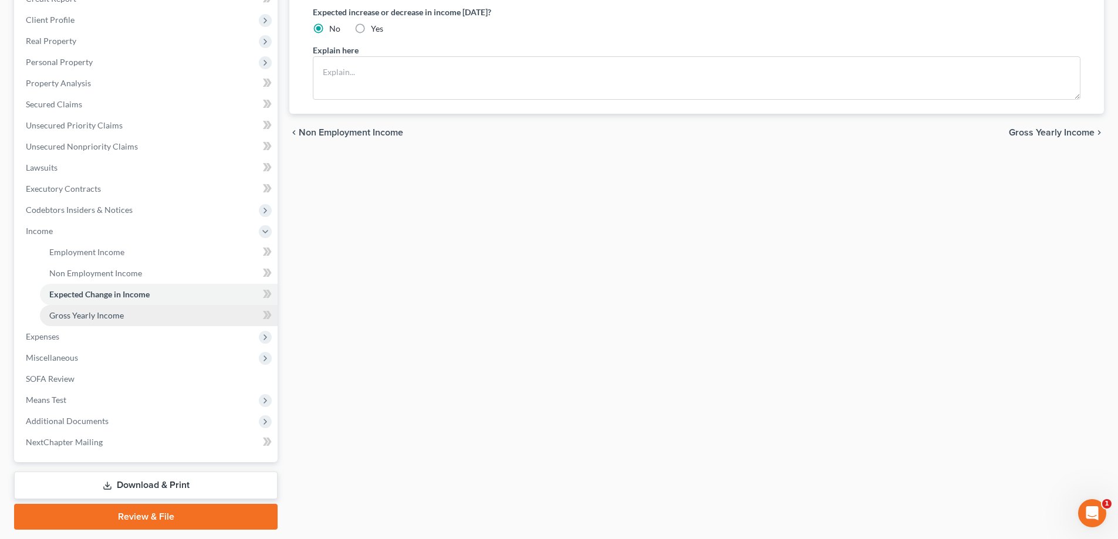
click at [96, 316] on span "Gross Yearly Income" at bounding box center [86, 315] width 75 height 10
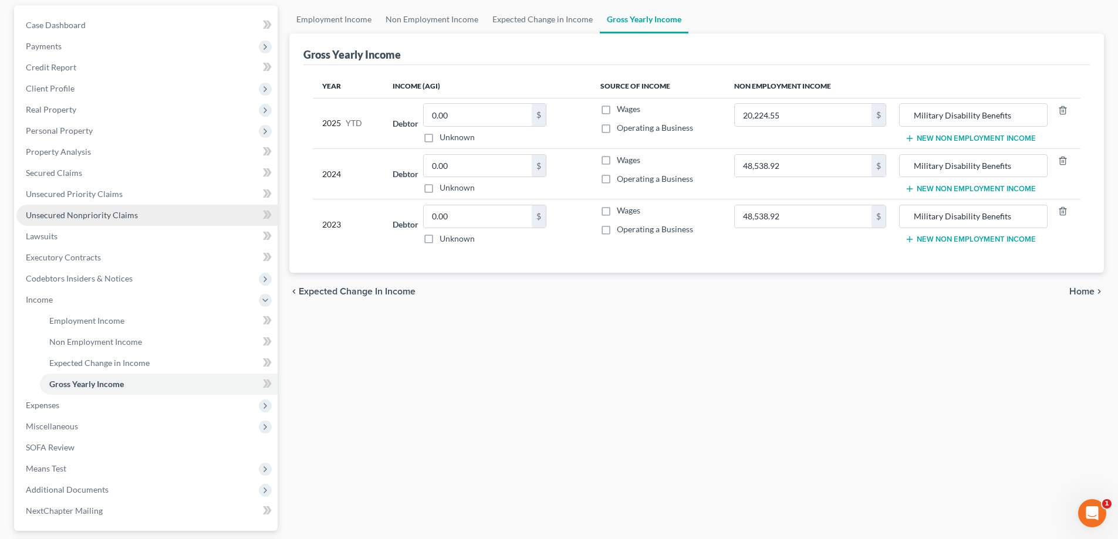
scroll to position [117, 0]
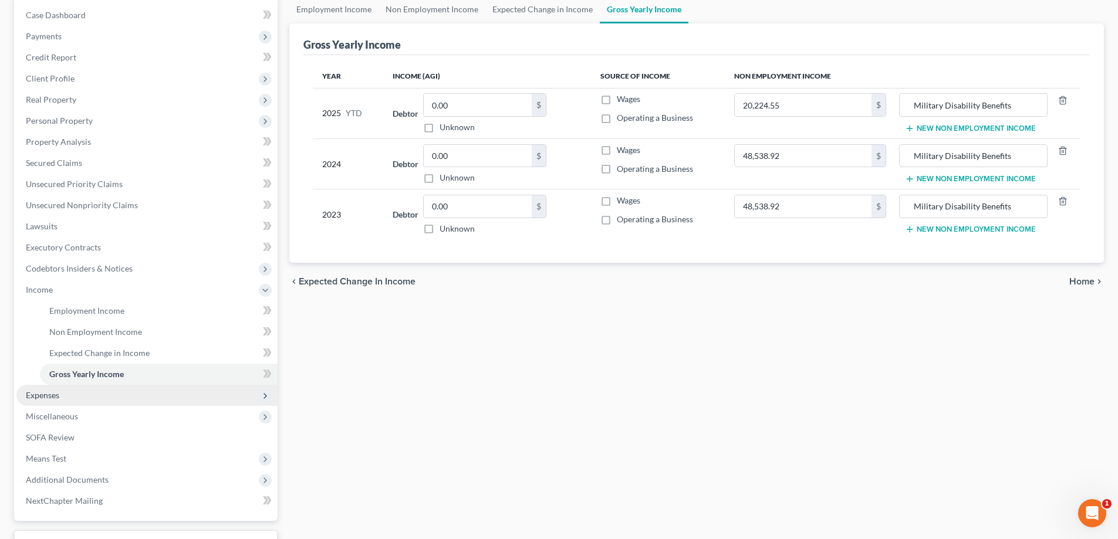
click at [51, 403] on span "Expenses" at bounding box center [146, 395] width 261 height 21
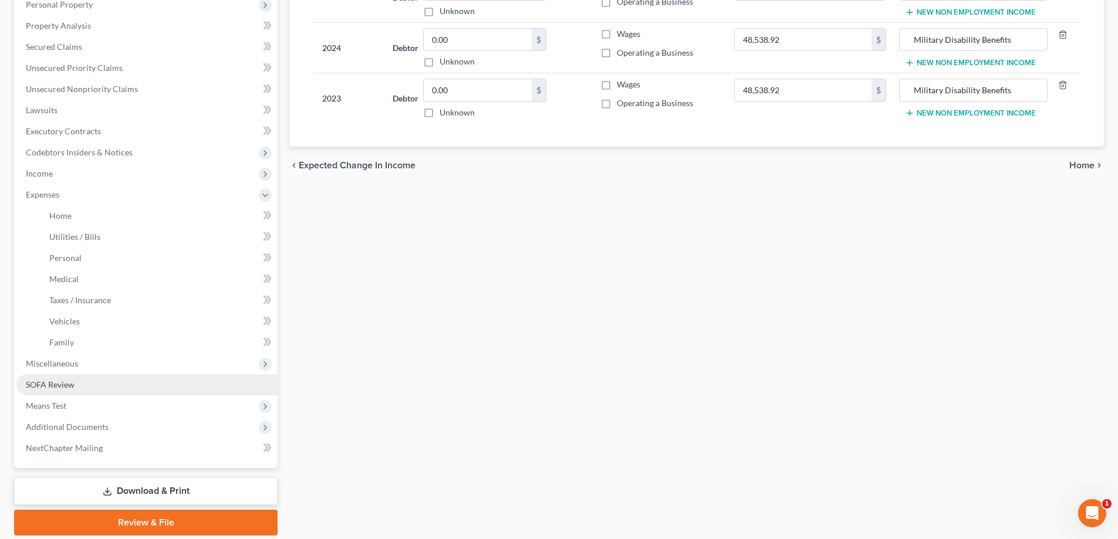
scroll to position [235, 0]
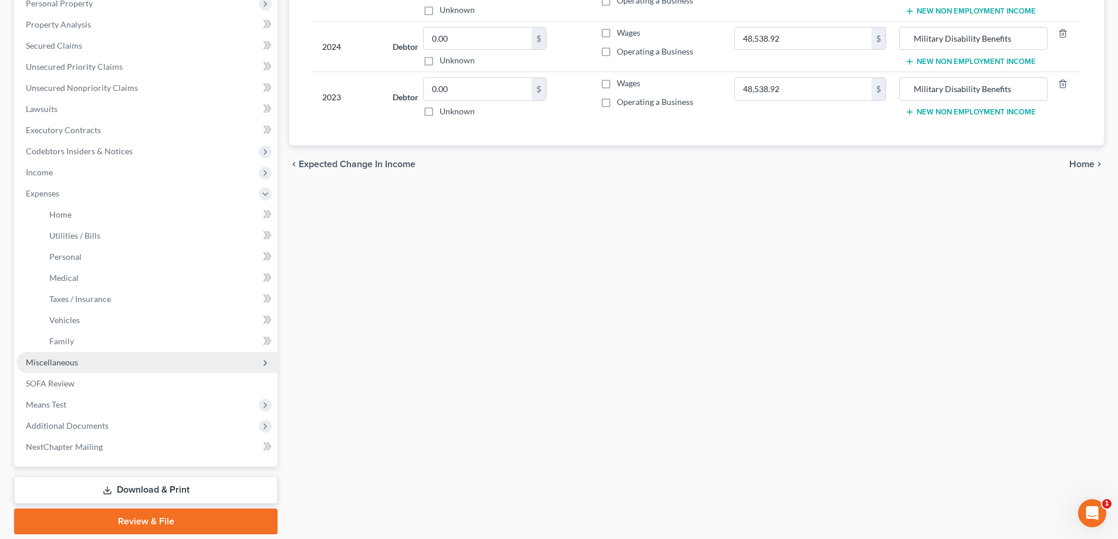
click at [63, 371] on span "Miscellaneous" at bounding box center [146, 362] width 261 height 21
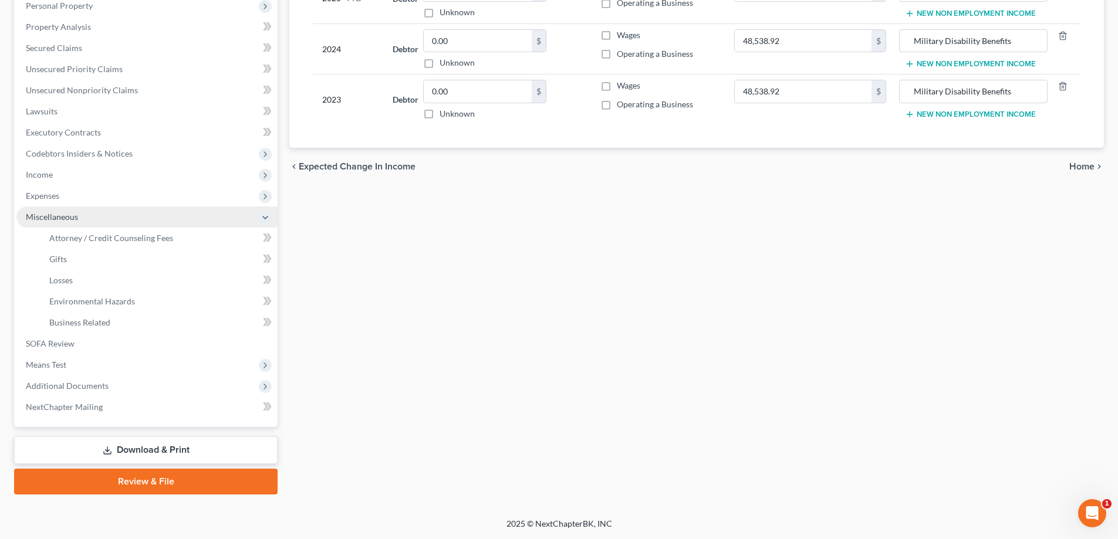
scroll to position [232, 0]
click at [84, 238] on span "Attorney / Credit Counseling Fees" at bounding box center [111, 238] width 124 height 10
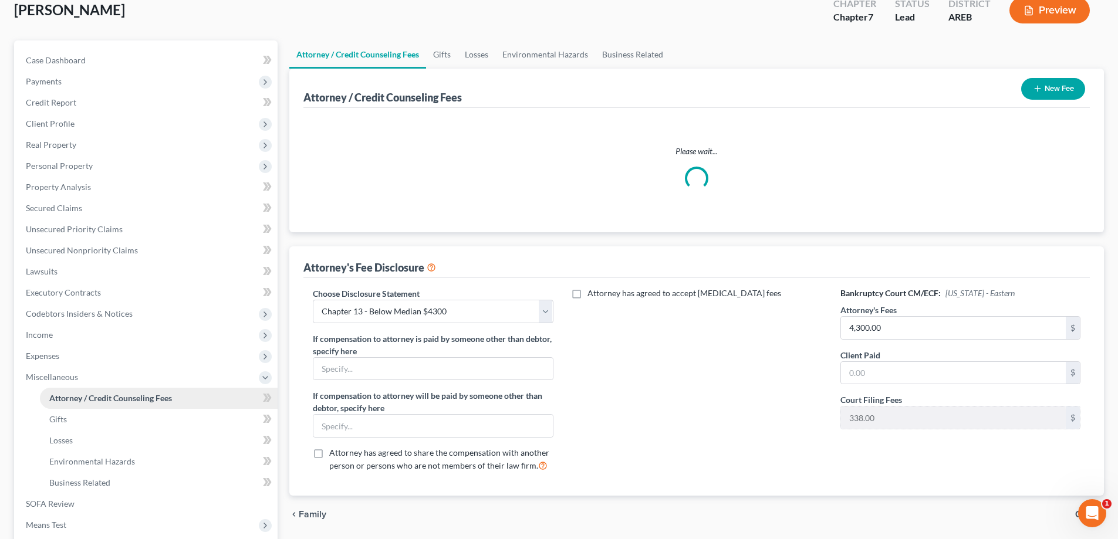
scroll to position [9, 0]
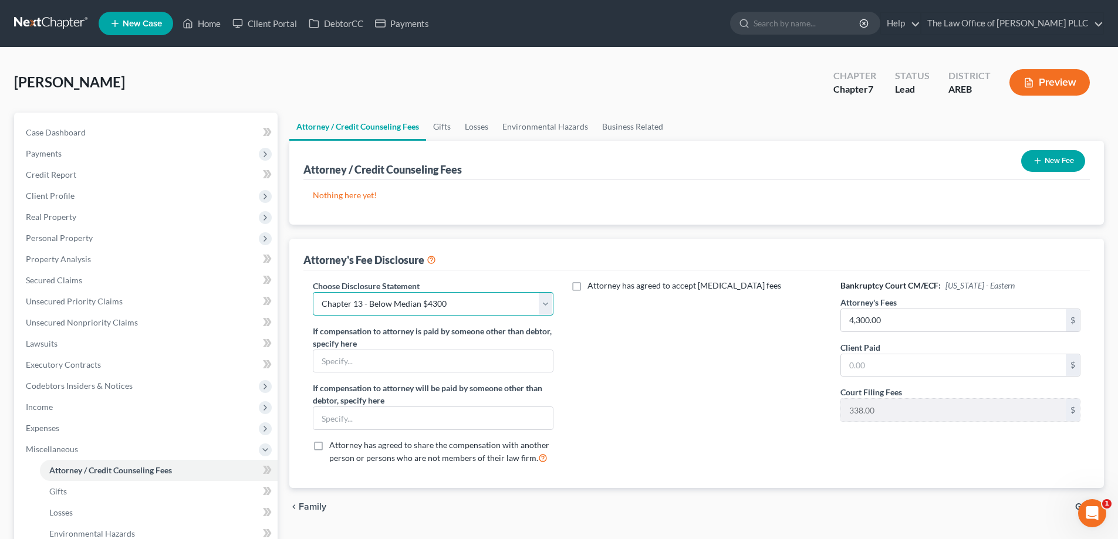
click at [449, 306] on select "Select Chapter 13 - Above Median $4750 Chapter 13 2025 Chapter 13 - Below Media…" at bounding box center [433, 303] width 240 height 23
select select "5"
click at [313, 292] on select "Select Chapter 13 - Above Median $4750 Chapter 13 2025 Chapter 13 - Below Media…" at bounding box center [433, 303] width 240 height 23
type input "1,662.00"
click at [561, 368] on input "text" at bounding box center [953, 365] width 225 height 22
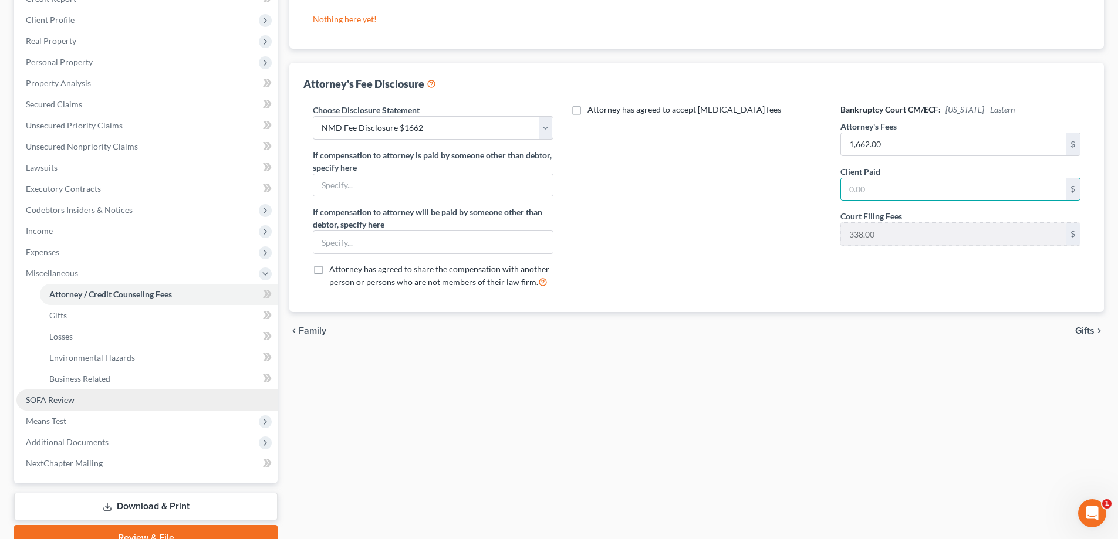
click at [62, 400] on span "SOFA Review" at bounding box center [50, 400] width 49 height 10
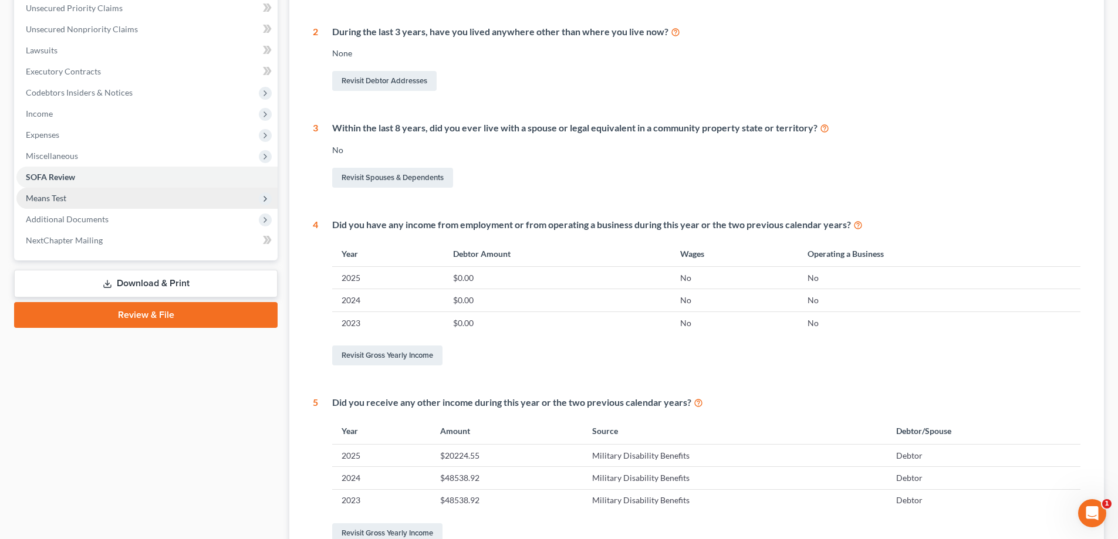
click at [52, 195] on span "Means Test" at bounding box center [46, 198] width 40 height 10
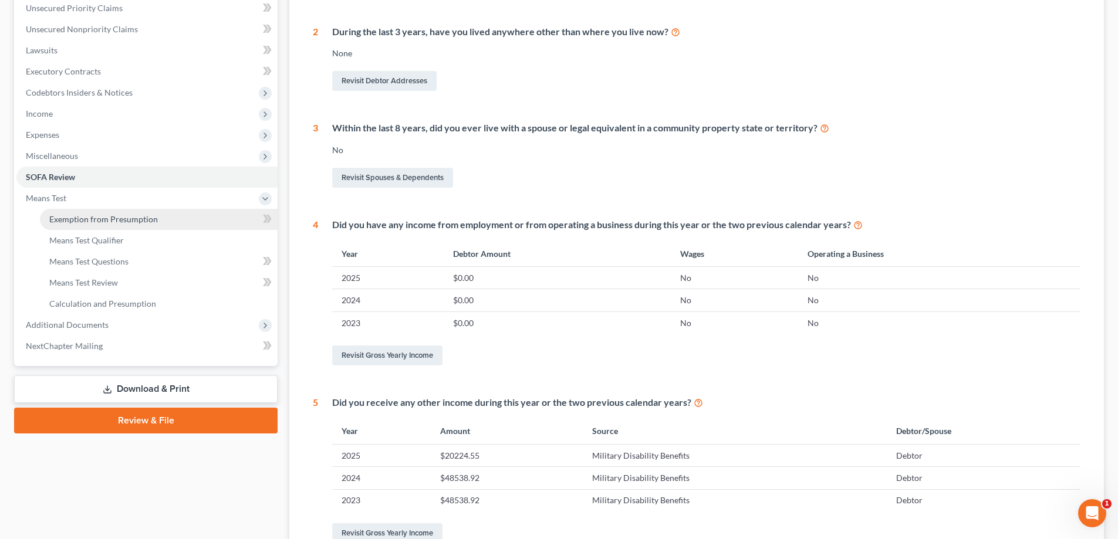
click at [59, 216] on span "Exemption from Presumption" at bounding box center [103, 219] width 109 height 10
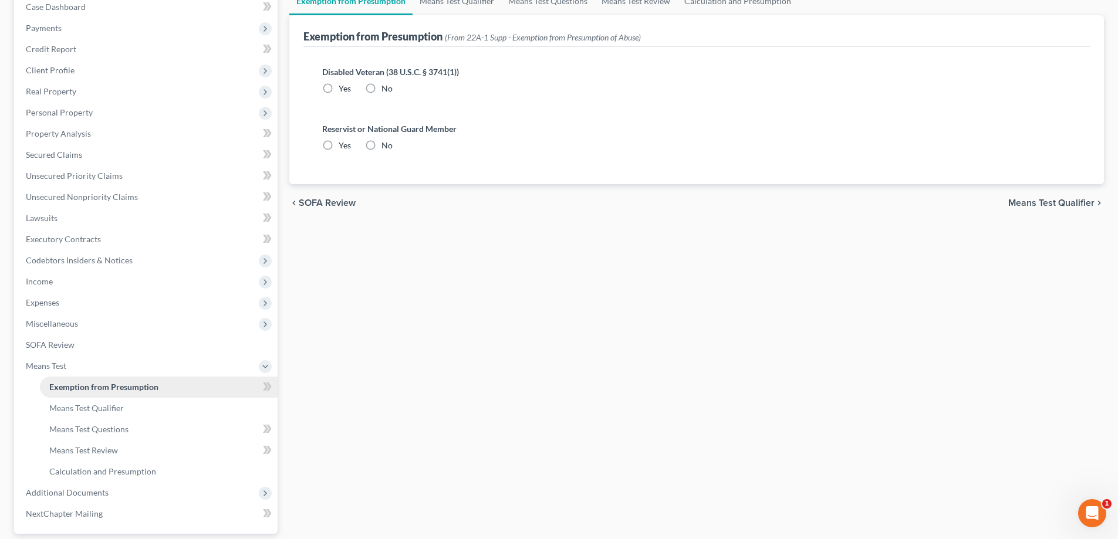
radio input "true"
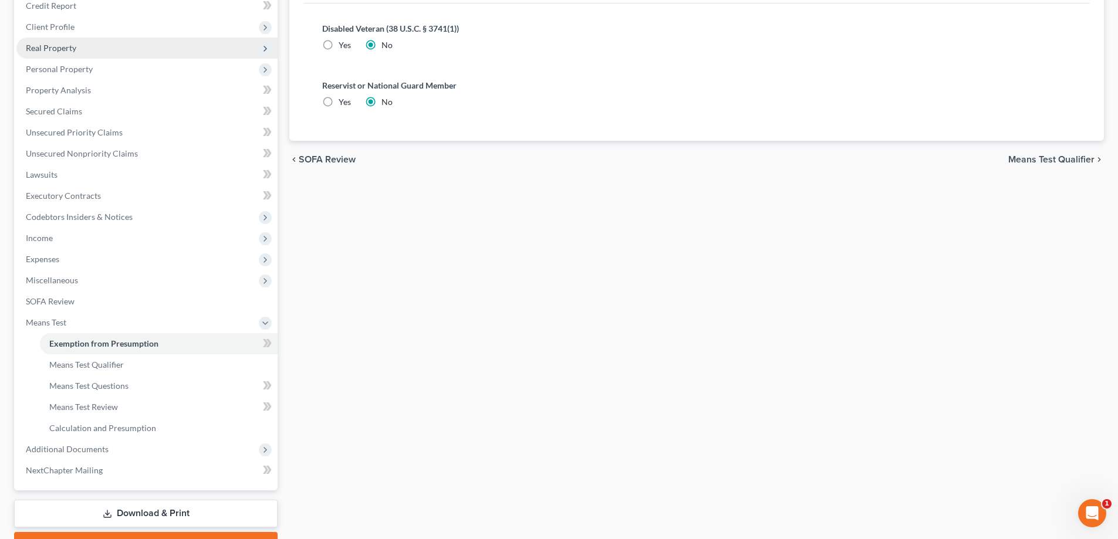
scroll to position [176, 0]
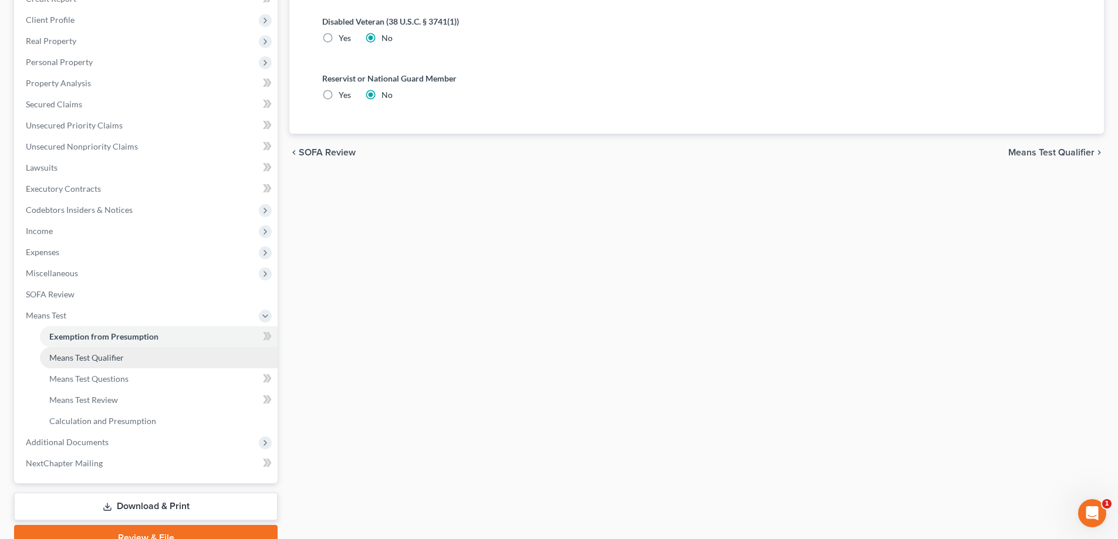
click at [85, 357] on span "Means Test Qualifier" at bounding box center [86, 358] width 75 height 10
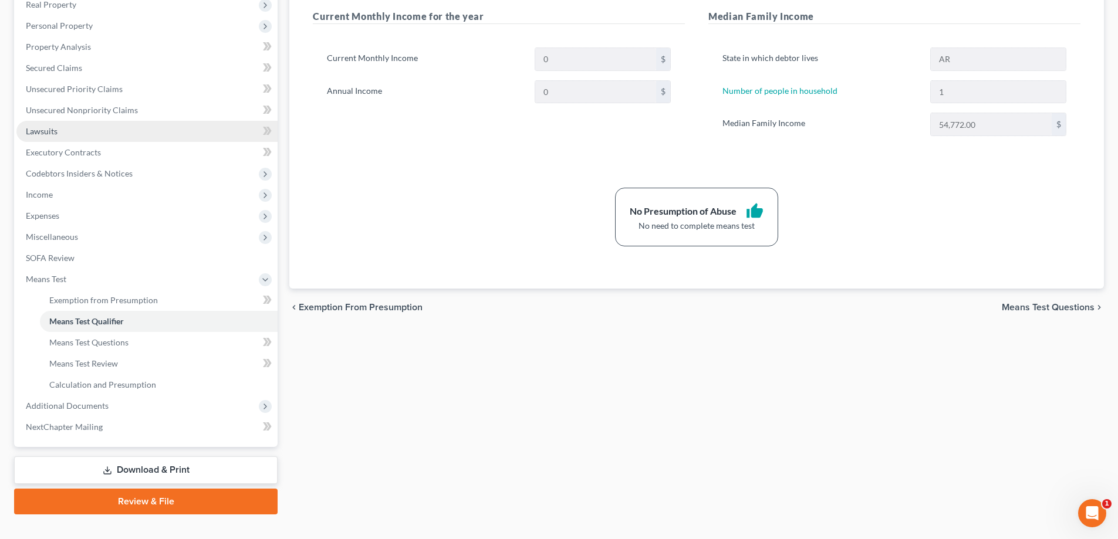
scroll to position [232, 0]
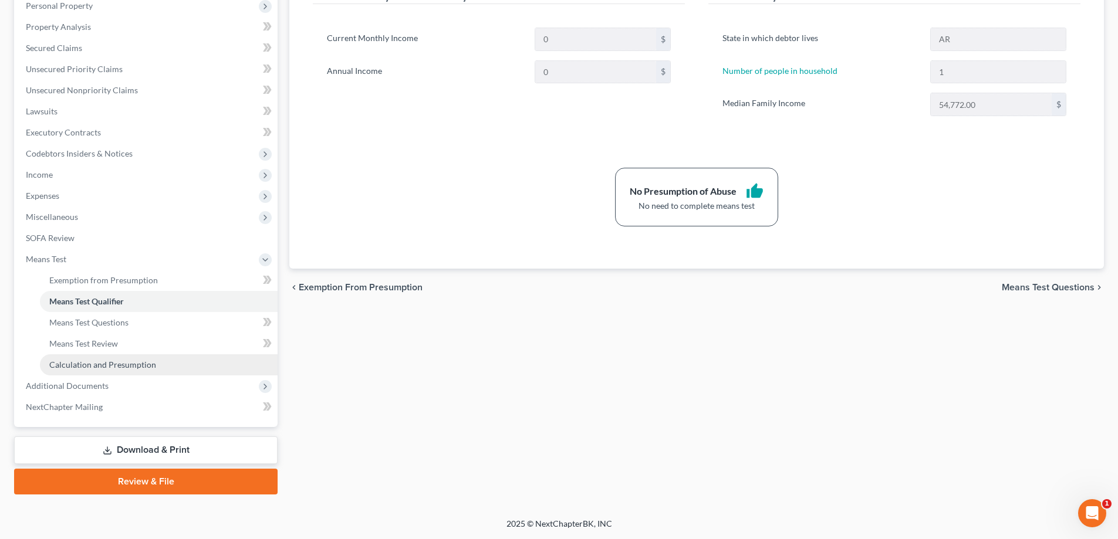
click at [96, 364] on span "Calculation and Presumption" at bounding box center [102, 365] width 107 height 10
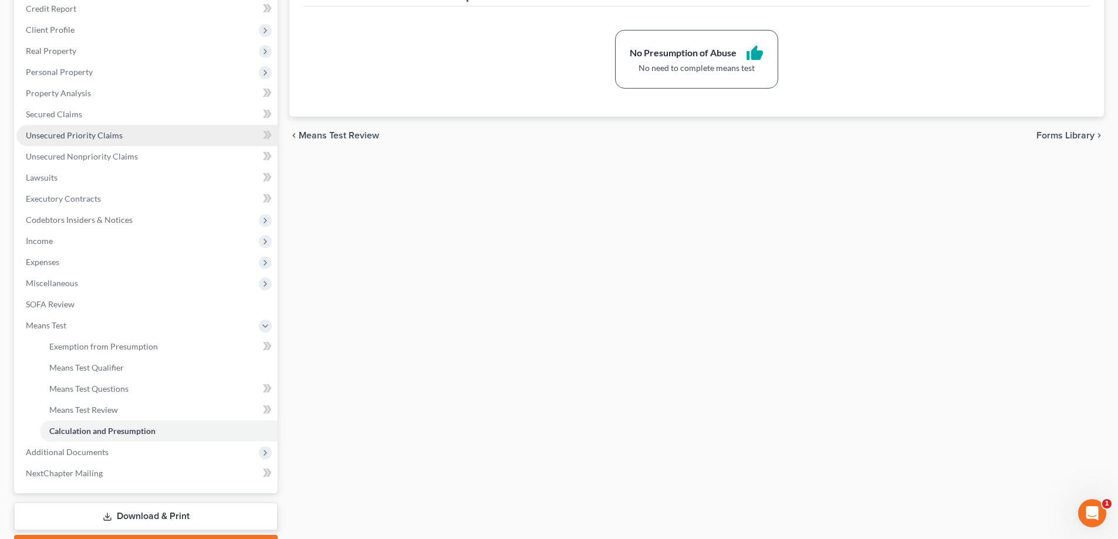
scroll to position [232, 0]
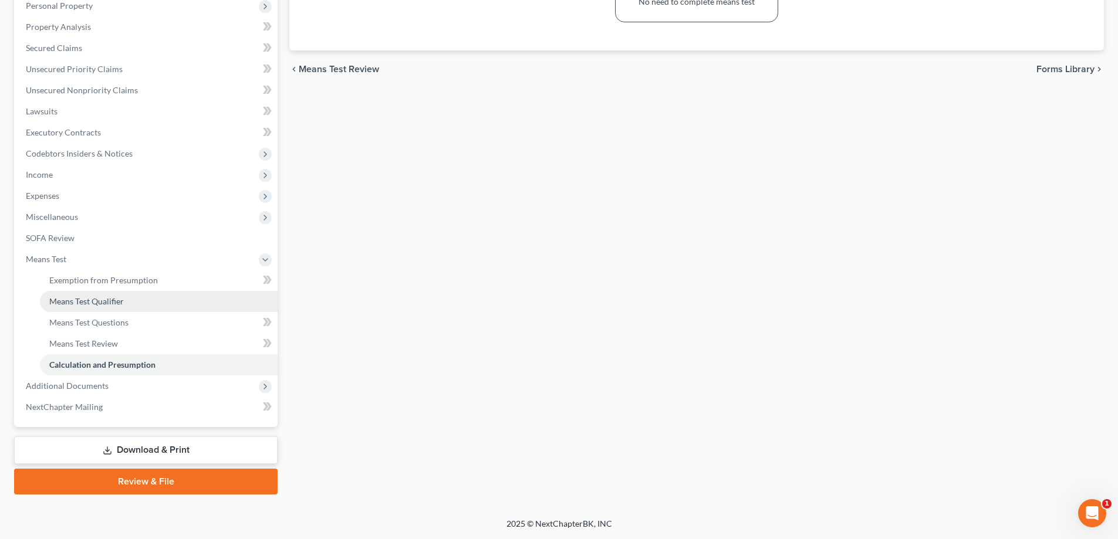
click at [101, 306] on link "Means Test Qualifier" at bounding box center [159, 301] width 238 height 21
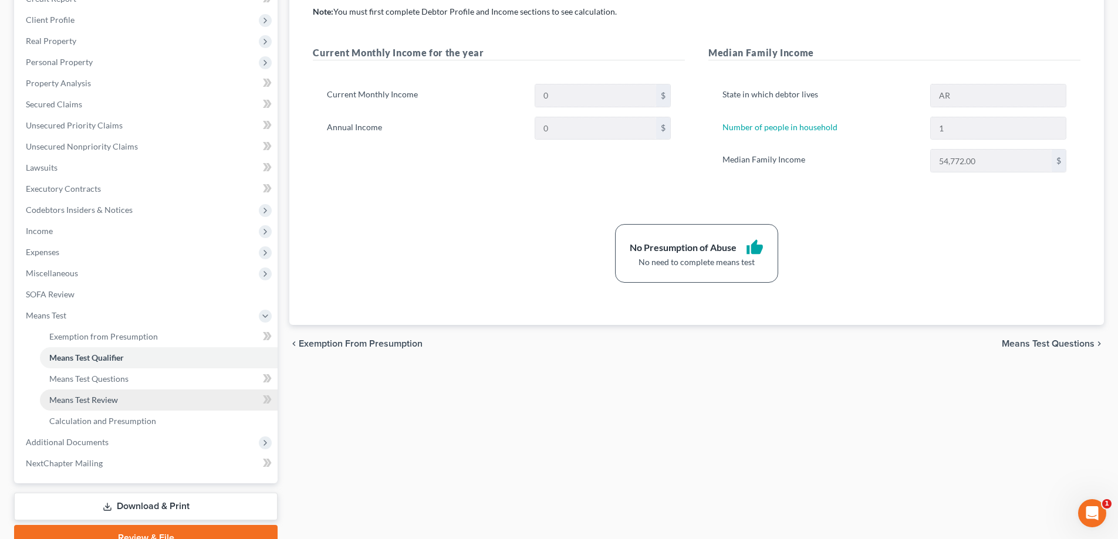
click at [93, 398] on span "Means Test Review" at bounding box center [83, 400] width 69 height 10
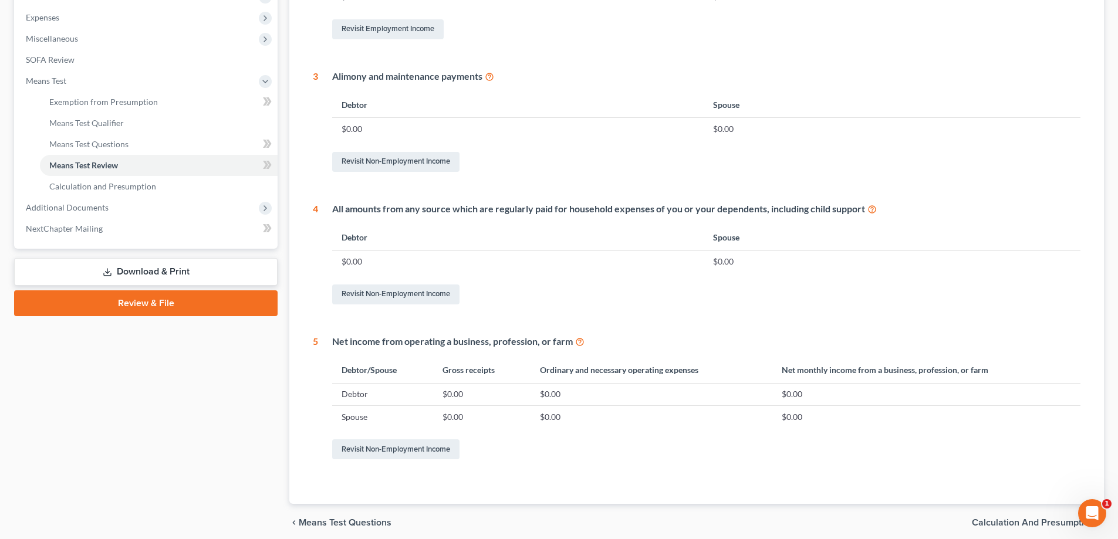
scroll to position [458, 0]
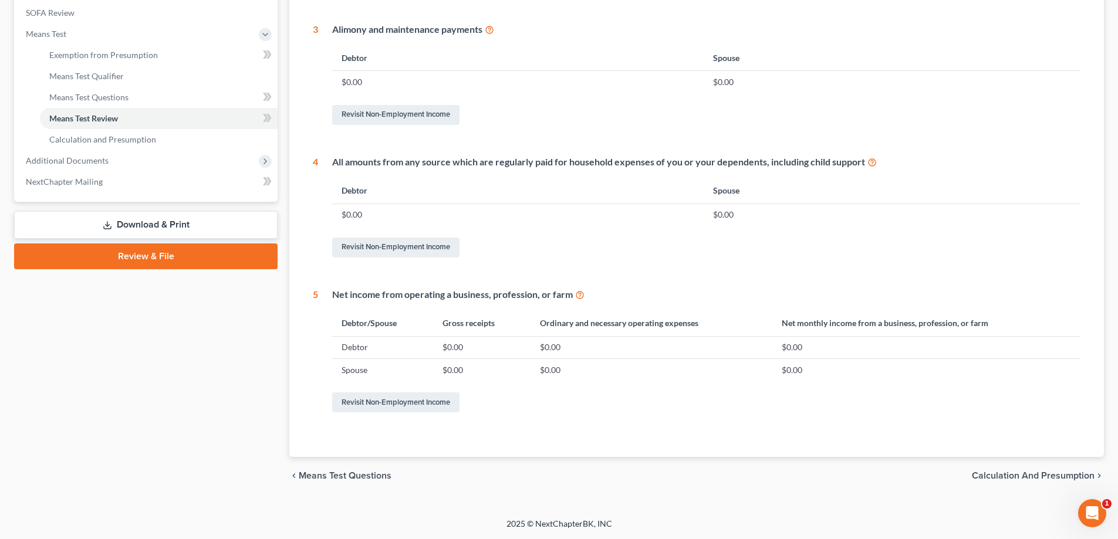
click at [126, 229] on link "Download & Print" at bounding box center [145, 225] width 263 height 28
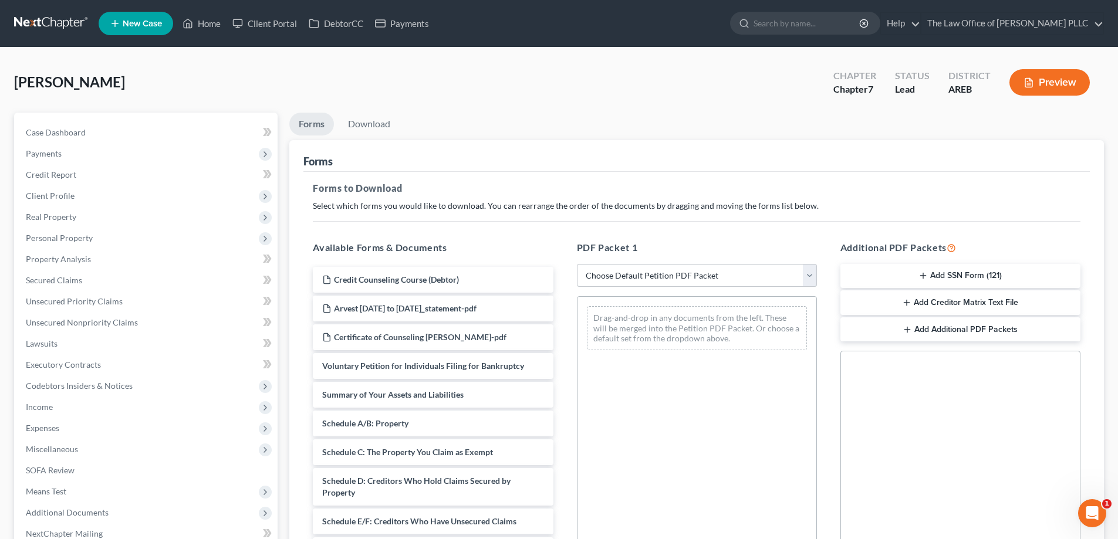
click at [561, 281] on select "Choose Default Petition PDF Packet Complete Bankruptcy Petition (all forms and …" at bounding box center [697, 275] width 240 height 23
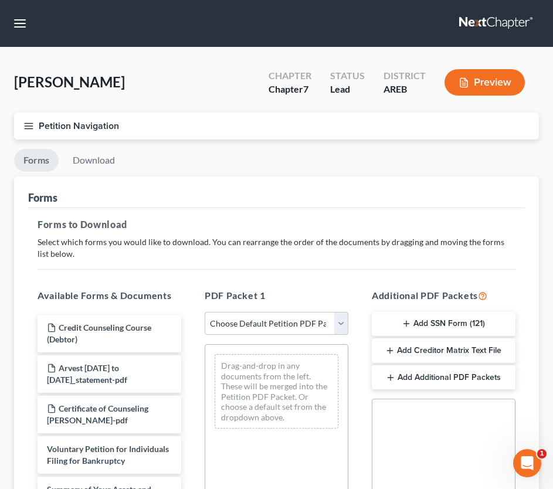
click at [333, 161] on ul "Forms Download" at bounding box center [276, 163] width 525 height 28
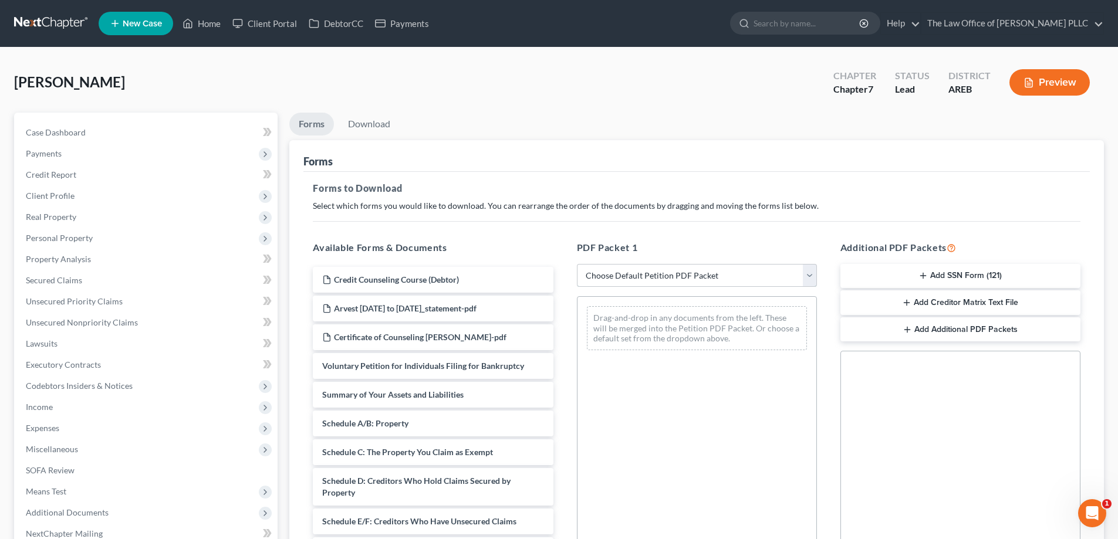
click at [561, 278] on select "Choose Default Petition PDF Packet Complete Bankruptcy Petition (all forms and …" at bounding box center [697, 275] width 240 height 23
select select "1"
click at [561, 264] on select "Choose Default Petition PDF Packet Complete Bankruptcy Petition (all forms and …" at bounding box center [697, 275] width 240 height 23
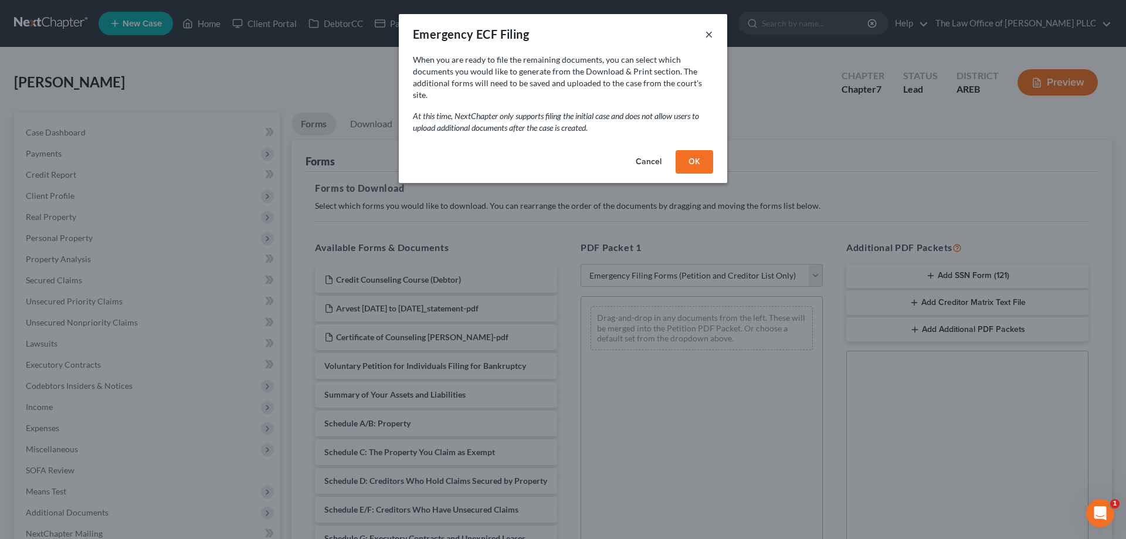
click at [561, 36] on button "×" at bounding box center [709, 34] width 8 height 14
select select
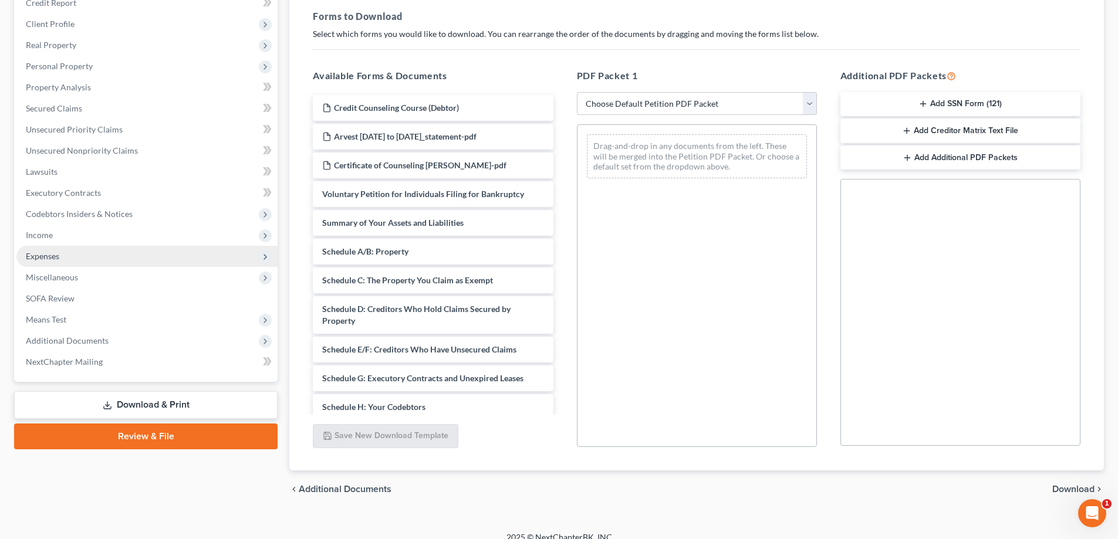
scroll to position [185, 0]
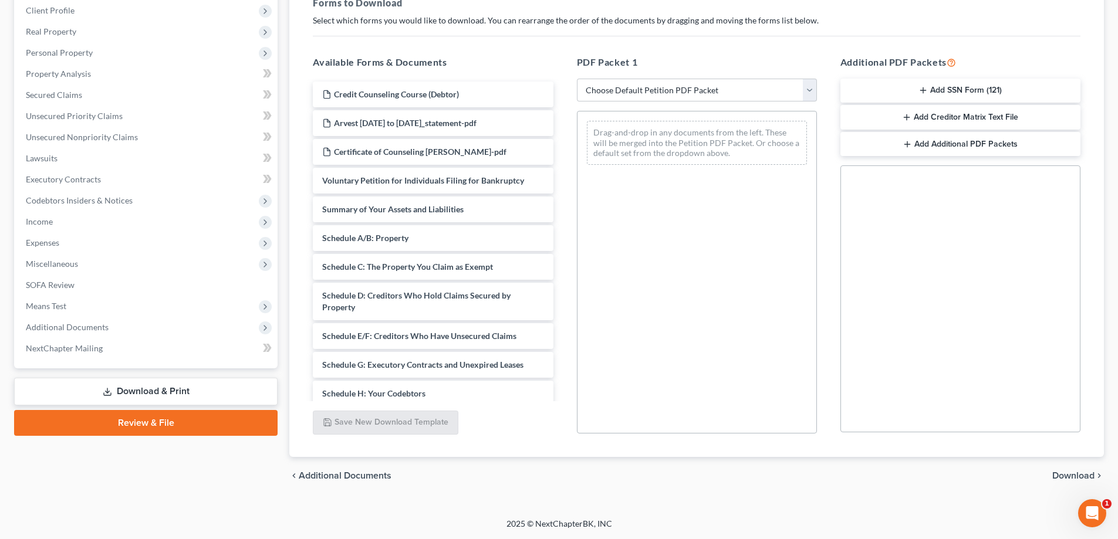
click at [144, 391] on link "Download & Print" at bounding box center [145, 392] width 263 height 28
click at [136, 392] on link "Download & Print" at bounding box center [145, 392] width 263 height 28
click at [106, 390] on icon at bounding box center [107, 391] width 9 height 9
click at [145, 385] on link "Download & Print" at bounding box center [145, 392] width 263 height 28
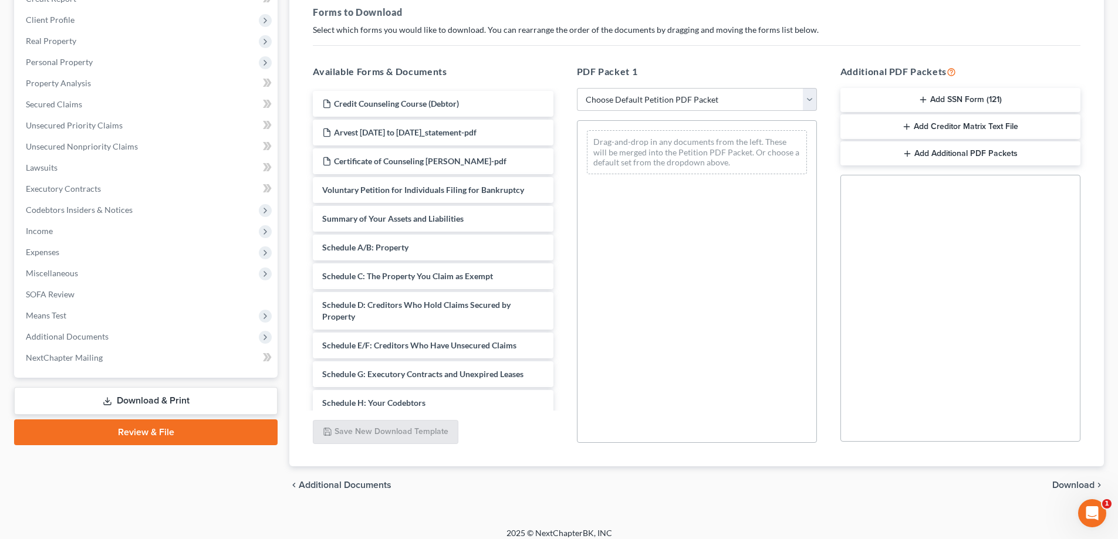
scroll to position [185, 0]
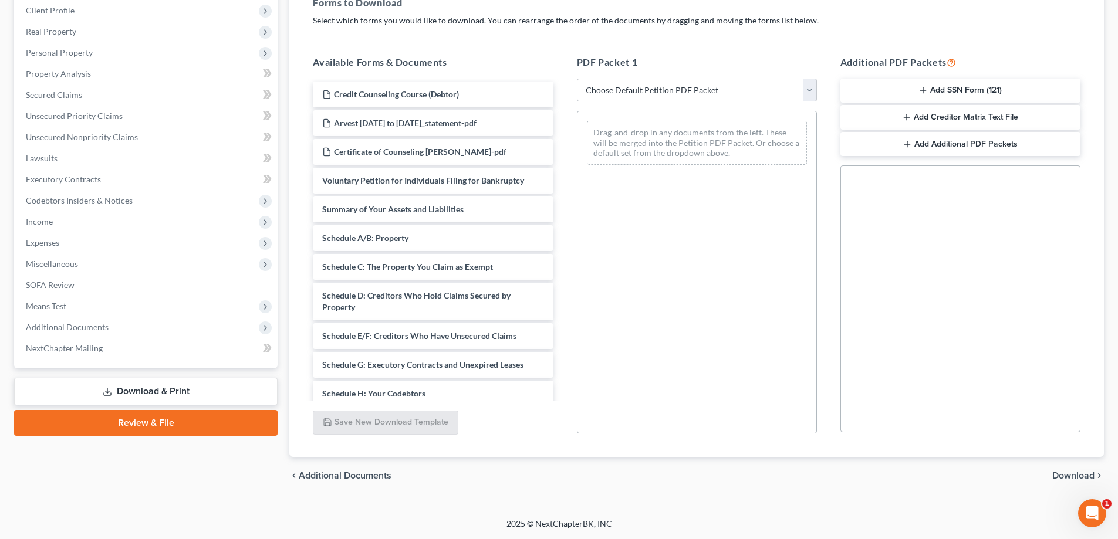
click at [143, 405] on div "Case Dashboard Payments Invoices Payments Payments Credit Report Client Profile" at bounding box center [145, 211] width 275 height 568
click at [146, 394] on link "Download & Print" at bounding box center [145, 392] width 263 height 28
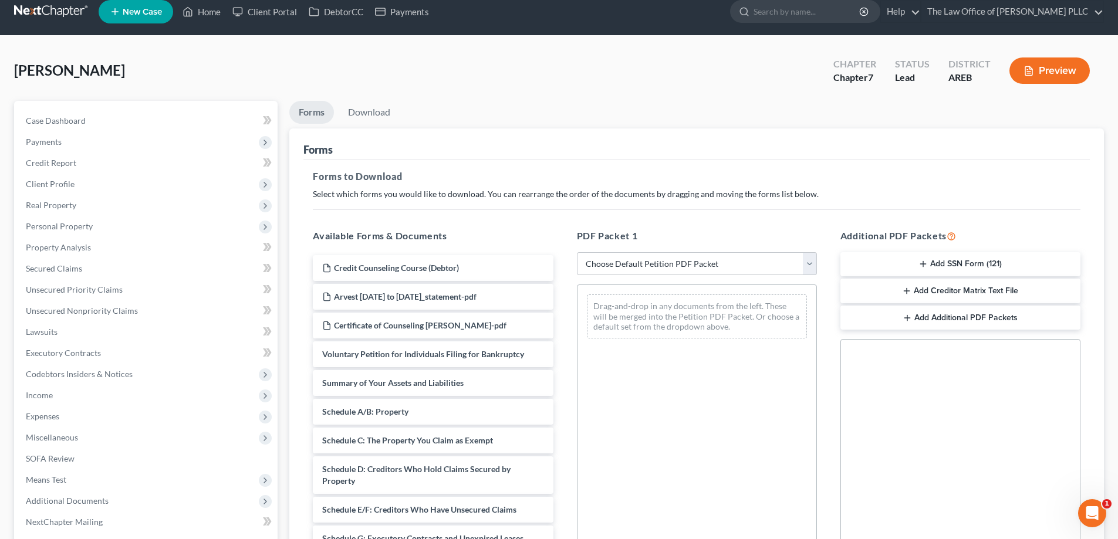
scroll to position [0, 0]
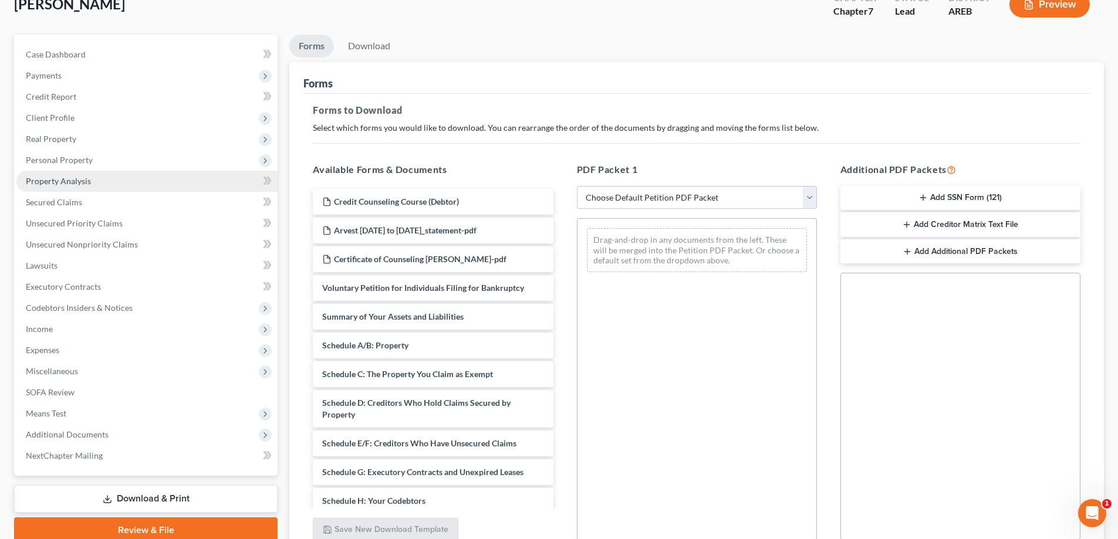
scroll to position [185, 0]
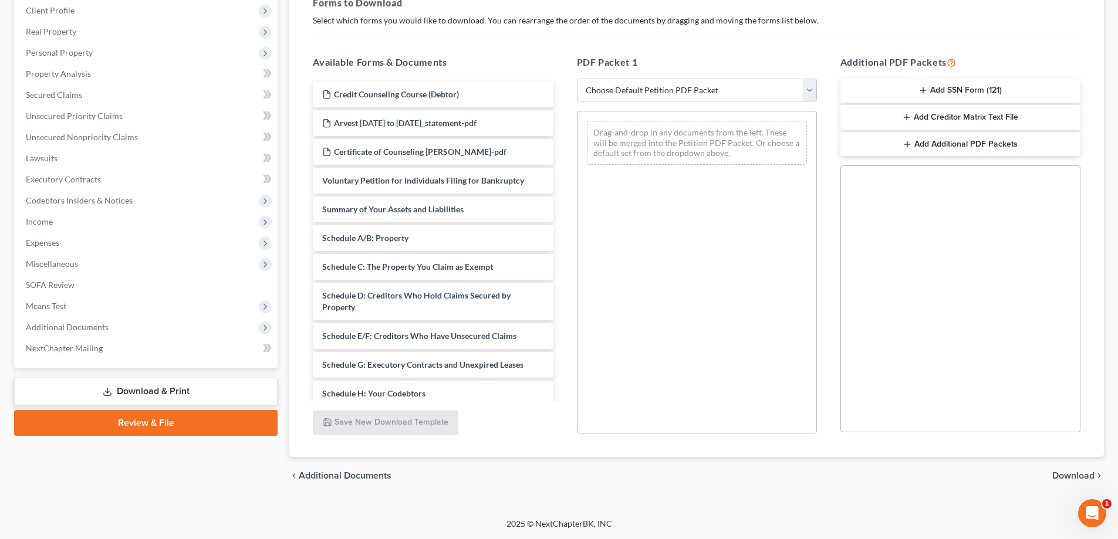
click at [147, 385] on link "Download & Print" at bounding box center [145, 392] width 263 height 28
click at [106, 391] on icon at bounding box center [107, 391] width 9 height 9
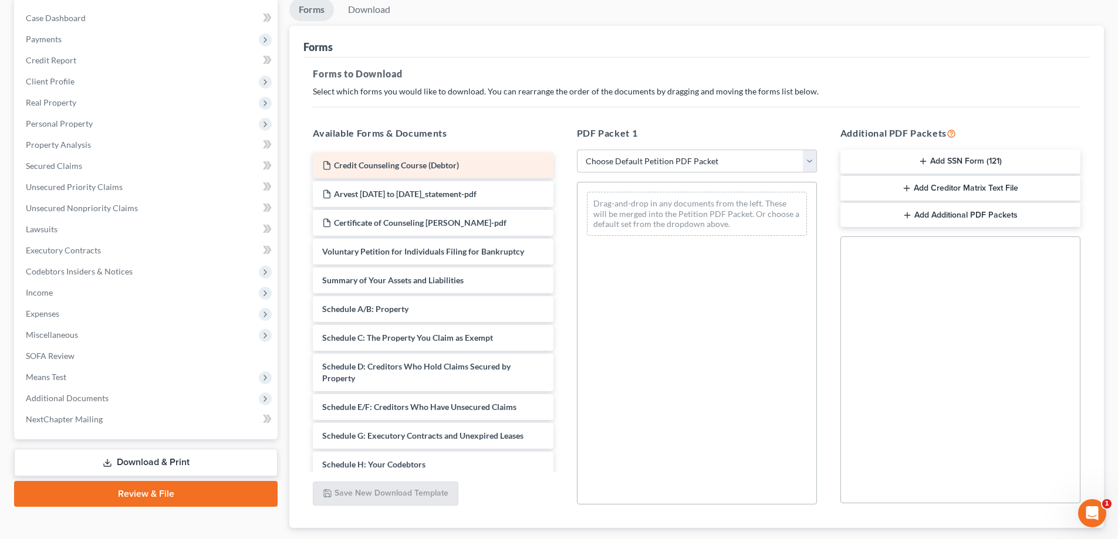
scroll to position [0, 0]
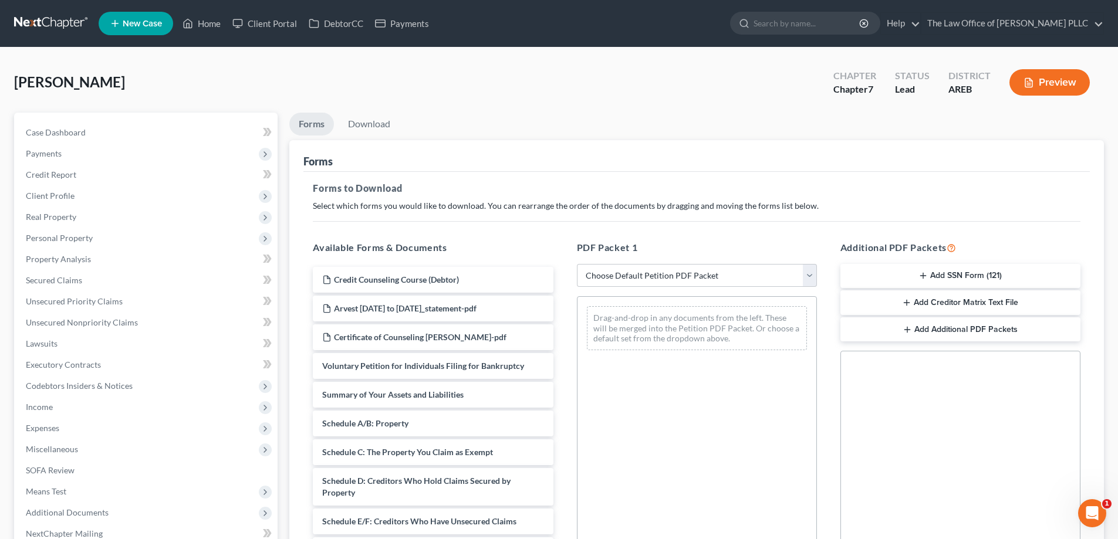
click at [309, 123] on link "Forms" at bounding box center [311, 124] width 45 height 23
click at [79, 132] on span "Case Dashboard" at bounding box center [56, 132] width 60 height 10
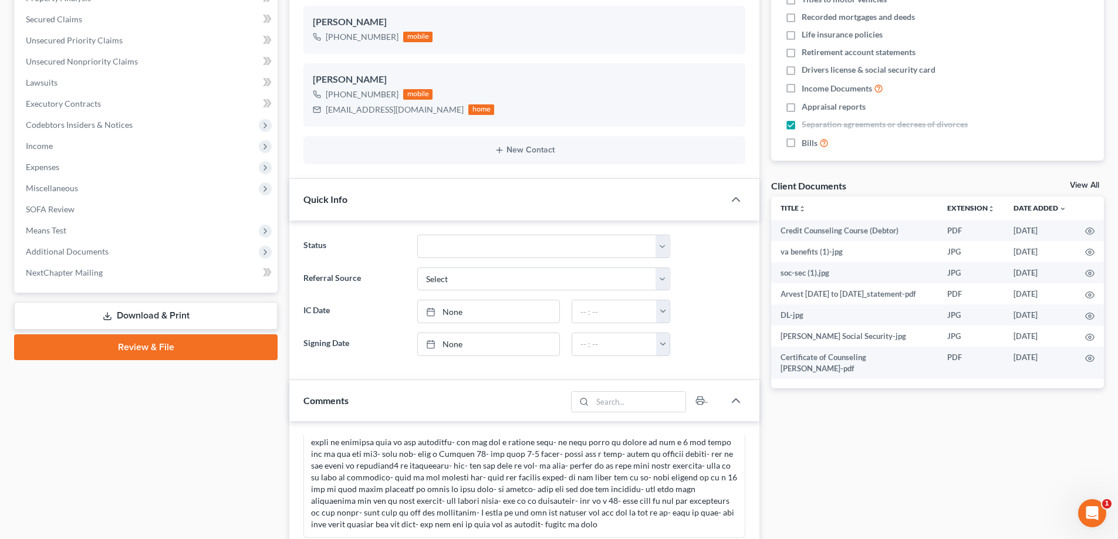
scroll to position [3255, 0]
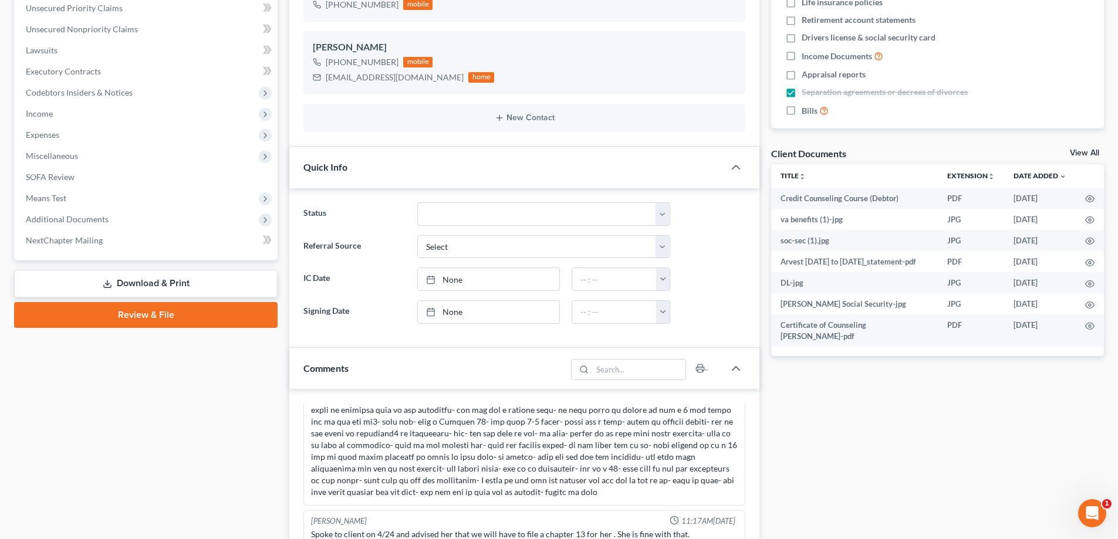
click at [165, 278] on link "Download & Print" at bounding box center [145, 284] width 263 height 28
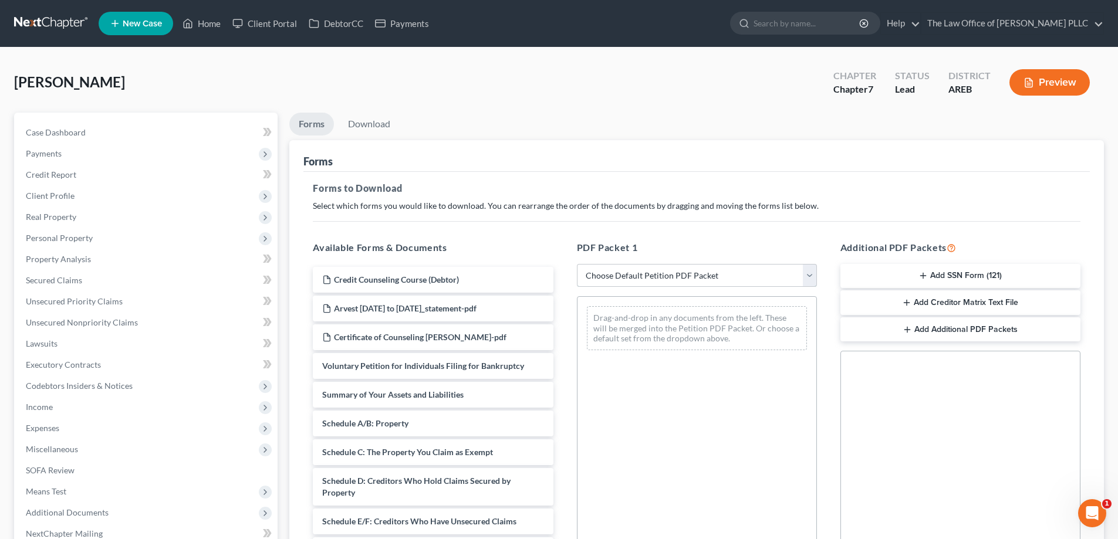
click at [632, 272] on select "Choose Default Petition PDF Packet Complete Bankruptcy Petition (all forms and …" at bounding box center [697, 275] width 240 height 23
select select "1"
click at [581, 264] on select "Choose Default Petition PDF Packet Complete Bankruptcy Petition (all forms and …" at bounding box center [697, 275] width 240 height 23
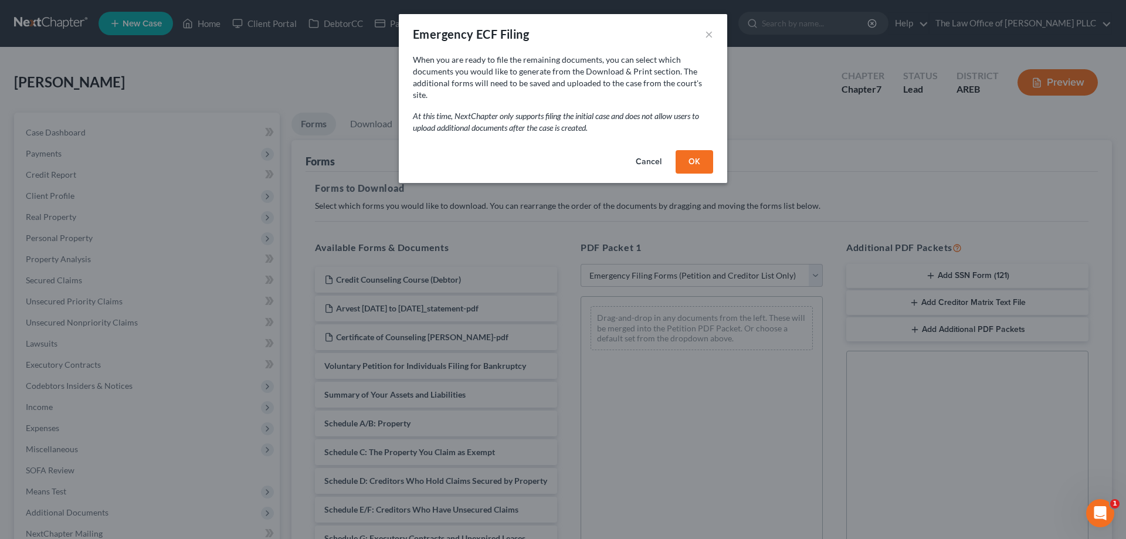
click at [691, 150] on button "OK" at bounding box center [695, 161] width 38 height 23
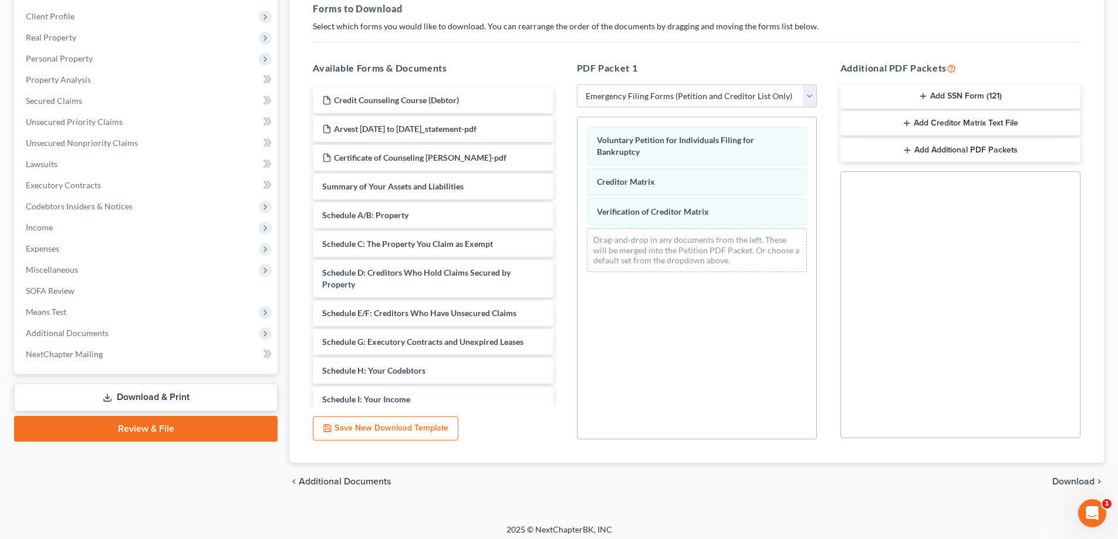
scroll to position [185, 0]
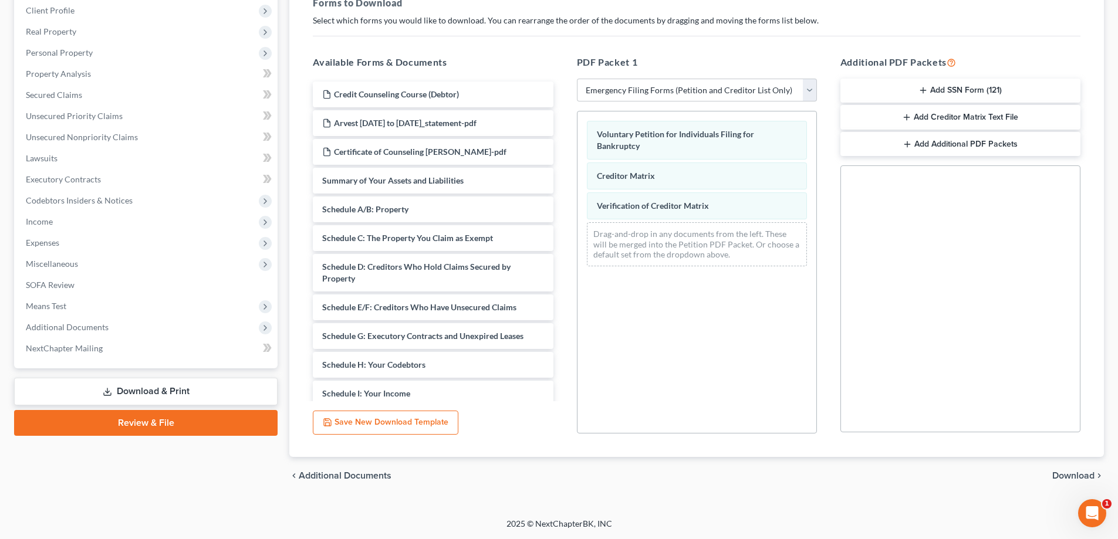
click at [1071, 479] on span "Download" at bounding box center [1073, 475] width 42 height 9
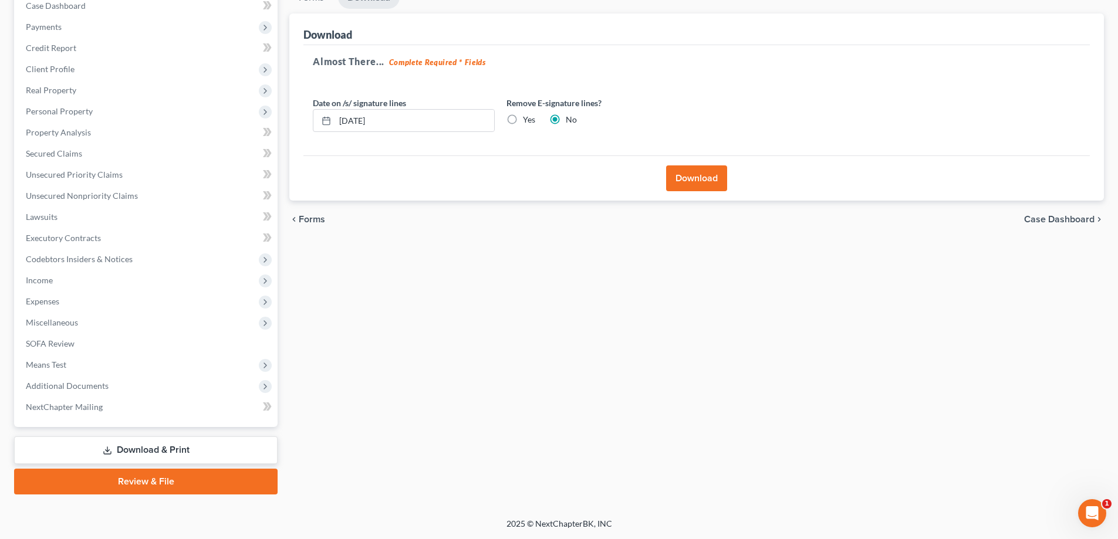
scroll to position [127, 0]
click at [523, 120] on label "Yes" at bounding box center [529, 120] width 12 height 12
click at [527, 120] on input "Yes" at bounding box center [531, 118] width 8 height 8
radio input "true"
radio input "false"
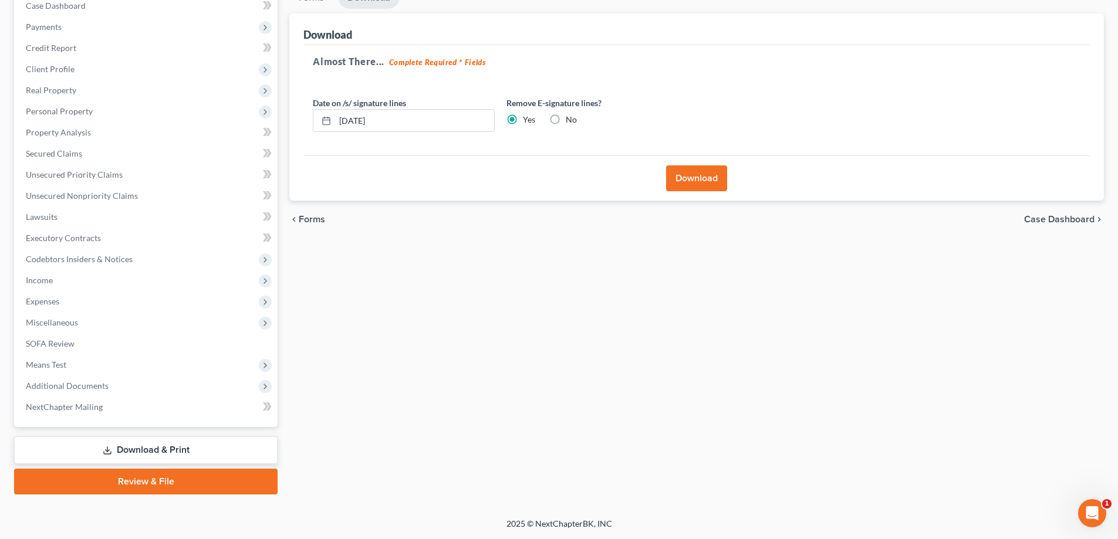
click at [696, 184] on button "Download" at bounding box center [696, 178] width 61 height 26
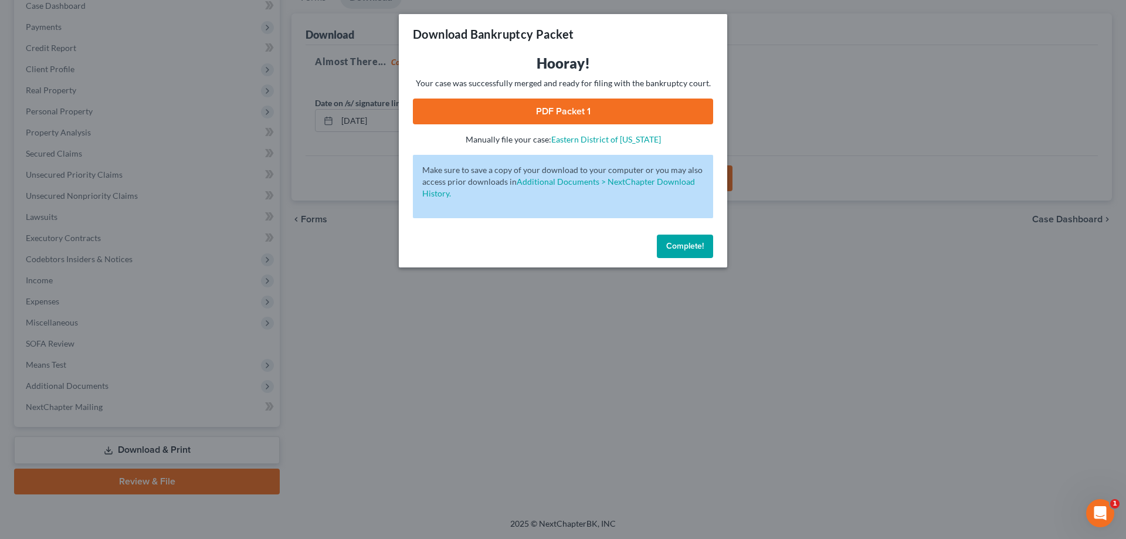
click at [590, 113] on link "PDF Packet 1" at bounding box center [563, 112] width 300 height 26
click at [681, 245] on span "Complete!" at bounding box center [685, 246] width 38 height 10
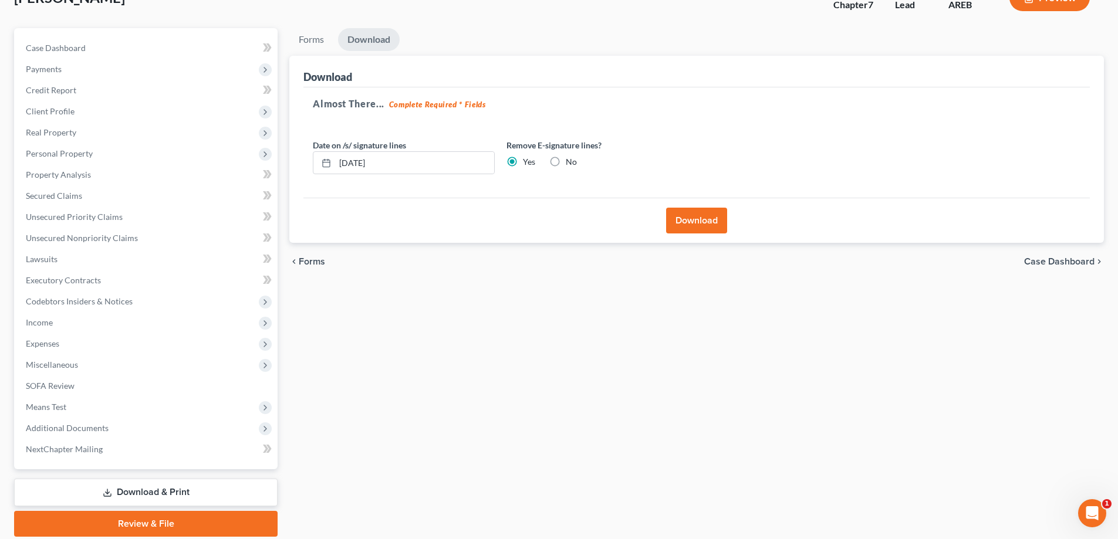
scroll to position [0, 0]
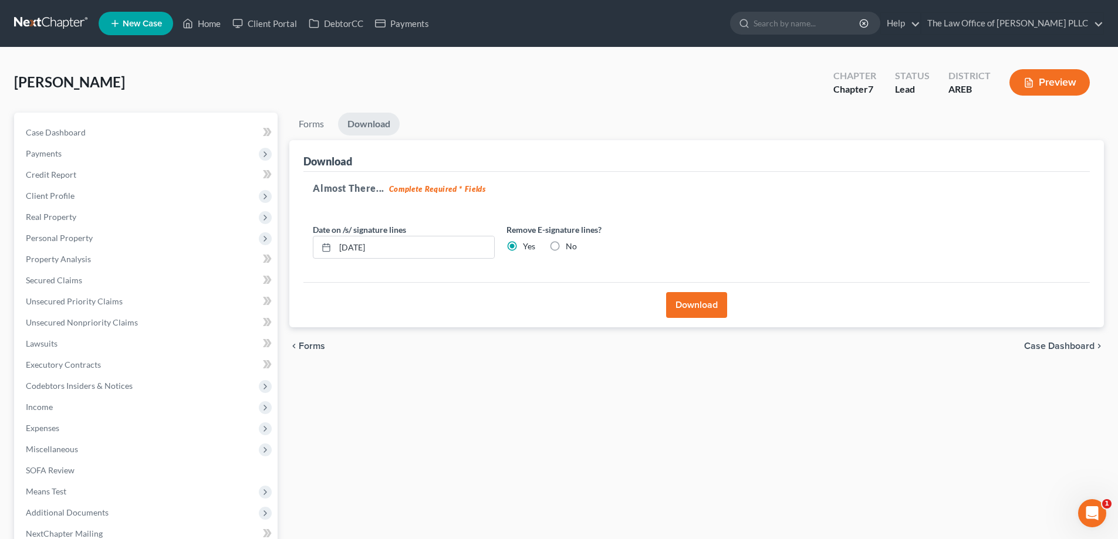
click at [65, 86] on span "[PERSON_NAME]" at bounding box center [69, 81] width 111 height 17
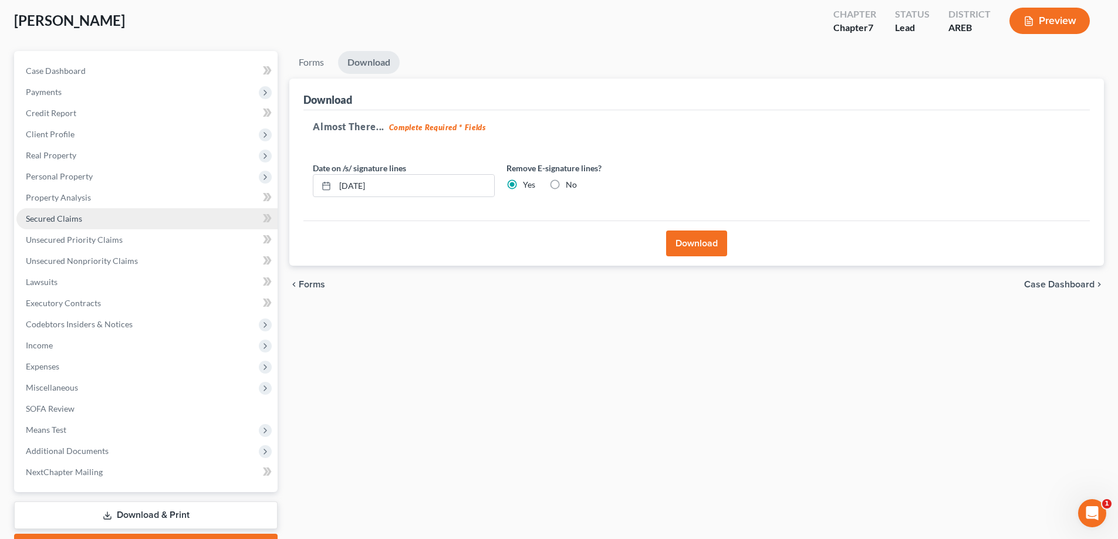
scroll to position [127, 0]
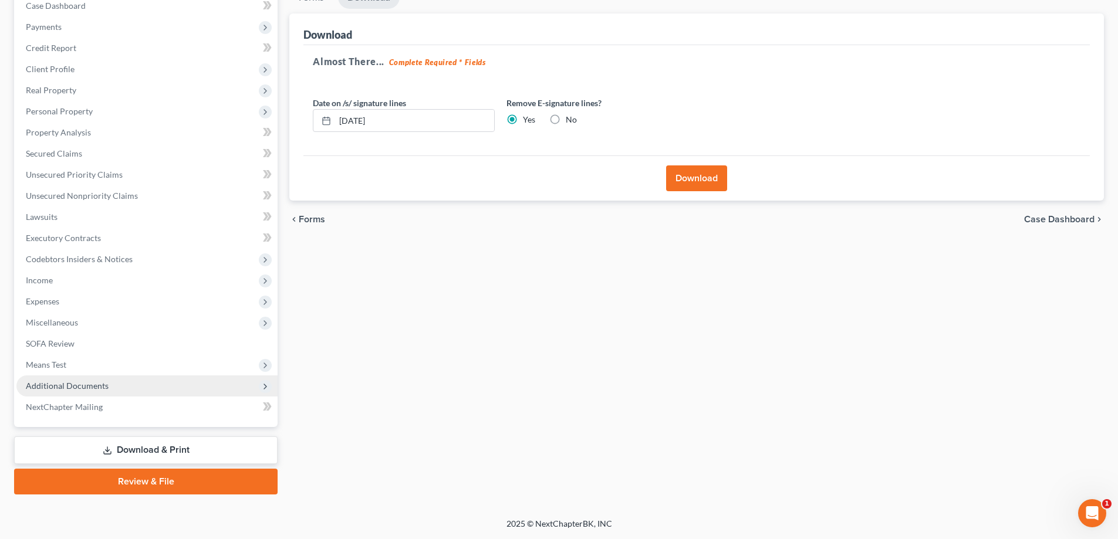
click at [78, 390] on span "Additional Documents" at bounding box center [67, 386] width 83 height 10
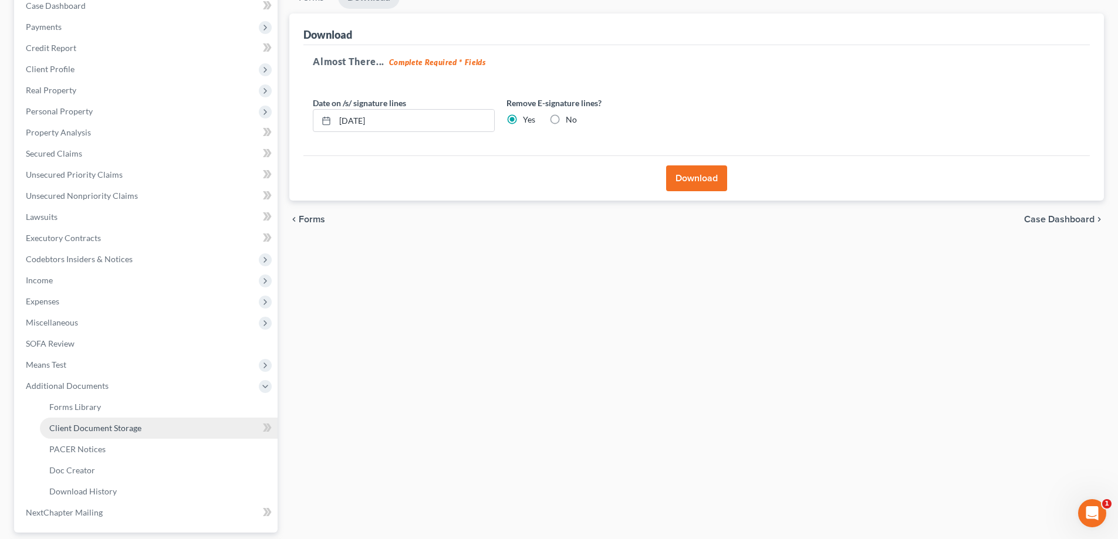
click at [91, 428] on span "Client Document Storage" at bounding box center [95, 428] width 92 height 10
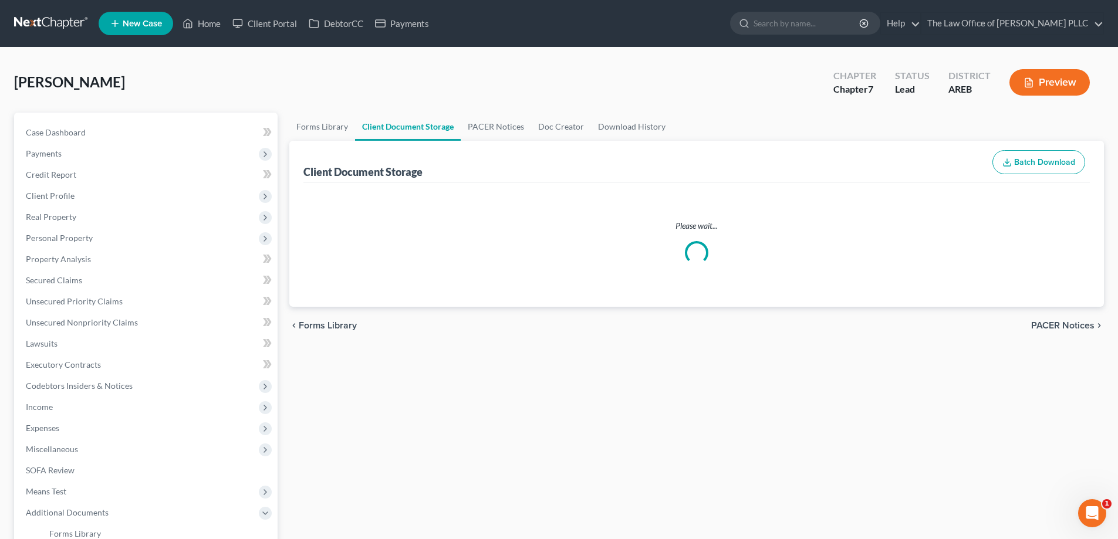
select select "0"
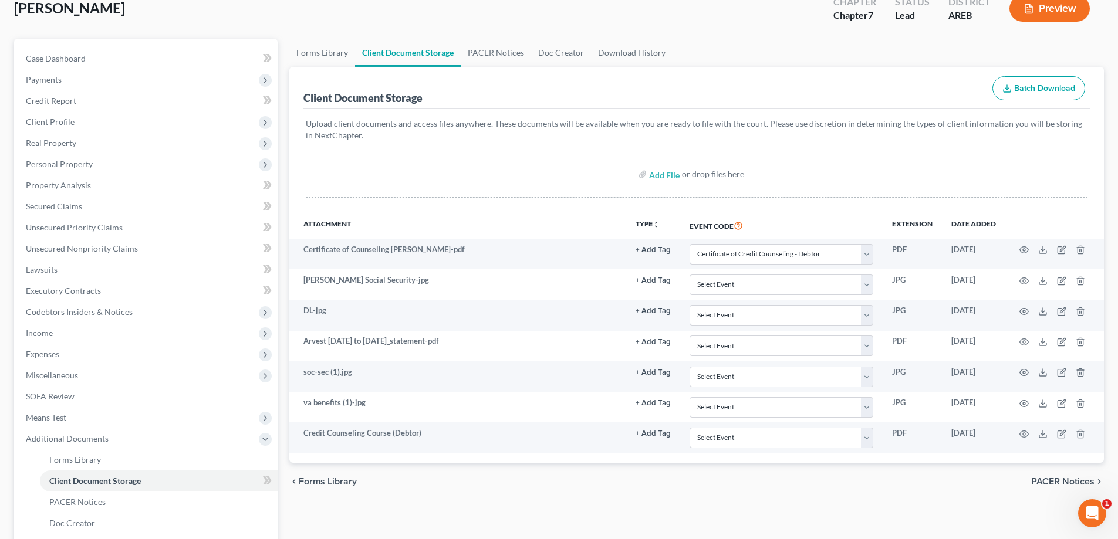
scroll to position [232, 0]
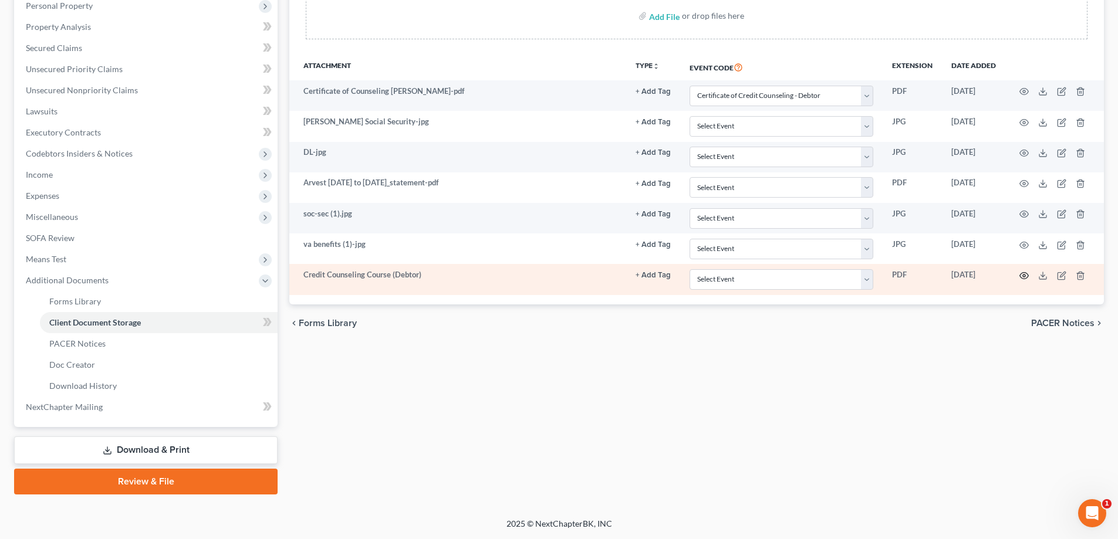
click at [1027, 276] on icon "button" at bounding box center [1023, 275] width 9 height 9
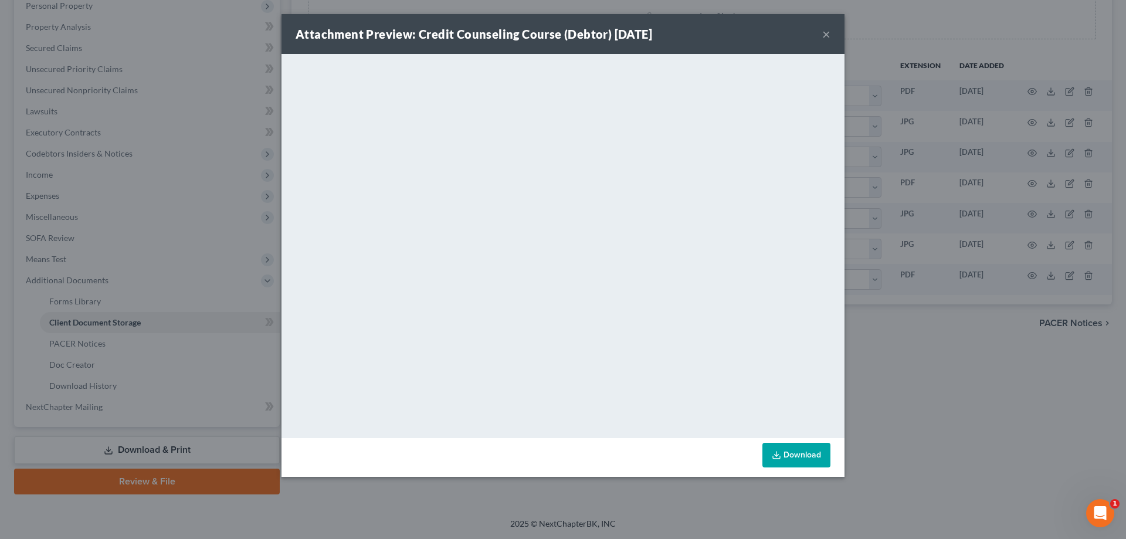
click at [826, 35] on button "×" at bounding box center [826, 34] width 8 height 14
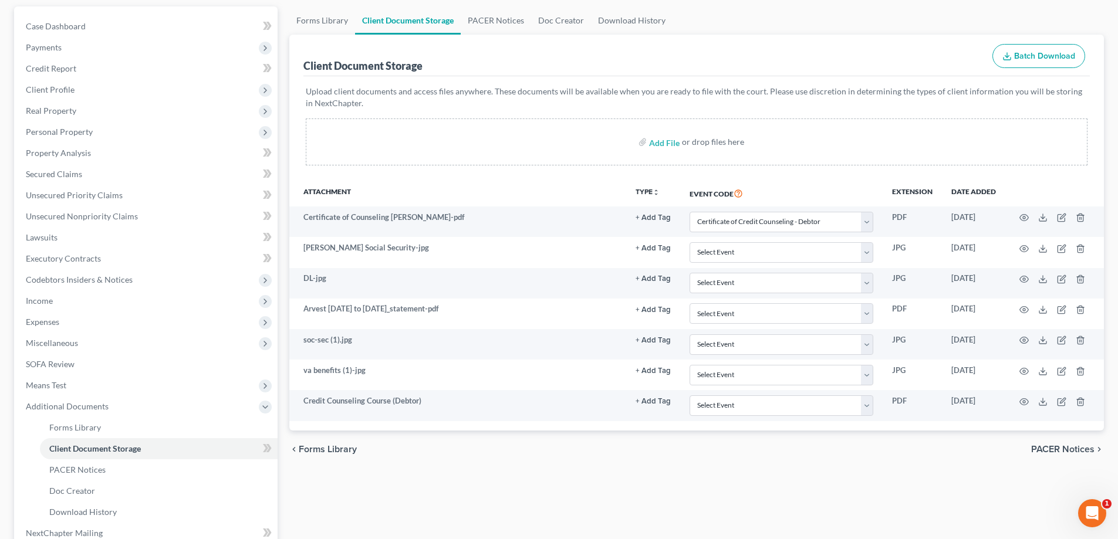
scroll to position [0, 0]
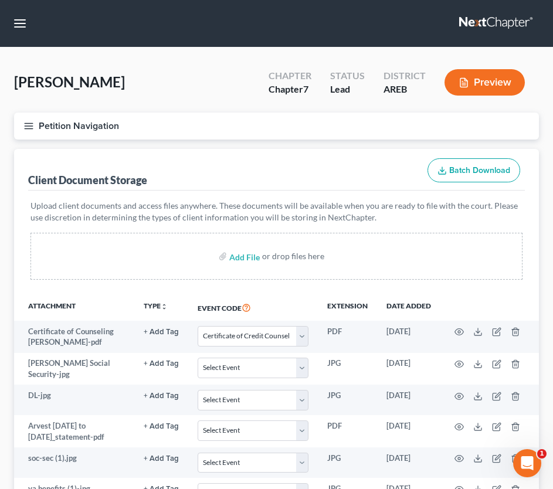
click at [319, 174] on div "Client Document Storage Batch Download" at bounding box center [276, 170] width 497 height 42
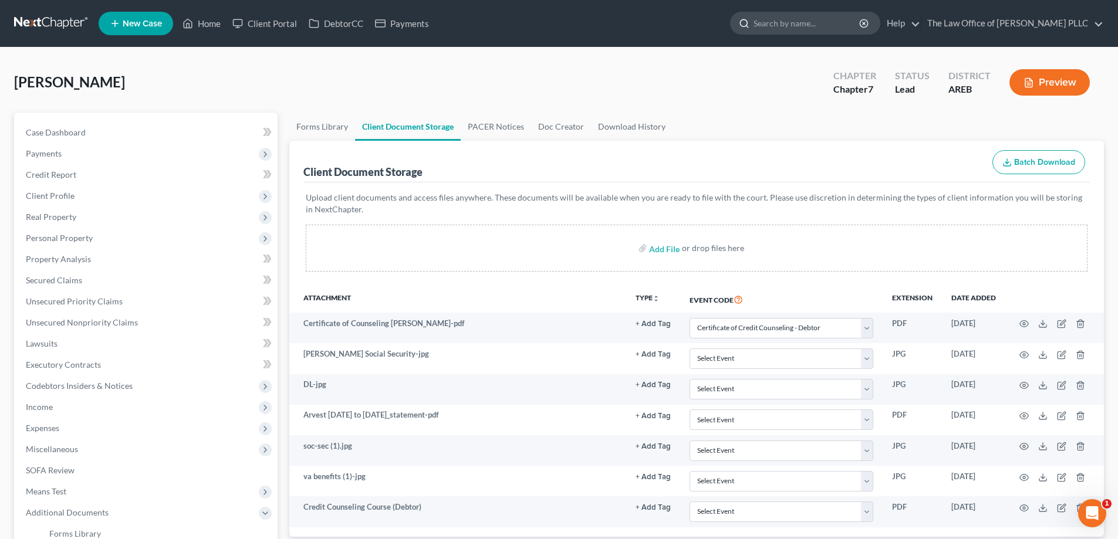
click at [815, 25] on input "search" at bounding box center [806, 23] width 107 height 22
type input "[PERSON_NAME]"
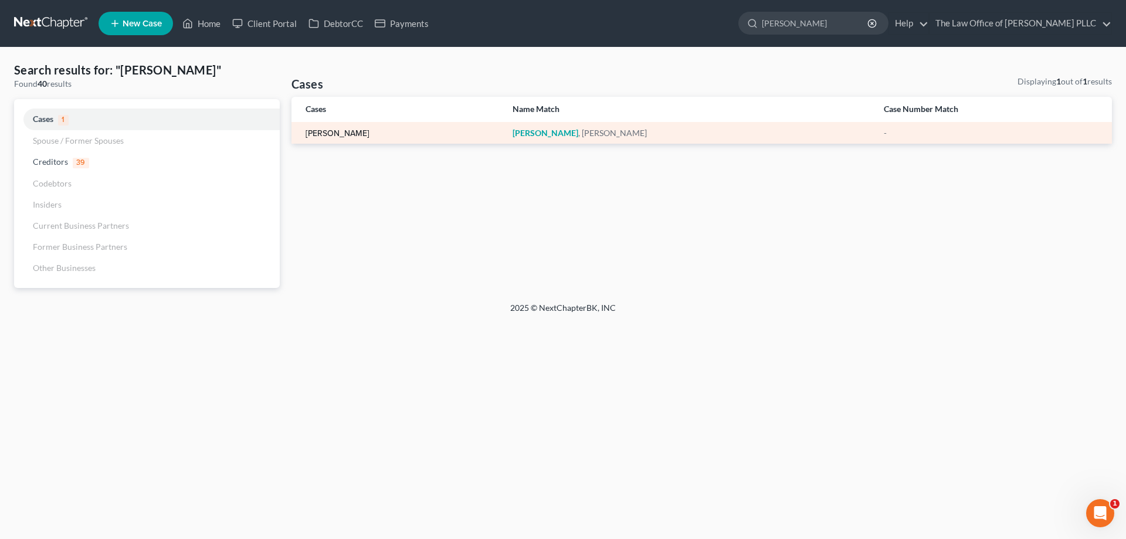
click at [341, 131] on link "[PERSON_NAME]" at bounding box center [338, 134] width 64 height 8
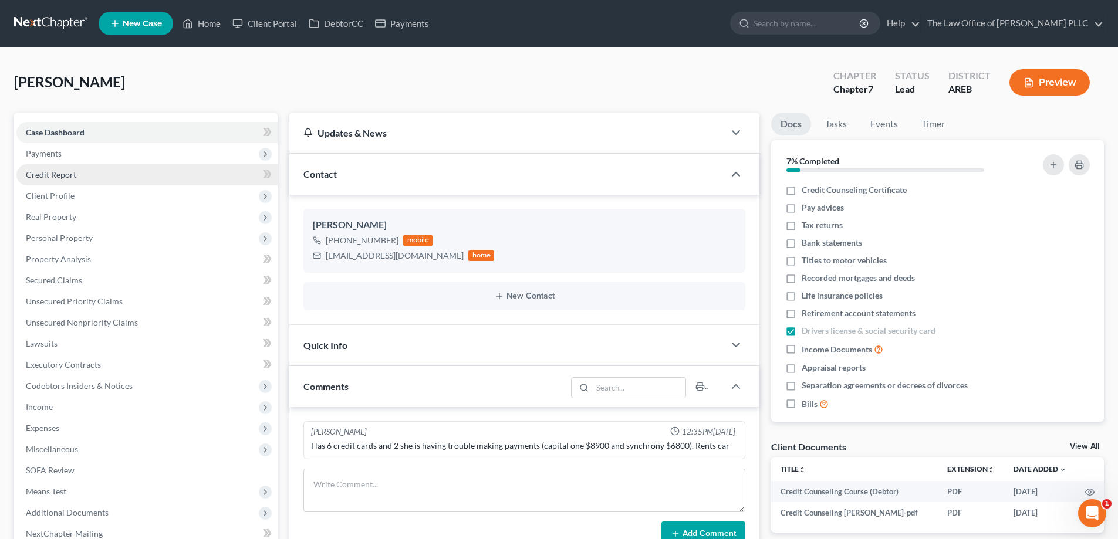
click at [55, 179] on span "Credit Report" at bounding box center [51, 175] width 50 height 10
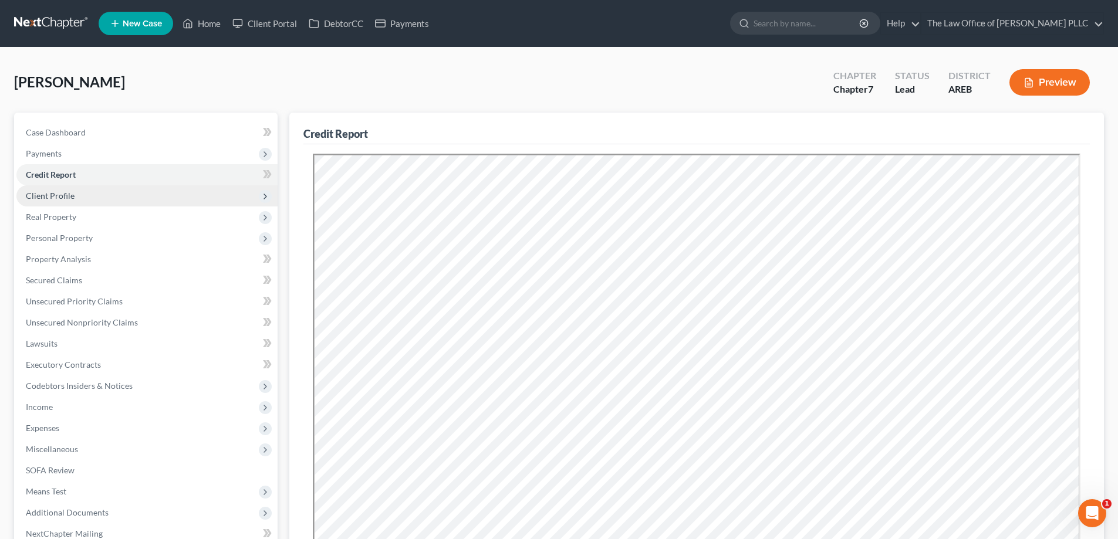
click at [55, 191] on span "Client Profile" at bounding box center [50, 196] width 49 height 10
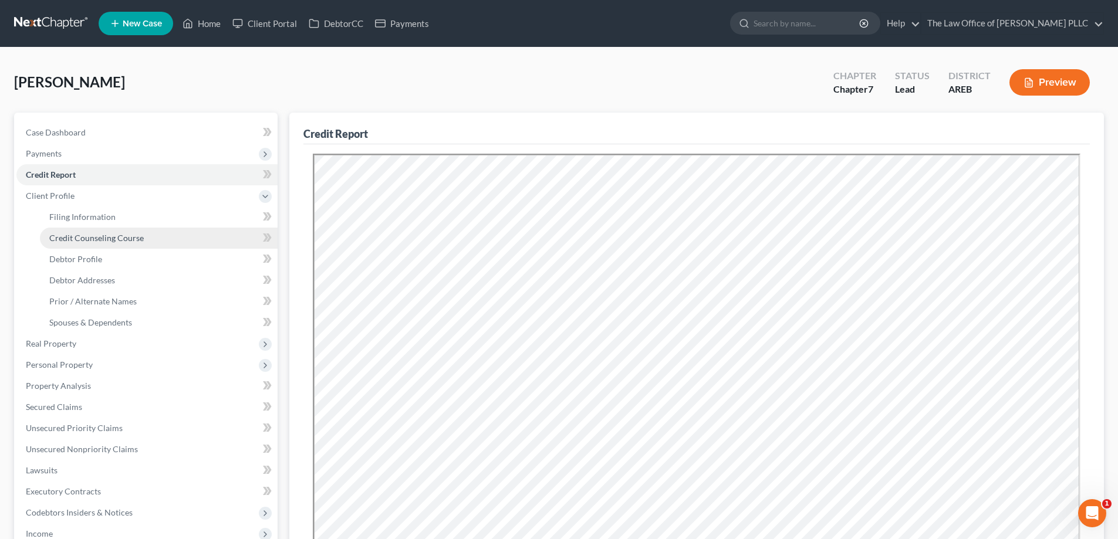
click at [113, 245] on link "Credit Counseling Course" at bounding box center [159, 238] width 238 height 21
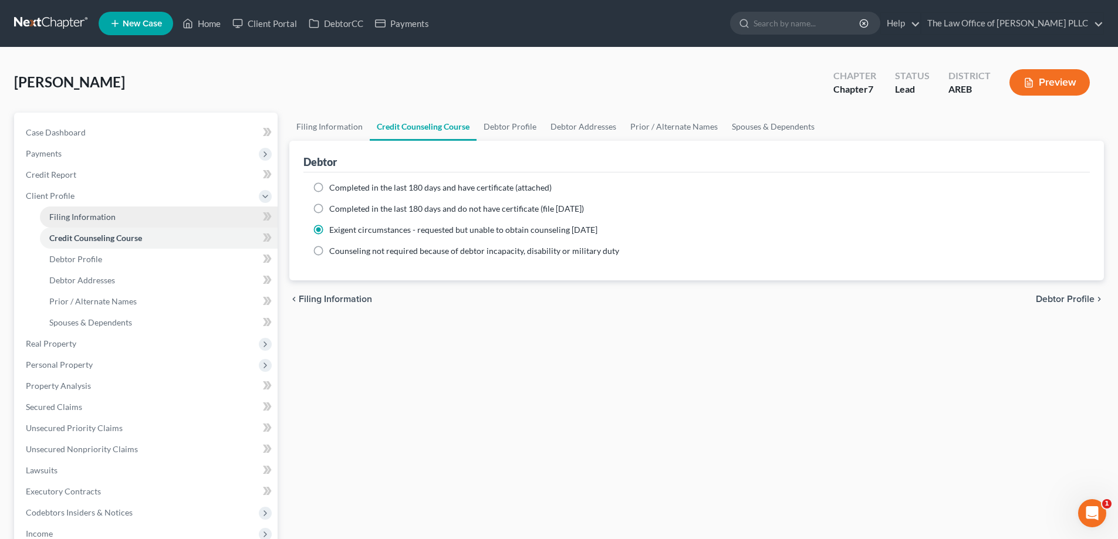
click at [69, 220] on span "Filing Information" at bounding box center [82, 217] width 66 height 10
select select "1"
select select "0"
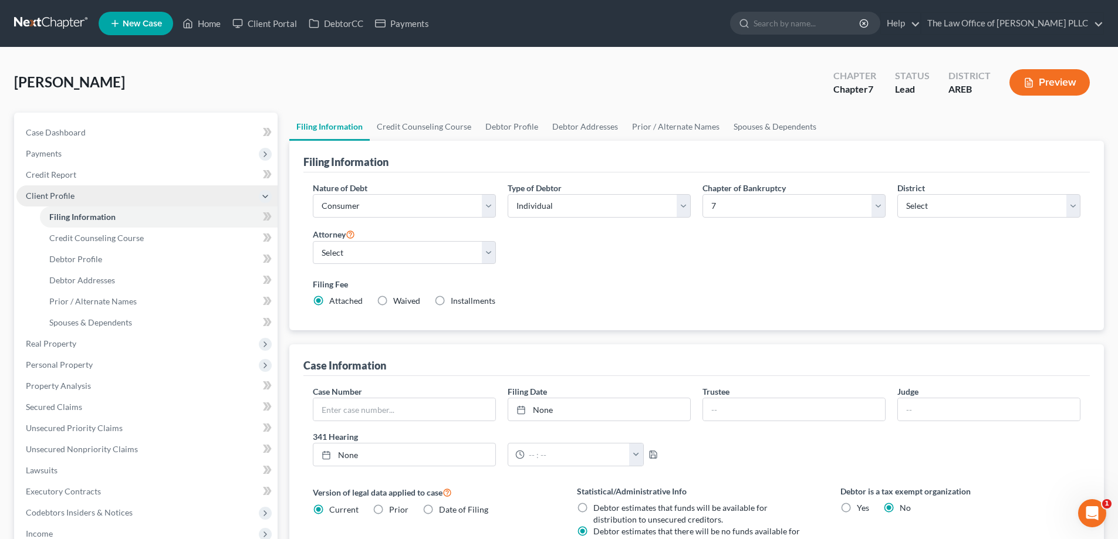
click at [62, 195] on span "Client Profile" at bounding box center [50, 196] width 49 height 10
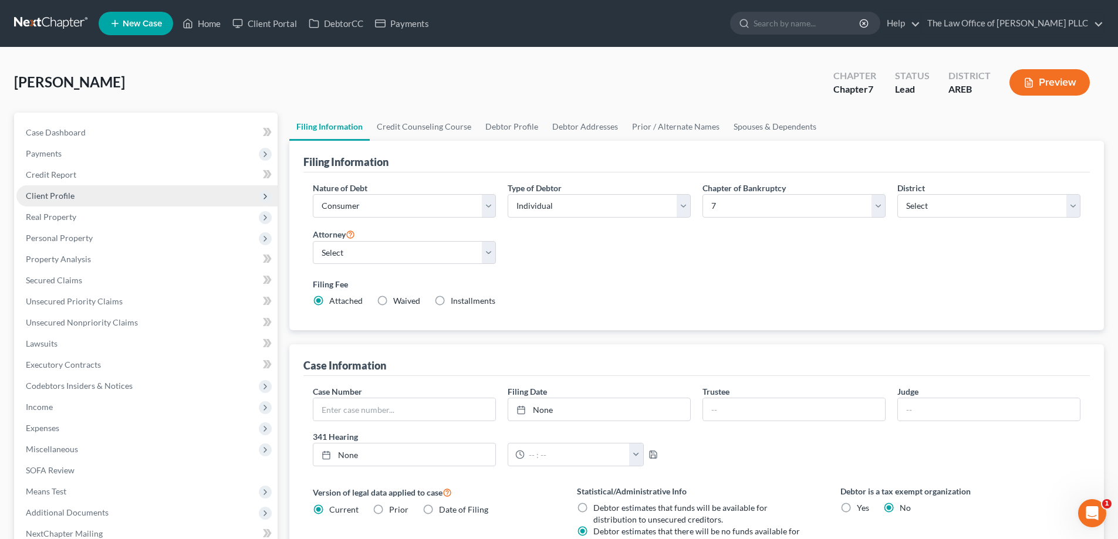
click at [62, 195] on span "Client Profile" at bounding box center [50, 196] width 49 height 10
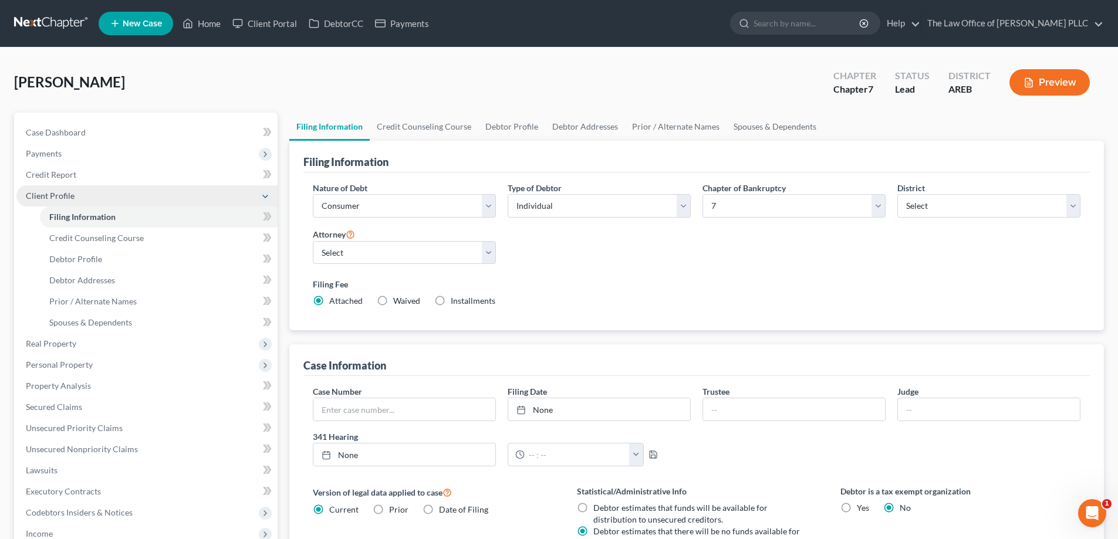
click at [62, 195] on span "Client Profile" at bounding box center [50, 196] width 49 height 10
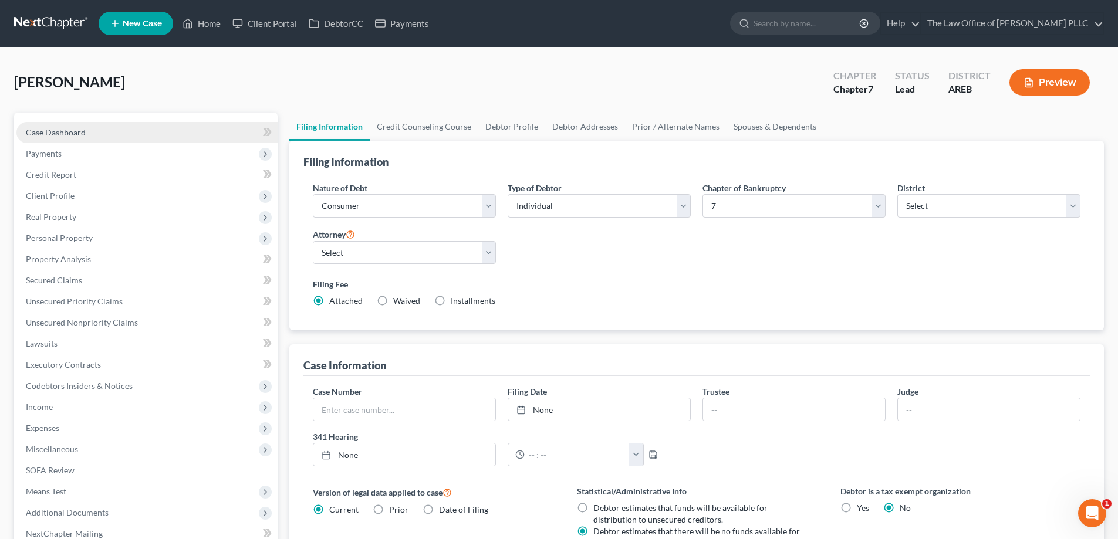
click at [60, 134] on span "Case Dashboard" at bounding box center [56, 132] width 60 height 10
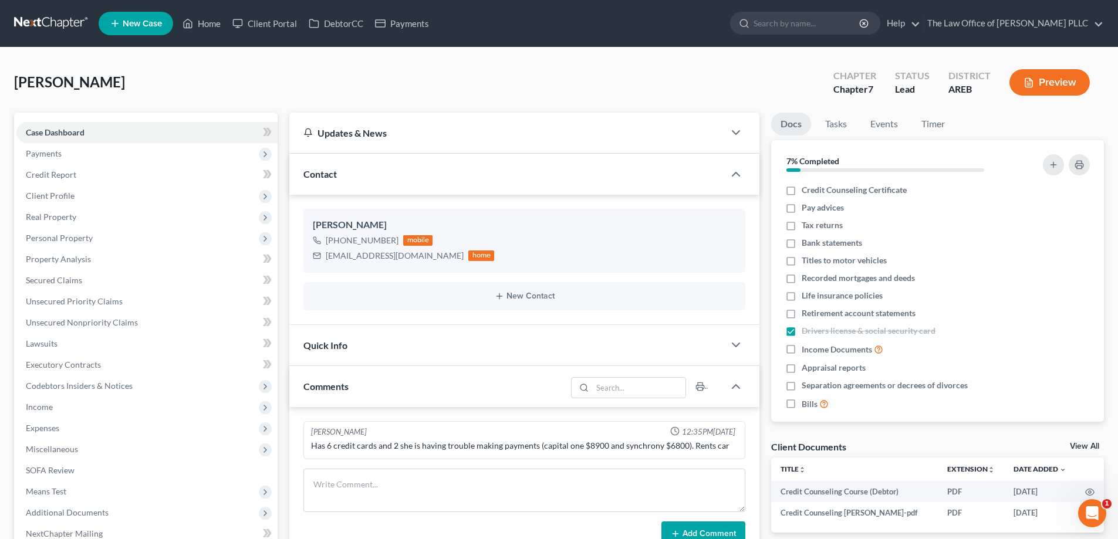
scroll to position [2781, 0]
click at [53, 188] on span "Client Profile" at bounding box center [146, 195] width 261 height 21
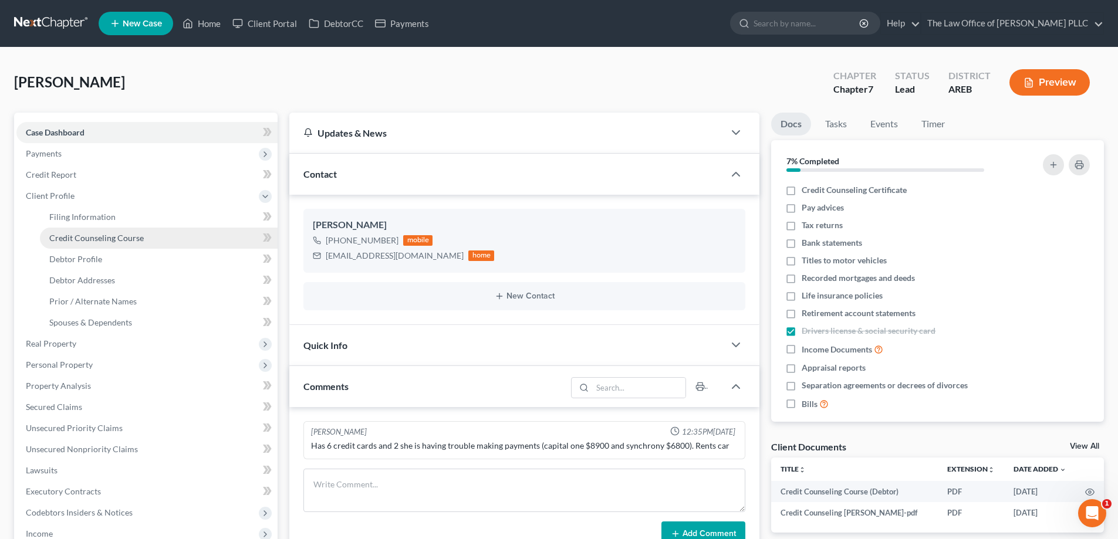
click at [87, 237] on span "Credit Counseling Course" at bounding box center [96, 238] width 94 height 10
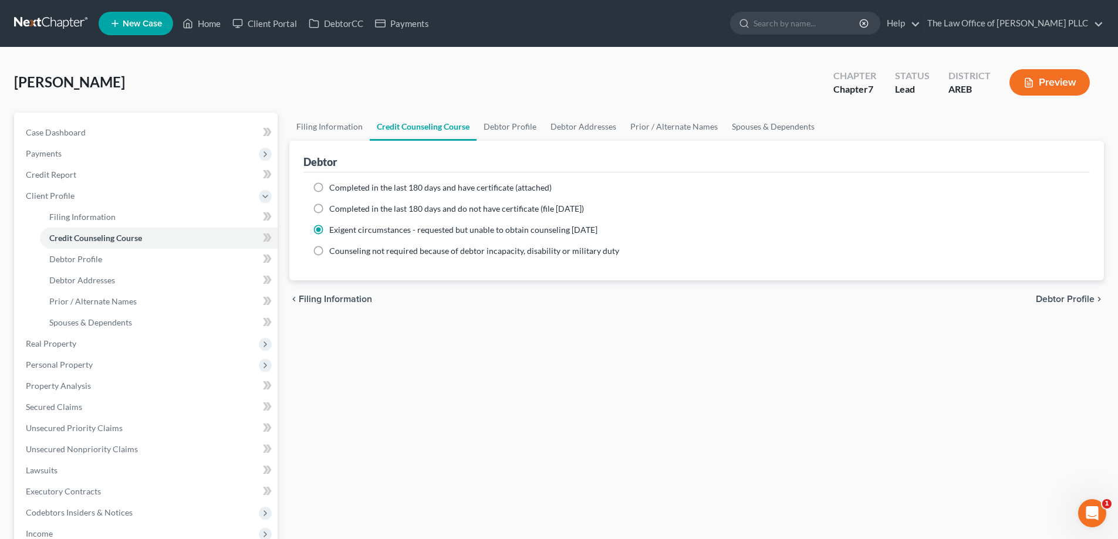
click at [329, 191] on label "Completed in the last 180 days and have certificate (attached)" at bounding box center [440, 188] width 222 height 12
click at [334, 189] on input "Completed in the last 180 days and have certificate (attached)" at bounding box center [338, 186] width 8 height 8
radio input "true"
radio input "false"
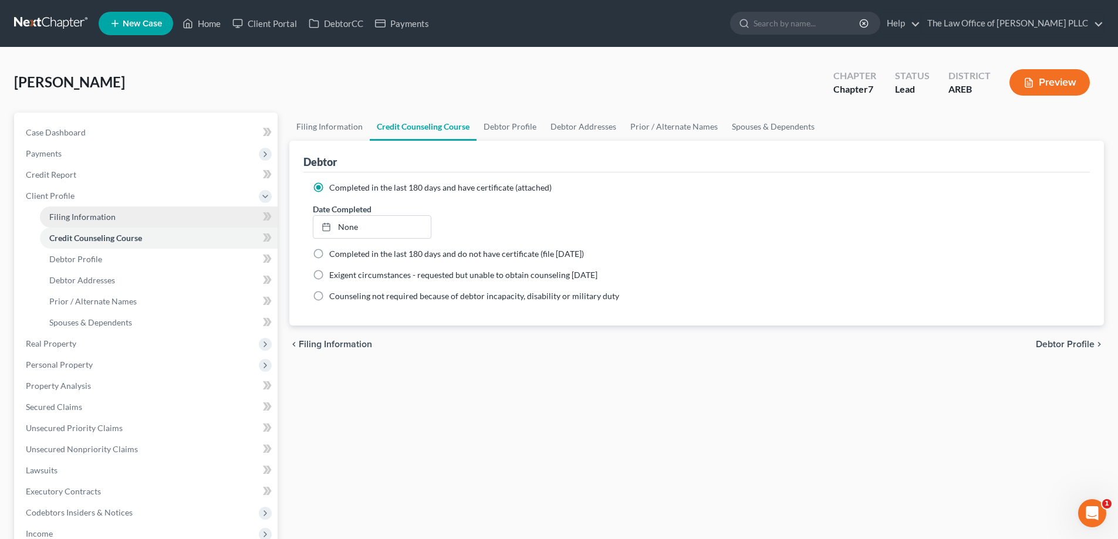
click at [84, 222] on link "Filing Information" at bounding box center [159, 217] width 238 height 21
select select "1"
select select "0"
select select "5"
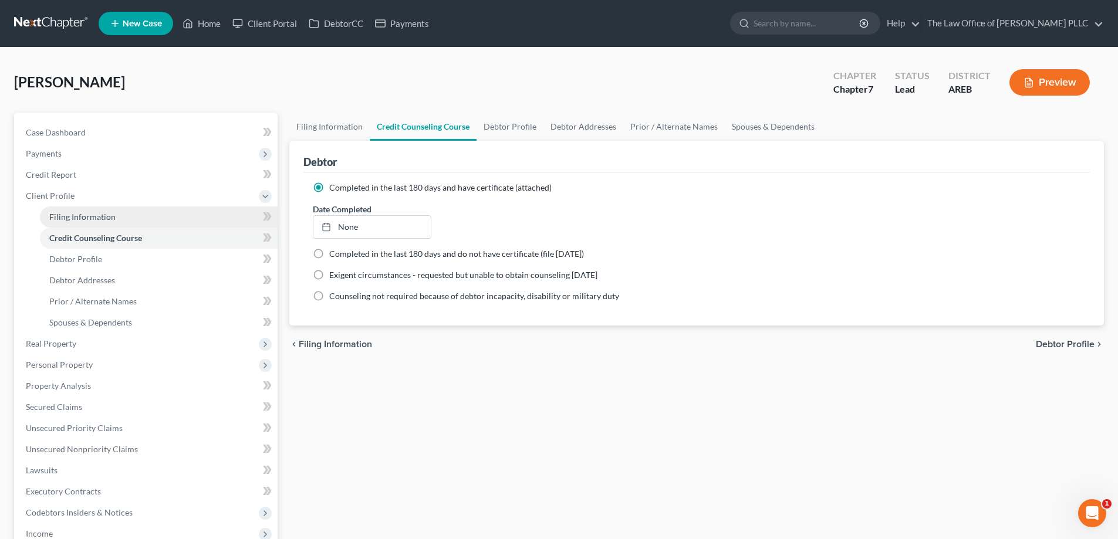
select select "0"
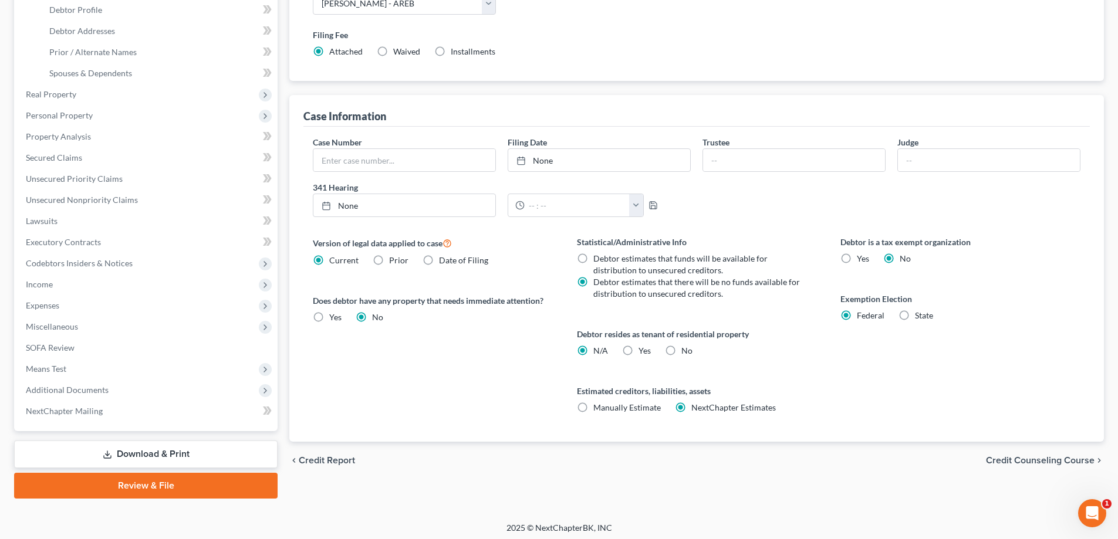
scroll to position [253, 0]
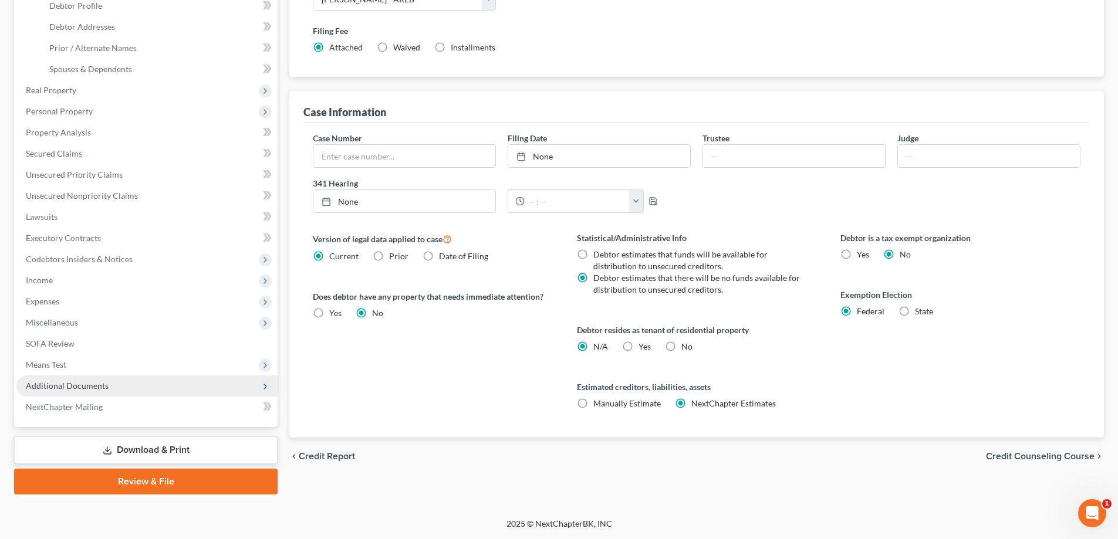
click at [66, 390] on span "Additional Documents" at bounding box center [67, 386] width 83 height 10
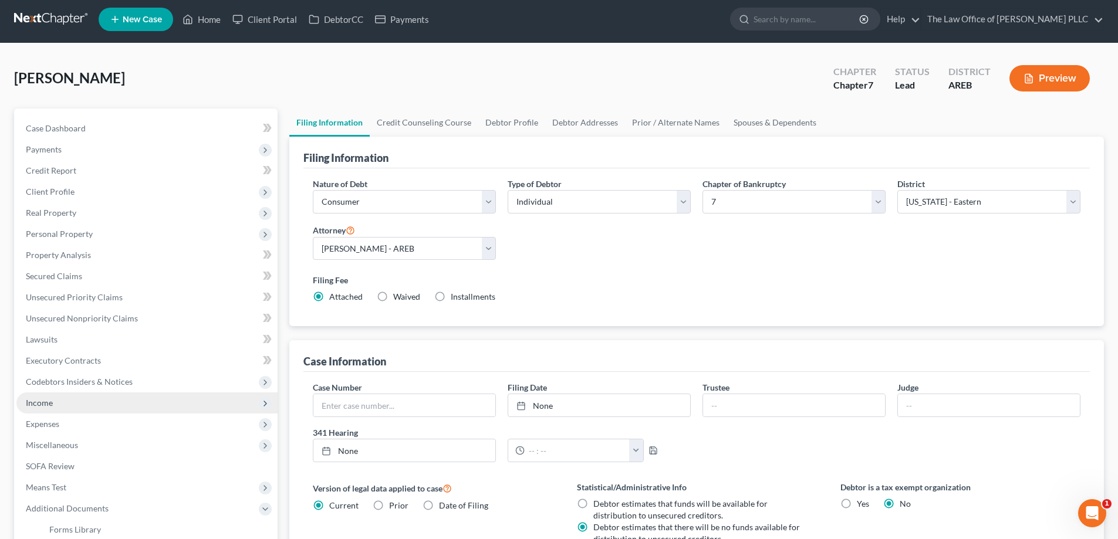
scroll to position [0, 0]
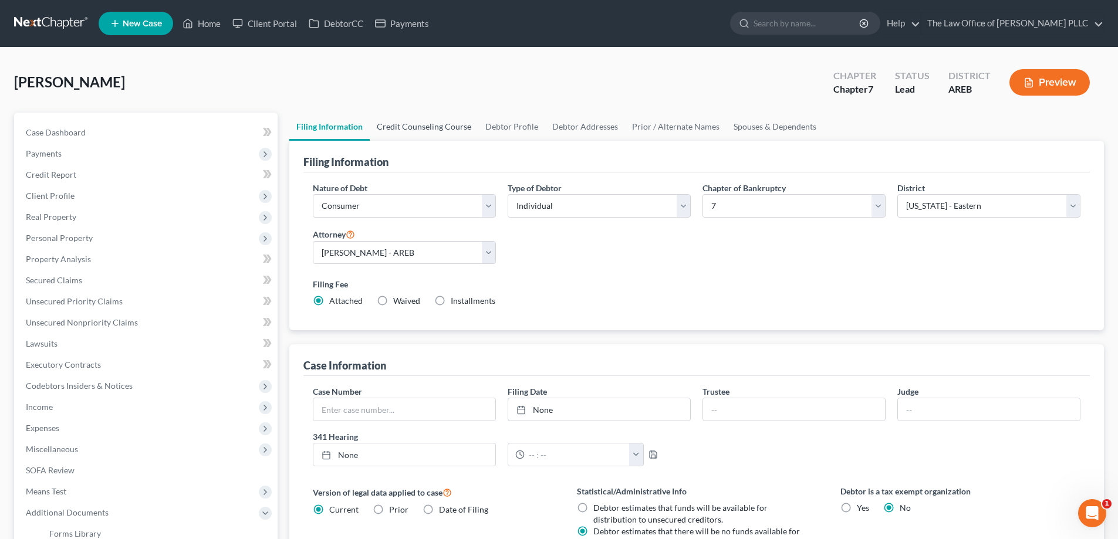
click at [436, 134] on link "Credit Counseling Course" at bounding box center [424, 127] width 109 height 28
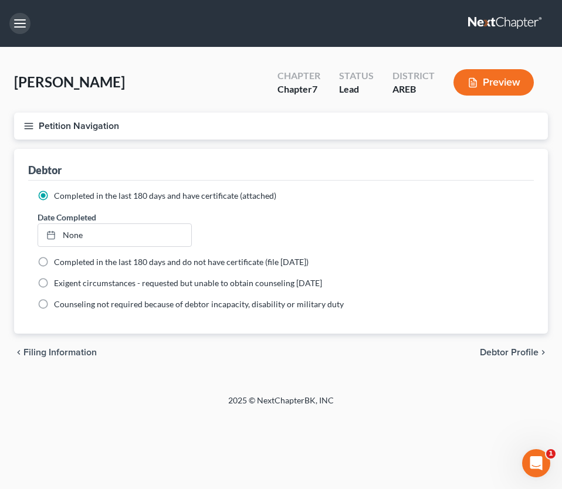
click at [14, 23] on button "button" at bounding box center [19, 23] width 21 height 21
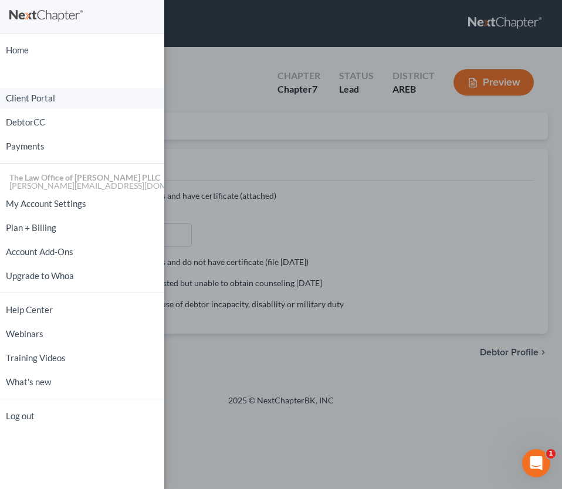
click at [47, 100] on link "Client Portal" at bounding box center [82, 98] width 164 height 21
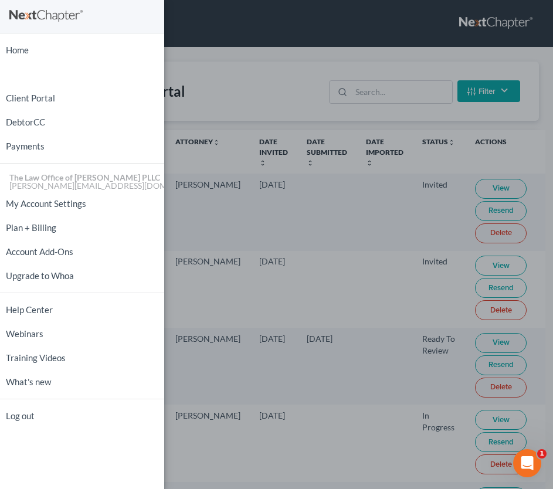
click at [203, 73] on div "Home New Case Client Portal DebtorCC Payments The Law Office of [PERSON_NAME] P…" at bounding box center [276, 244] width 553 height 489
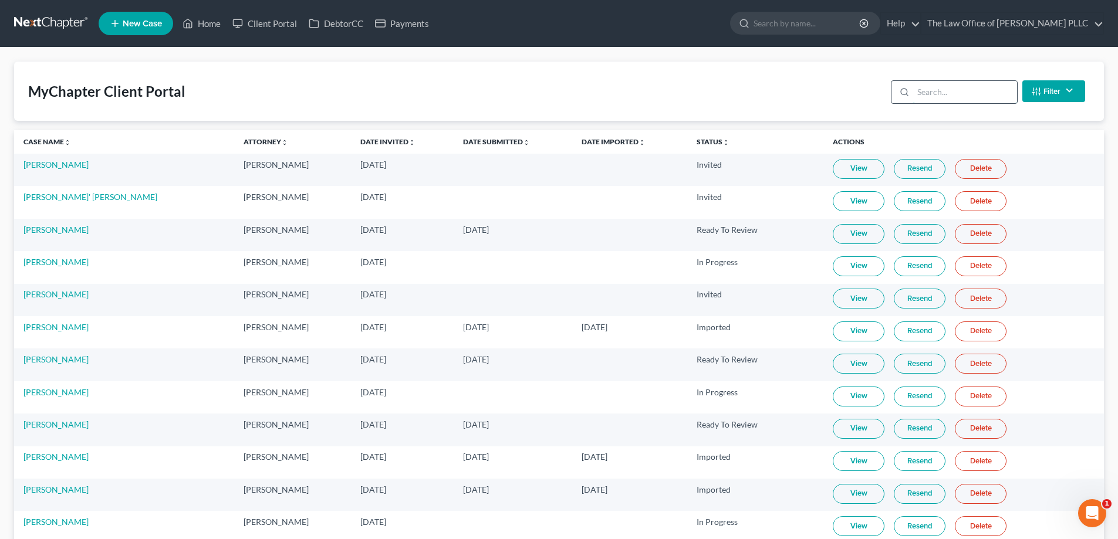
click at [970, 89] on input "search" at bounding box center [965, 92] width 104 height 22
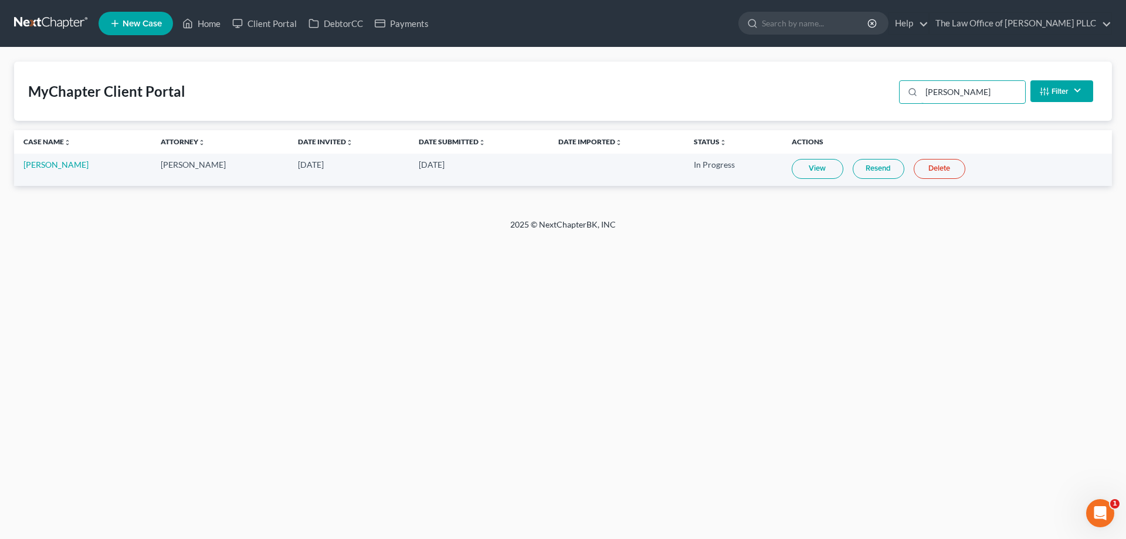
type input "[PERSON_NAME]"
click at [812, 162] on link "View" at bounding box center [818, 169] width 52 height 20
click at [31, 163] on link "[PERSON_NAME]" at bounding box center [55, 165] width 65 height 10
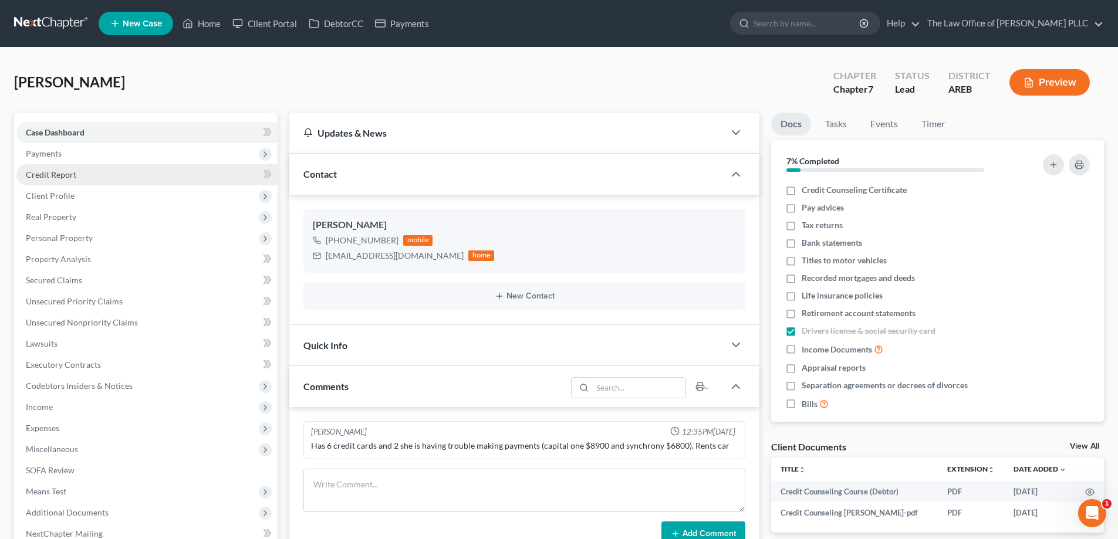
scroll to position [2781, 0]
click at [50, 175] on span "Credit Report" at bounding box center [51, 175] width 50 height 10
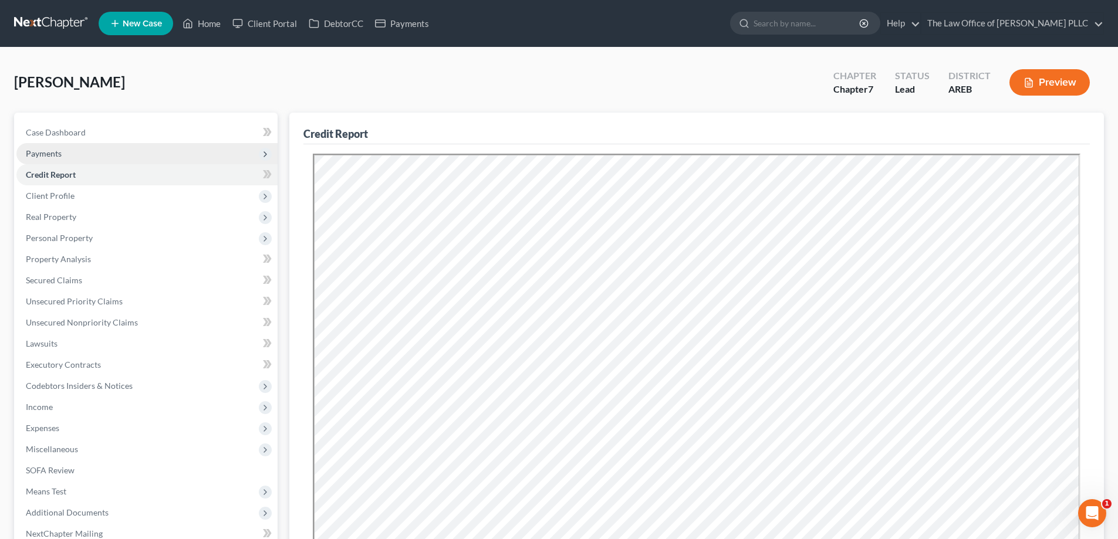
click at [41, 153] on span "Payments" at bounding box center [44, 153] width 36 height 10
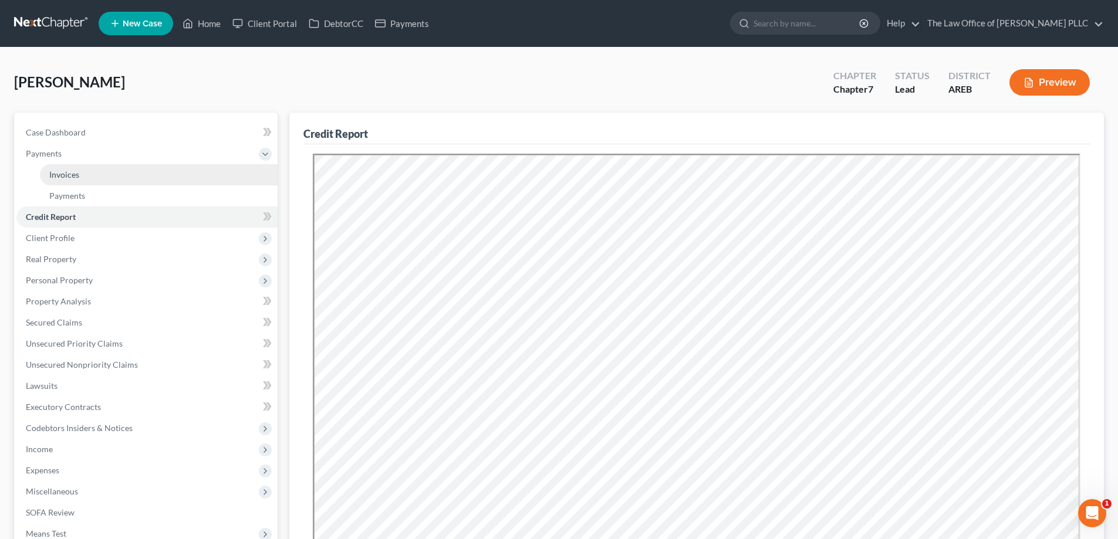
click at [65, 181] on link "Invoices" at bounding box center [159, 174] width 238 height 21
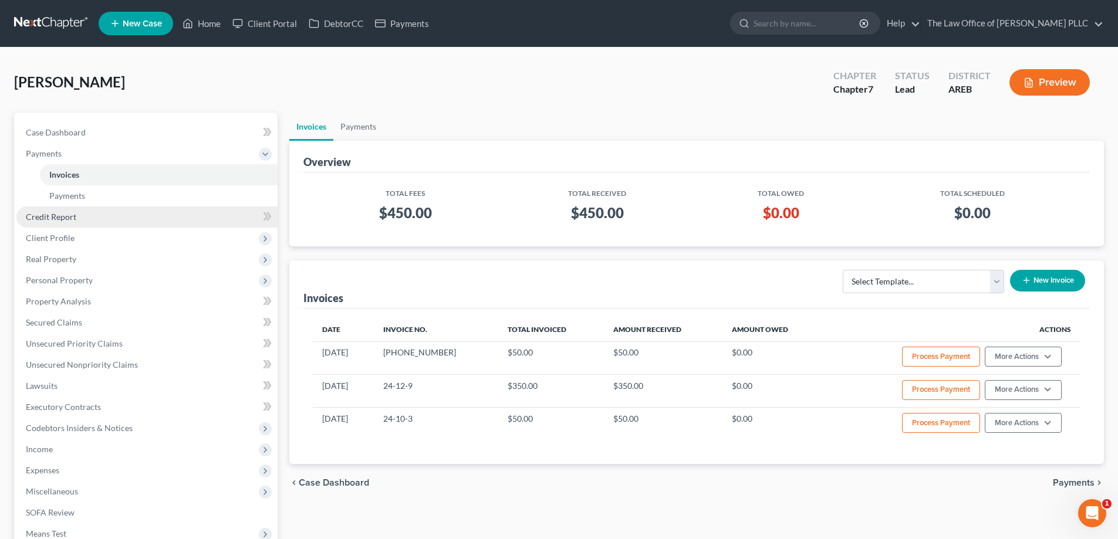
click at [60, 216] on span "Credit Report" at bounding box center [51, 217] width 50 height 10
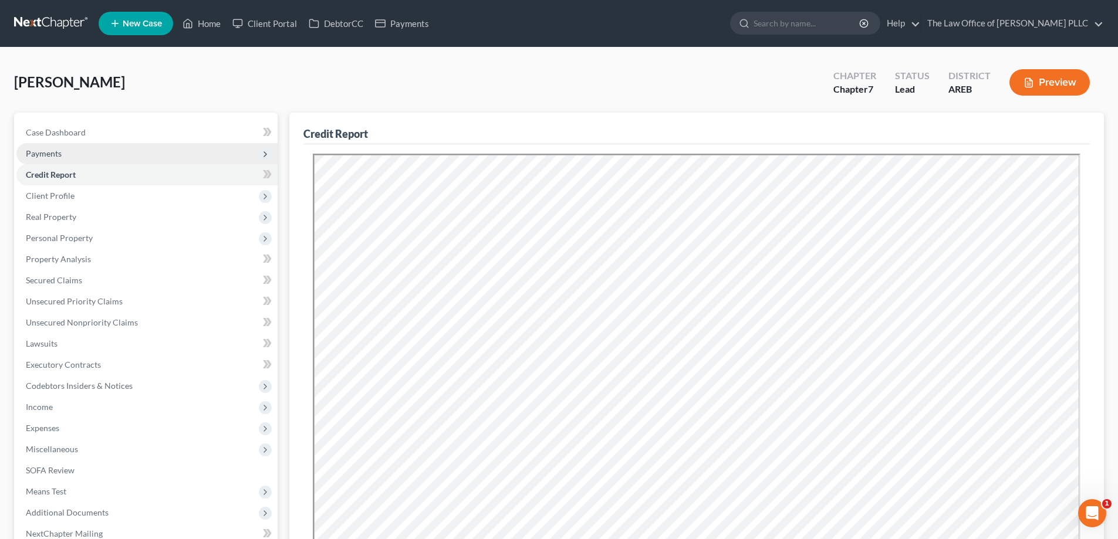
click at [56, 155] on span "Payments" at bounding box center [44, 153] width 36 height 10
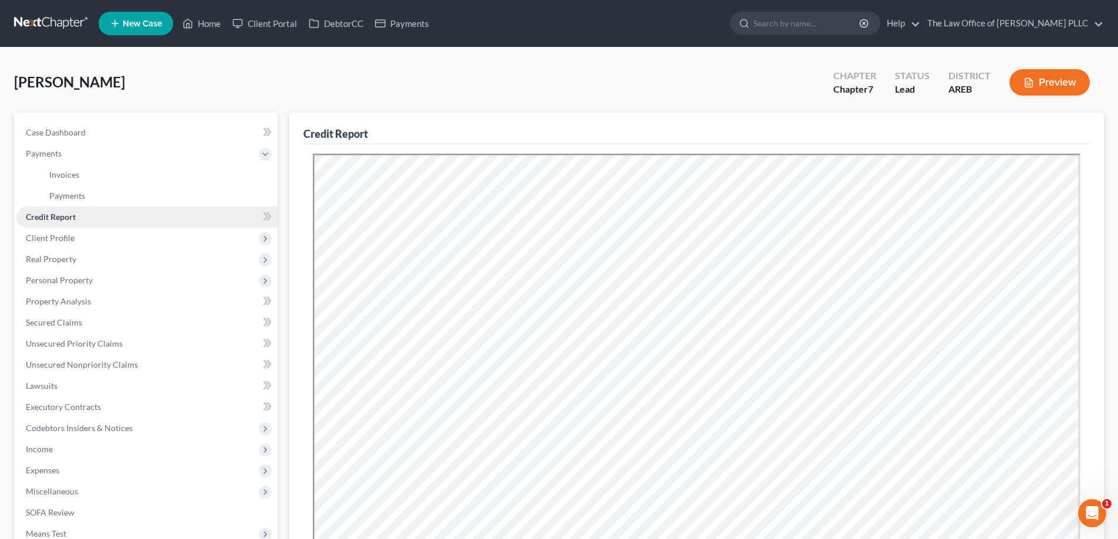
click at [70, 216] on span "Credit Report" at bounding box center [51, 217] width 50 height 10
click at [262, 216] on span at bounding box center [267, 218] width 21 height 18
click at [258, 211] on span at bounding box center [267, 218] width 21 height 18
click at [263, 216] on icon at bounding box center [267, 216] width 9 height 15
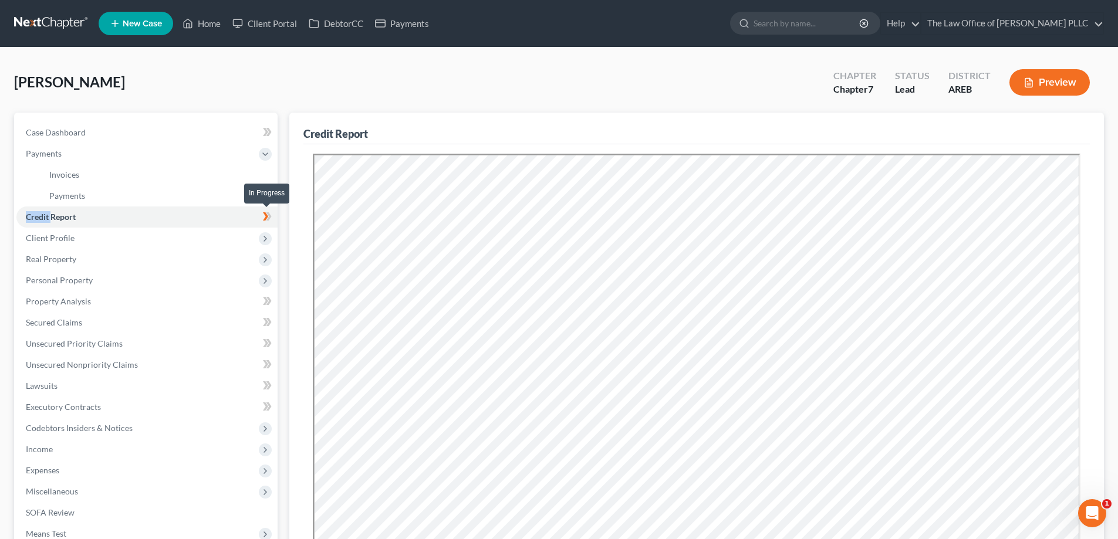
click at [263, 216] on icon at bounding box center [267, 216] width 9 height 15
click at [57, 219] on span "Credit Report" at bounding box center [51, 217] width 50 height 10
click at [102, 216] on link "Credit Report" at bounding box center [146, 217] width 261 height 21
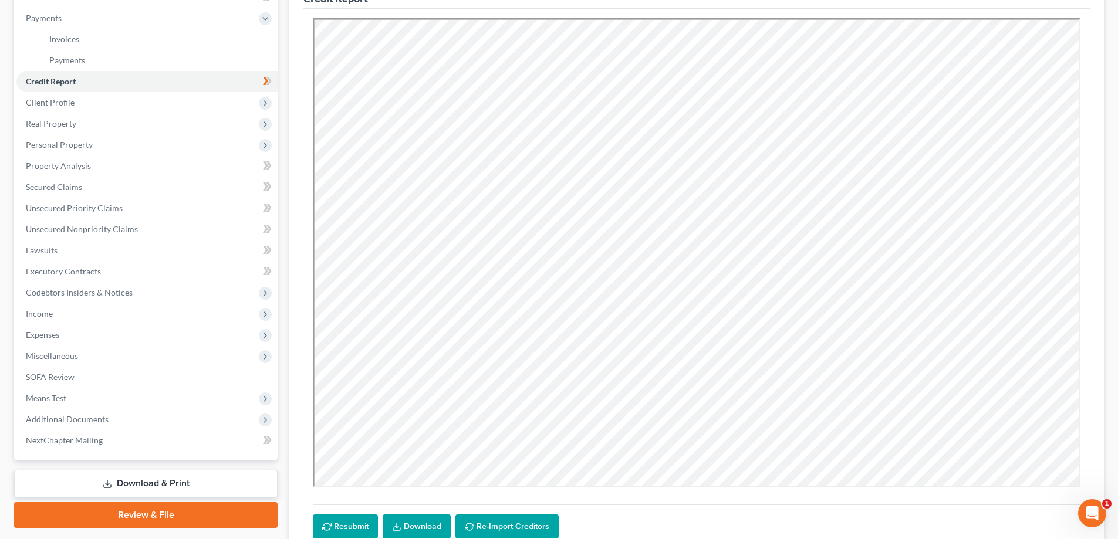
scroll to position [231, 0]
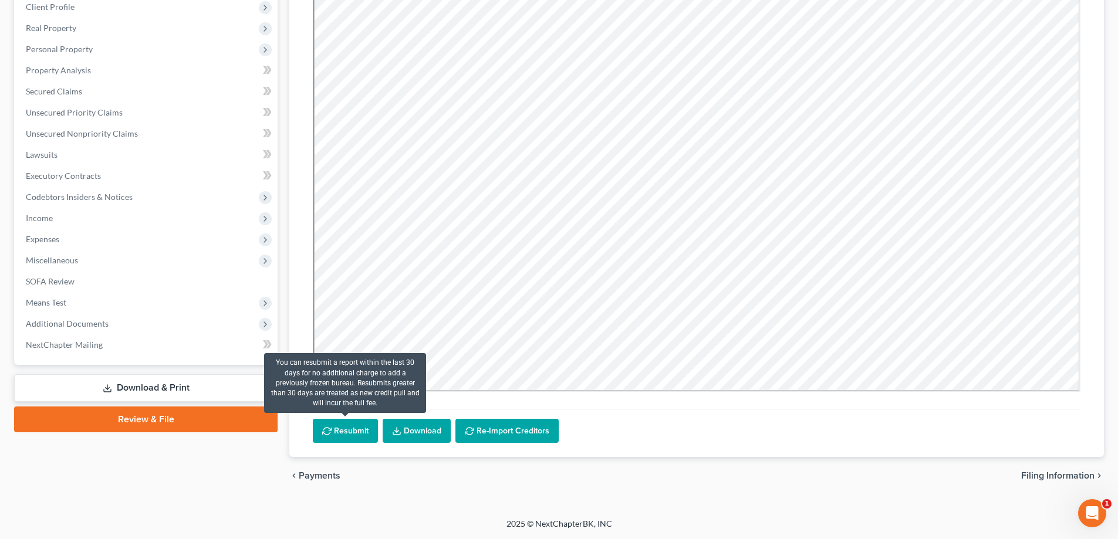
click at [339, 428] on button "Resubmit" at bounding box center [345, 431] width 65 height 25
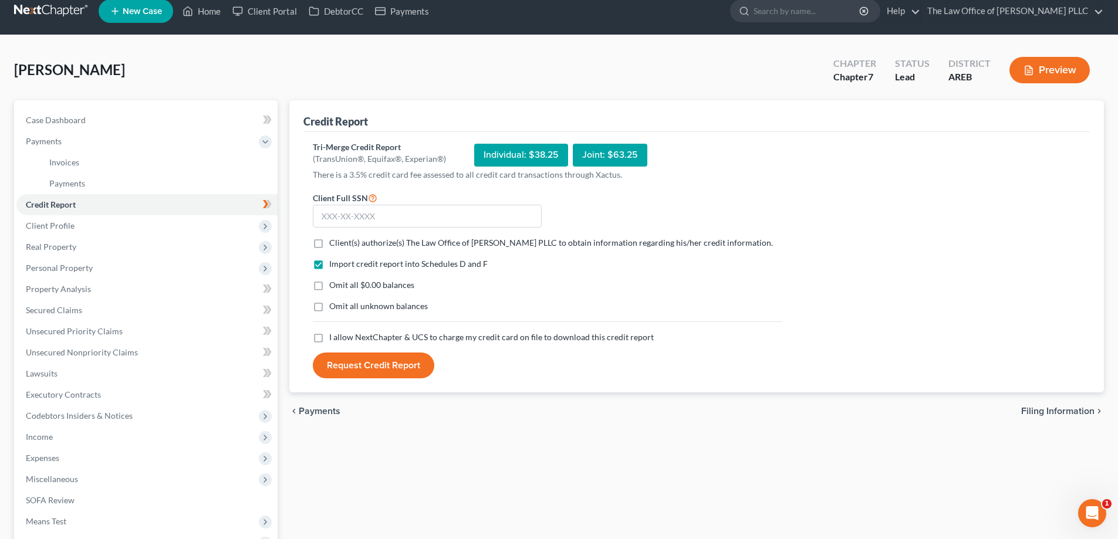
scroll to position [0, 0]
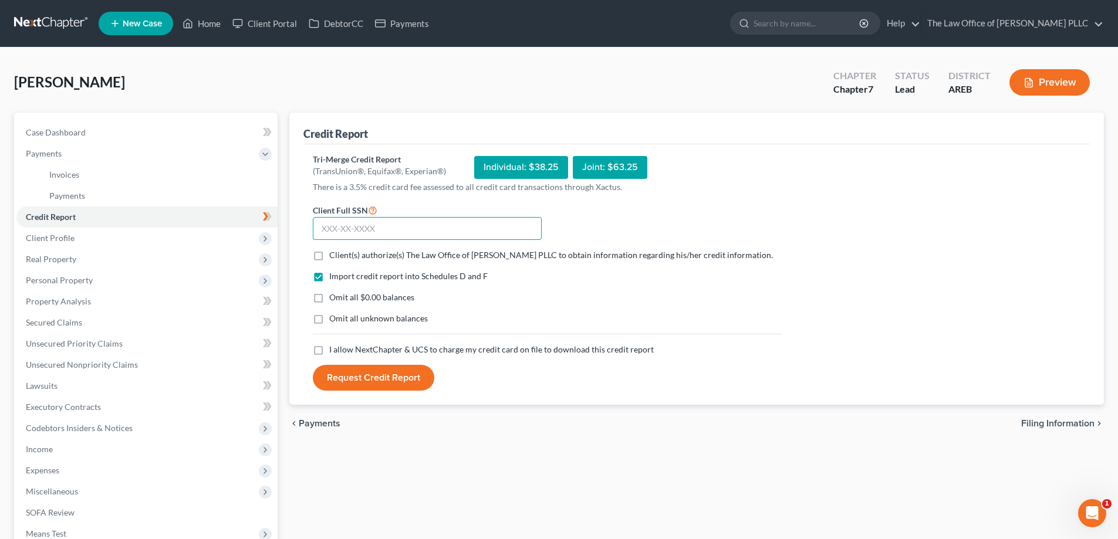
click at [321, 225] on input "text" at bounding box center [427, 228] width 229 height 23
paste input "431-53-6147"
type input "431-53-6147"
click at [329, 251] on label "Client(s) authorize(s) The Law Office of [PERSON_NAME] PLLC to obtain informati…" at bounding box center [551, 255] width 444 height 12
click at [334, 251] on input "Client(s) authorize(s) The Law Office of [PERSON_NAME] PLLC to obtain informati…" at bounding box center [338, 253] width 8 height 8
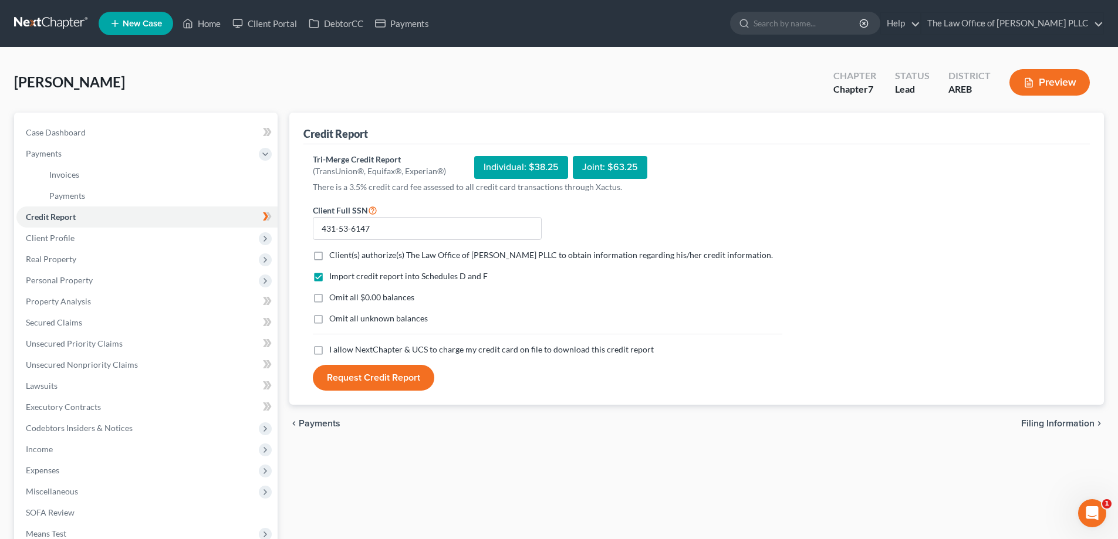
checkbox input "true"
click at [329, 351] on label "I allow NextChapter & UCS to charge my credit card on file to download this cre…" at bounding box center [491, 350] width 324 height 12
click at [334, 351] on input "I allow NextChapter & UCS to charge my credit card on file to download this cre…" at bounding box center [338, 348] width 8 height 8
checkbox input "true"
click at [339, 383] on button "Request Credit Report" at bounding box center [373, 378] width 121 height 26
